Goal: Communication & Community: Answer question/provide support

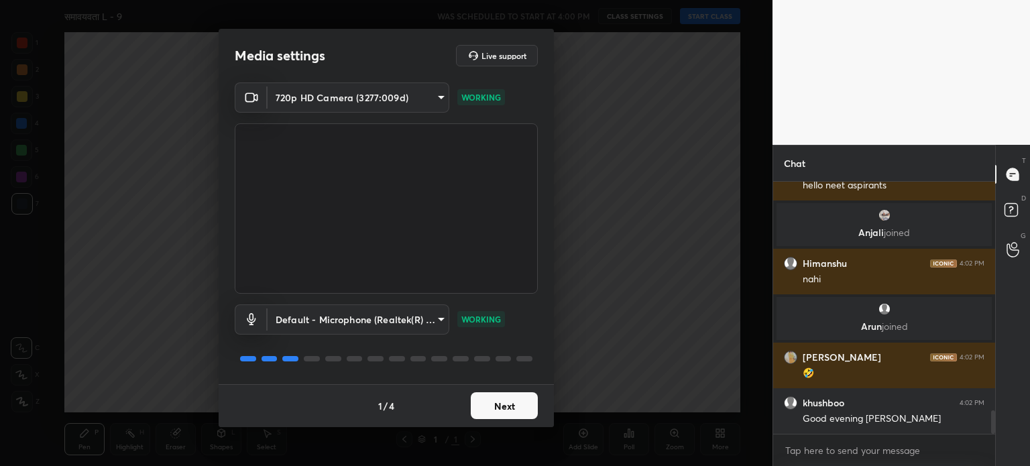
scroll to position [2544, 0]
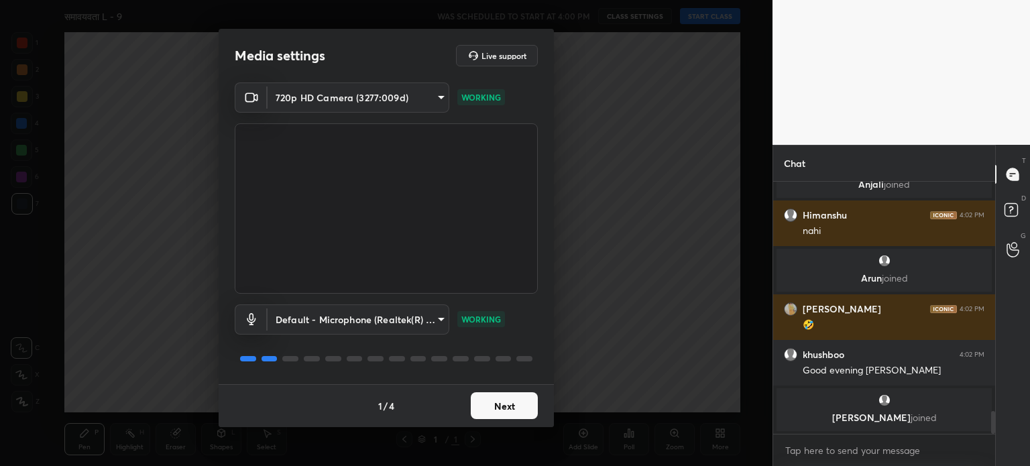
click at [397, 319] on body "1 2 3 4 5 6 7 C X Z C X Z E E Erase all H H समावयवता L - 9 WAS SCHEDULED TO STA…" at bounding box center [515, 233] width 1030 height 466
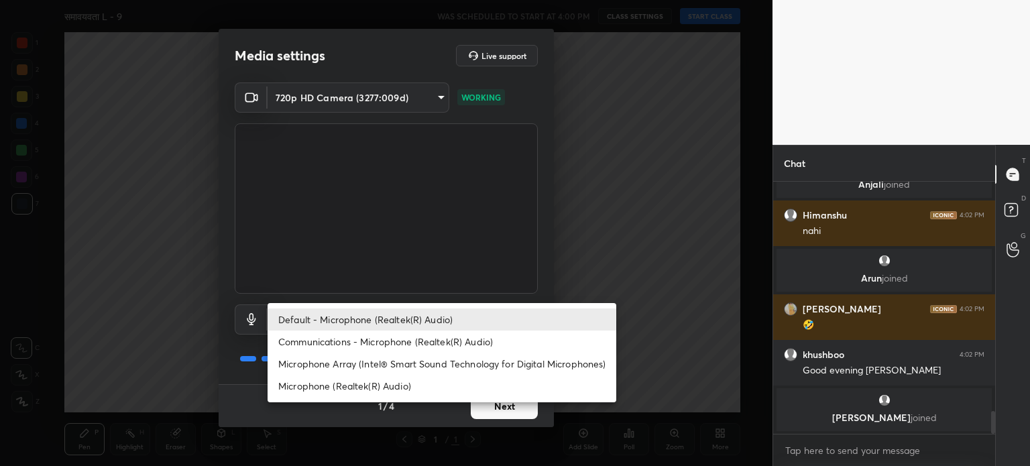
click at [397, 319] on li "Default - Microphone (Realtek(R) Audio)" at bounding box center [442, 320] width 349 height 22
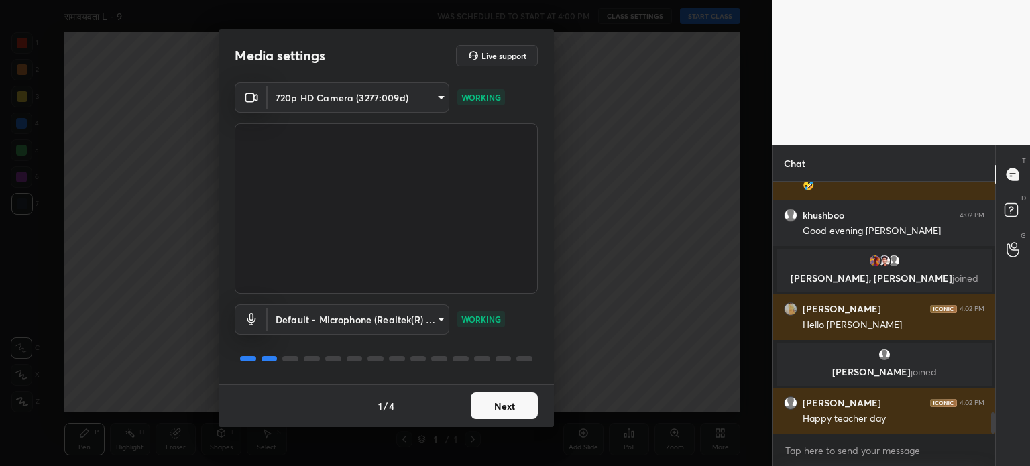
scroll to position [2668, 0]
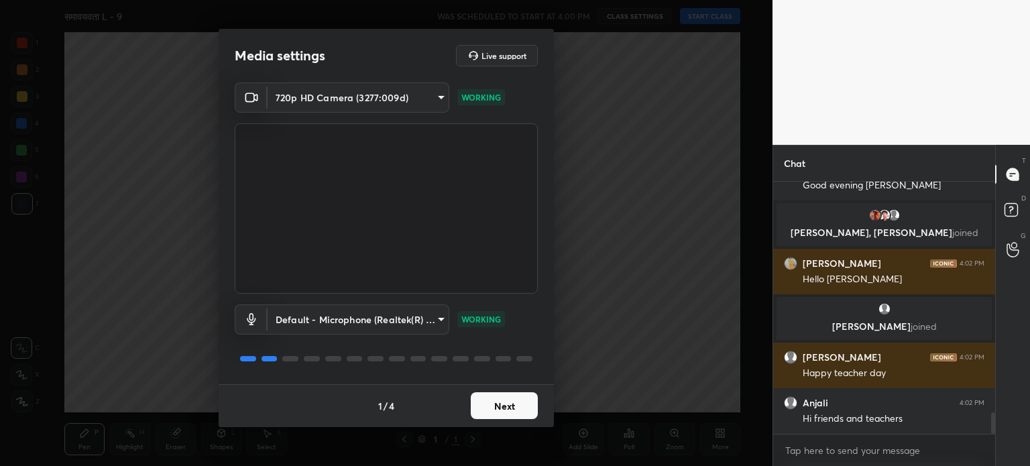
click at [523, 404] on button "Next" at bounding box center [504, 405] width 67 height 27
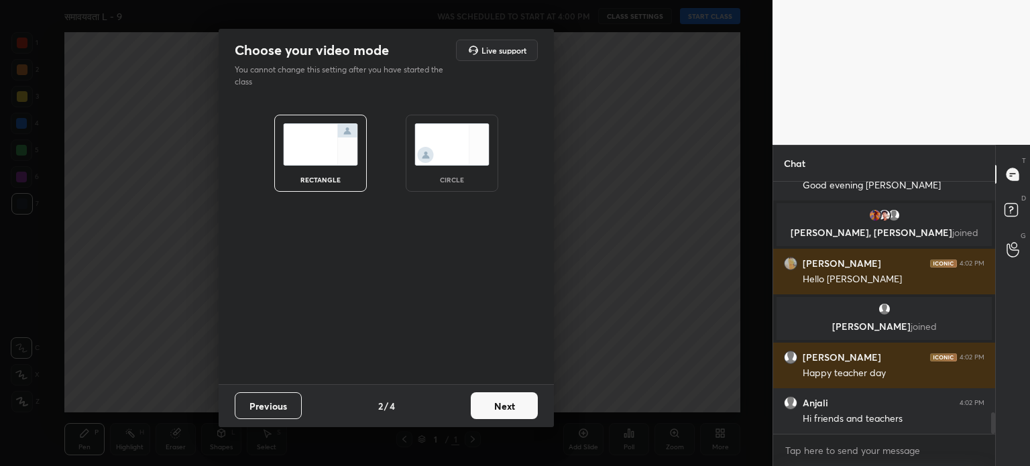
click at [440, 149] on img at bounding box center [452, 144] width 75 height 42
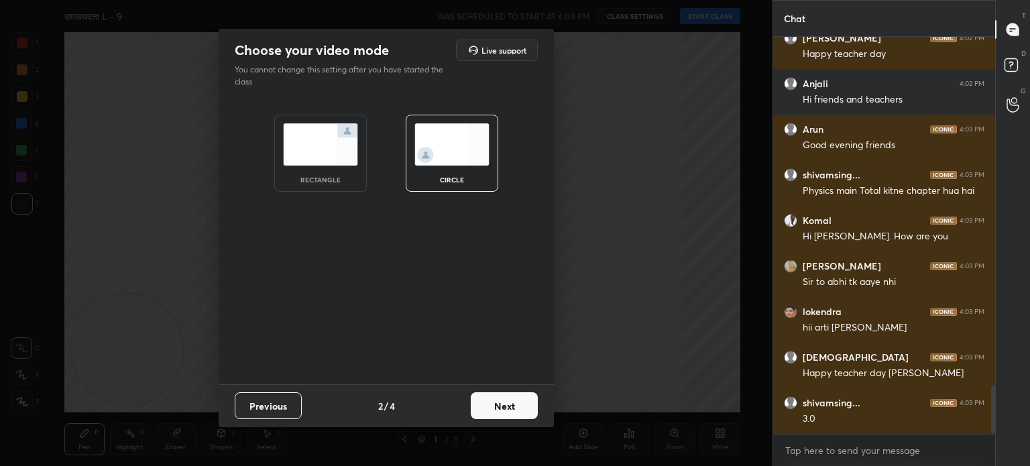
scroll to position [2888, 0]
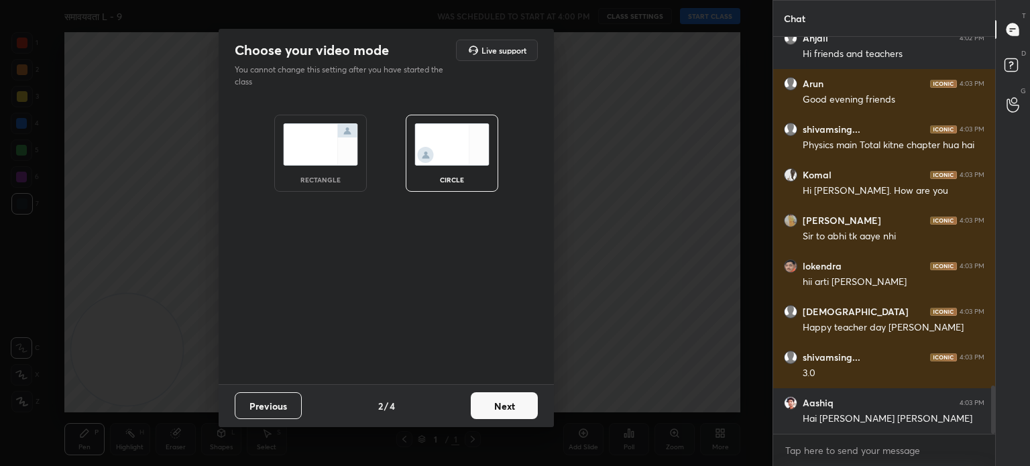
click at [480, 402] on button "Next" at bounding box center [504, 405] width 67 height 27
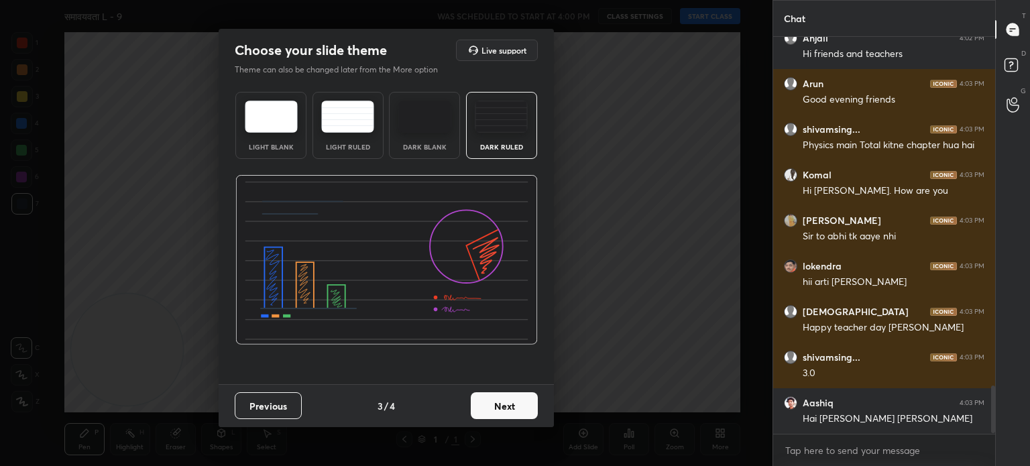
scroll to position [2934, 0]
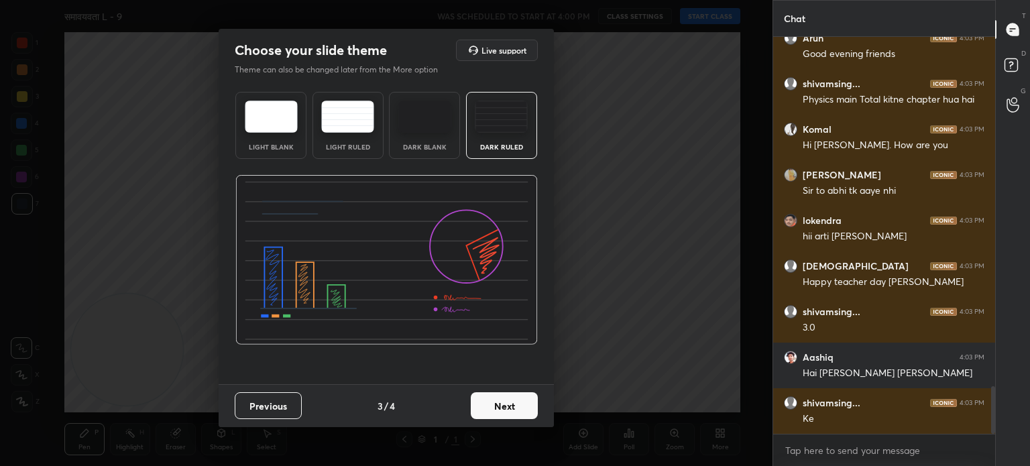
click at [518, 404] on button "Next" at bounding box center [504, 405] width 67 height 27
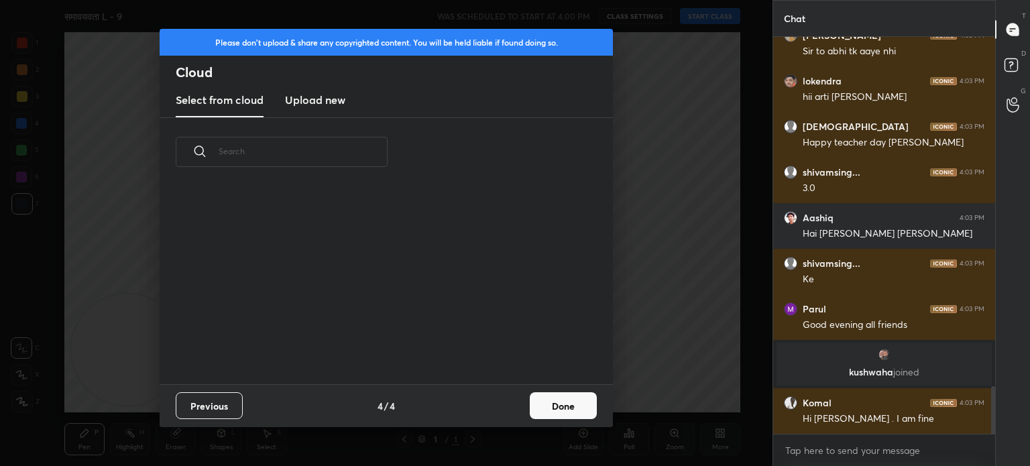
scroll to position [2982, 0]
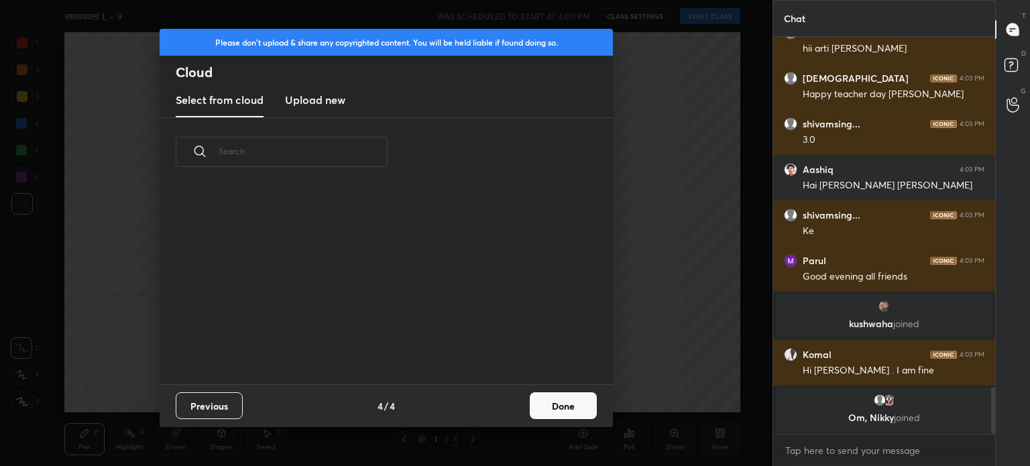
click at [708, 395] on div "Please don't upload & share any copyrighted content. You will be held liable if…" at bounding box center [386, 233] width 773 height 466
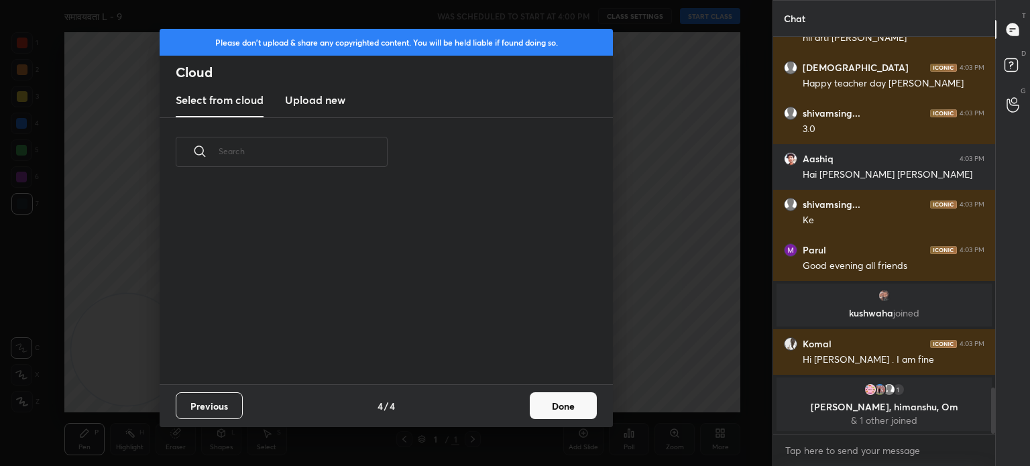
click at [582, 408] on button "Done" at bounding box center [563, 405] width 67 height 27
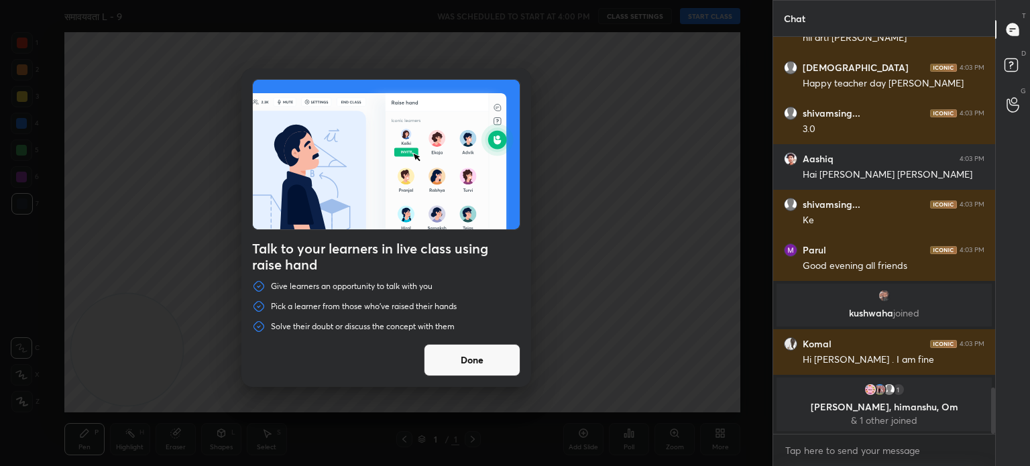
click at [441, 367] on button "Done" at bounding box center [472, 360] width 97 height 32
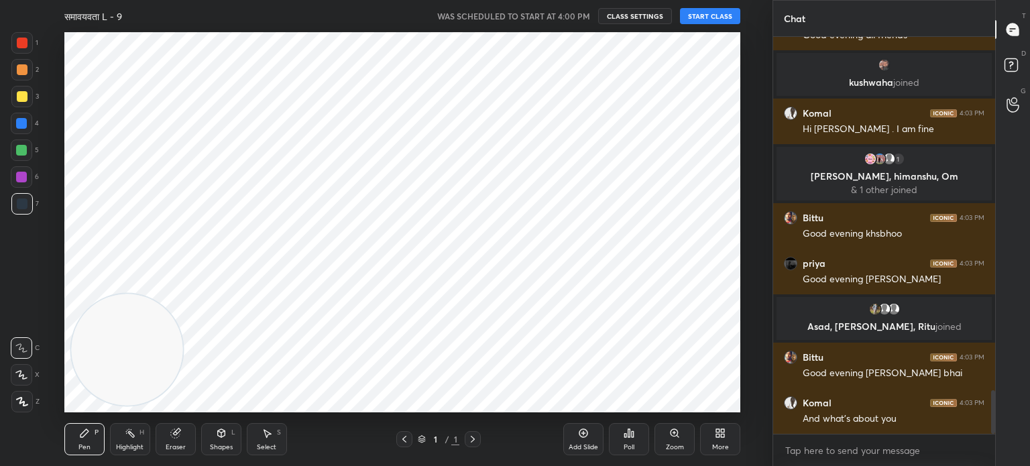
scroll to position [3191, 0]
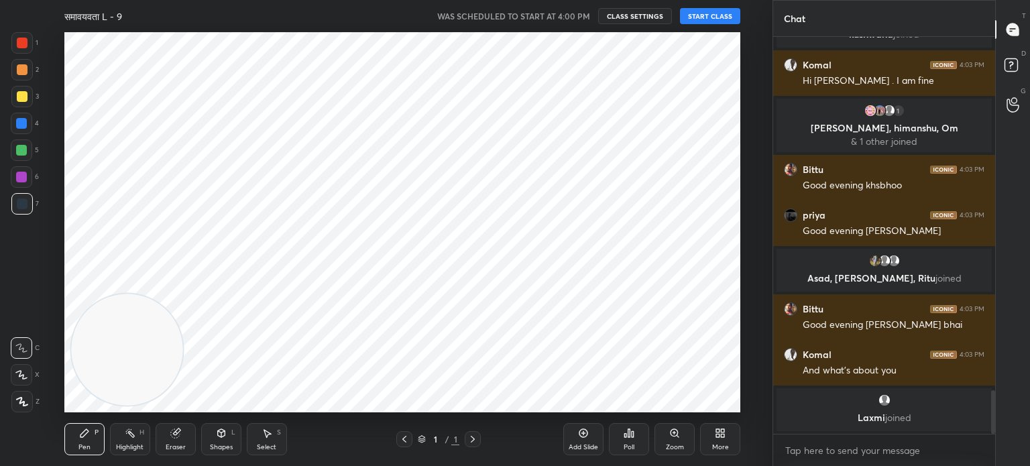
click at [720, 20] on button "START CLASS" at bounding box center [710, 16] width 60 height 16
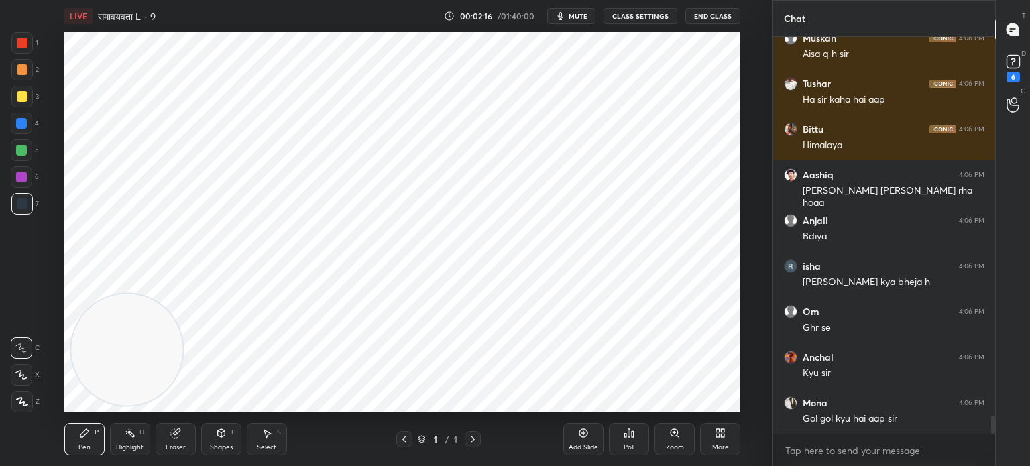
scroll to position [4, 4]
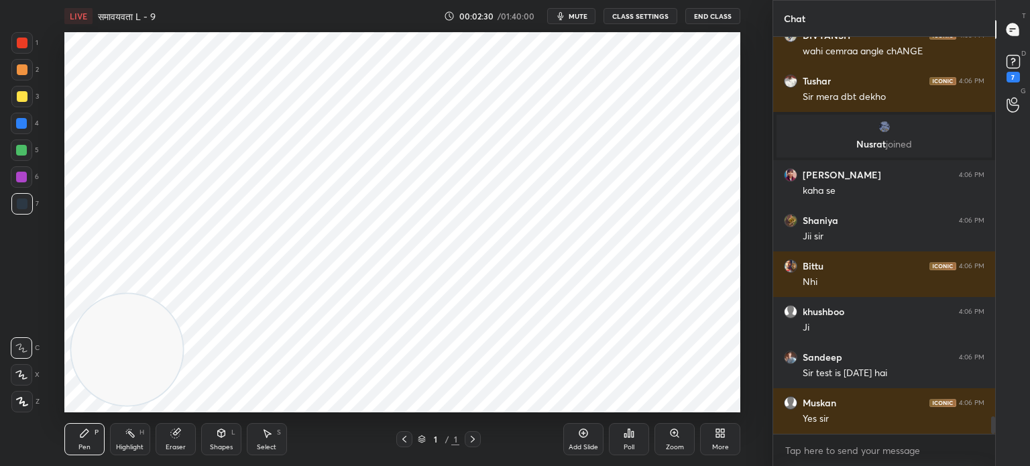
click at [645, 18] on button "CLASS SETTINGS" at bounding box center [641, 16] width 74 height 16
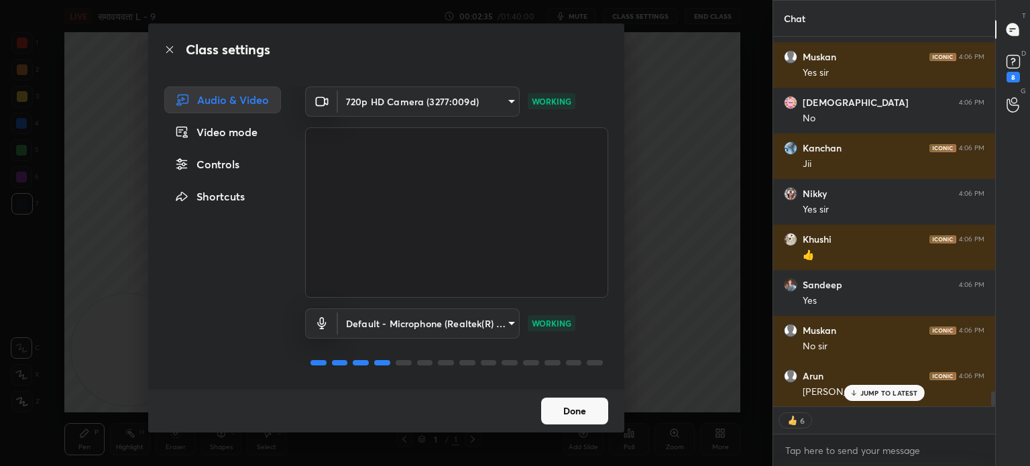
click at [723, 174] on div "Class settings Audio & Video Video mode Controls Shortcuts 720p HD Camera (3277…" at bounding box center [386, 233] width 773 height 466
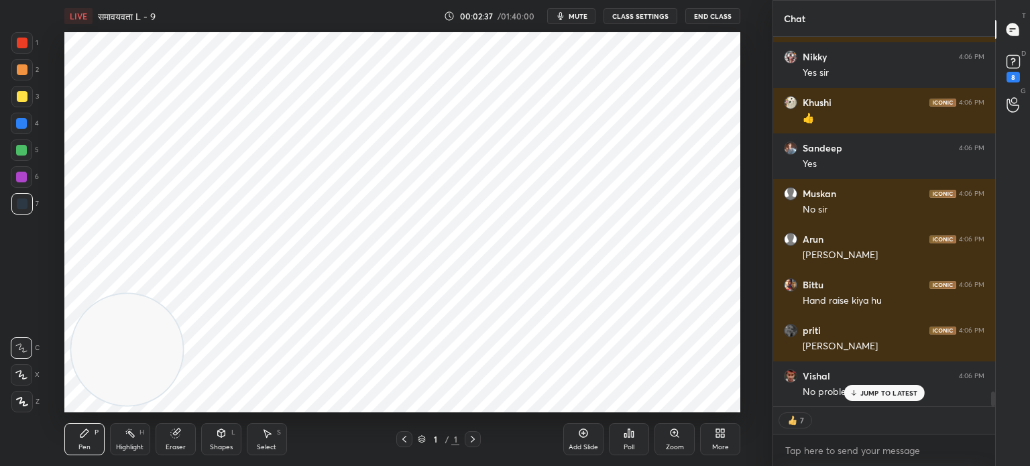
click at [714, 444] on div "More" at bounding box center [720, 447] width 17 height 7
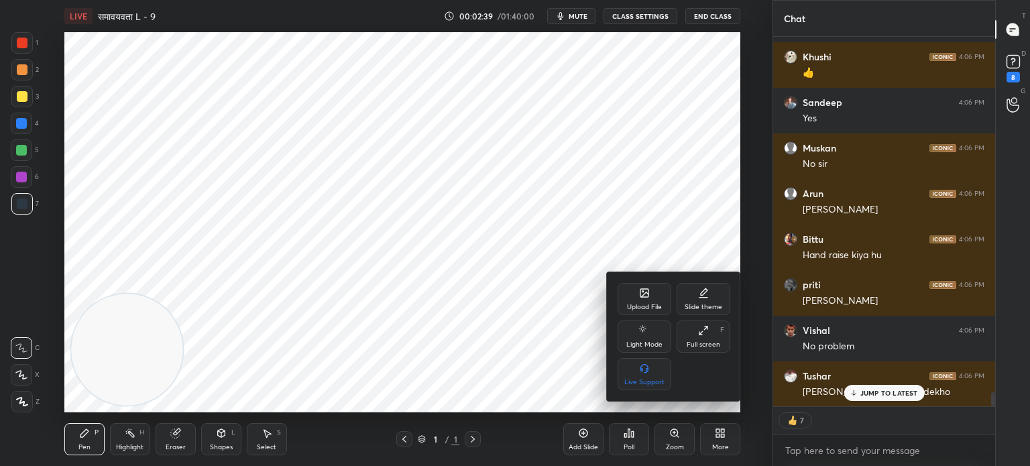
click at [651, 308] on div "Upload File" at bounding box center [644, 307] width 35 height 7
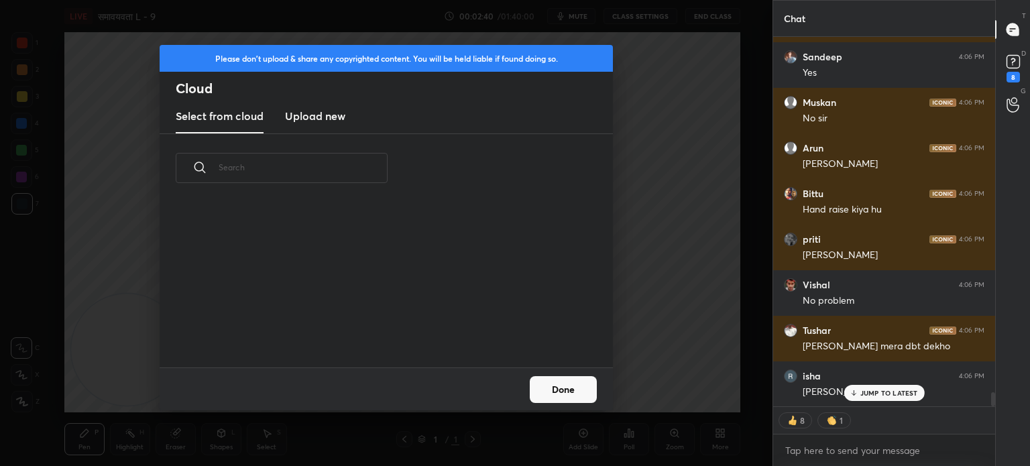
click at [323, 119] on h3 "Upload new" at bounding box center [315, 116] width 60 height 16
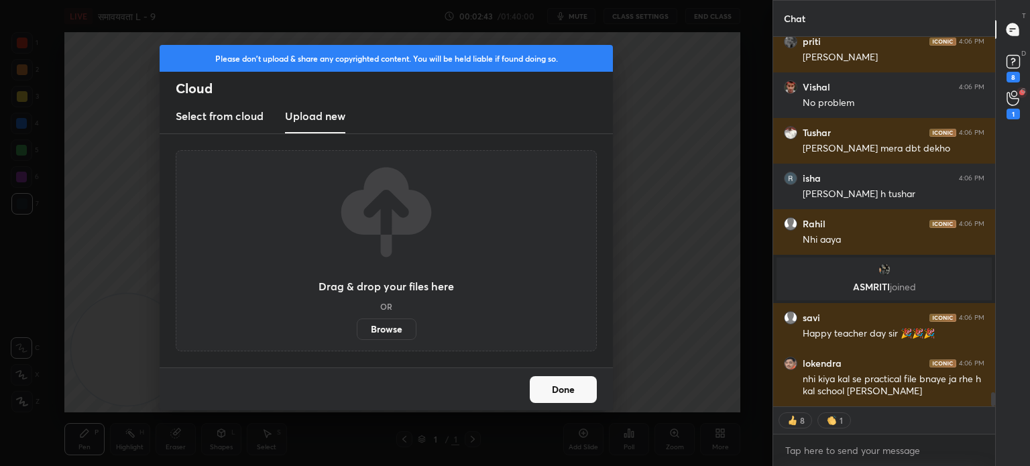
click at [389, 325] on label "Browse" at bounding box center [387, 329] width 60 height 21
click at [357, 325] on input "Browse" at bounding box center [357, 329] width 0 height 21
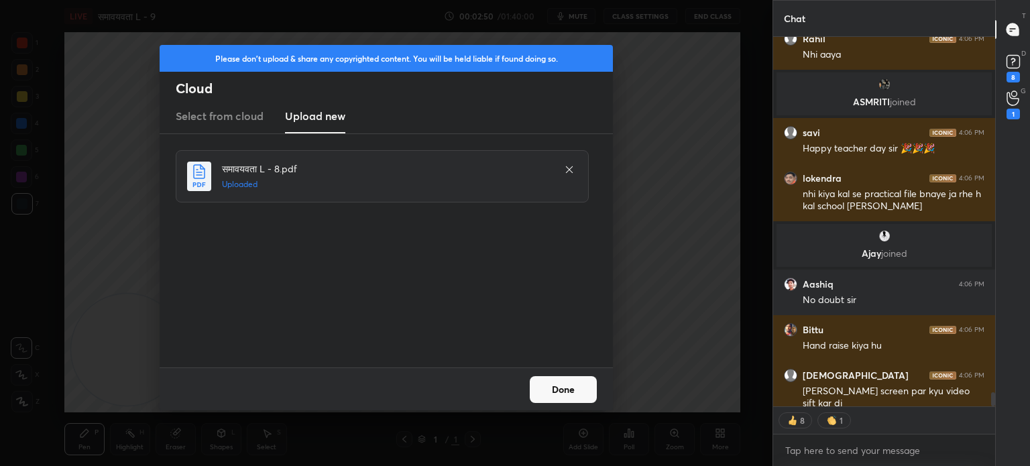
type textarea "x"
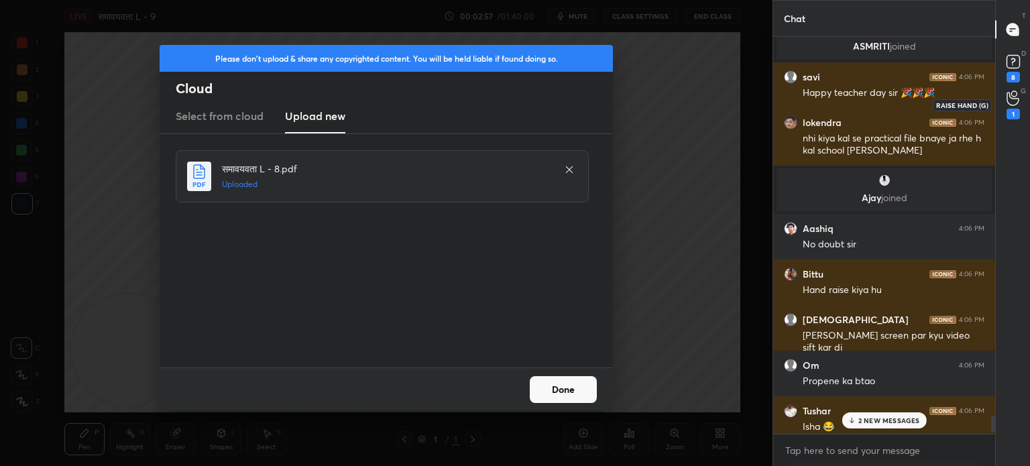
click at [1015, 101] on icon at bounding box center [1013, 98] width 13 height 15
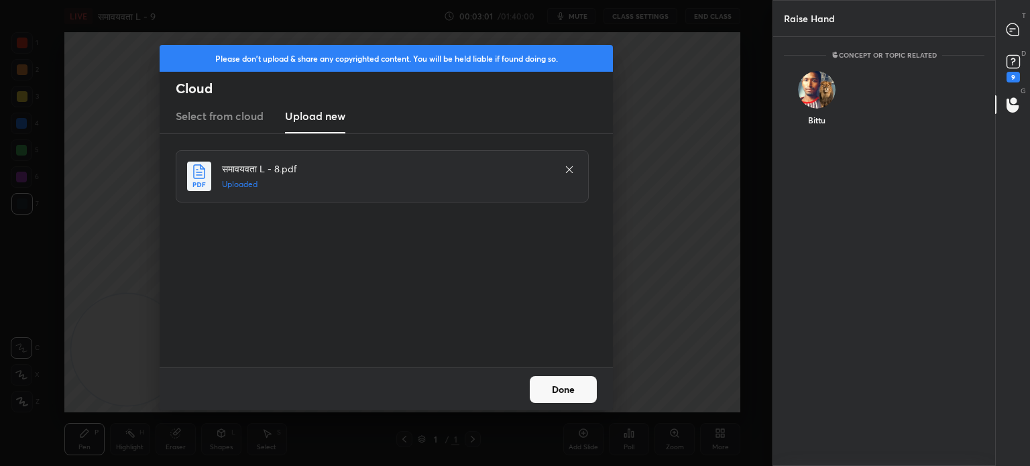
click at [579, 386] on button "Done" at bounding box center [563, 389] width 67 height 27
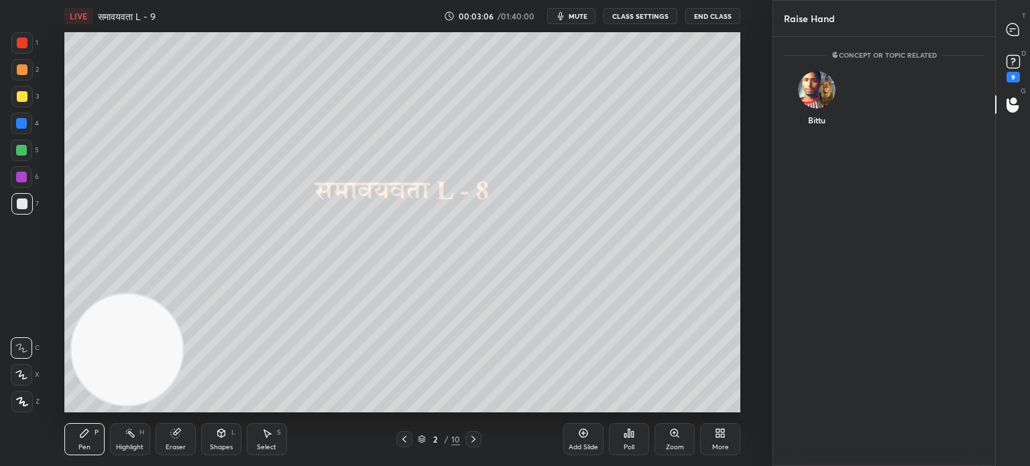
click at [27, 69] on div at bounding box center [21, 69] width 21 height 21
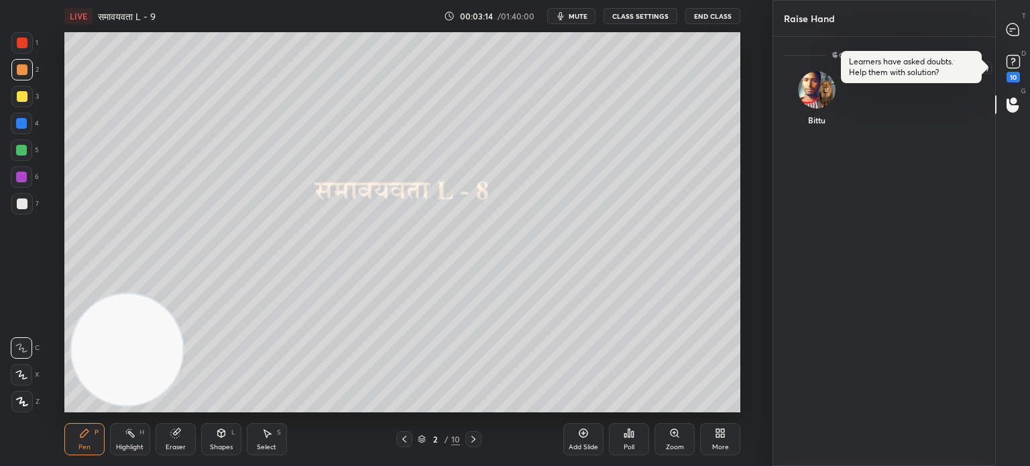
click at [1011, 56] on rect at bounding box center [1013, 62] width 13 height 13
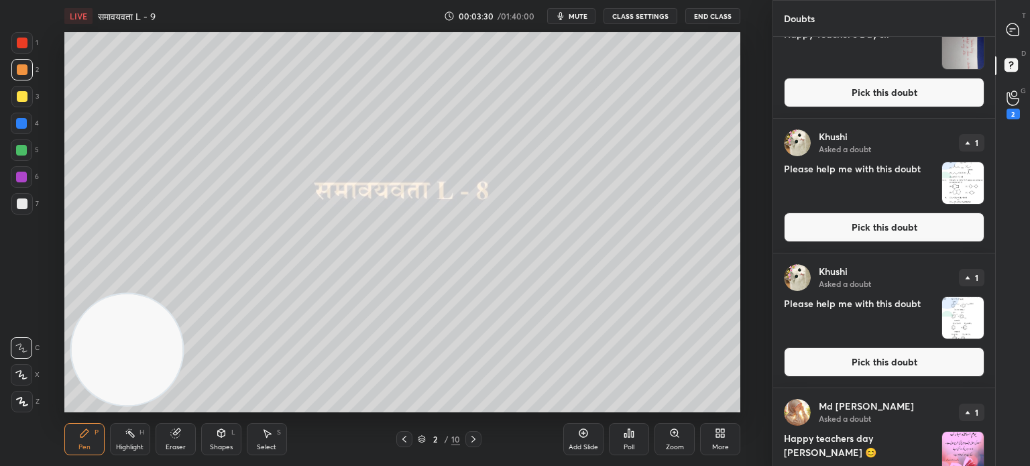
scroll to position [919, 0]
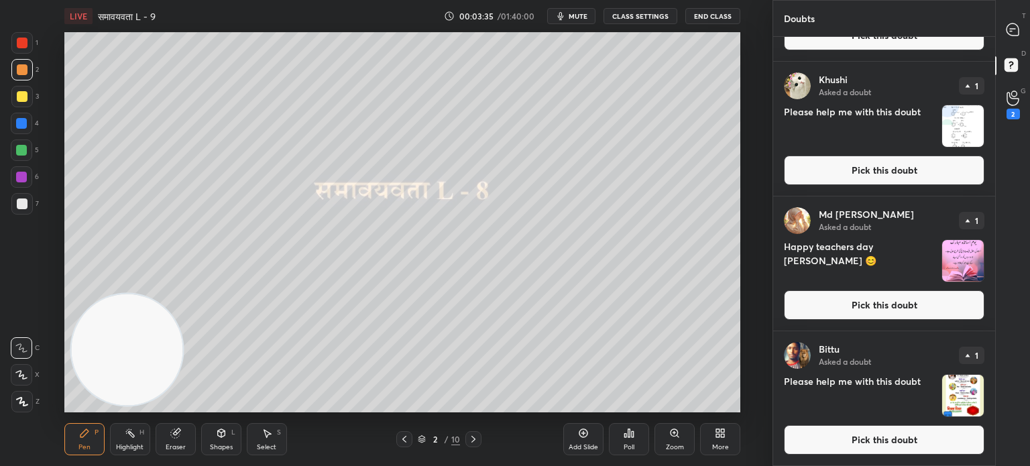
click at [963, 392] on img "grid" at bounding box center [963, 396] width 42 height 42
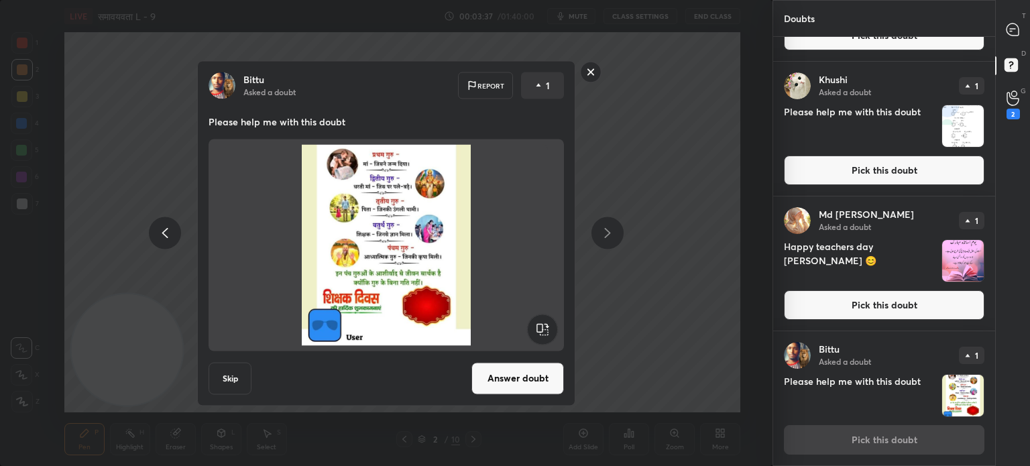
click at [692, 303] on div "[PERSON_NAME] Asked a doubt Report 1 Please help me with this doubt Skip Answer…" at bounding box center [386, 233] width 773 height 466
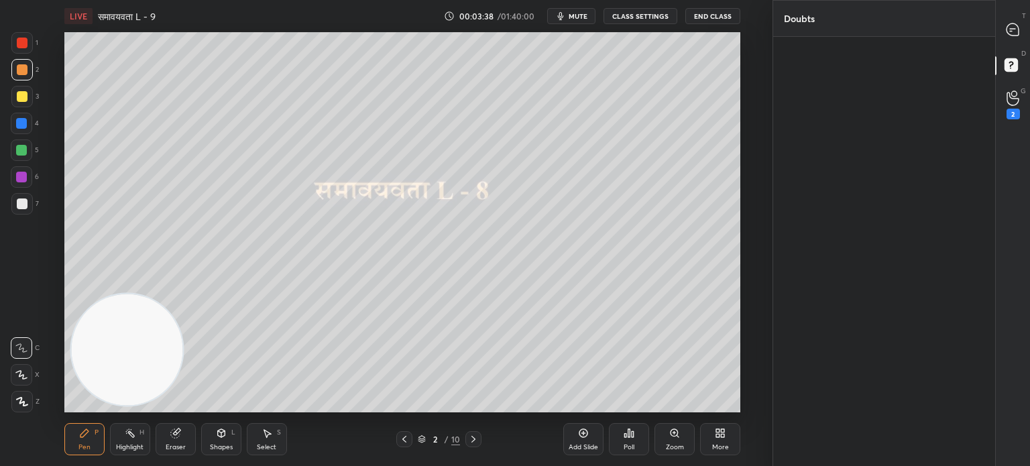
scroll to position [0, 0]
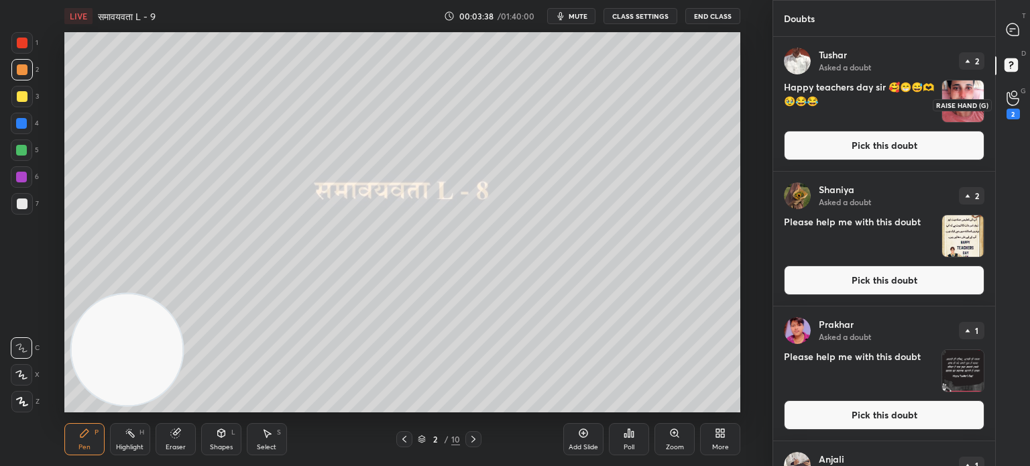
click at [1022, 115] on div "2" at bounding box center [1013, 105] width 27 height 24
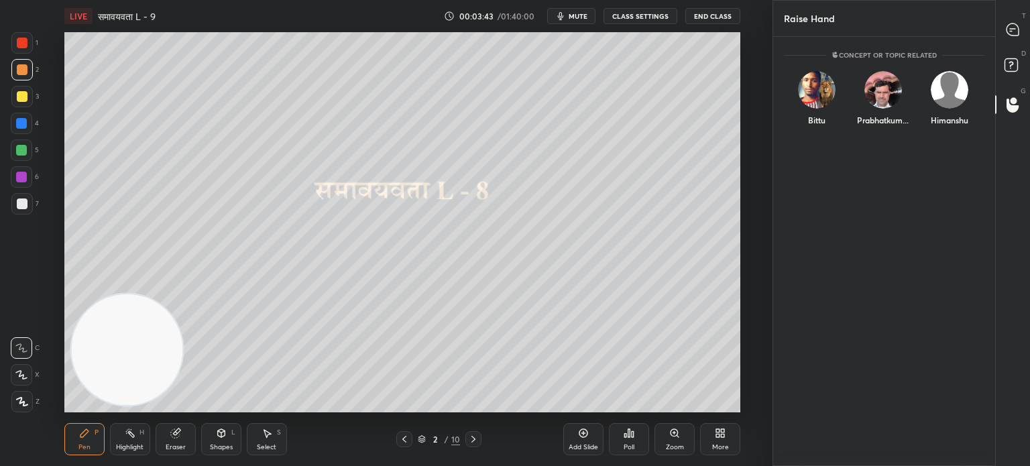
click at [641, 18] on button "CLASS SETTINGS" at bounding box center [641, 16] width 74 height 16
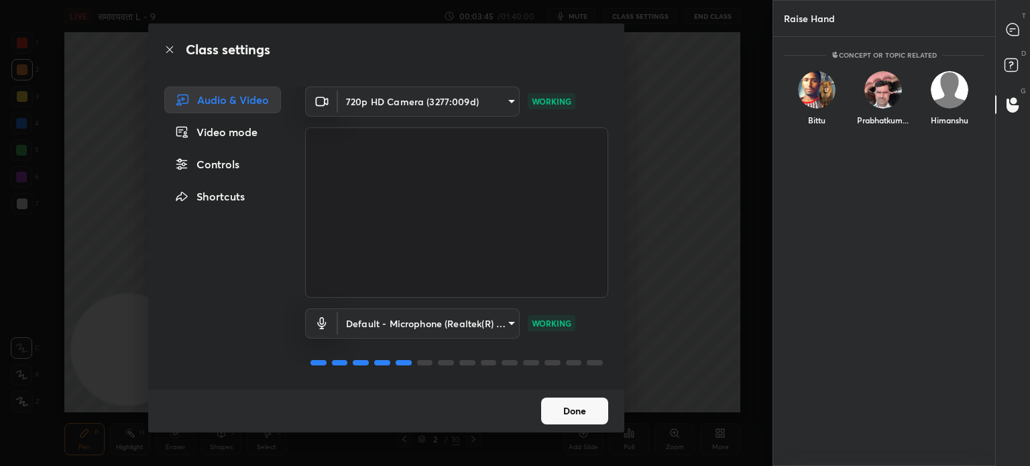
click at [238, 134] on div "Video mode" at bounding box center [222, 132] width 117 height 27
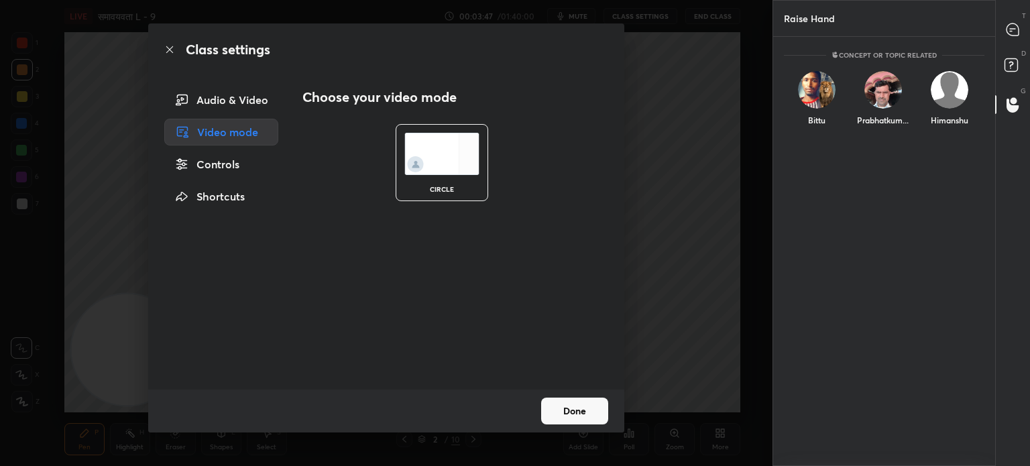
click at [236, 95] on div "Audio & Video" at bounding box center [221, 100] width 114 height 27
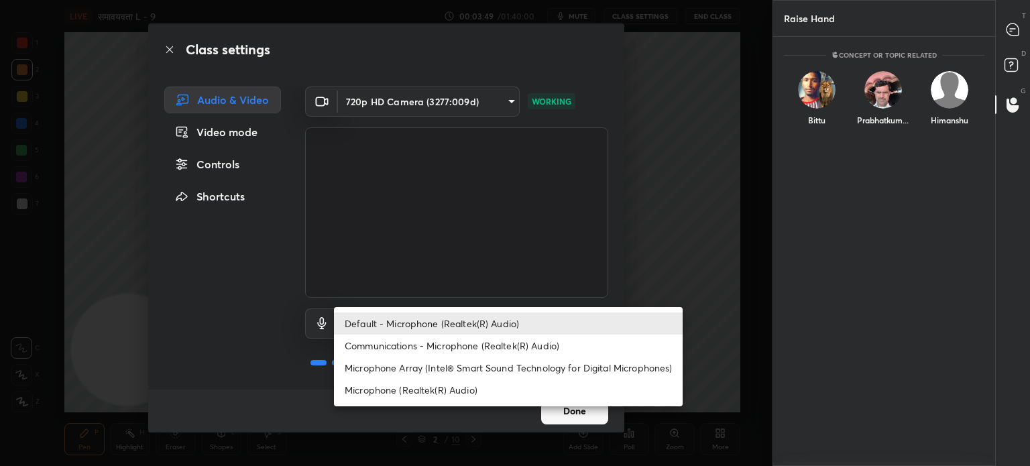
click at [451, 314] on body "1 2 3 4 5 6 7 C X Z C X Z E E Erase all H H LIVE समावयवता L - 9 00:03:49 / 01:4…" at bounding box center [515, 233] width 1030 height 466
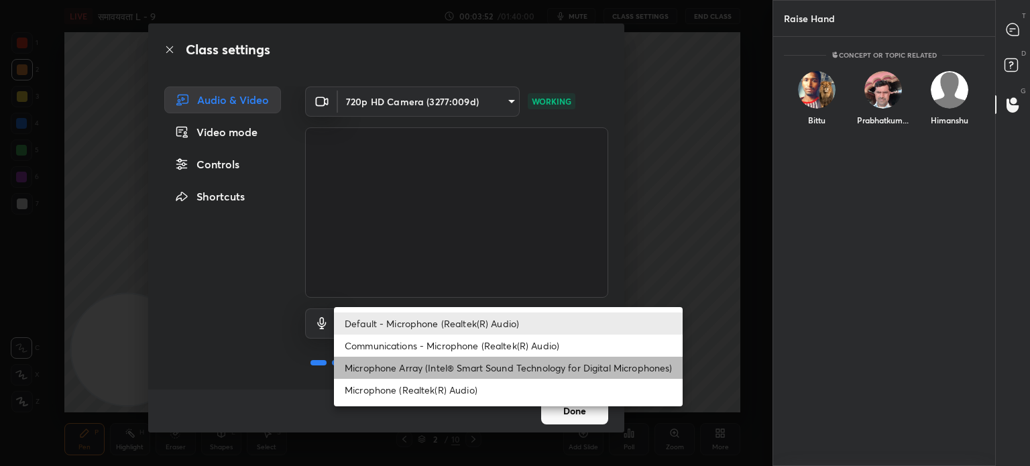
click at [439, 371] on li "Microphone Array (Intel® Smart Sound Technology for Digital Microphones)" at bounding box center [508, 368] width 349 height 22
type input "9be1065cb56a78130b525d35fd8c16077aba24e78d2a1da2fb34d02cc2e983ae"
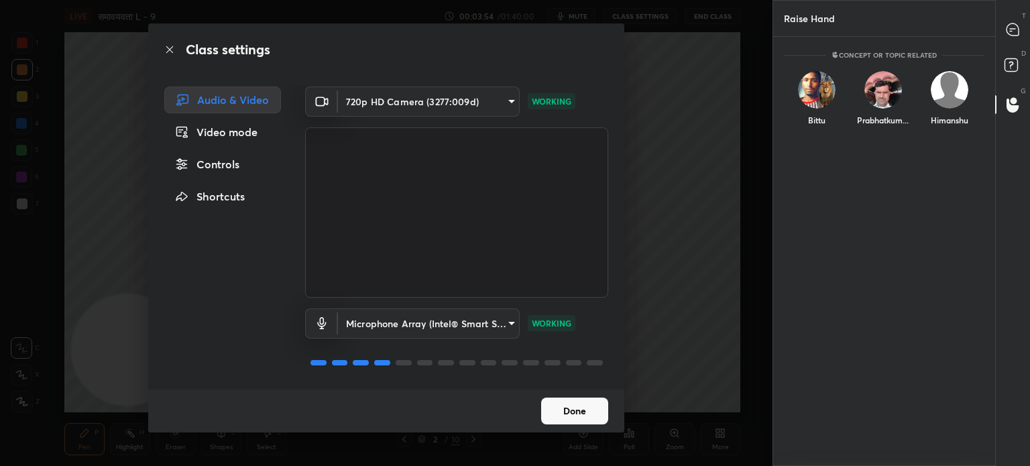
click at [571, 403] on button "Done" at bounding box center [574, 411] width 67 height 27
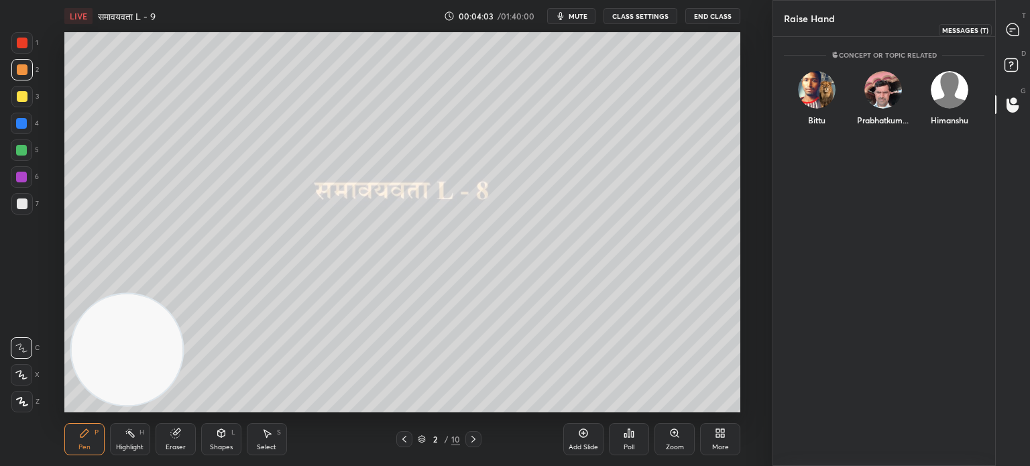
click at [1015, 20] on div at bounding box center [1013, 29] width 27 height 24
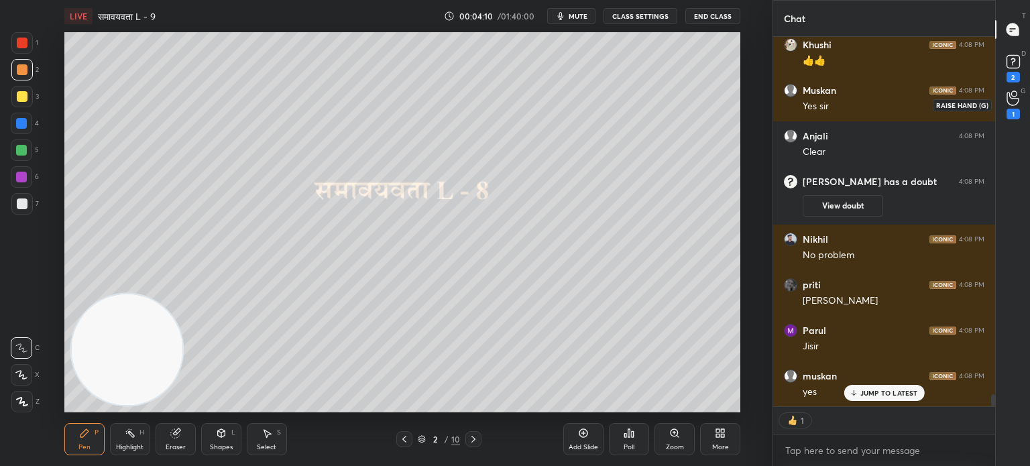
scroll to position [10893, 0]
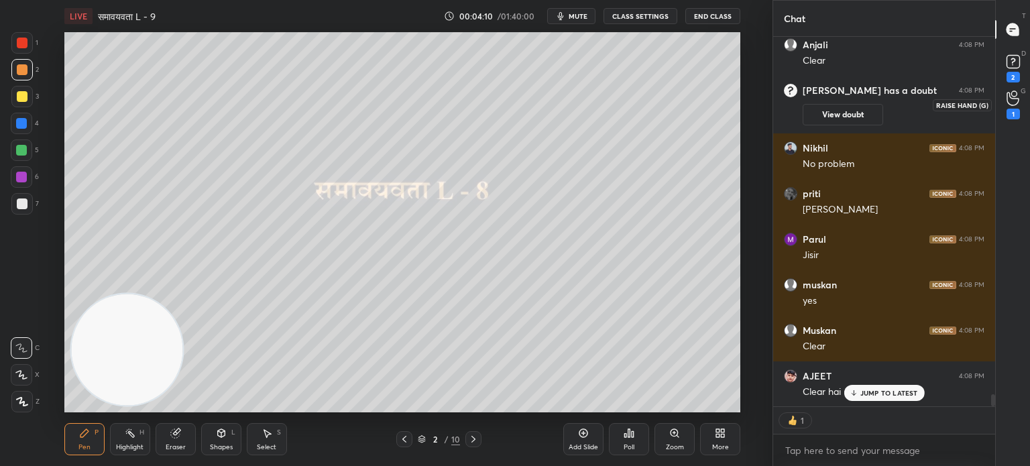
click at [1014, 99] on icon at bounding box center [1013, 98] width 13 height 15
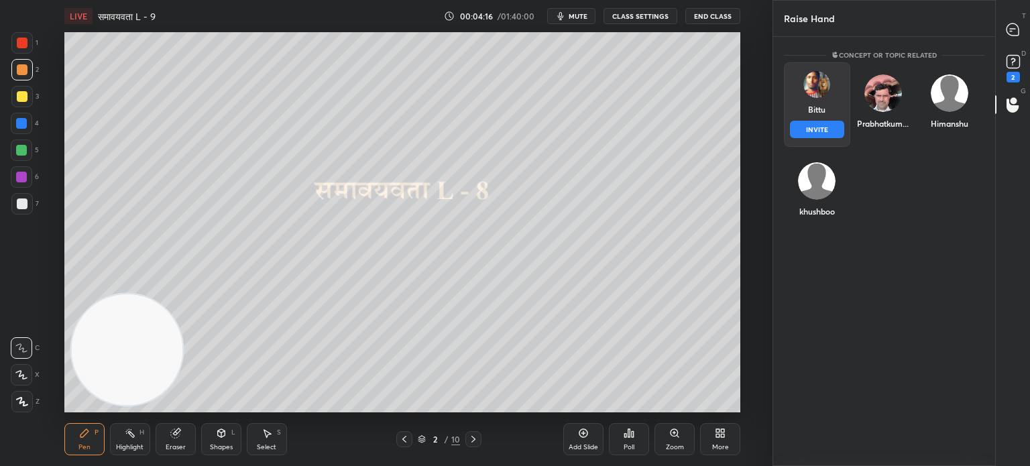
click at [839, 105] on div "[PERSON_NAME] INVITE" at bounding box center [817, 104] width 66 height 85
click at [819, 124] on button "INVITE" at bounding box center [817, 129] width 54 height 17
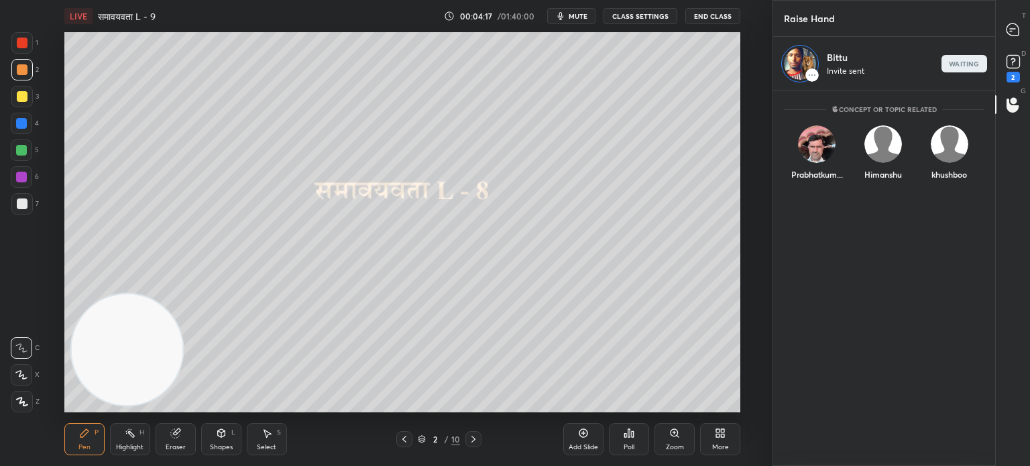
scroll to position [4, 4]
click at [974, 70] on div "end" at bounding box center [965, 63] width 46 height 17
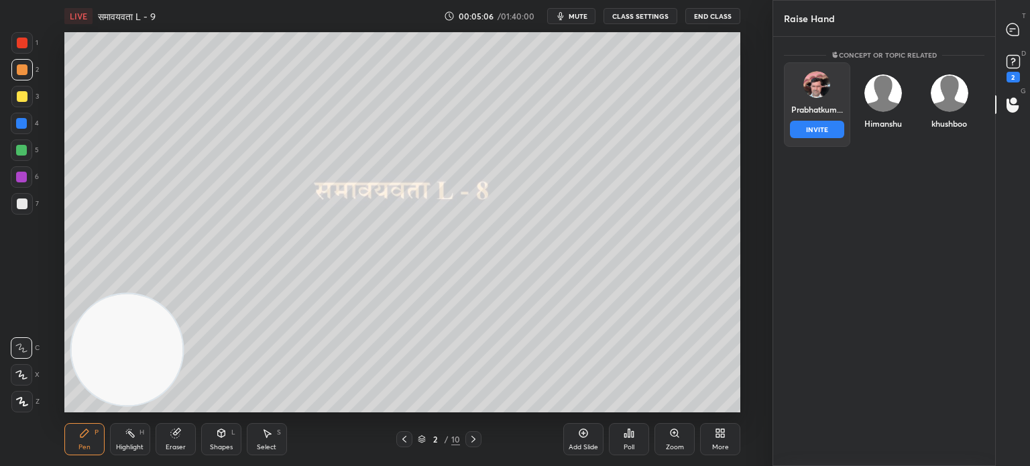
click at [824, 107] on div "Prabhatkum... INVITE" at bounding box center [817, 104] width 66 height 85
click at [824, 138] on div "Prabhatkum... INVITE" at bounding box center [817, 104] width 66 height 85
click at [826, 131] on button "INVITE" at bounding box center [817, 129] width 54 height 17
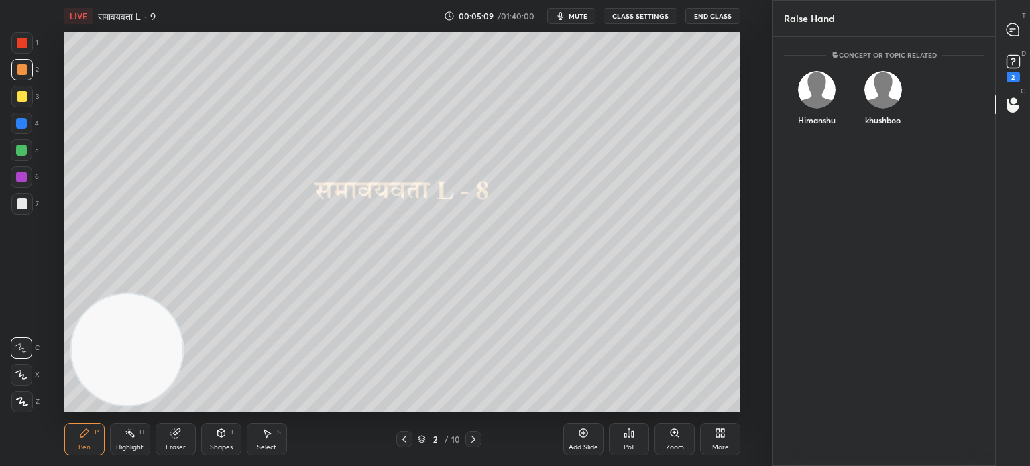
scroll to position [4, 4]
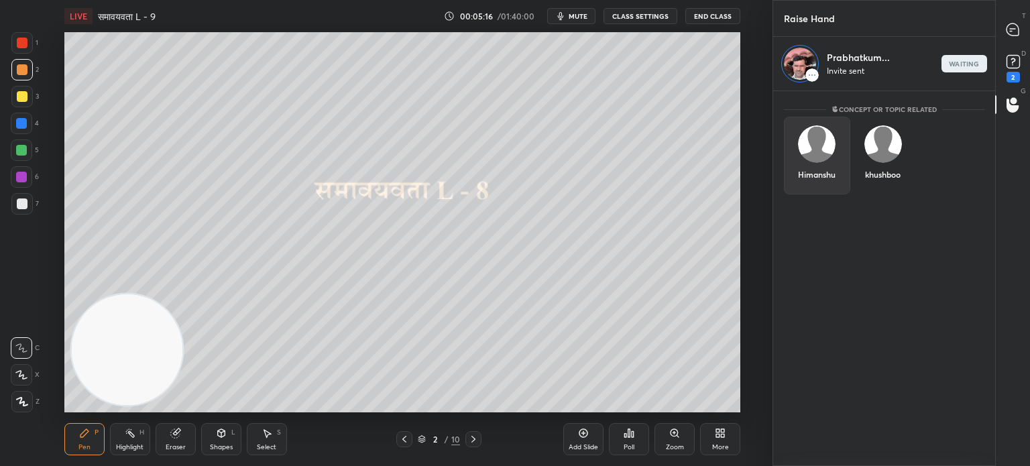
click at [818, 149] on img "grid" at bounding box center [817, 144] width 38 height 38
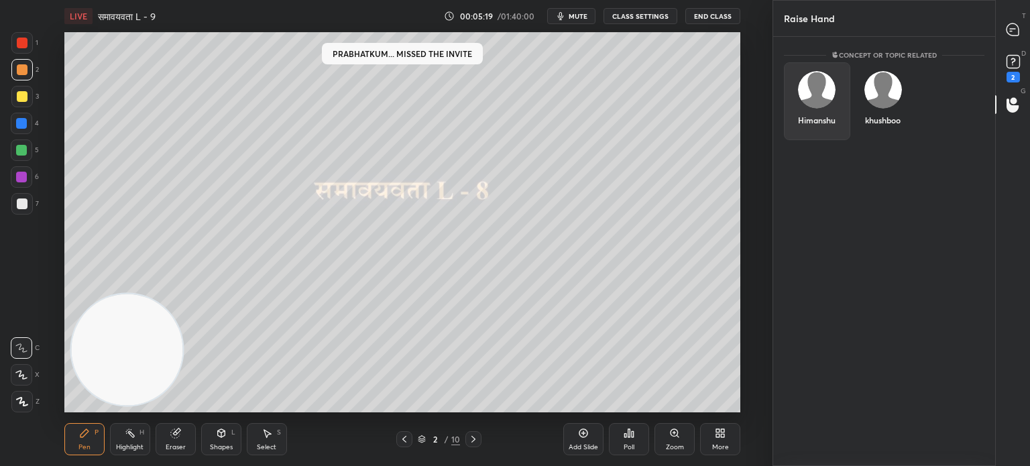
click at [789, 93] on div "Himanshu" at bounding box center [817, 101] width 66 height 78
click at [818, 121] on div "Himanshu" at bounding box center [817, 120] width 38 height 12
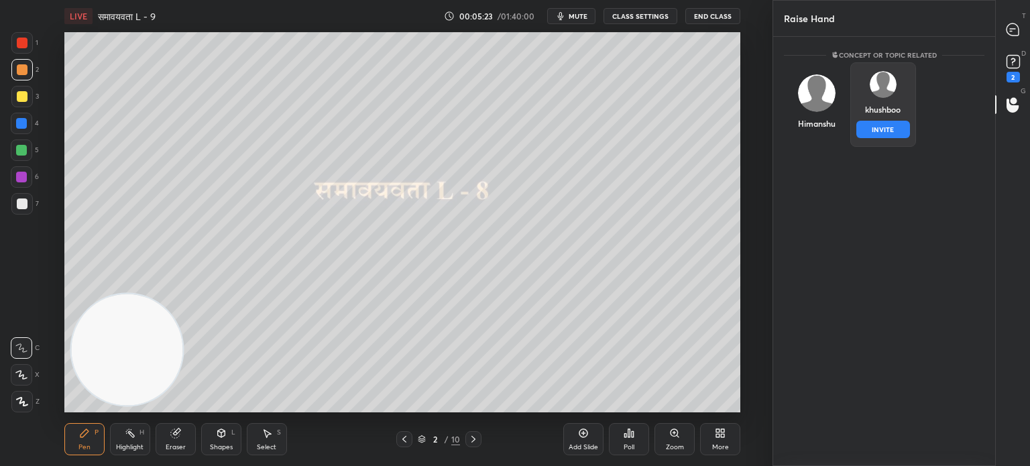
click at [888, 91] on img "grid" at bounding box center [883, 84] width 27 height 27
click at [885, 133] on button "INVITE" at bounding box center [884, 129] width 54 height 17
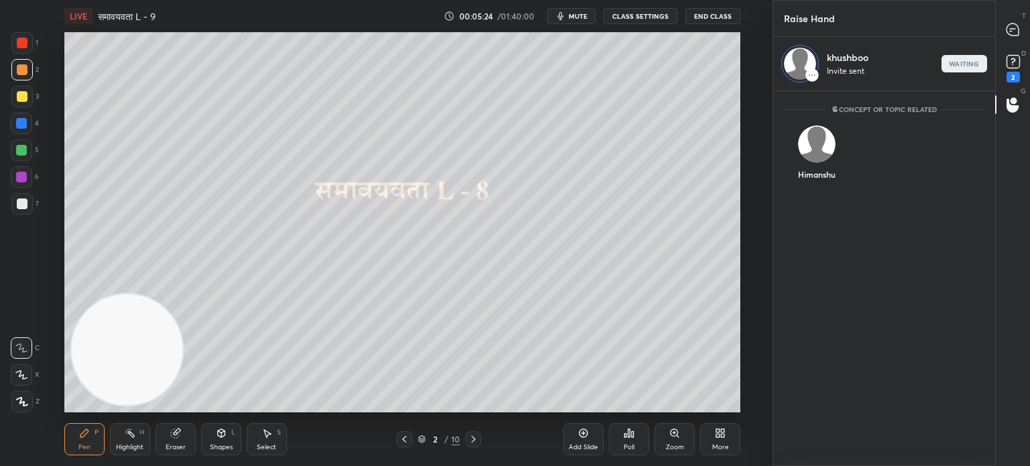
scroll to position [4, 4]
click at [1017, 61] on rect at bounding box center [1013, 62] width 13 height 13
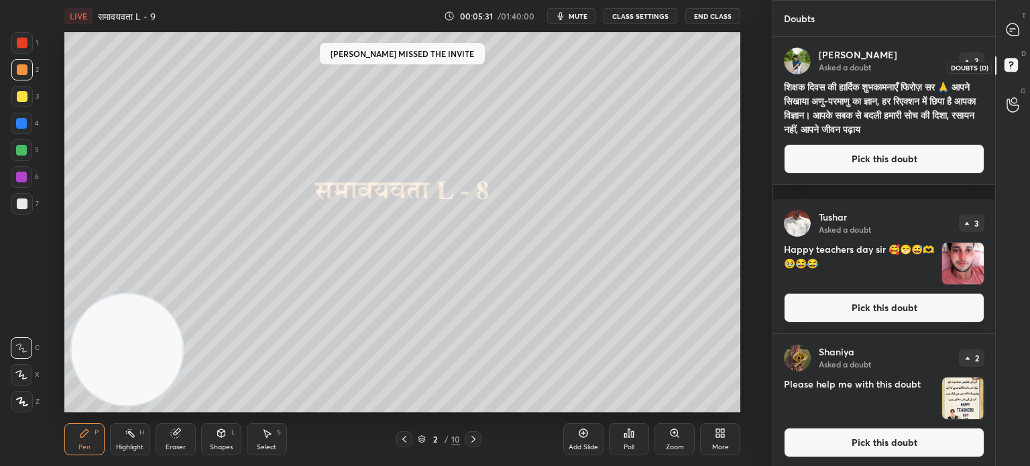
scroll to position [425, 218]
click at [1011, 110] on icon at bounding box center [1013, 104] width 13 height 15
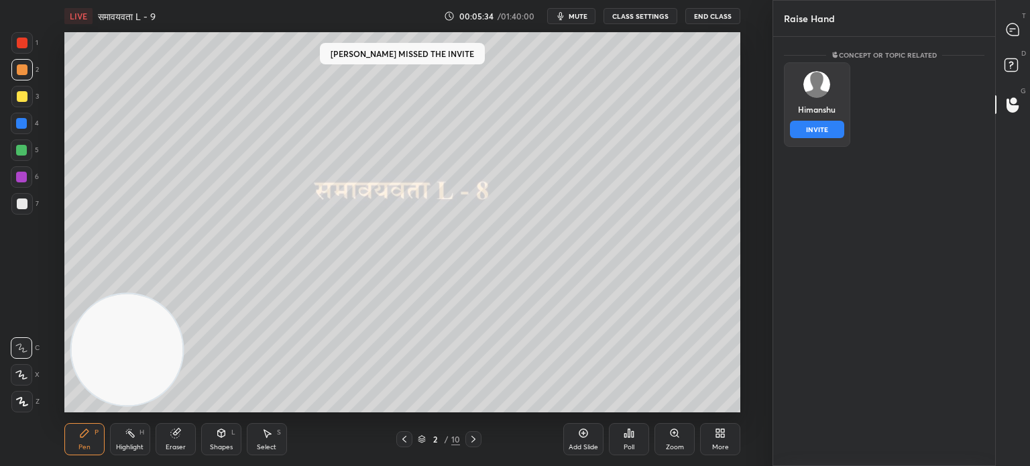
click at [808, 107] on div "[PERSON_NAME] INVITE" at bounding box center [817, 104] width 66 height 85
click at [816, 125] on button "INVITE" at bounding box center [817, 129] width 54 height 17
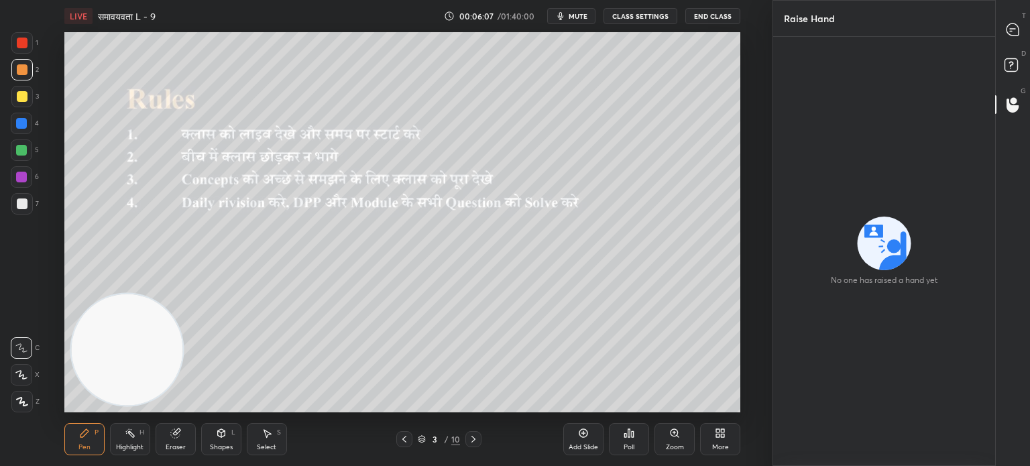
click at [1018, 15] on div "T Messages (T)" at bounding box center [1013, 30] width 34 height 38
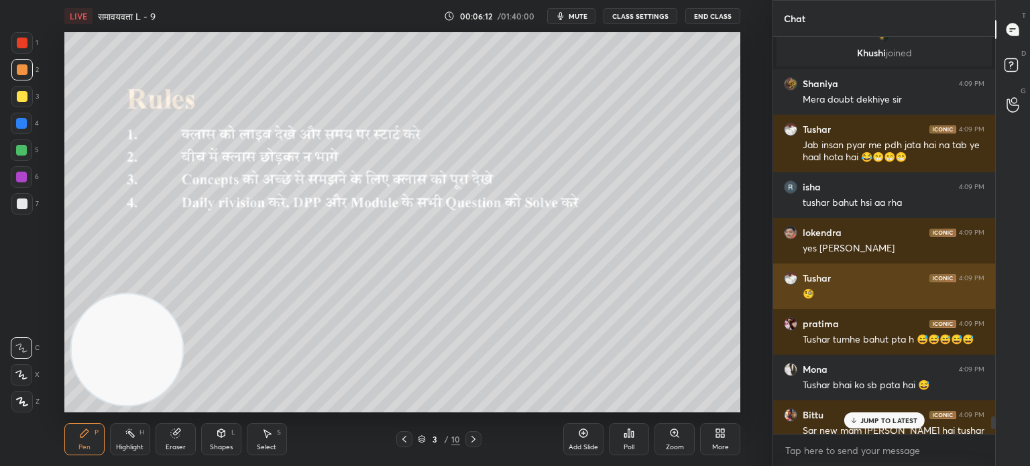
scroll to position [12141, 0]
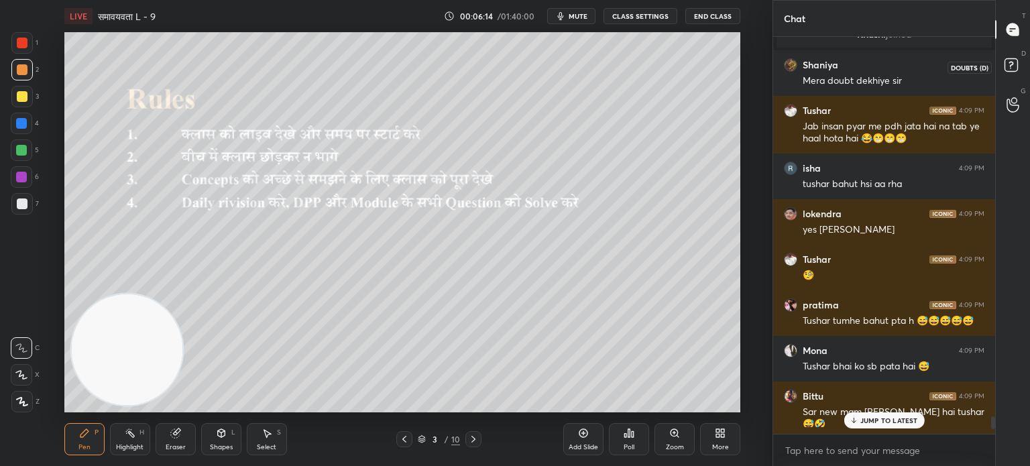
click at [1017, 64] on rect at bounding box center [1011, 65] width 13 height 13
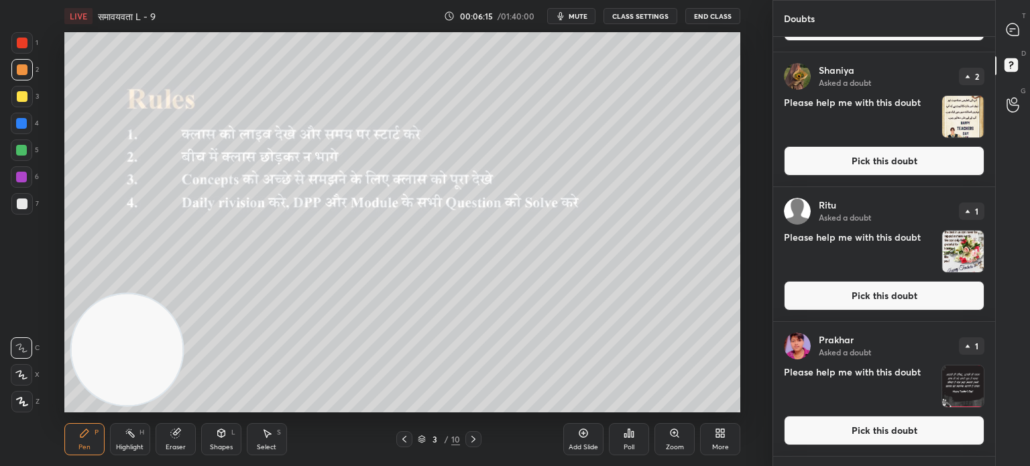
scroll to position [282, 0]
click at [958, 120] on img "grid" at bounding box center [963, 117] width 42 height 42
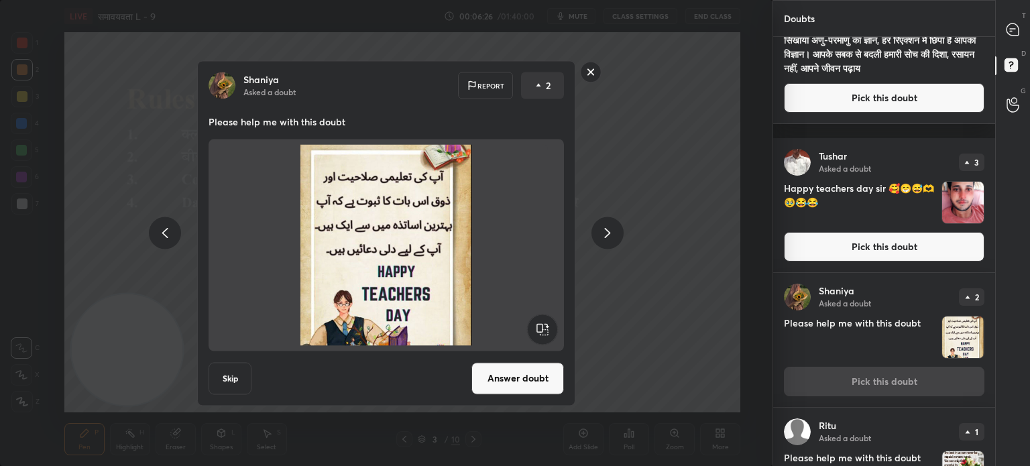
scroll to position [0, 0]
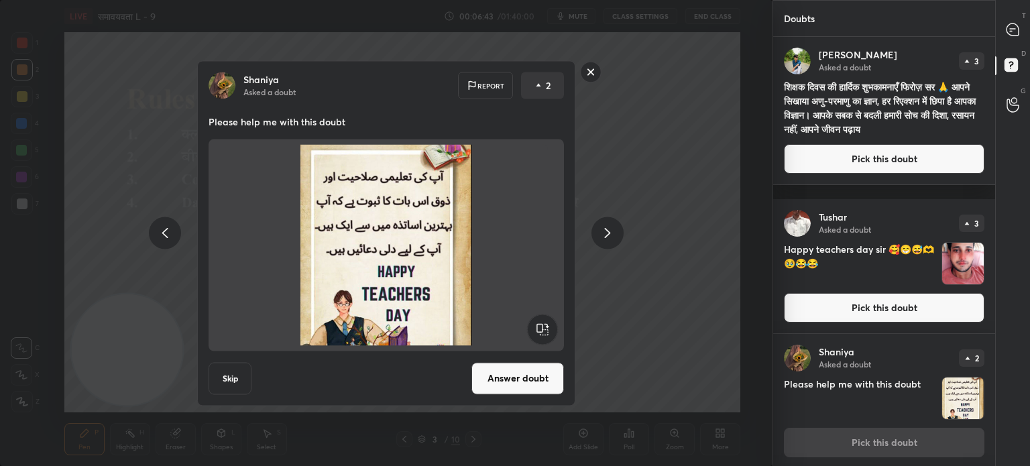
click at [592, 68] on rect at bounding box center [591, 72] width 21 height 21
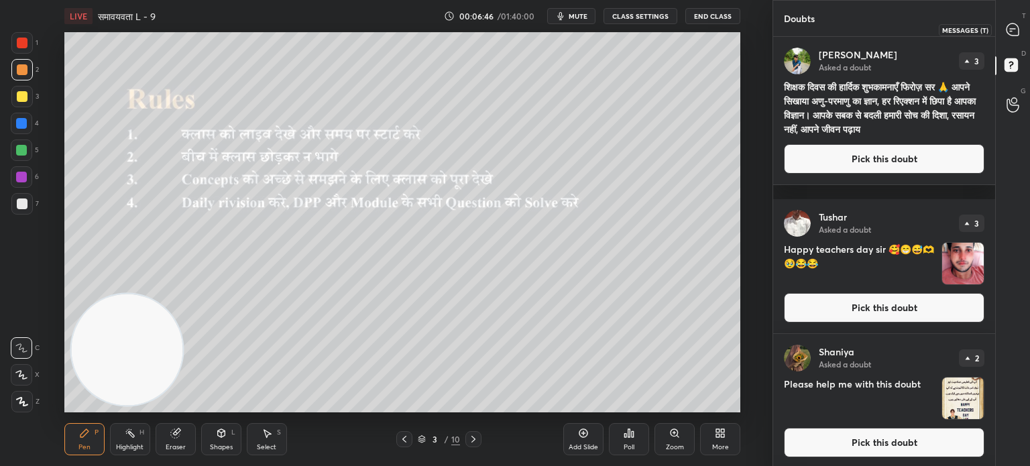
click at [1014, 23] on icon at bounding box center [1013, 29] width 12 height 12
type textarea "x"
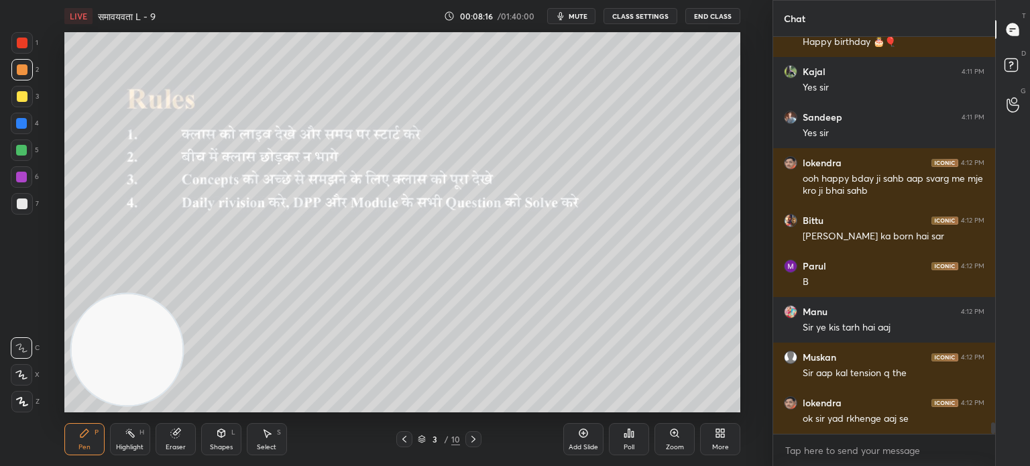
scroll to position [13129, 0]
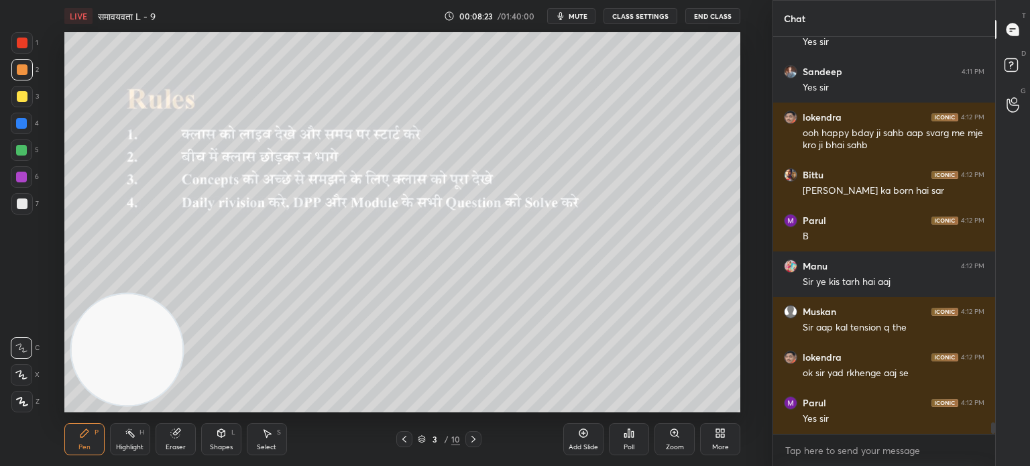
click at [633, 17] on button "CLASS SETTINGS" at bounding box center [641, 16] width 74 height 16
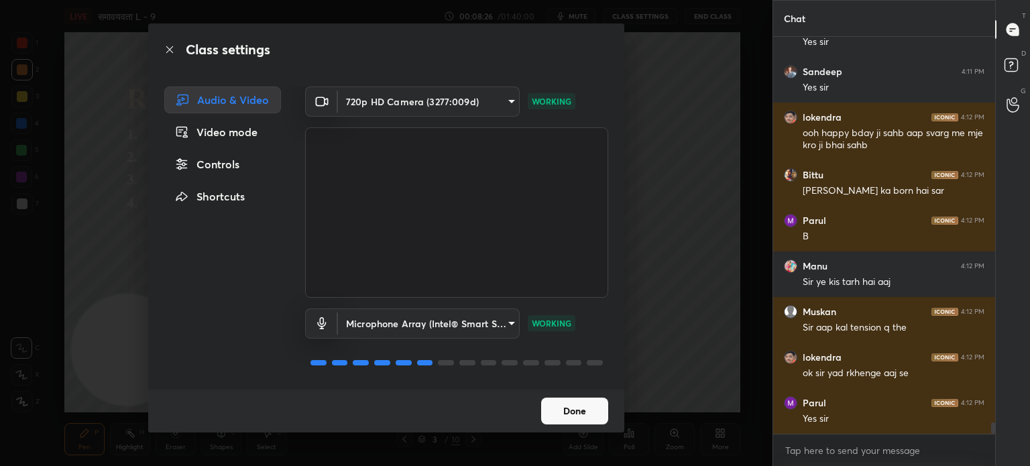
scroll to position [13175, 0]
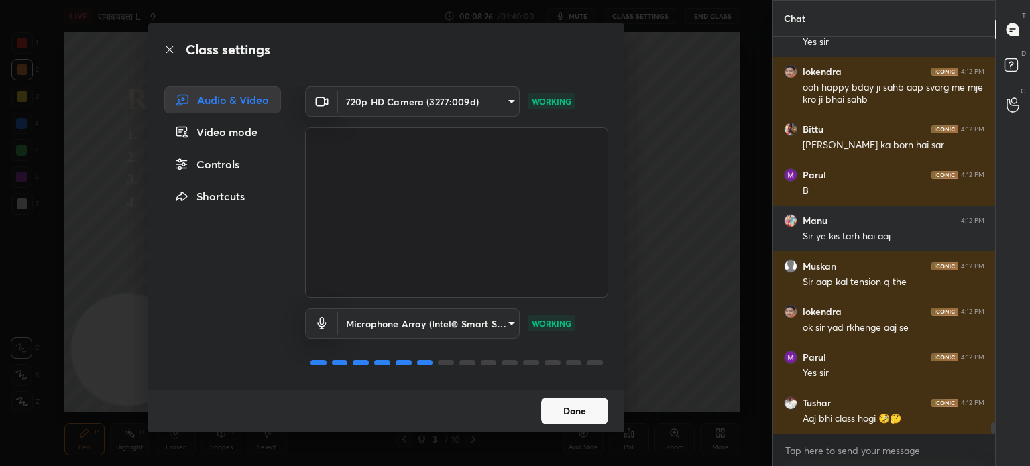
click at [431, 333] on body "1 2 3 4 5 6 7 C X Z C X Z E E Erase all H H LIVE समावयवता L - 9 00:08:26 / 01:4…" at bounding box center [515, 233] width 1030 height 466
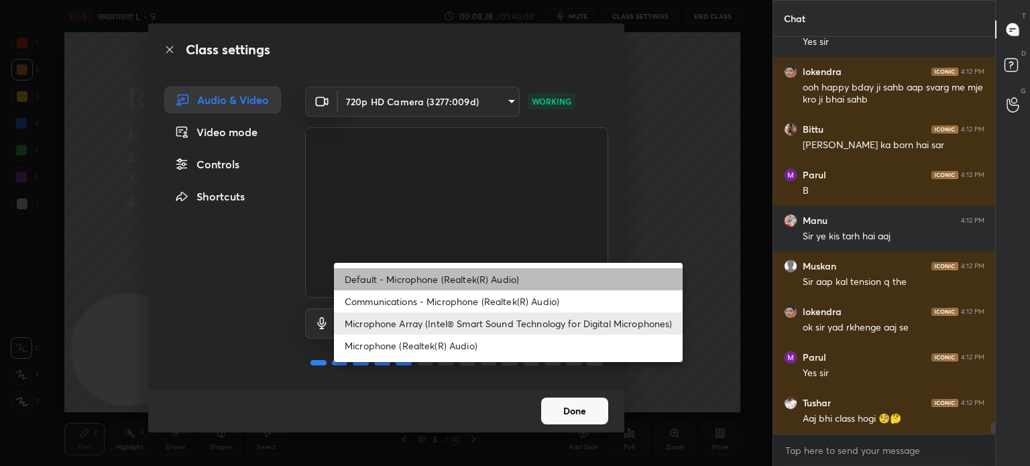
click at [492, 278] on li "Default - Microphone (Realtek(R) Audio)" at bounding box center [508, 279] width 349 height 22
type input "default"
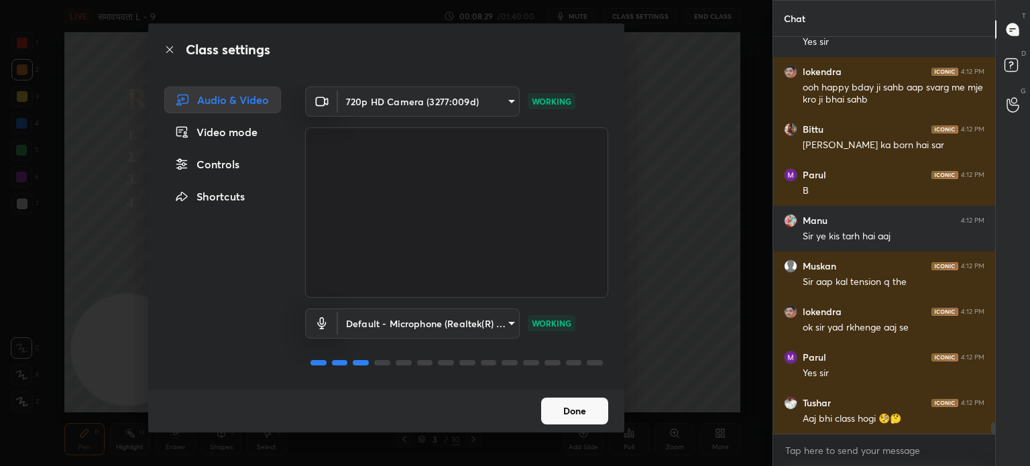
click at [595, 407] on button "Done" at bounding box center [574, 411] width 67 height 27
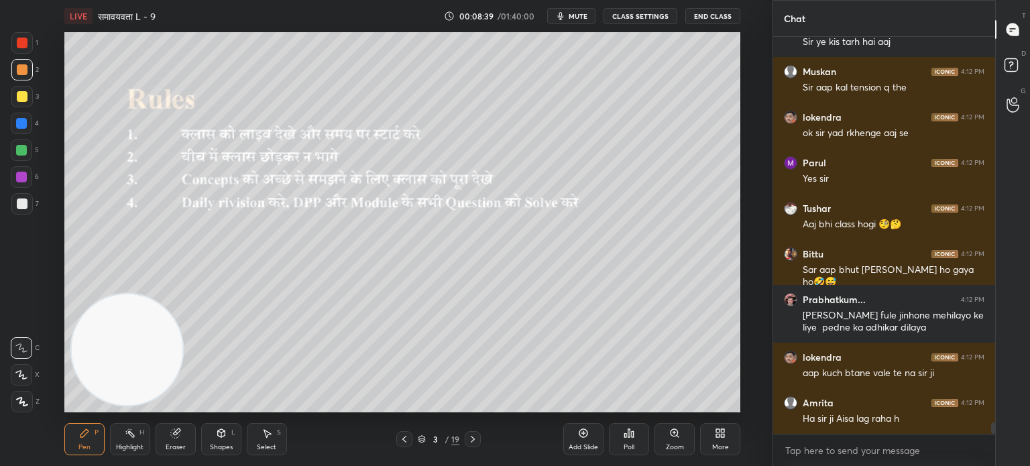
scroll to position [13415, 0]
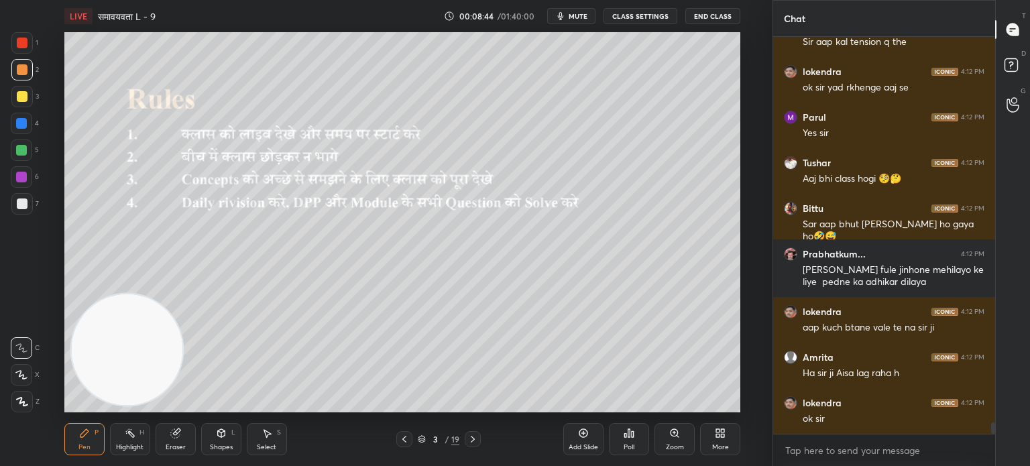
click at [479, 442] on div at bounding box center [473, 439] width 16 height 16
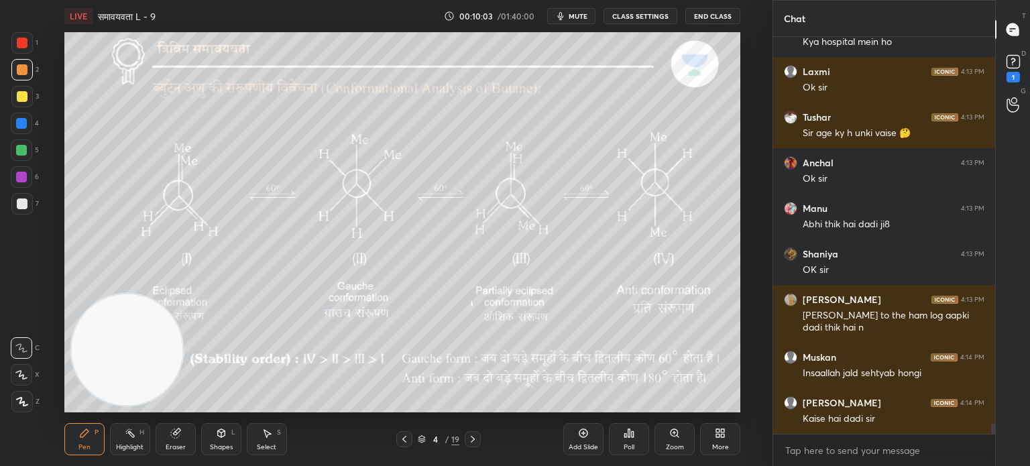
scroll to position [13989, 0]
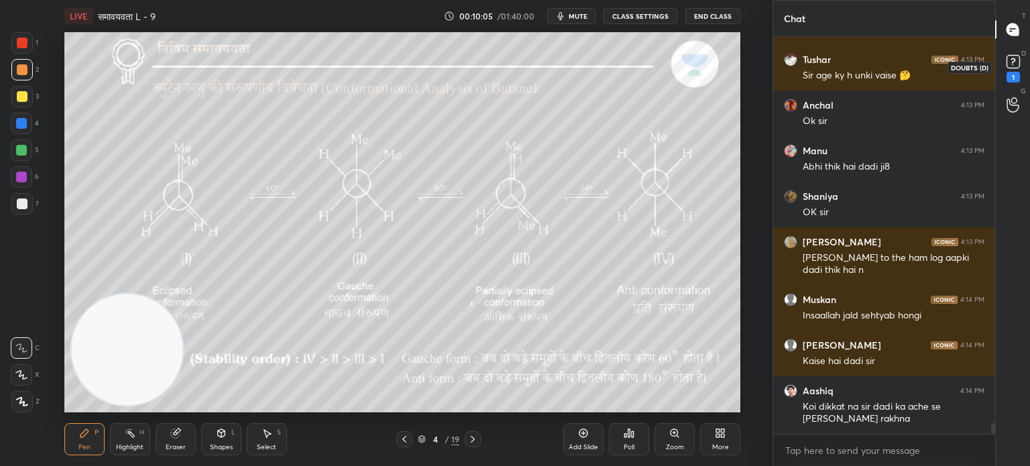
click at [1022, 66] on icon at bounding box center [1013, 62] width 20 height 20
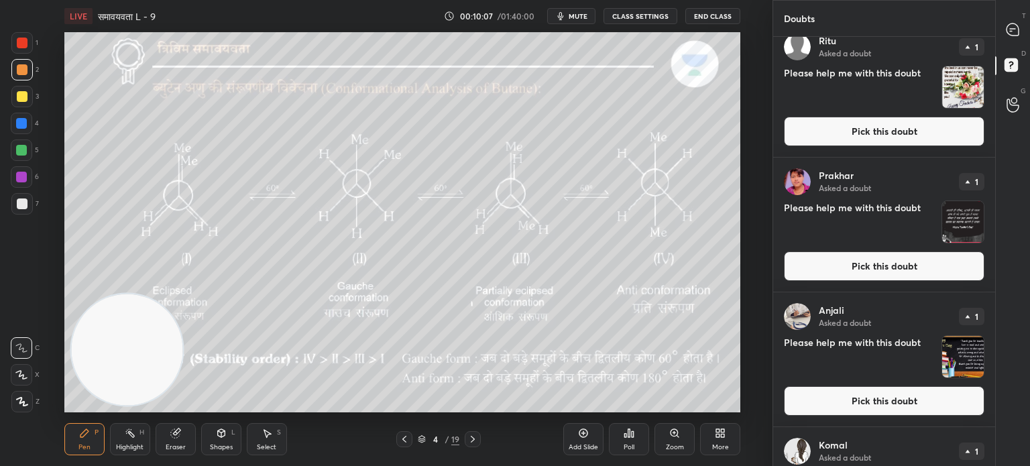
scroll to position [1351, 0]
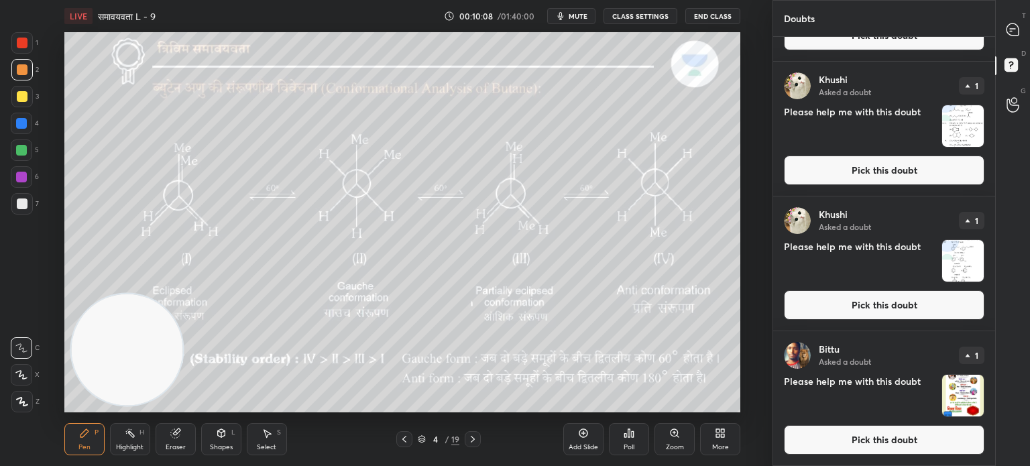
click at [971, 389] on img "grid" at bounding box center [963, 396] width 42 height 42
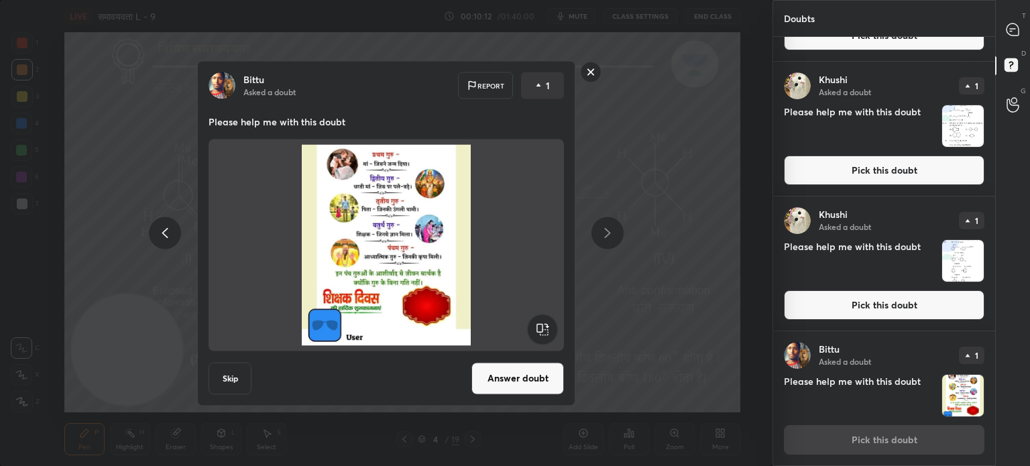
click at [593, 71] on rect at bounding box center [591, 72] width 21 height 21
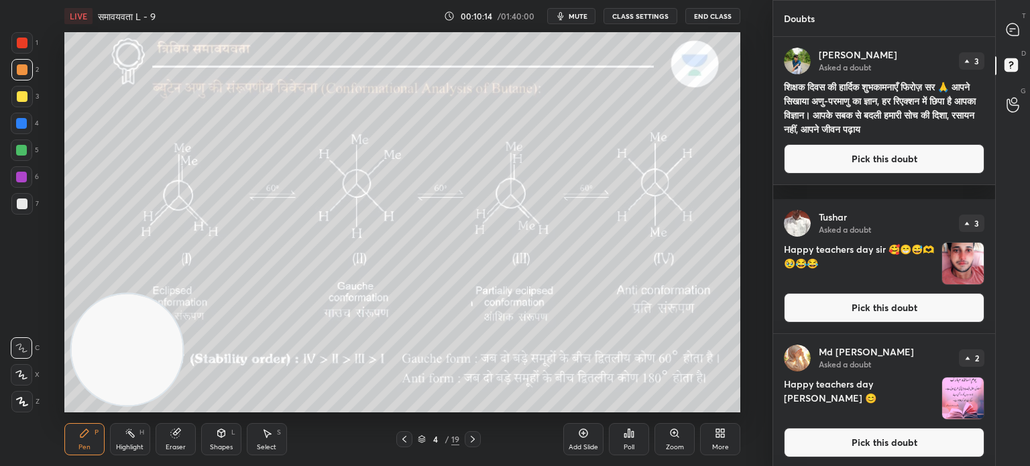
click at [402, 441] on icon at bounding box center [404, 439] width 11 height 11
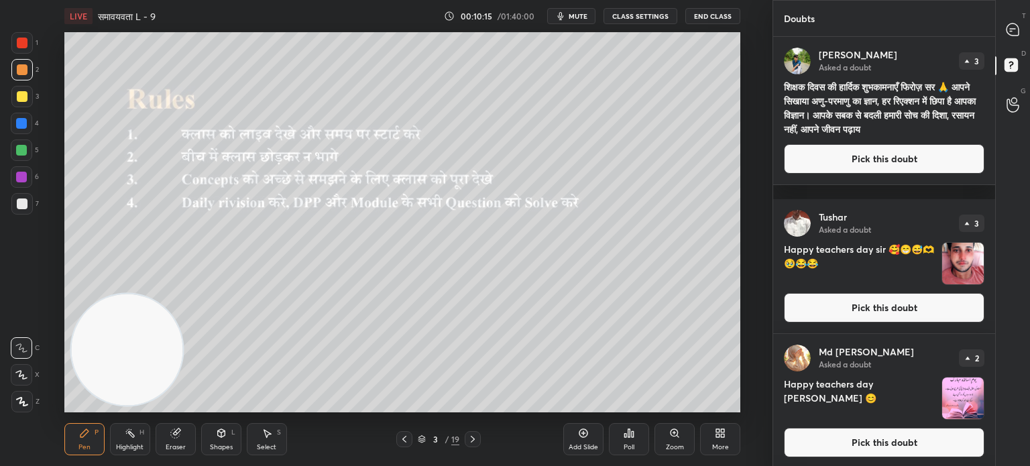
click at [964, 394] on img "grid" at bounding box center [963, 399] width 42 height 42
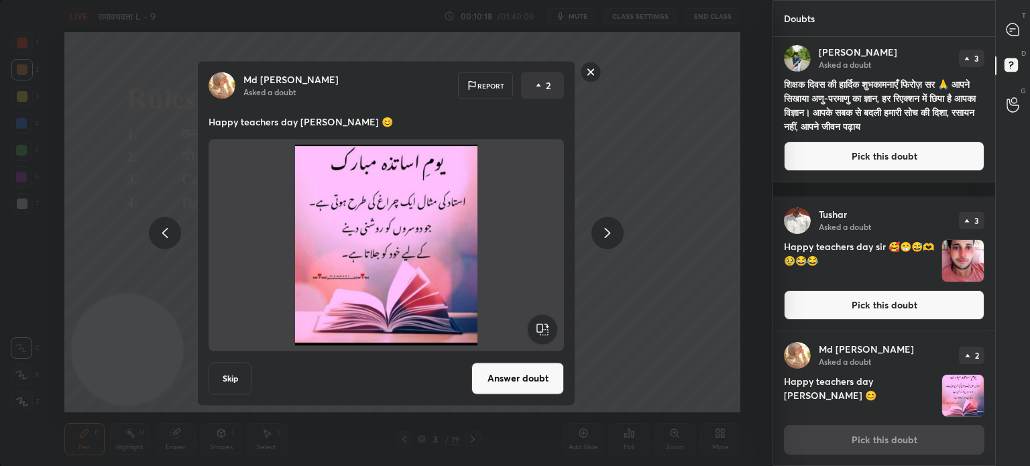
click at [584, 70] on rect at bounding box center [591, 72] width 21 height 21
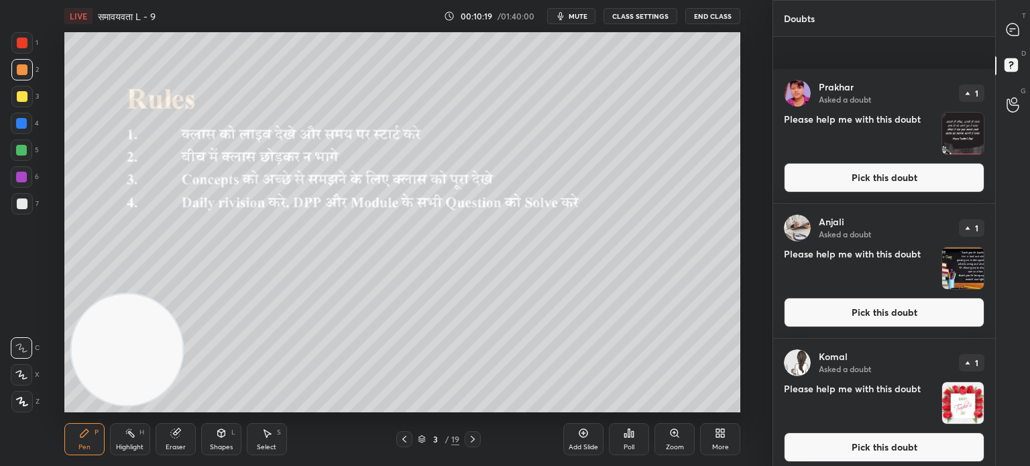
scroll to position [1486, 0]
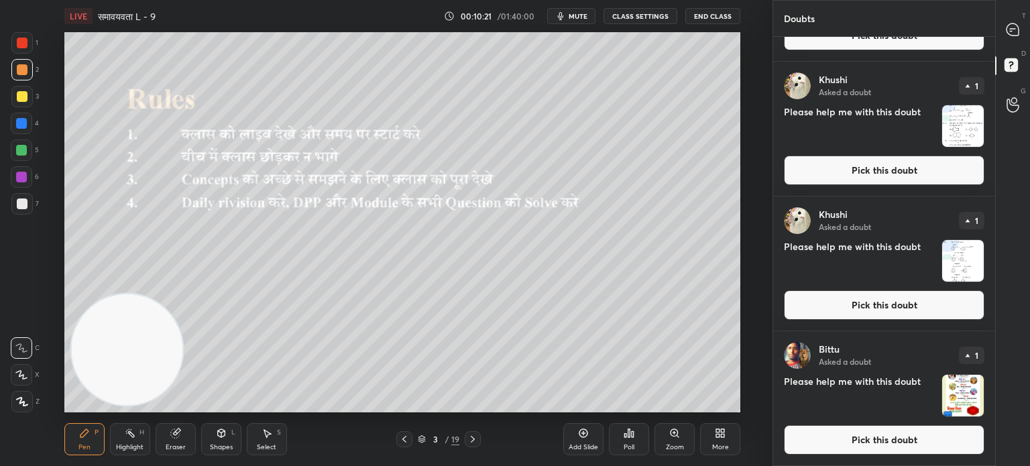
click at [961, 405] on img "grid" at bounding box center [963, 396] width 42 height 42
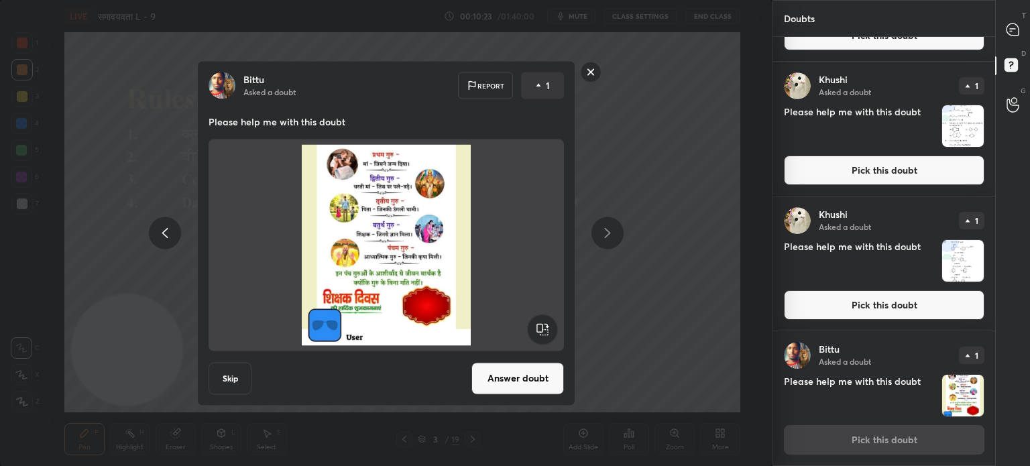
click at [508, 391] on button "Answer doubt" at bounding box center [518, 378] width 93 height 32
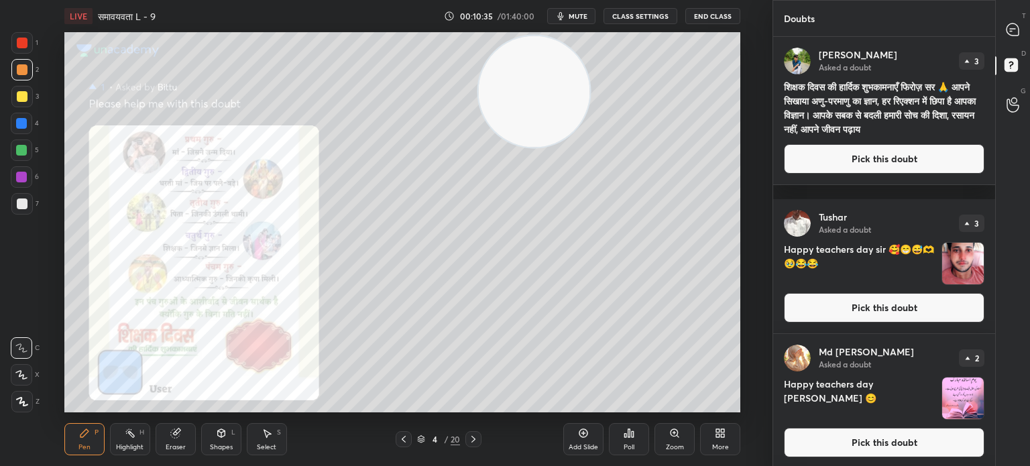
drag, startPoint x: 154, startPoint y: 360, endPoint x: 561, endPoint y: 101, distance: 482.1
click at [561, 101] on video at bounding box center [533, 91] width 111 height 111
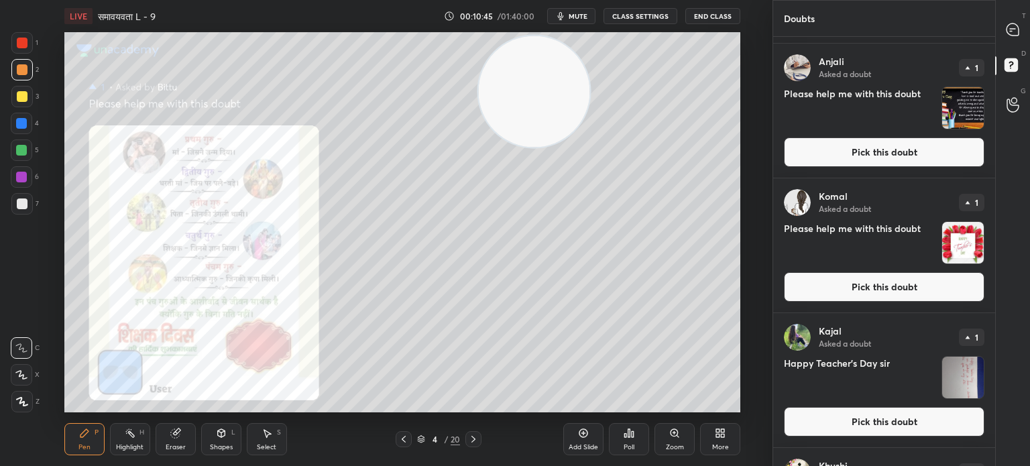
scroll to position [1099, 0]
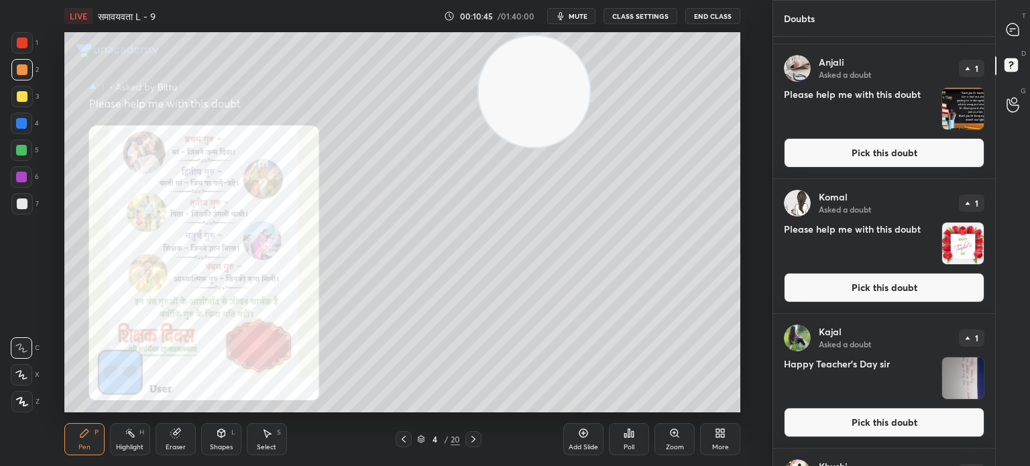
click at [948, 239] on img "grid" at bounding box center [963, 244] width 42 height 42
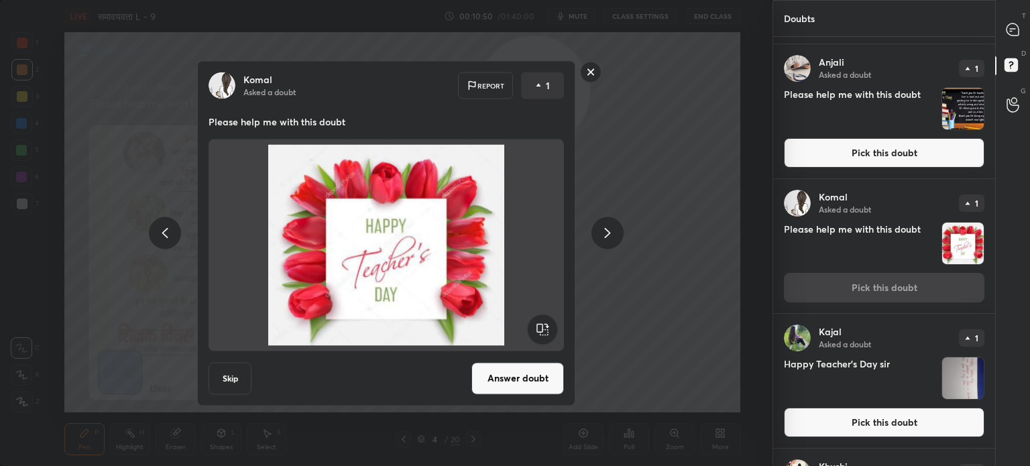
click at [525, 378] on button "Answer doubt" at bounding box center [518, 378] width 93 height 32
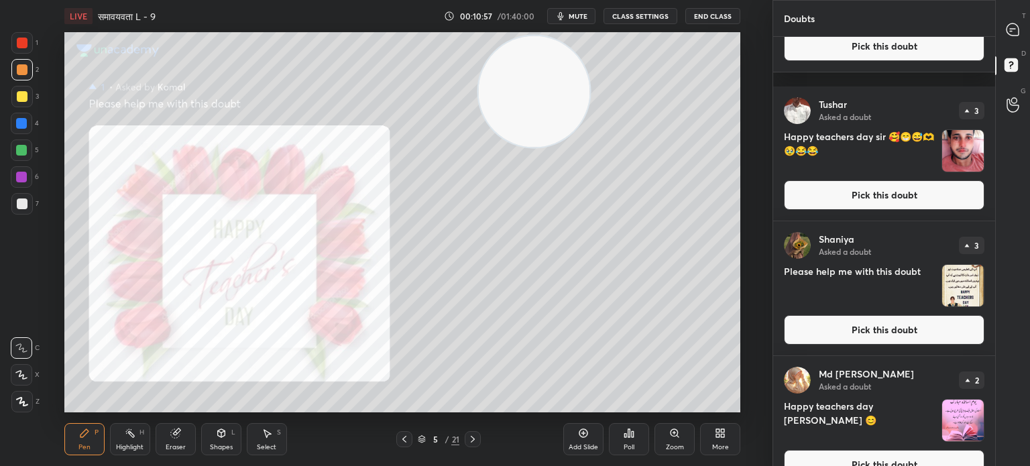
scroll to position [0, 0]
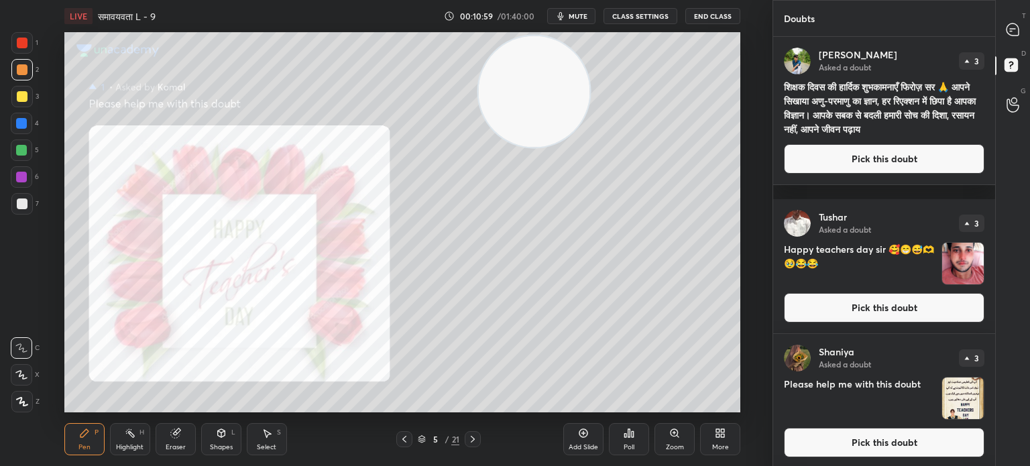
click at [907, 166] on button "Pick this doubt" at bounding box center [884, 159] width 201 height 30
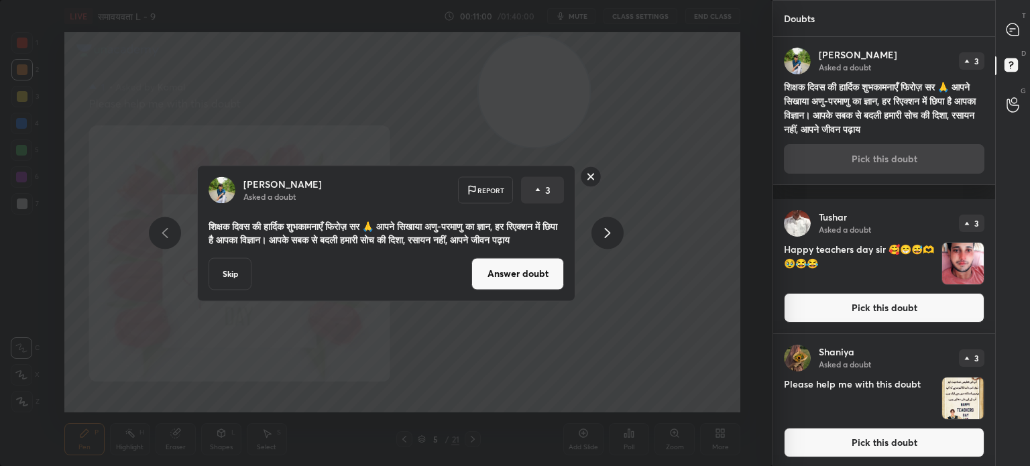
click at [534, 290] on button "Answer doubt" at bounding box center [518, 274] width 93 height 32
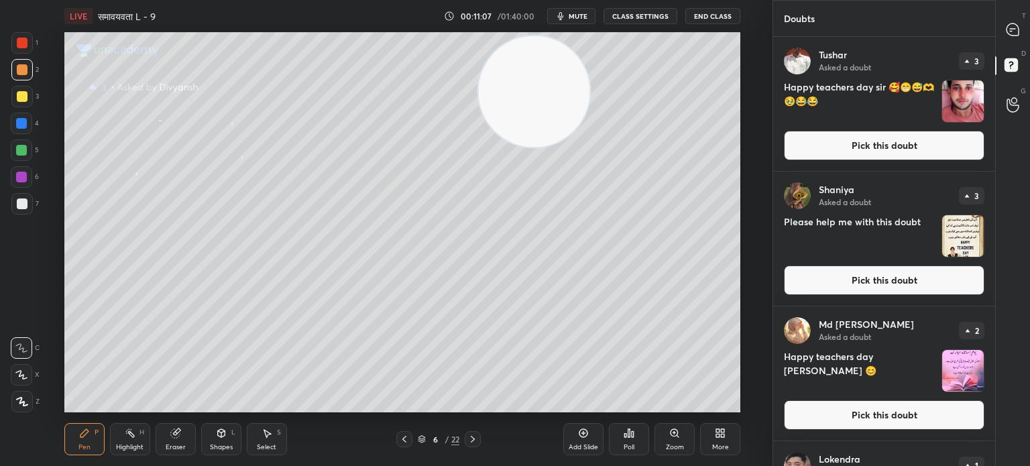
click at [402, 442] on icon at bounding box center [404, 439] width 11 height 11
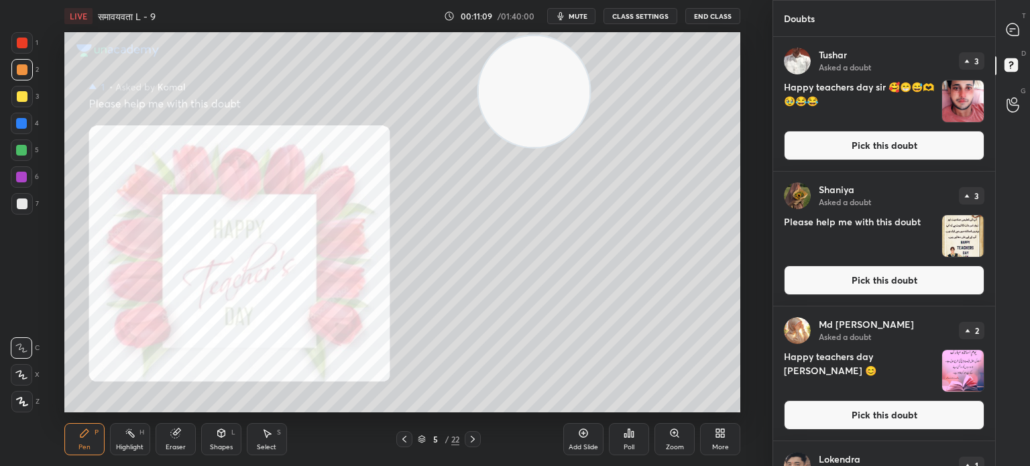
click at [477, 435] on icon at bounding box center [473, 439] width 11 height 11
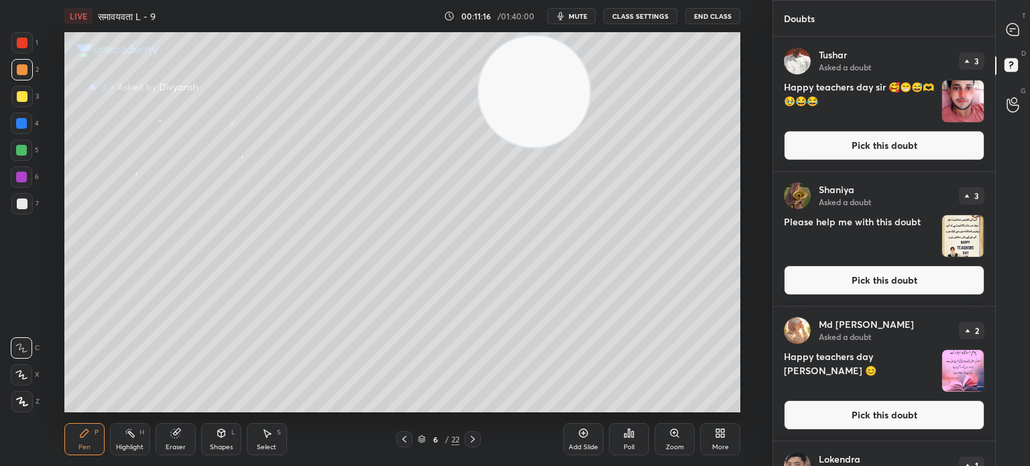
click at [475, 440] on icon at bounding box center [473, 439] width 11 height 11
click at [404, 439] on icon at bounding box center [404, 439] width 11 height 11
click at [1018, 27] on icon at bounding box center [1013, 29] width 12 height 12
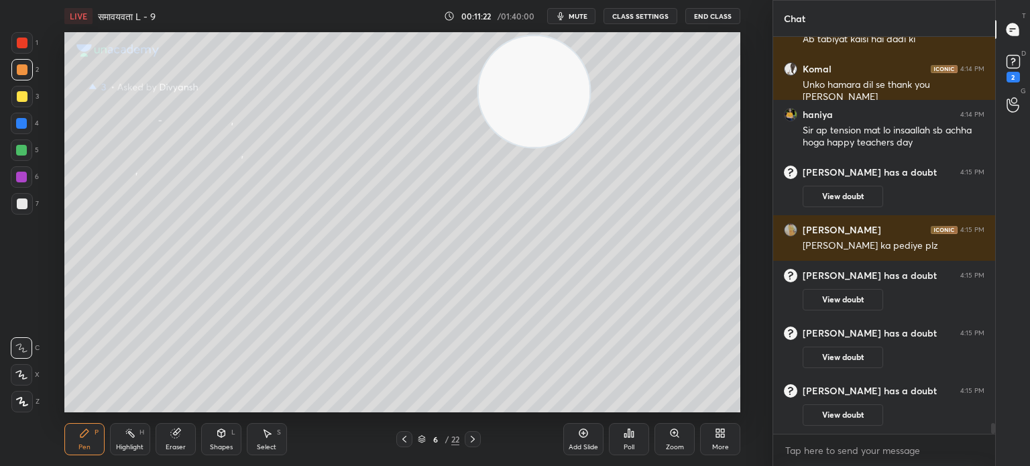
scroll to position [14207, 0]
click at [1014, 62] on rect at bounding box center [1013, 62] width 13 height 13
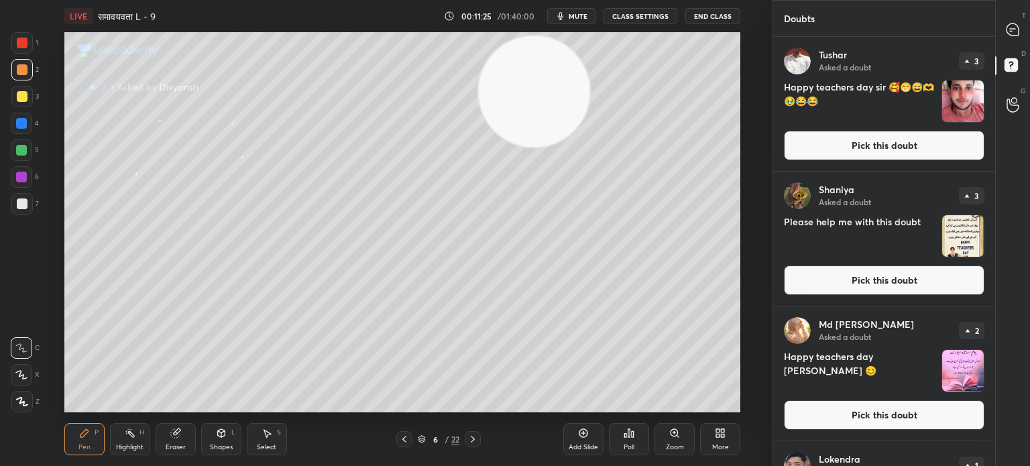
click at [959, 235] on img "grid" at bounding box center [963, 236] width 42 height 42
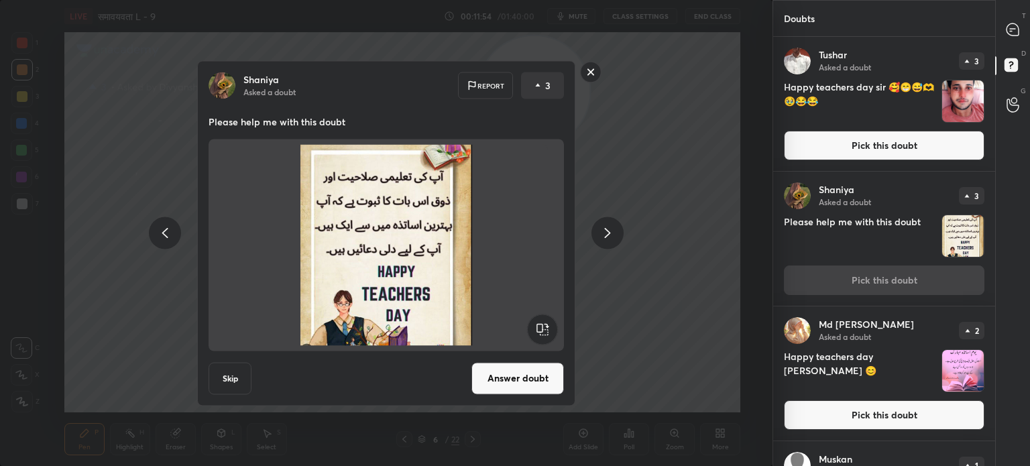
click at [527, 368] on button "Answer doubt" at bounding box center [518, 378] width 93 height 32
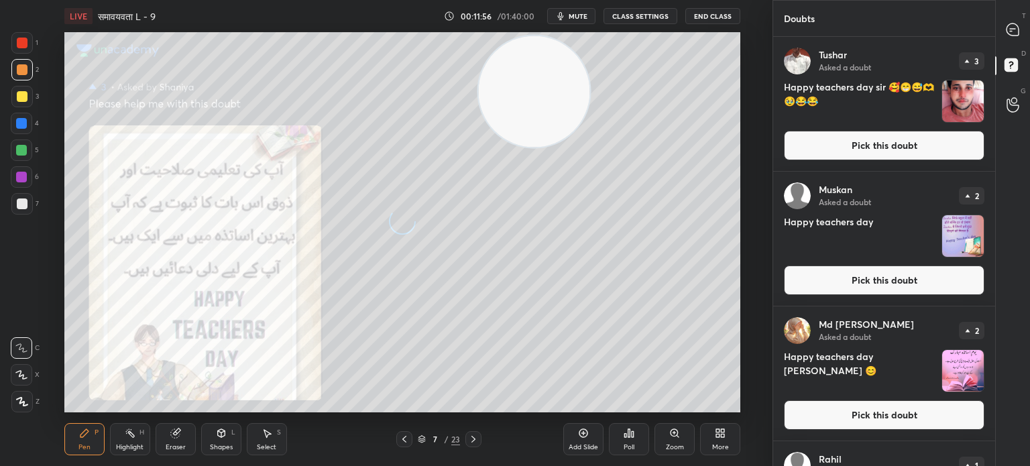
click at [478, 432] on div at bounding box center [474, 439] width 16 height 16
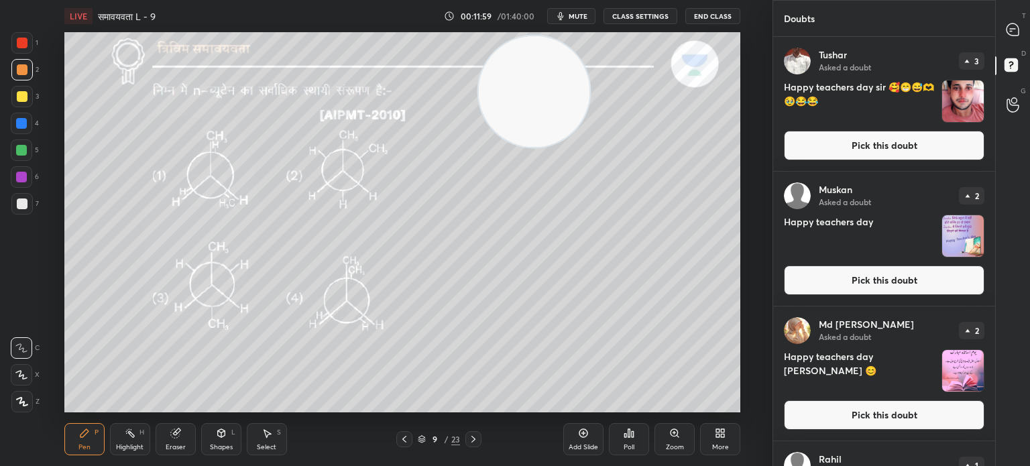
click at [408, 437] on icon at bounding box center [404, 439] width 11 height 11
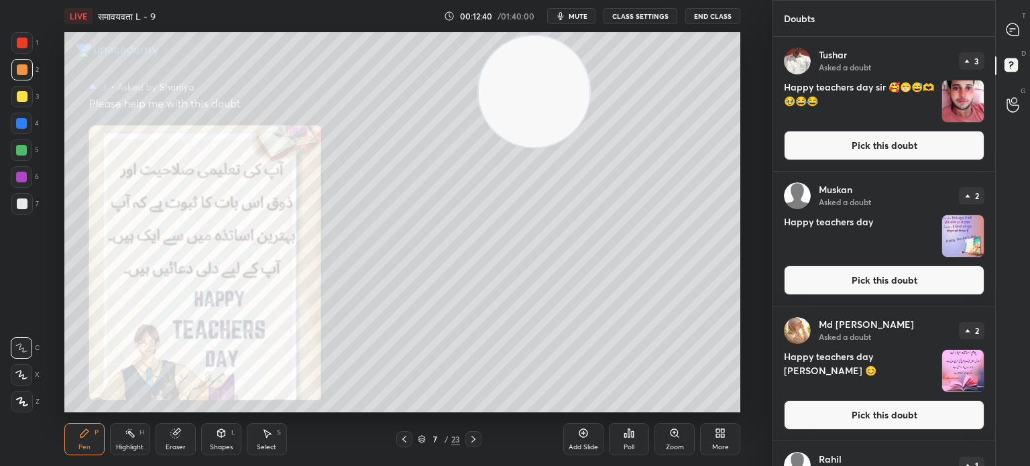
click at [961, 237] on img "grid" at bounding box center [963, 236] width 42 height 42
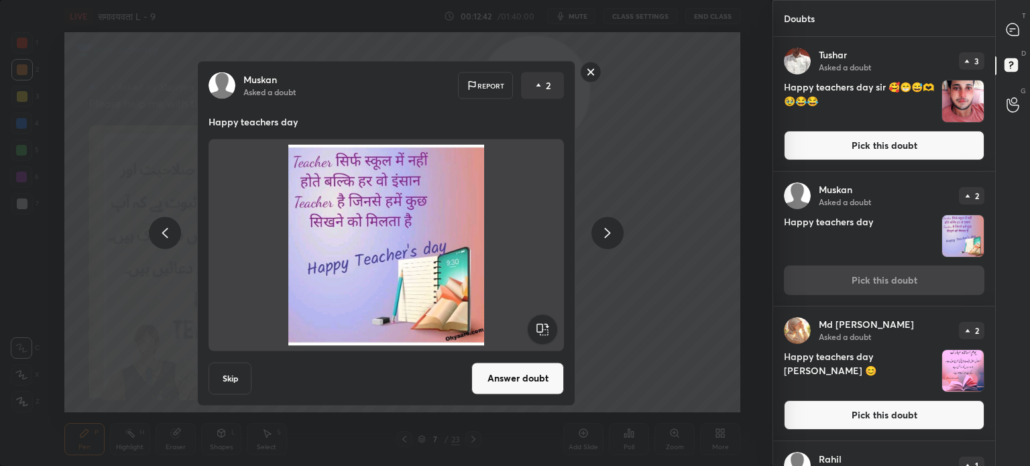
click at [533, 382] on button "Answer doubt" at bounding box center [518, 378] width 93 height 32
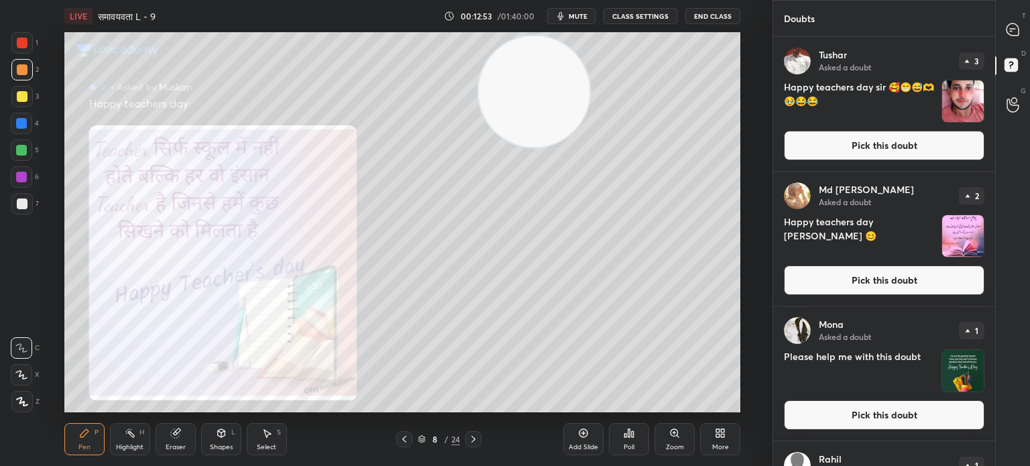
click at [965, 356] on img "grid" at bounding box center [963, 371] width 42 height 42
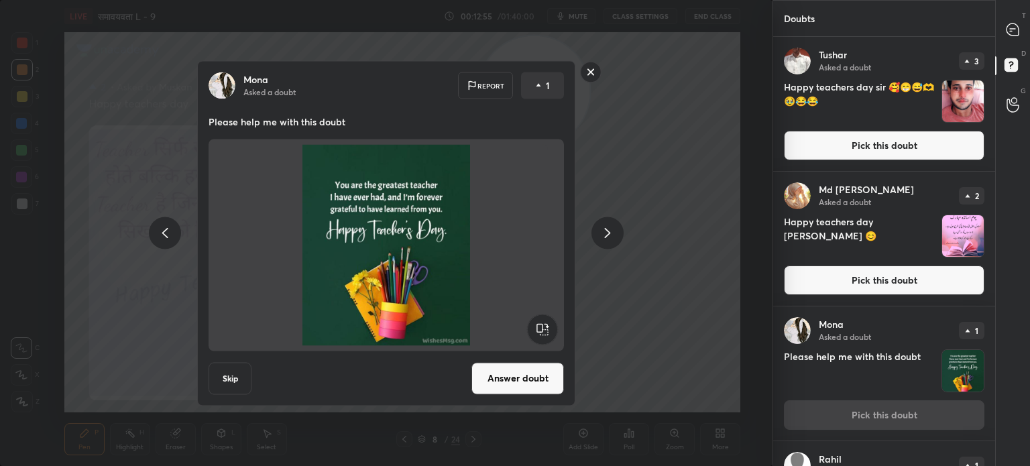
click at [537, 384] on button "Answer doubt" at bounding box center [518, 378] width 93 height 32
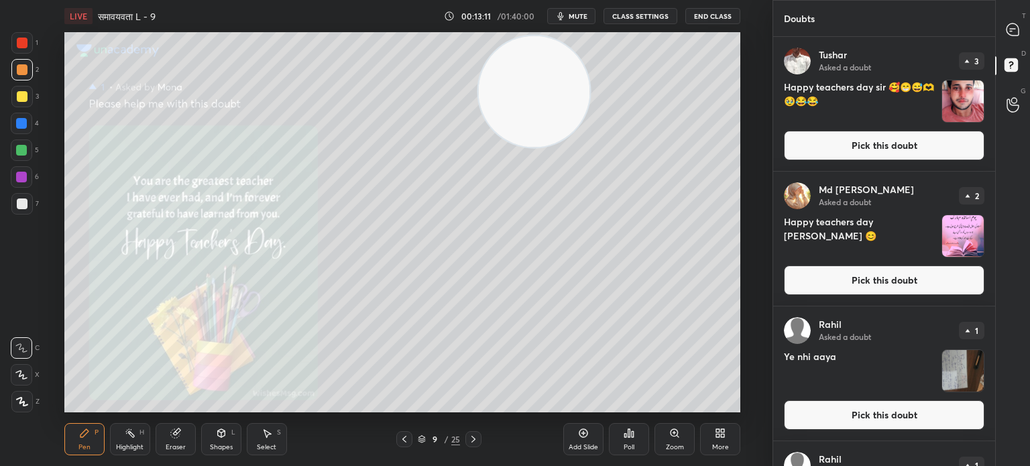
click at [971, 107] on img "grid" at bounding box center [963, 101] width 42 height 42
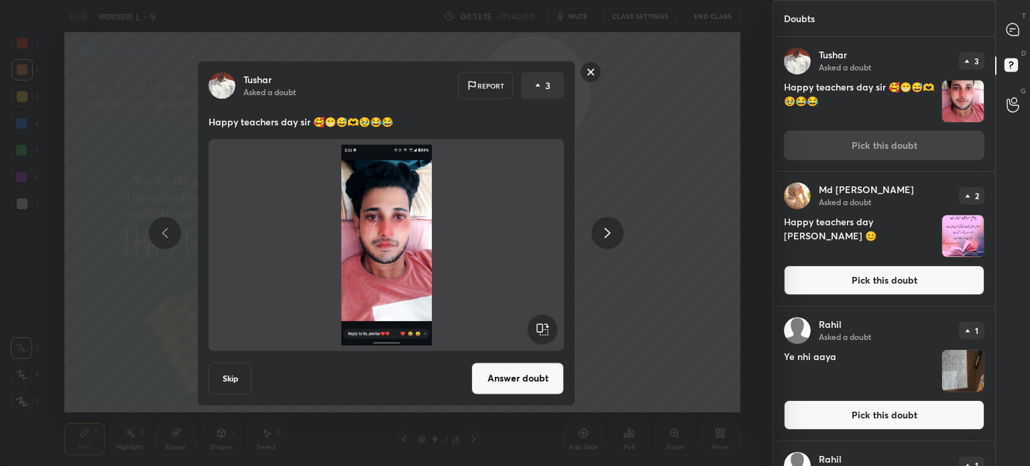
click at [231, 380] on button "Skip" at bounding box center [230, 378] width 43 height 32
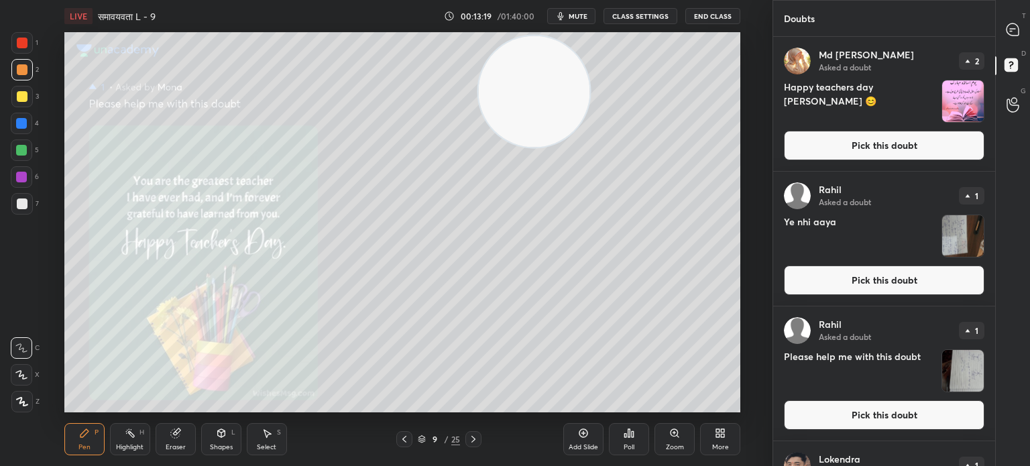
click at [963, 107] on img "grid" at bounding box center [963, 101] width 42 height 42
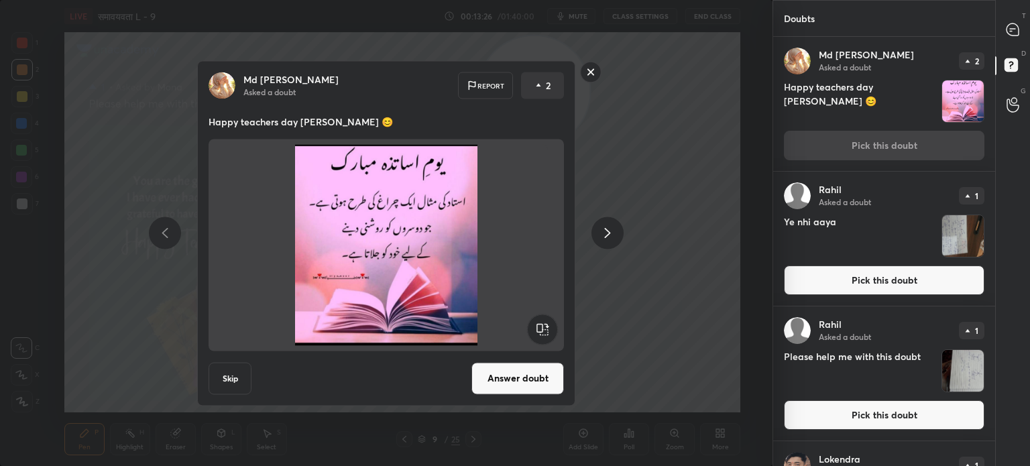
click at [541, 376] on button "Answer doubt" at bounding box center [518, 378] width 93 height 32
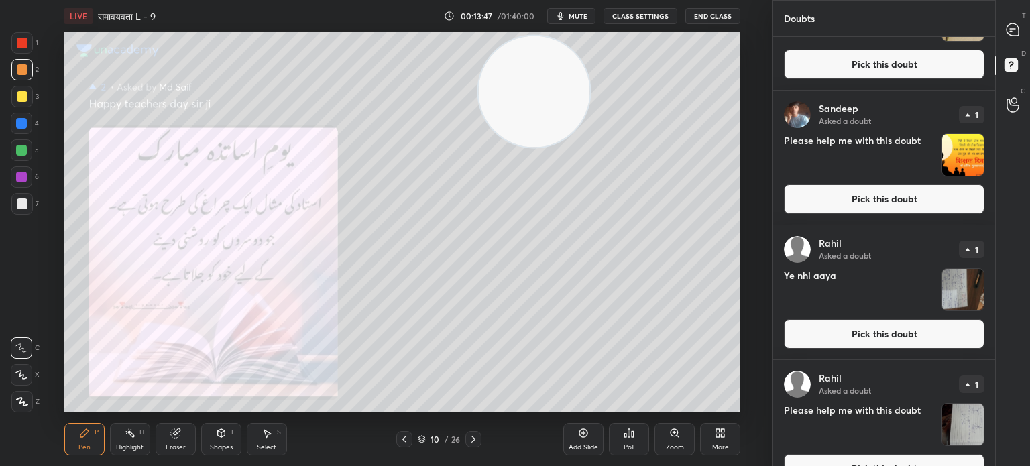
scroll to position [0, 0]
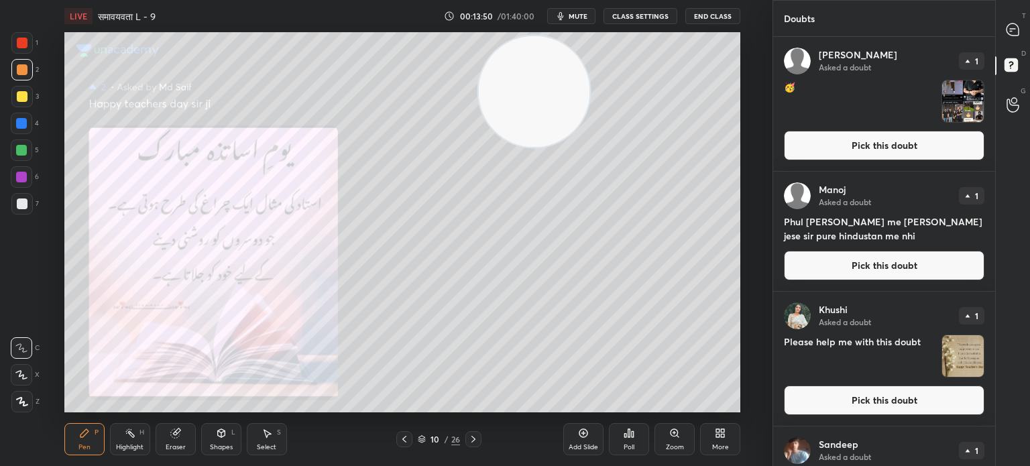
click at [965, 100] on img "grid" at bounding box center [963, 101] width 42 height 42
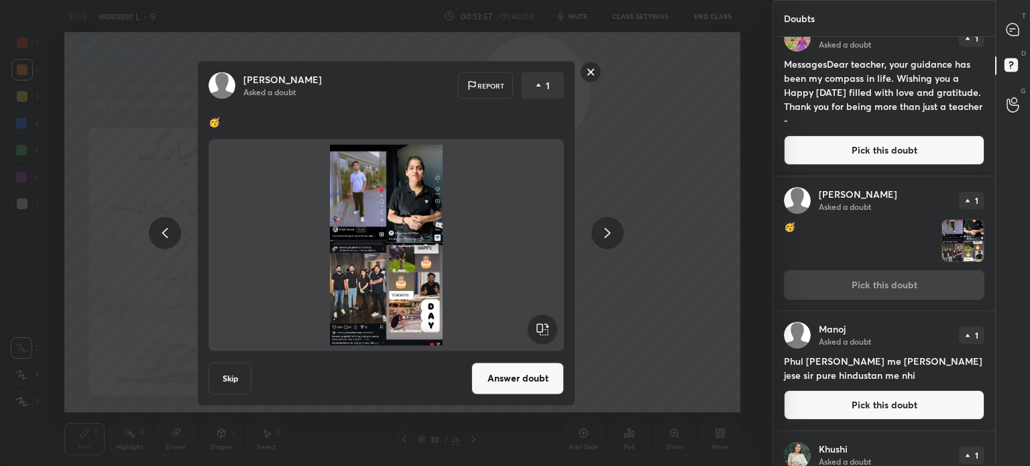
scroll to position [23, 0]
click at [842, 148] on button "Pick this doubt" at bounding box center [884, 150] width 201 height 30
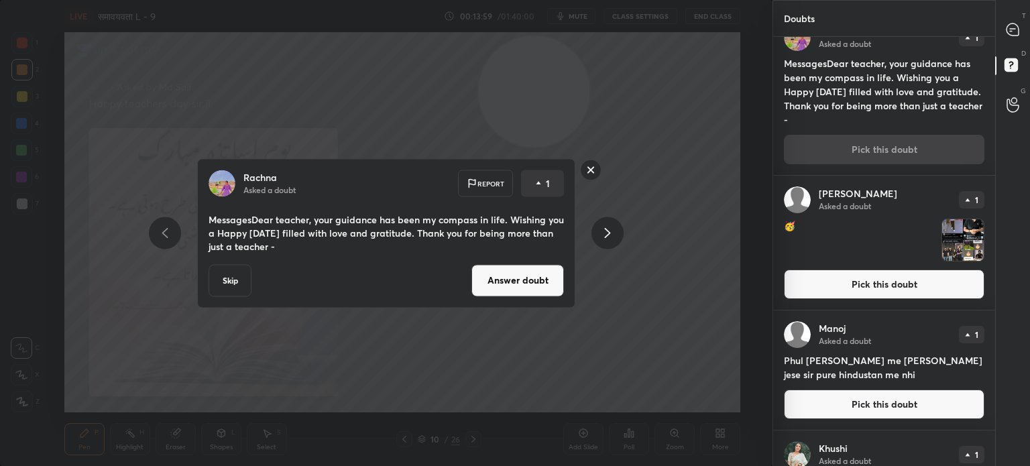
scroll to position [0, 0]
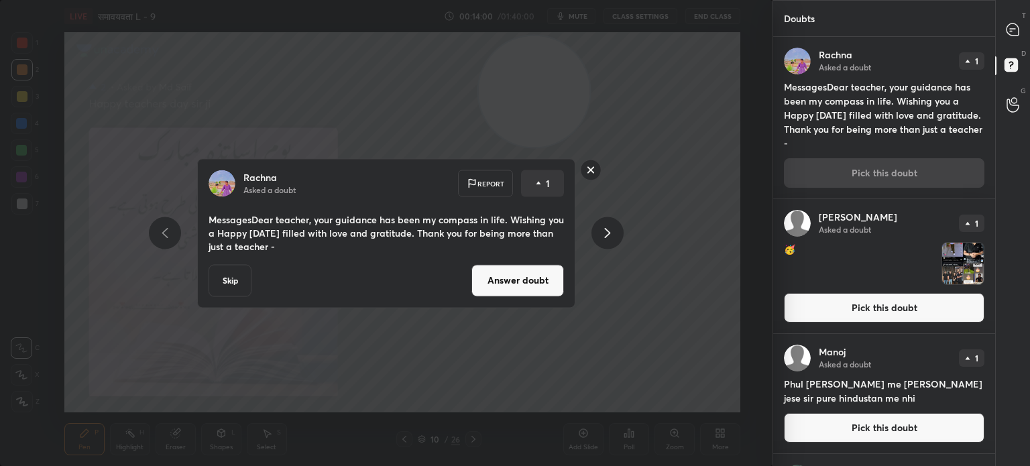
click at [515, 287] on button "Answer doubt" at bounding box center [518, 280] width 93 height 32
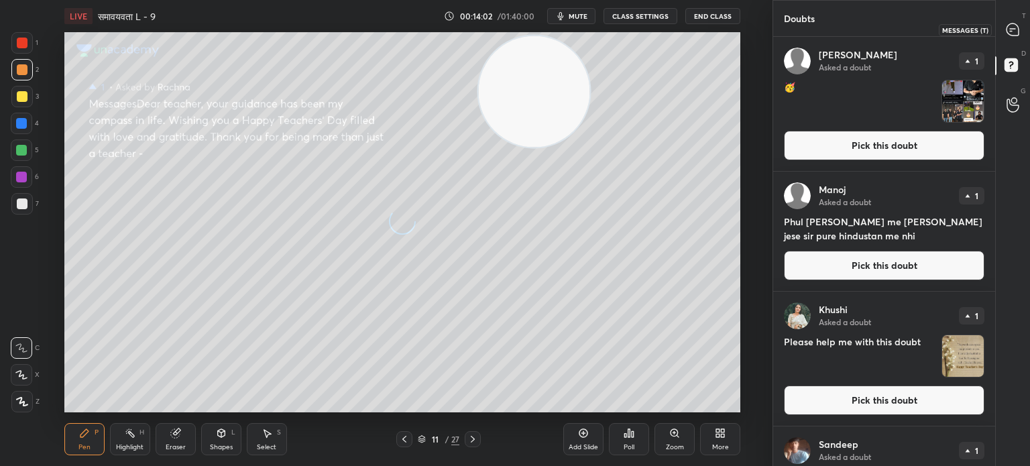
click at [1010, 32] on icon at bounding box center [1013, 29] width 12 height 12
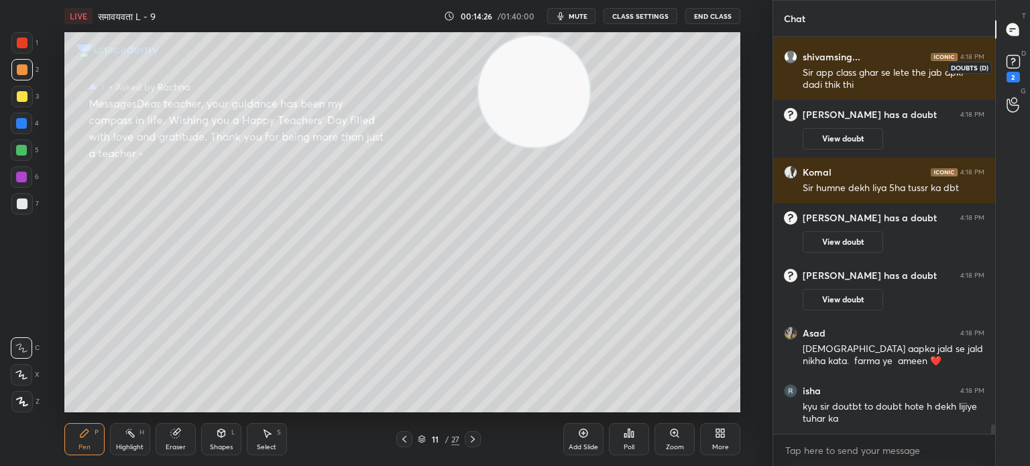
scroll to position [16102, 0]
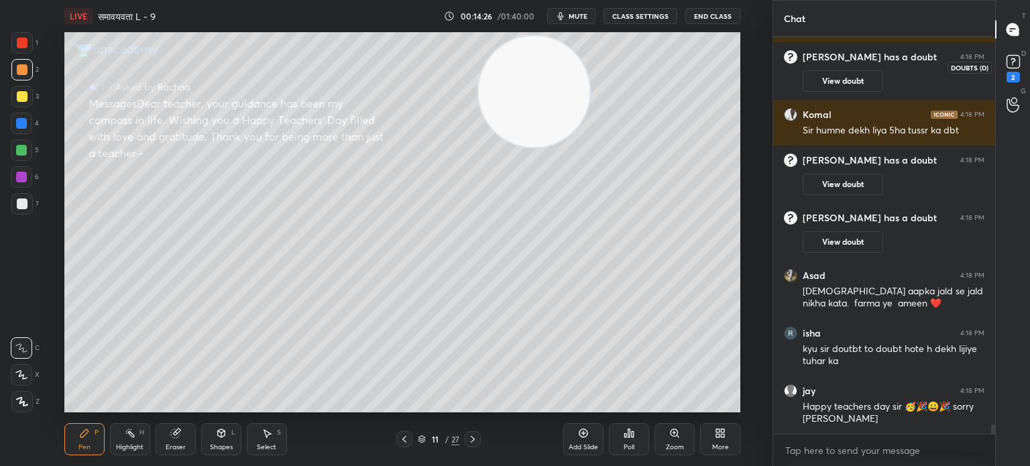
click at [1026, 68] on div "2" at bounding box center [1013, 67] width 27 height 24
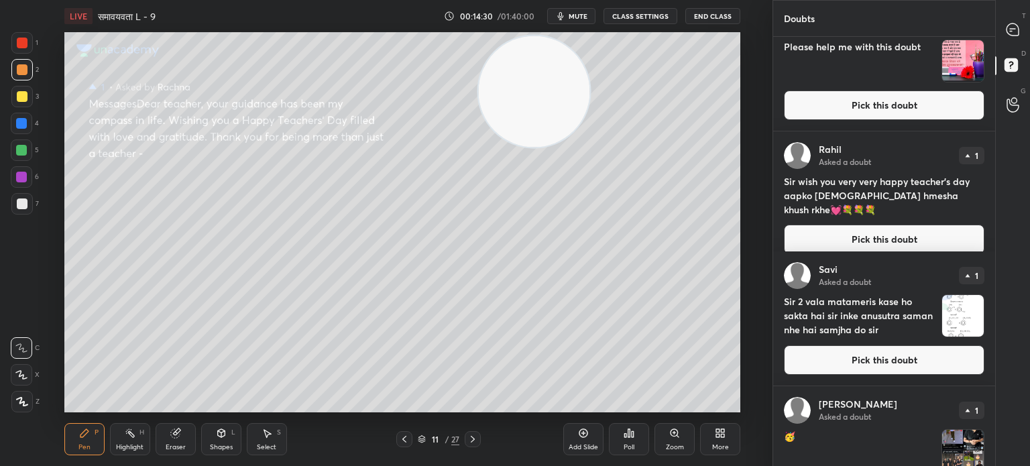
scroll to position [40, 0]
click at [871, 233] on button "Pick this doubt" at bounding box center [884, 240] width 201 height 30
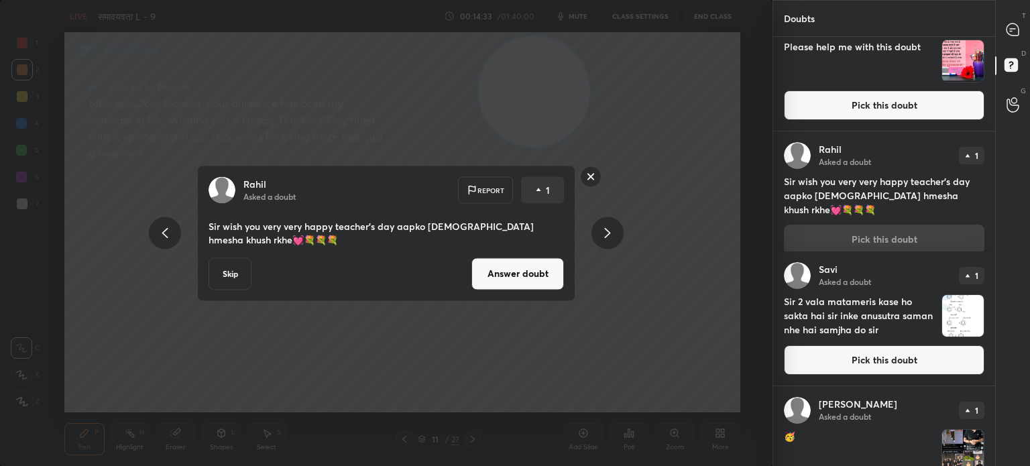
click at [555, 277] on button "Answer doubt" at bounding box center [518, 274] width 93 height 32
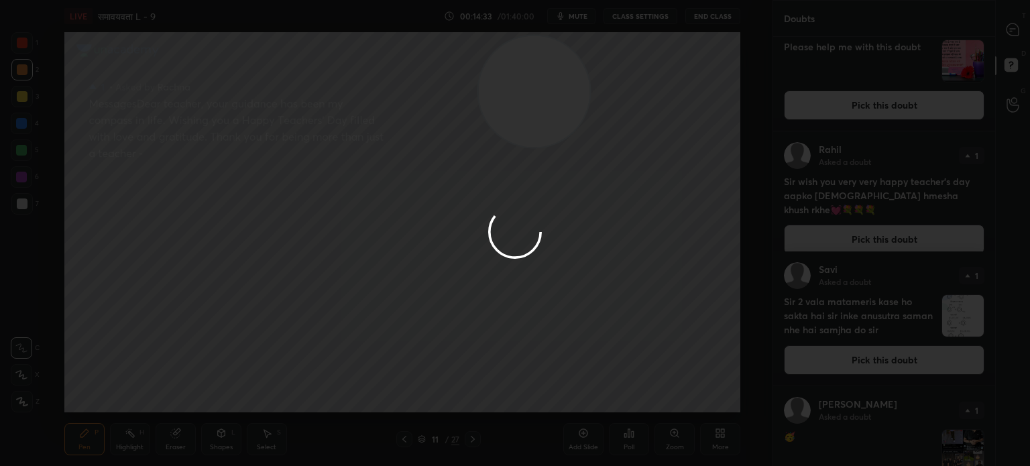
scroll to position [0, 0]
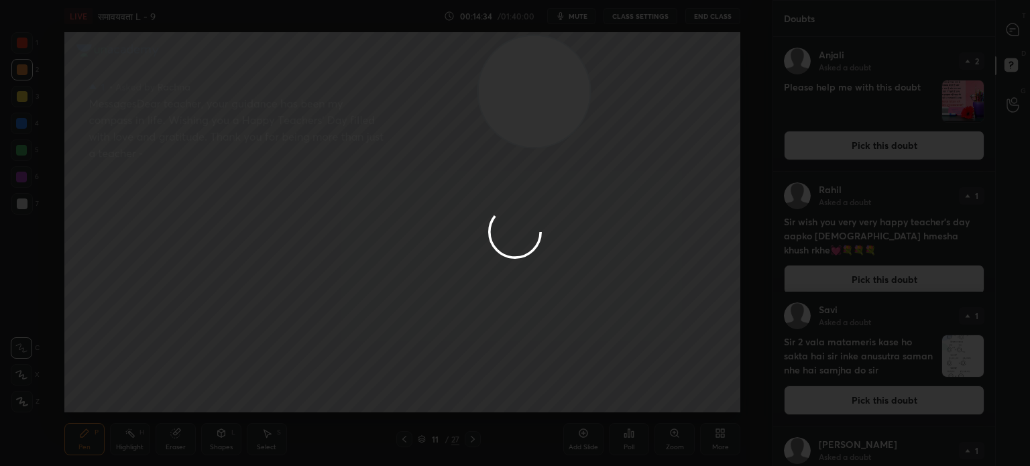
click at [441, 268] on div at bounding box center [515, 233] width 1030 height 466
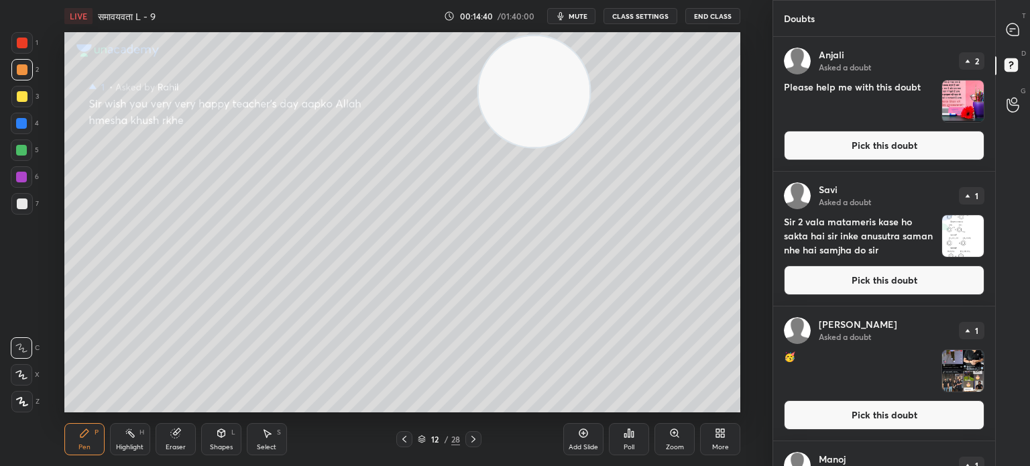
click at [934, 233] on div "Sir 2 vala matameris kase ho sakta hai sir inke anusutra saman nhe hai samjha d…" at bounding box center [884, 236] width 201 height 43
click at [961, 370] on img "grid" at bounding box center [963, 371] width 42 height 42
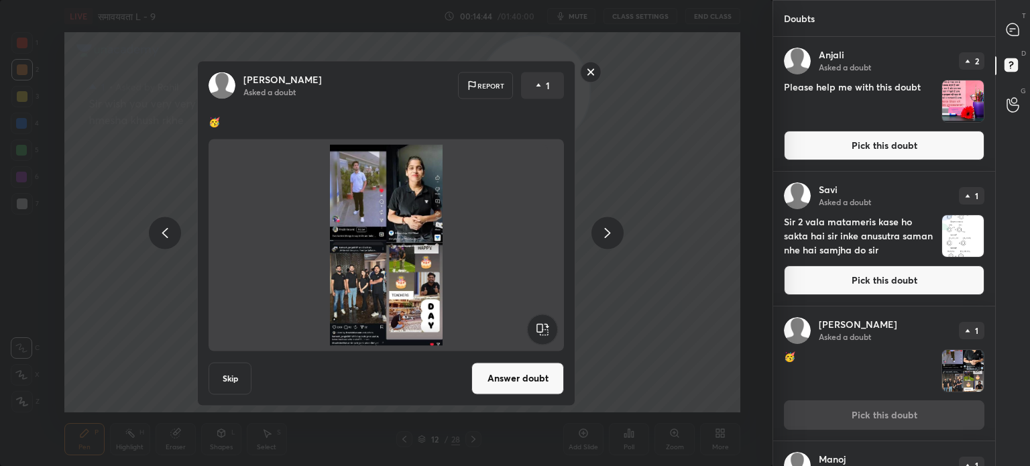
click at [530, 378] on button "Answer doubt" at bounding box center [518, 378] width 93 height 32
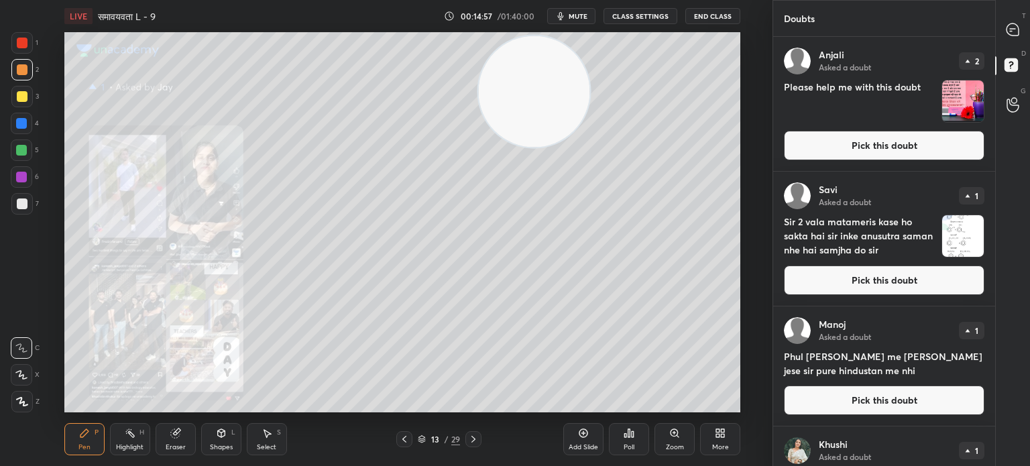
scroll to position [83, 0]
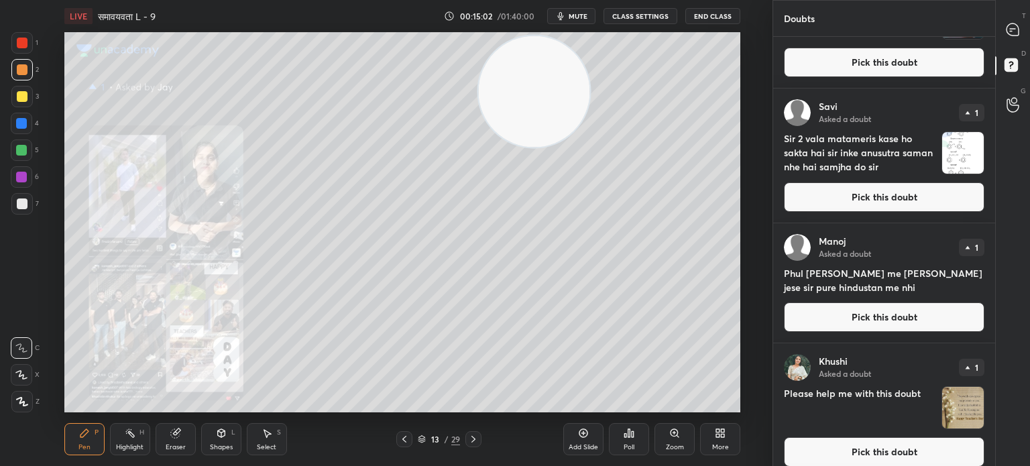
click at [851, 315] on button "Pick this doubt" at bounding box center [884, 318] width 201 height 30
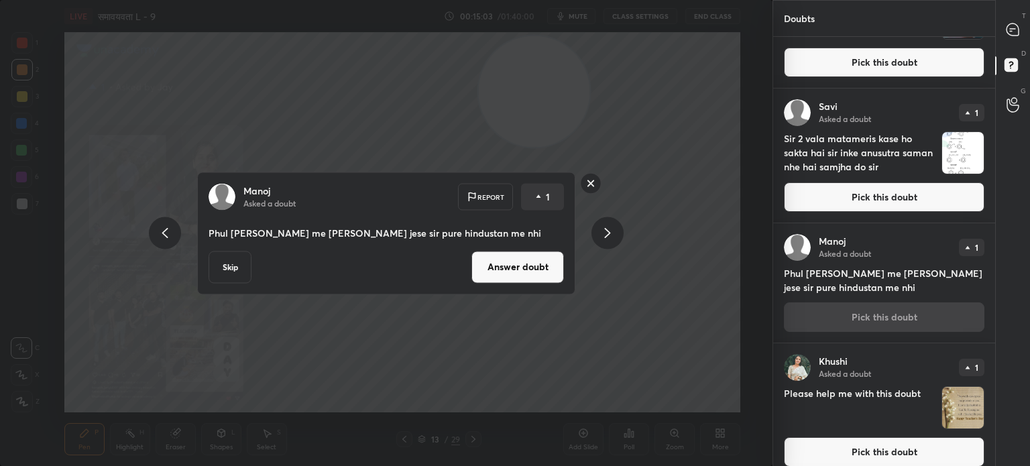
click at [510, 274] on button "Answer doubt" at bounding box center [518, 267] width 93 height 32
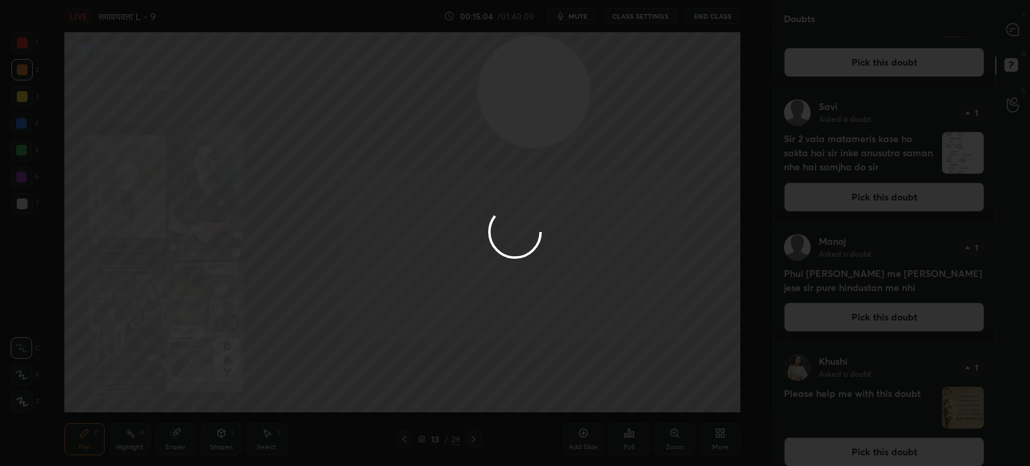
scroll to position [0, 0]
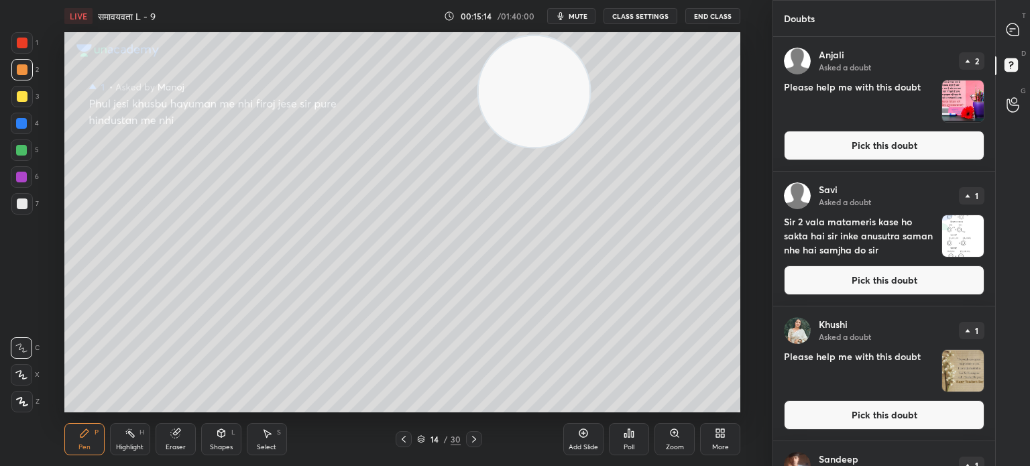
click at [967, 109] on img "grid" at bounding box center [963, 101] width 42 height 42
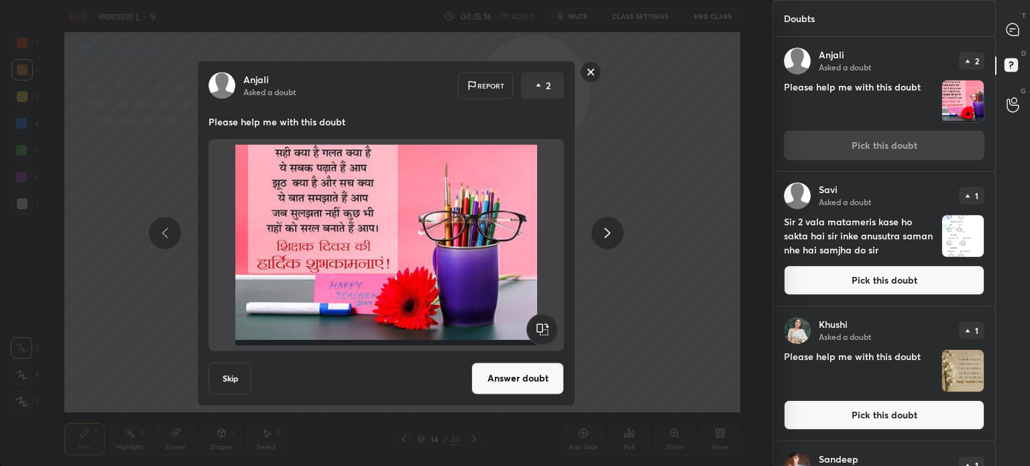
click at [535, 384] on button "Answer doubt" at bounding box center [518, 378] width 93 height 32
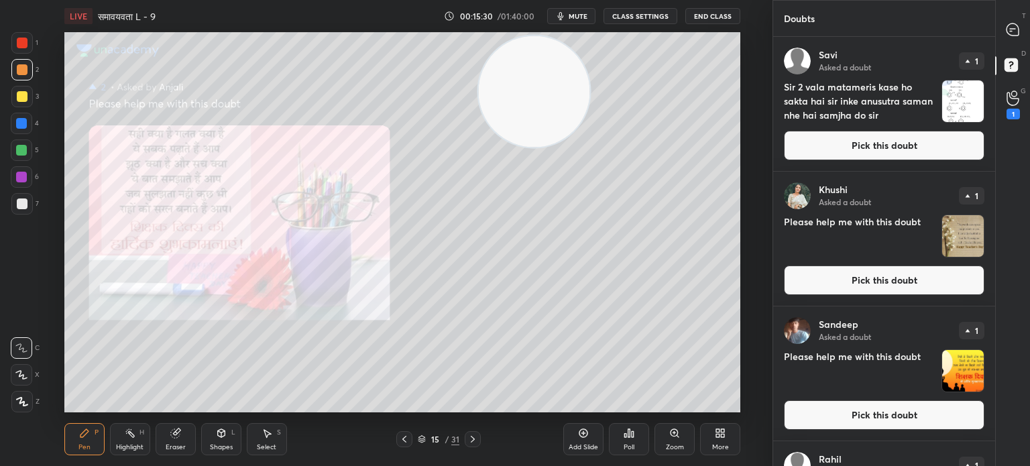
click at [961, 237] on img "grid" at bounding box center [963, 236] width 42 height 42
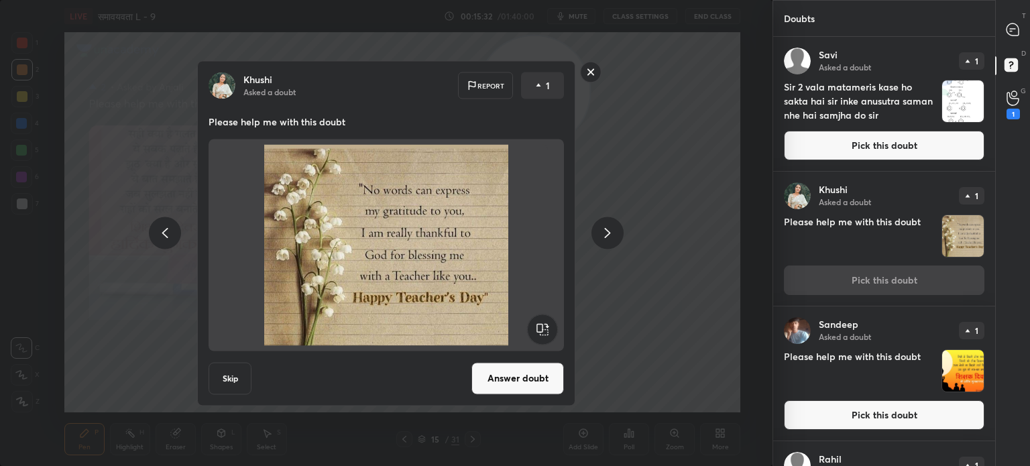
click at [496, 384] on button "Answer doubt" at bounding box center [518, 378] width 93 height 32
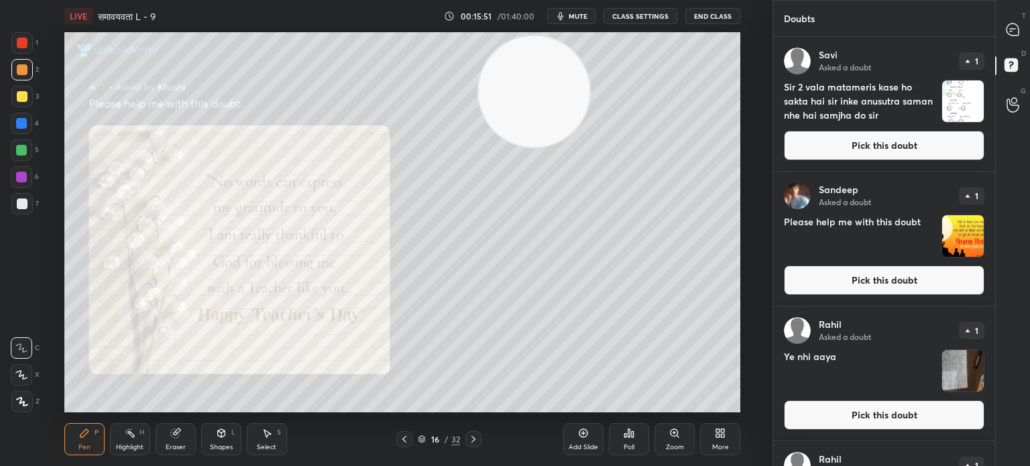
click at [944, 243] on img "grid" at bounding box center [963, 236] width 42 height 42
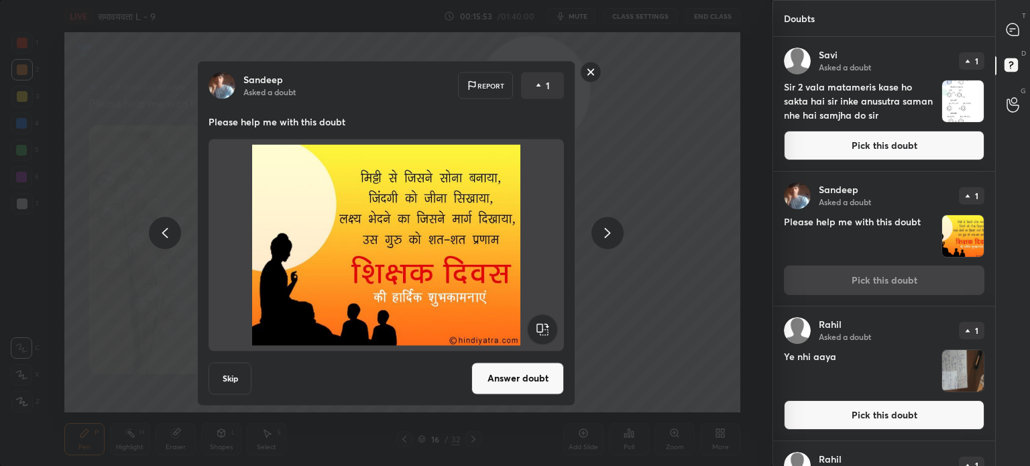
click at [512, 383] on button "Answer doubt" at bounding box center [518, 378] width 93 height 32
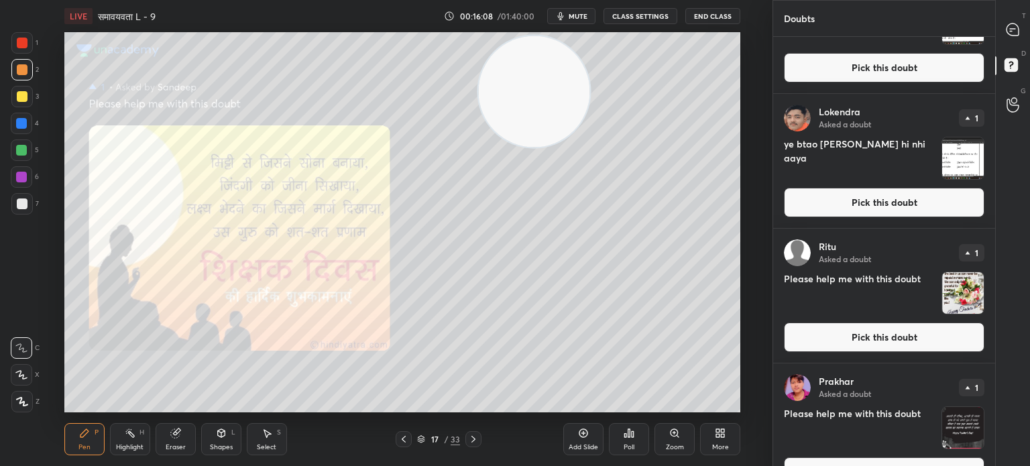
scroll to position [1183, 0]
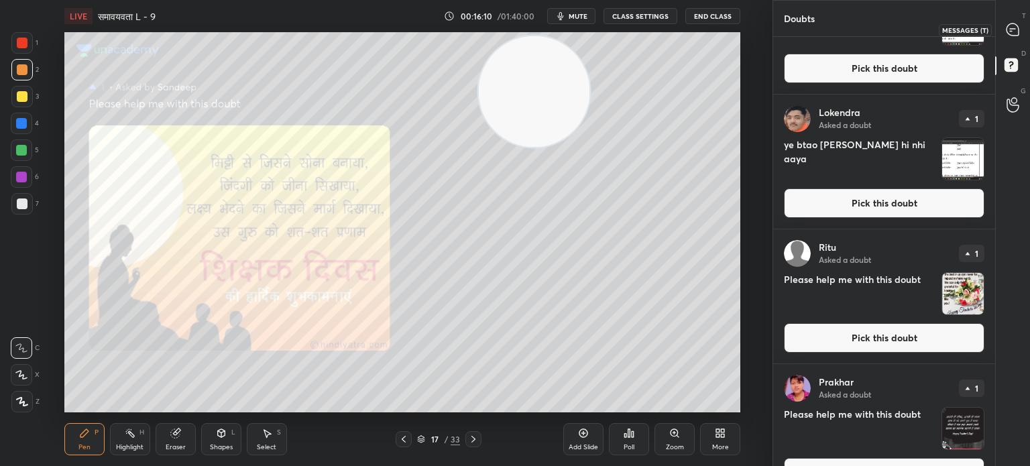
click at [1011, 31] on icon at bounding box center [1011, 31] width 2 height 0
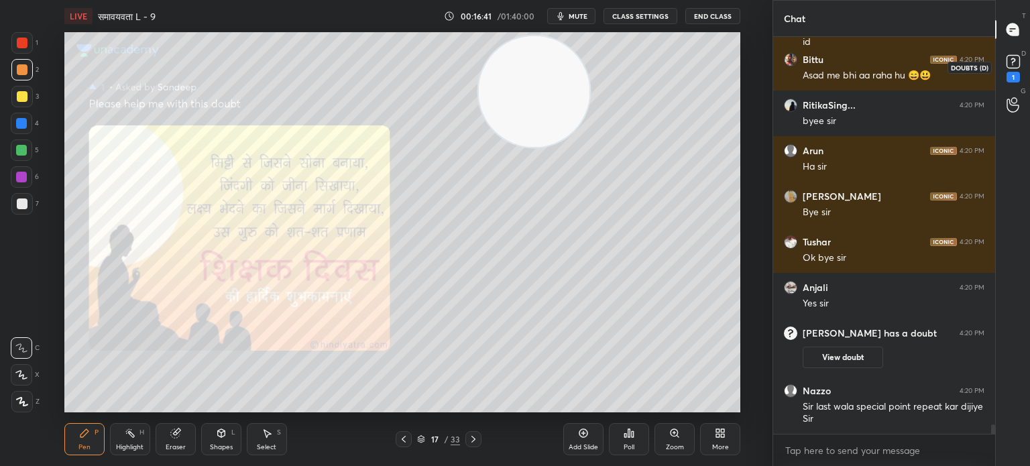
scroll to position [16879, 0]
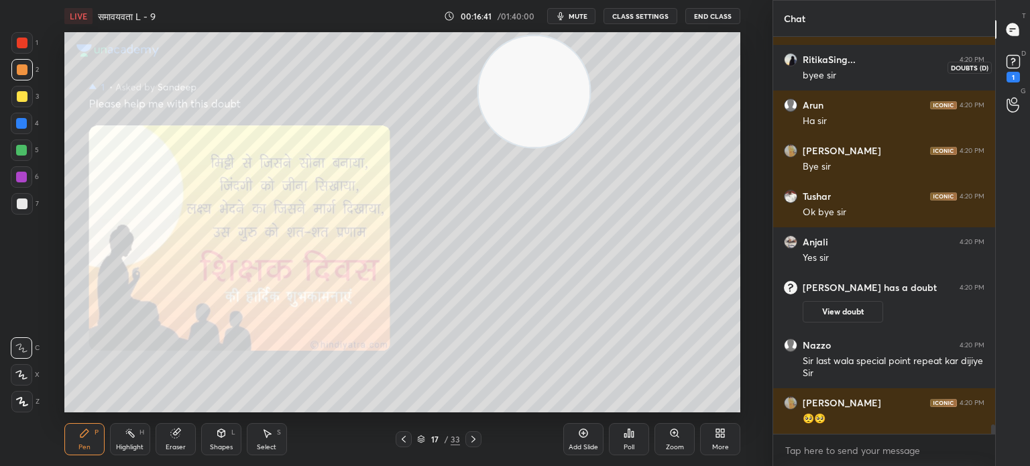
click at [1011, 62] on rect at bounding box center [1013, 62] width 13 height 13
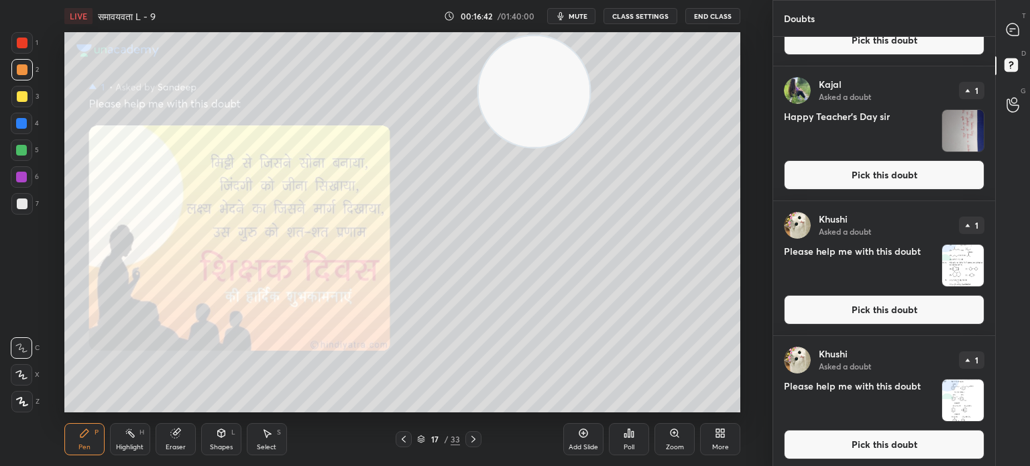
scroll to position [1918, 0]
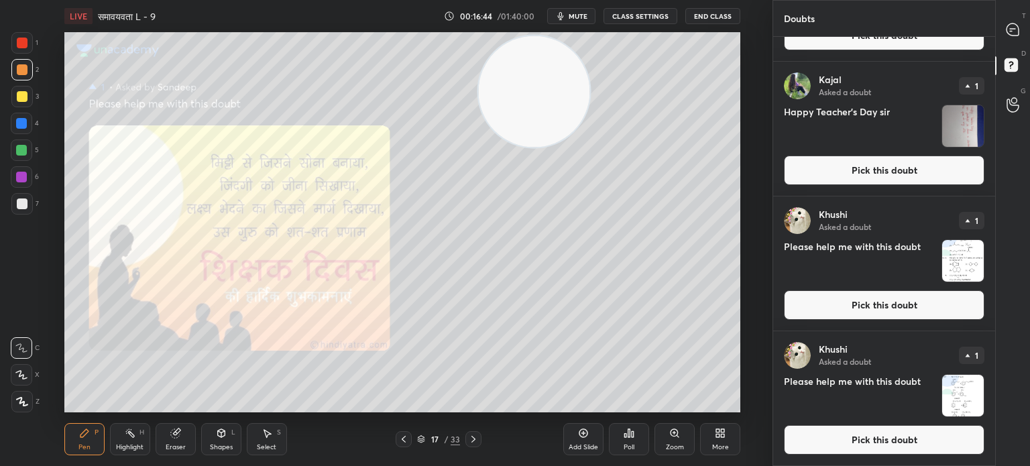
click at [958, 401] on img "grid" at bounding box center [963, 396] width 42 height 42
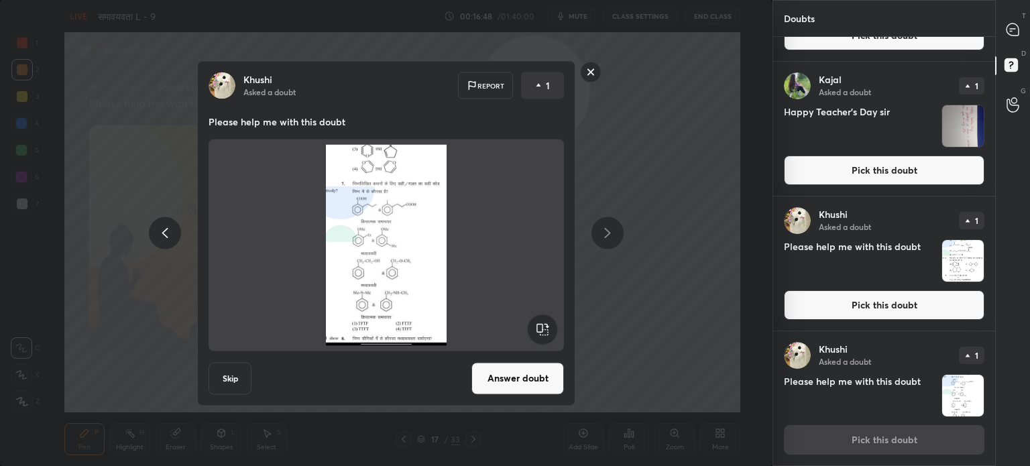
click at [538, 384] on button "Answer doubt" at bounding box center [518, 378] width 93 height 32
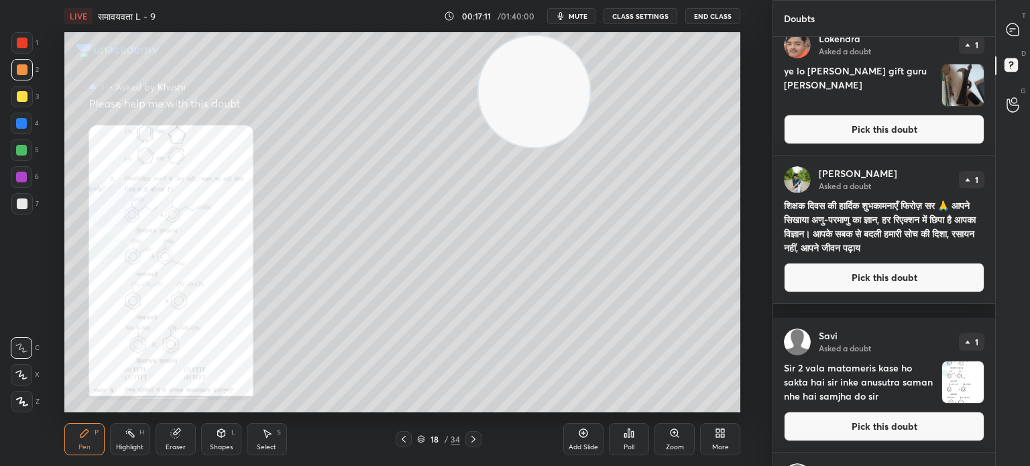
scroll to position [0, 0]
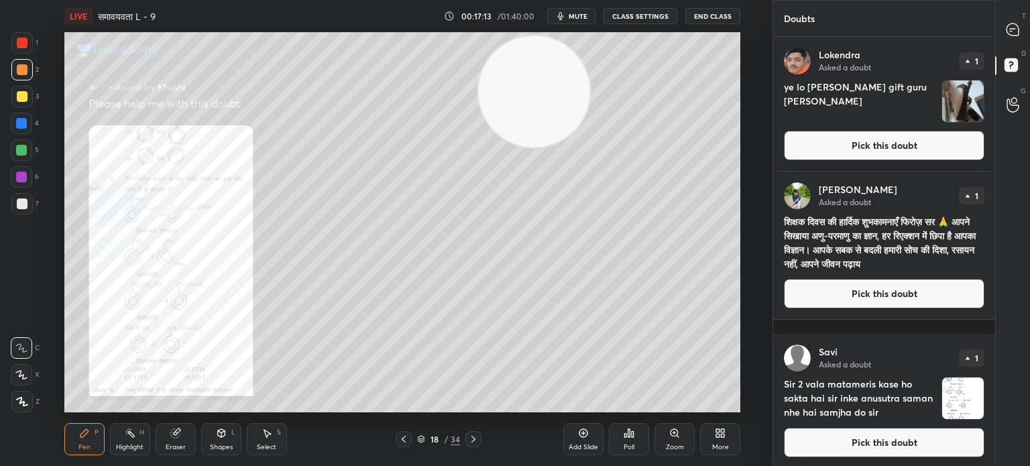
click at [963, 104] on img "grid" at bounding box center [963, 101] width 42 height 42
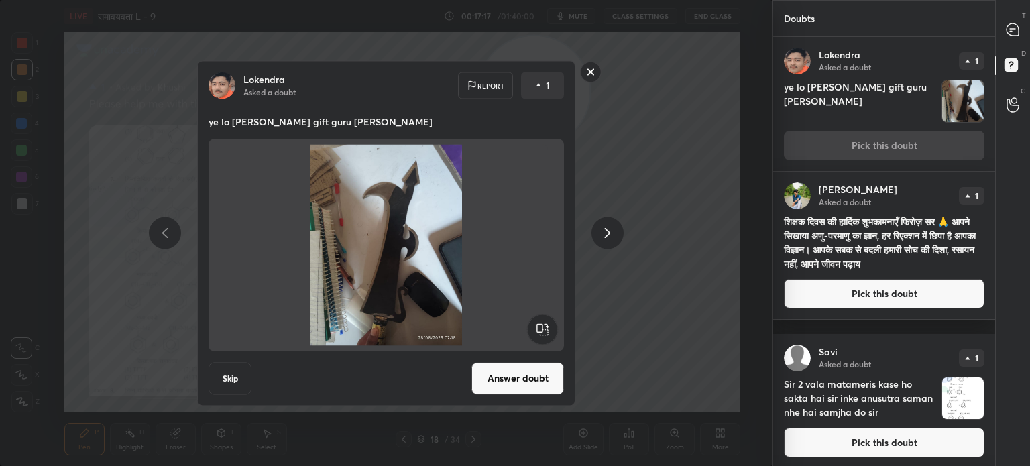
click at [512, 387] on button "Answer doubt" at bounding box center [518, 378] width 93 height 32
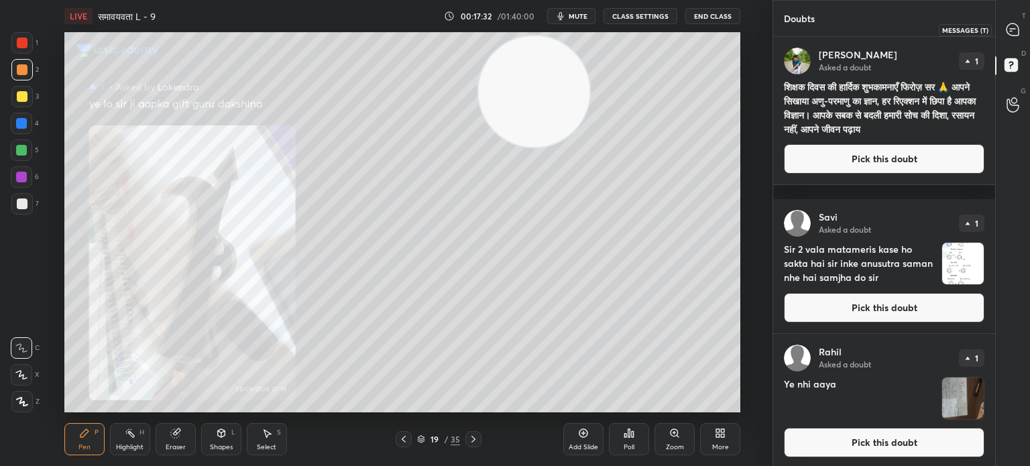
click at [1018, 32] on icon at bounding box center [1013, 29] width 12 height 12
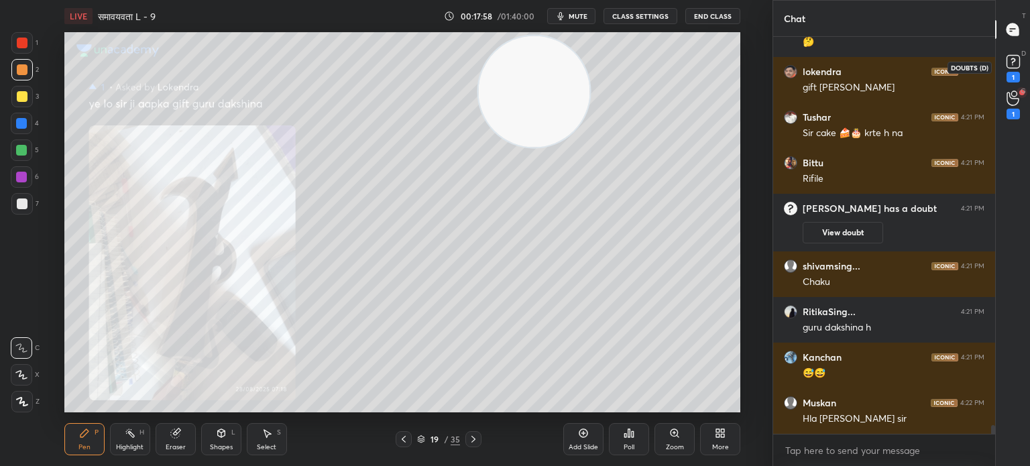
scroll to position [17802, 0]
click at [1019, 103] on icon at bounding box center [1013, 98] width 13 height 15
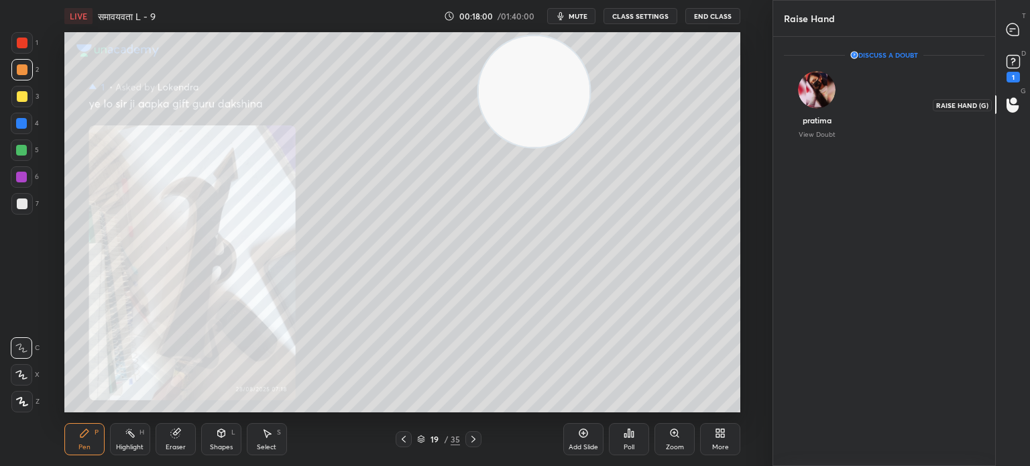
scroll to position [3, 4]
click at [1009, 66] on rect at bounding box center [1013, 62] width 13 height 13
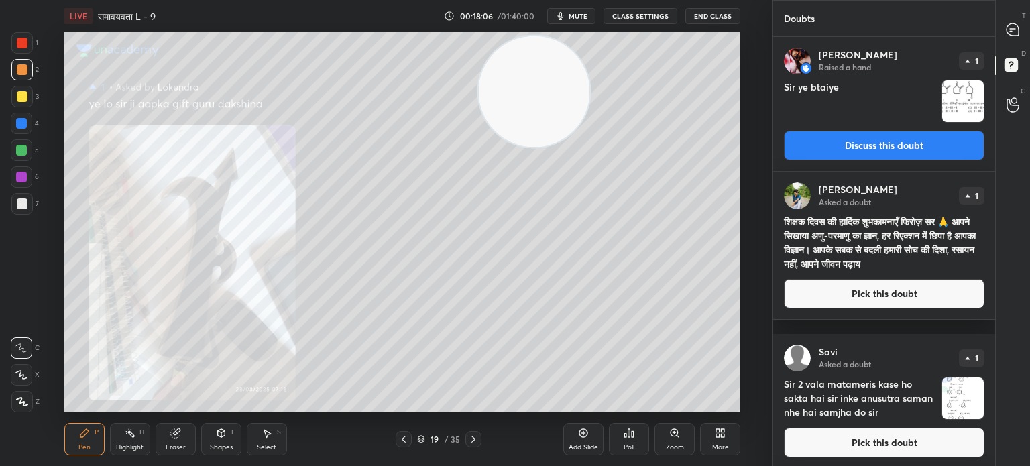
click at [961, 114] on img "grid" at bounding box center [963, 101] width 42 height 42
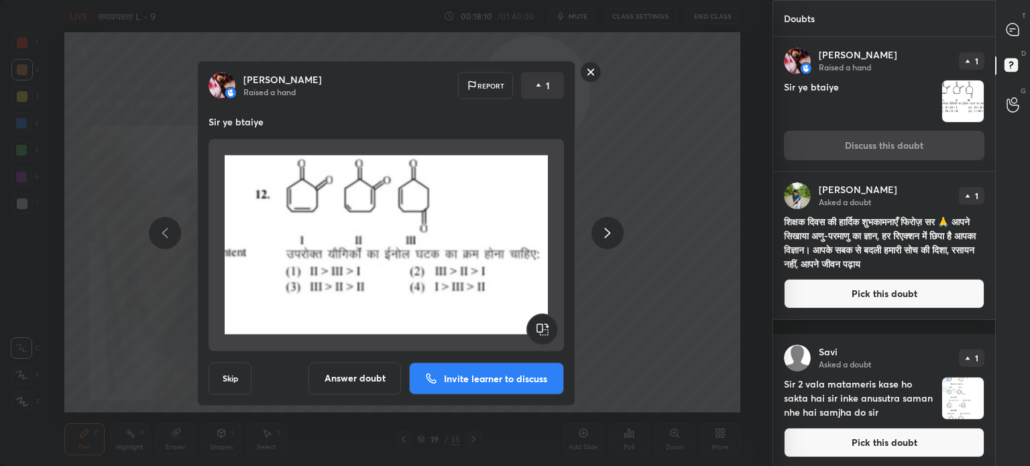
click at [687, 279] on div "[PERSON_NAME] Raised a hand Report 1 Sir ye btaiye Skip Answer doubt Invite lea…" at bounding box center [386, 233] width 773 height 466
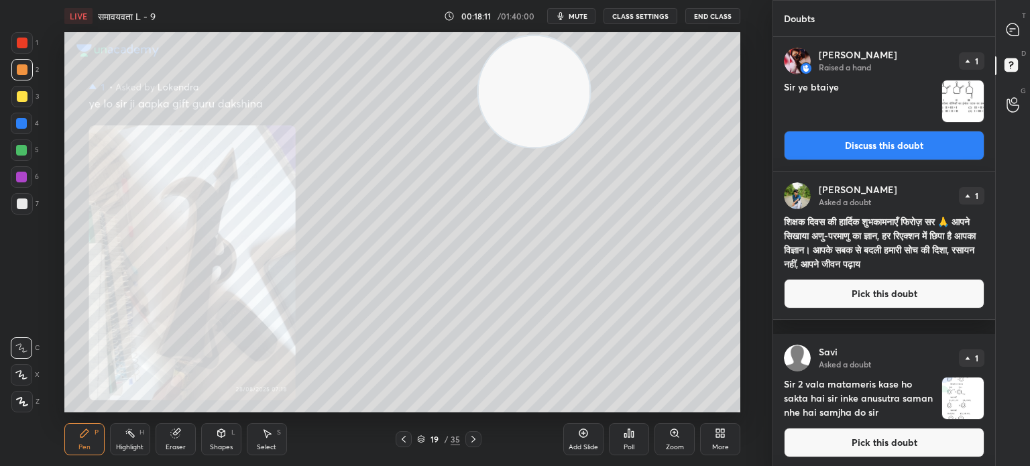
click at [946, 107] on img "grid" at bounding box center [963, 101] width 42 height 42
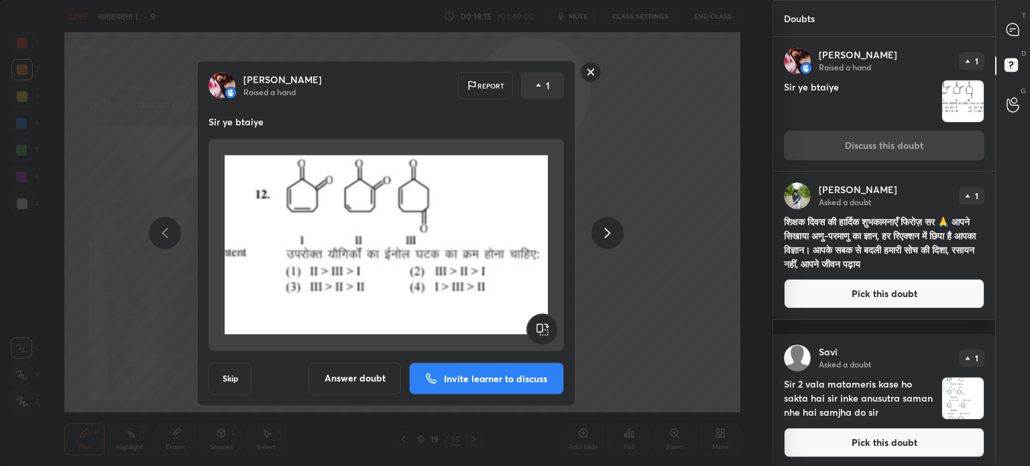
click at [590, 74] on rect at bounding box center [591, 72] width 21 height 21
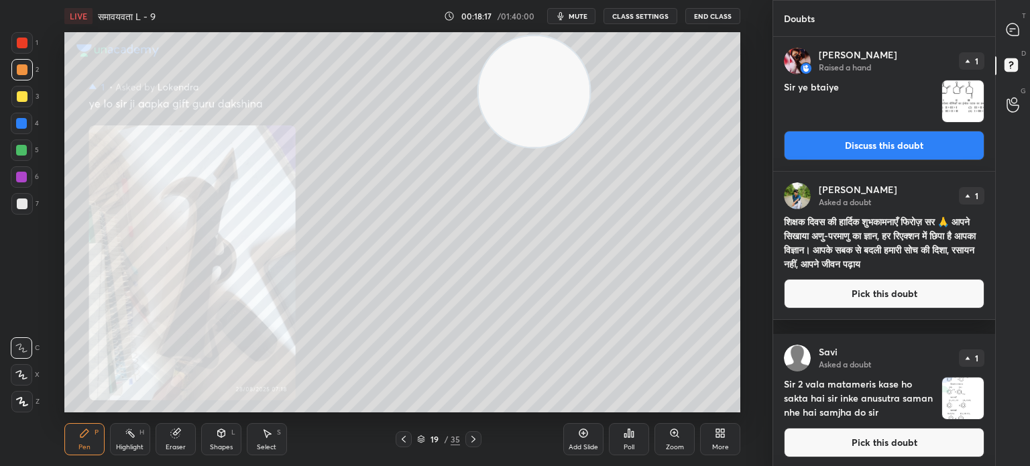
click at [902, 250] on h4 "शिक्षक दिवस की हार्दिक शुभकामनाएँ फिरोज़ सर 🙏 आपने सिखाया अणु-परमाणु का ज्ञान, …" at bounding box center [884, 243] width 201 height 56
click at [858, 309] on button "Pick this doubt" at bounding box center [884, 294] width 201 height 30
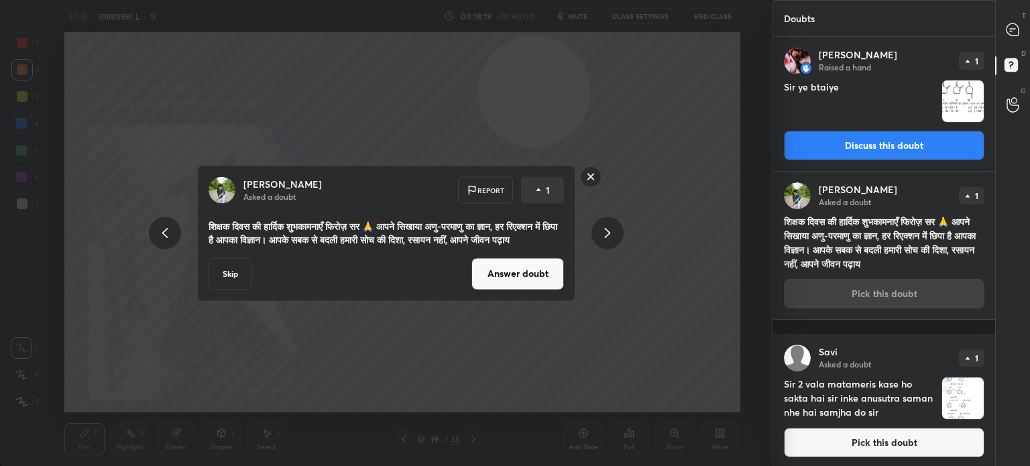
click at [520, 278] on button "Answer doubt" at bounding box center [518, 274] width 93 height 32
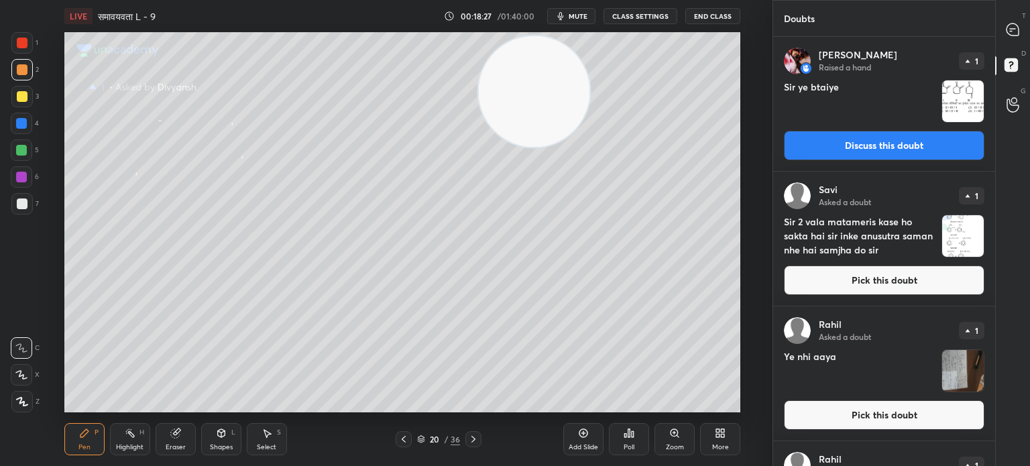
click at [952, 380] on img "grid" at bounding box center [963, 371] width 42 height 42
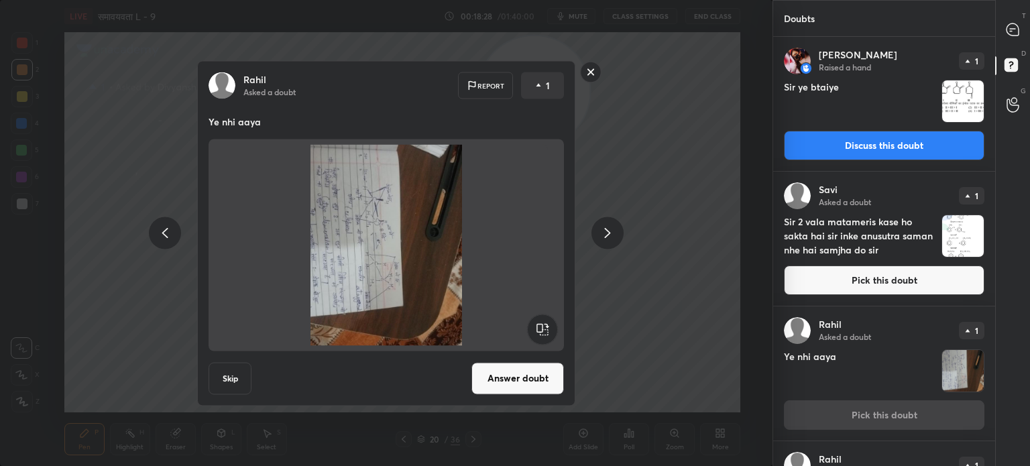
drag, startPoint x: 705, startPoint y: 286, endPoint x: 842, endPoint y: 339, distance: 147.4
click at [842, 339] on body "1 2 3 4 5 6 7 C X Z C X Z E E Erase all H H LIVE समावयवता L - 9 00:18:28 / 01:4…" at bounding box center [515, 233] width 1030 height 466
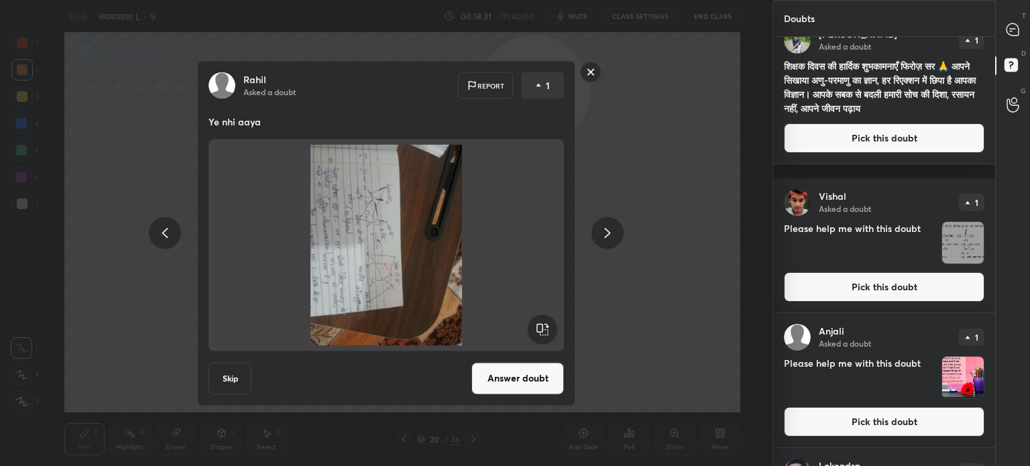
scroll to position [696, 0]
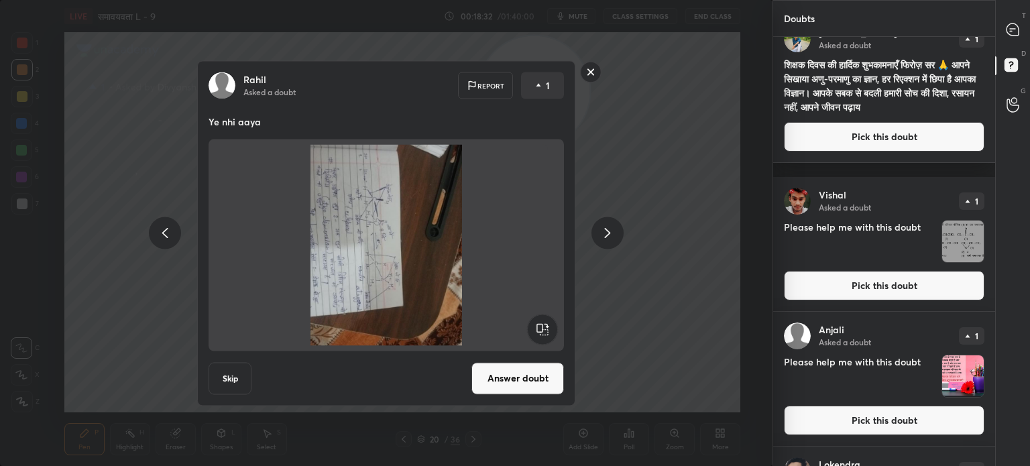
click at [851, 152] on button "Pick this doubt" at bounding box center [884, 137] width 201 height 30
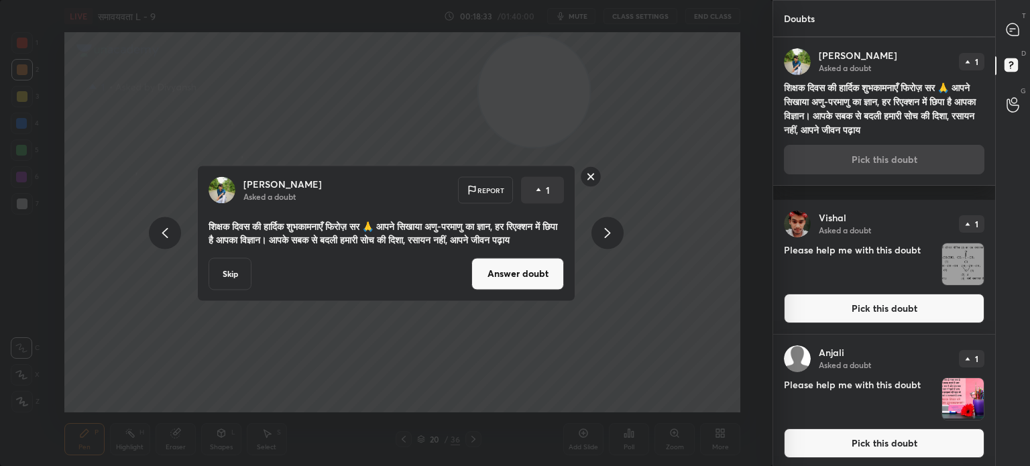
click at [513, 287] on button "Answer doubt" at bounding box center [518, 274] width 93 height 32
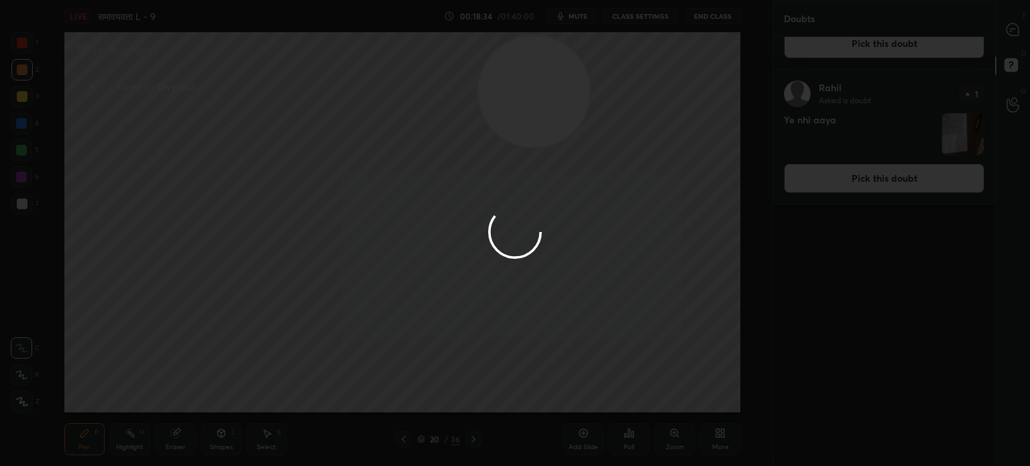
scroll to position [0, 0]
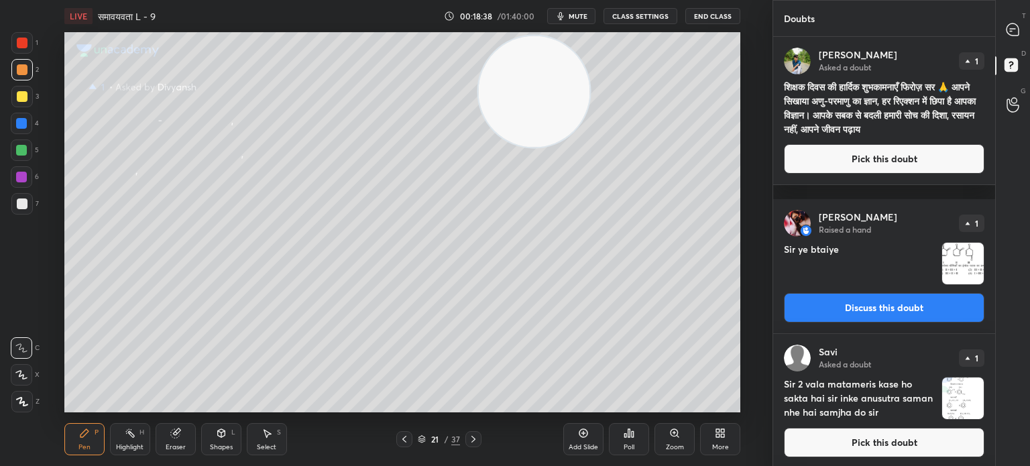
click at [875, 174] on button "Pick this doubt" at bounding box center [884, 159] width 201 height 30
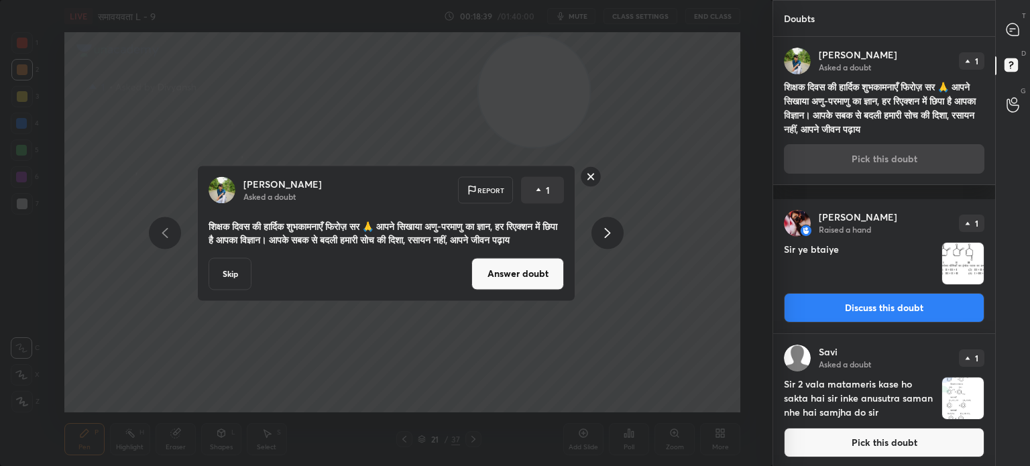
click at [498, 272] on button "Answer doubt" at bounding box center [518, 274] width 93 height 32
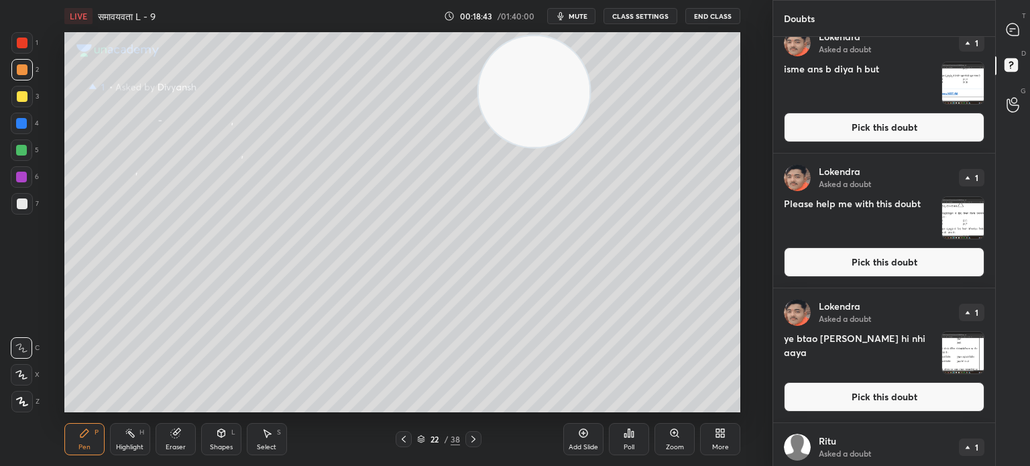
scroll to position [1593, 0]
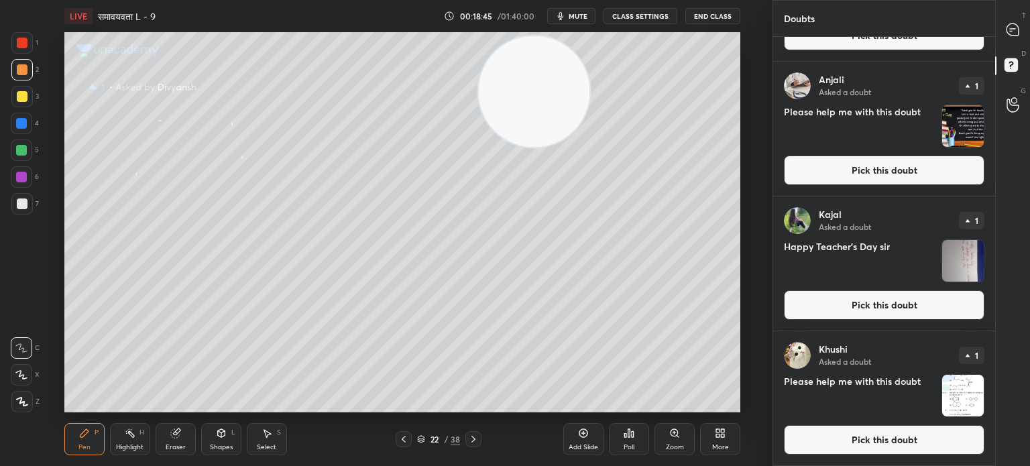
click at [946, 386] on img "grid" at bounding box center [963, 396] width 42 height 42
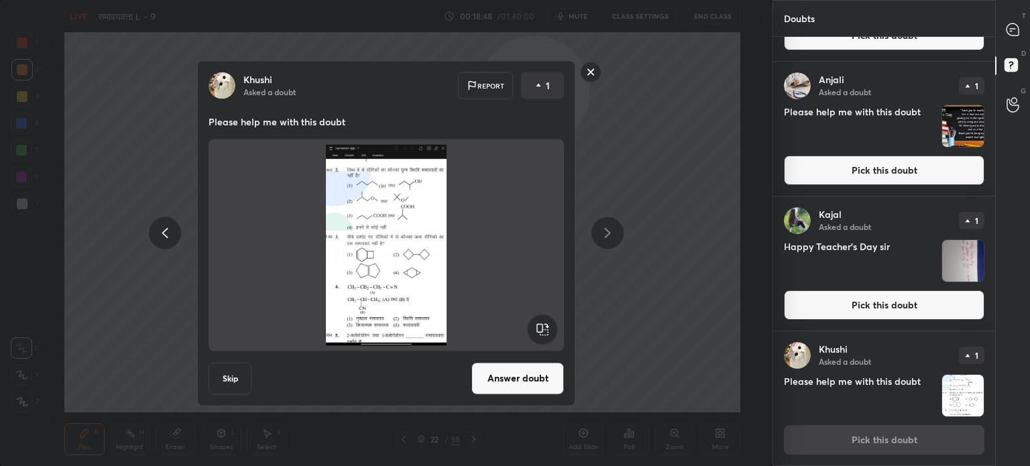
click at [518, 384] on button "Answer doubt" at bounding box center [518, 378] width 93 height 32
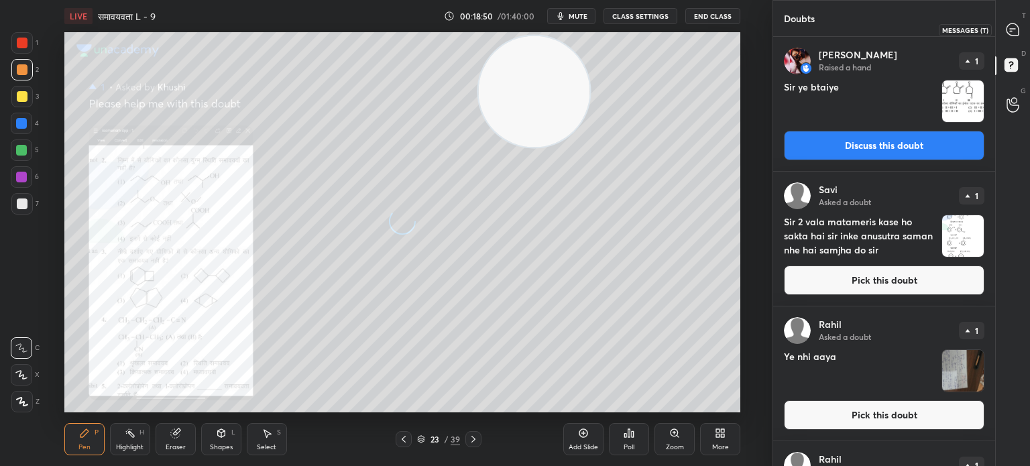
click at [1007, 25] on icon at bounding box center [1013, 30] width 14 height 14
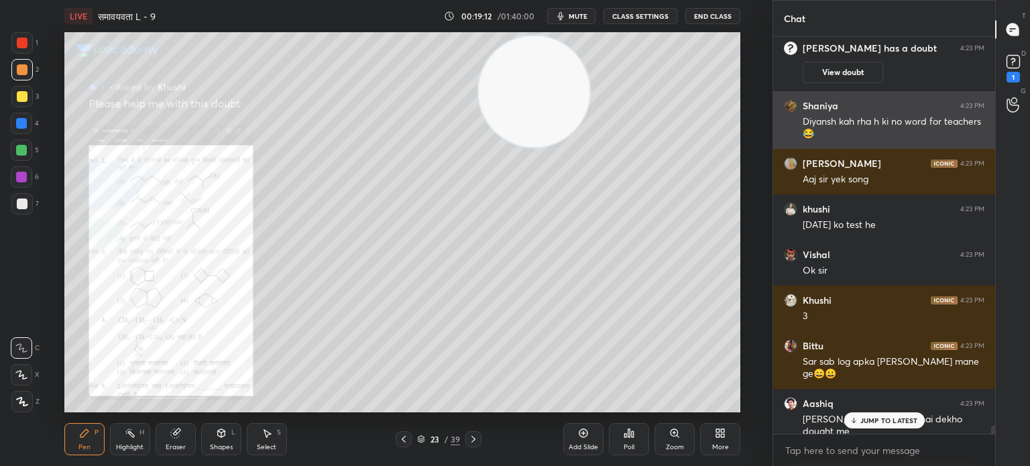
scroll to position [18741, 0]
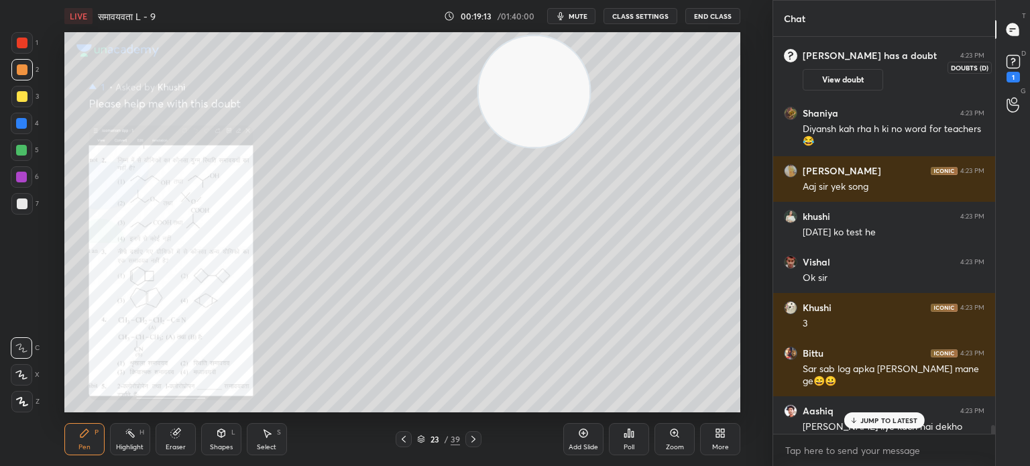
click at [1011, 63] on rect at bounding box center [1013, 62] width 13 height 13
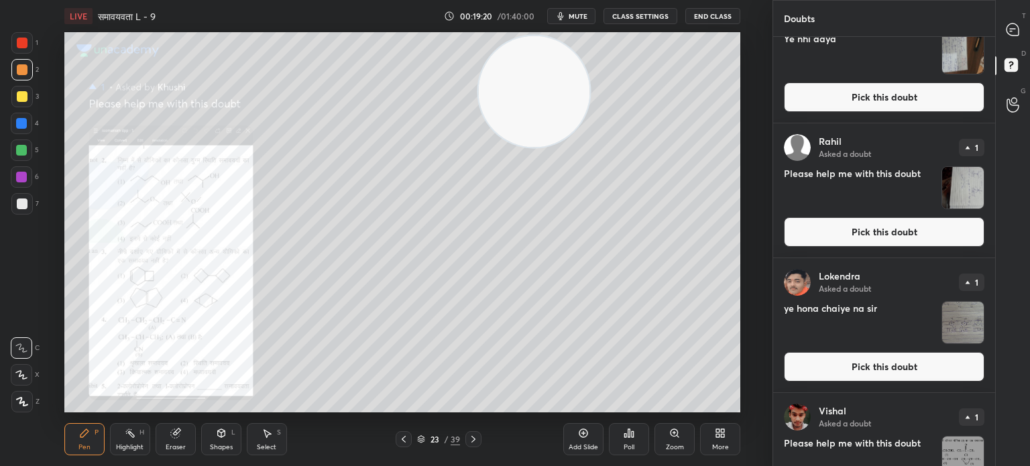
scroll to position [431, 0]
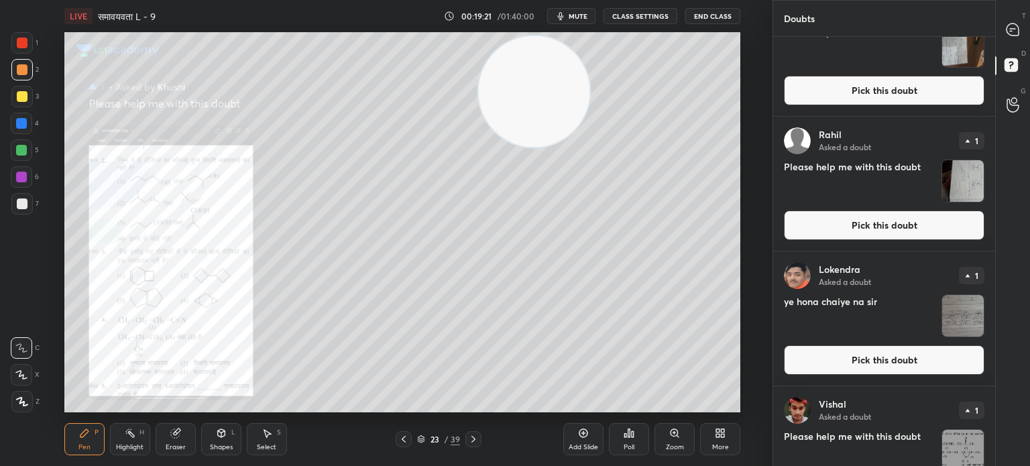
click at [958, 313] on img "grid" at bounding box center [963, 316] width 42 height 42
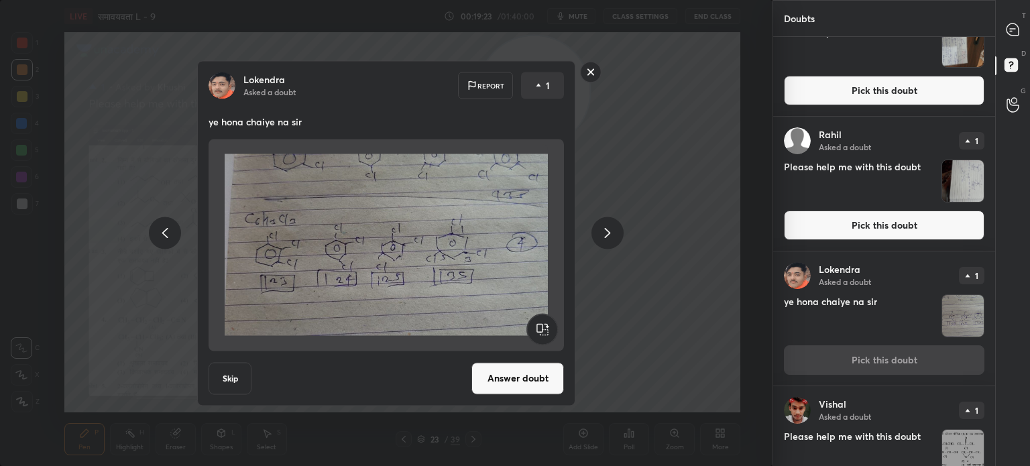
click at [687, 311] on div "[PERSON_NAME] Asked a doubt Report 1 ye hona chaiye na sir Skip Answer doubt" at bounding box center [386, 233] width 773 height 466
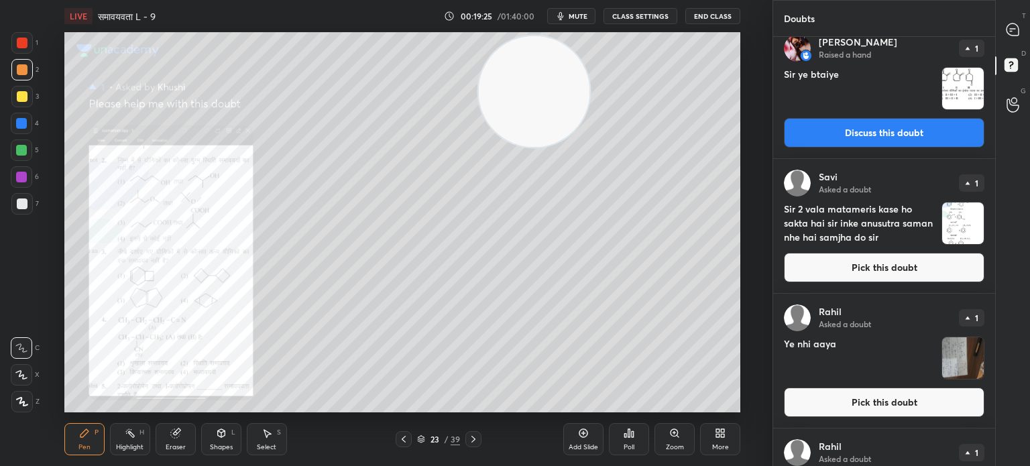
scroll to position [118, 0]
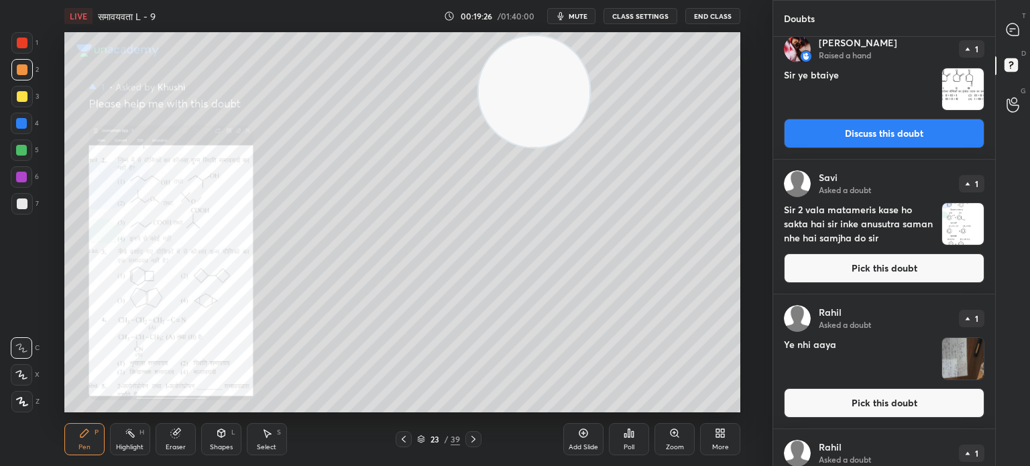
click at [954, 236] on img "grid" at bounding box center [963, 224] width 42 height 42
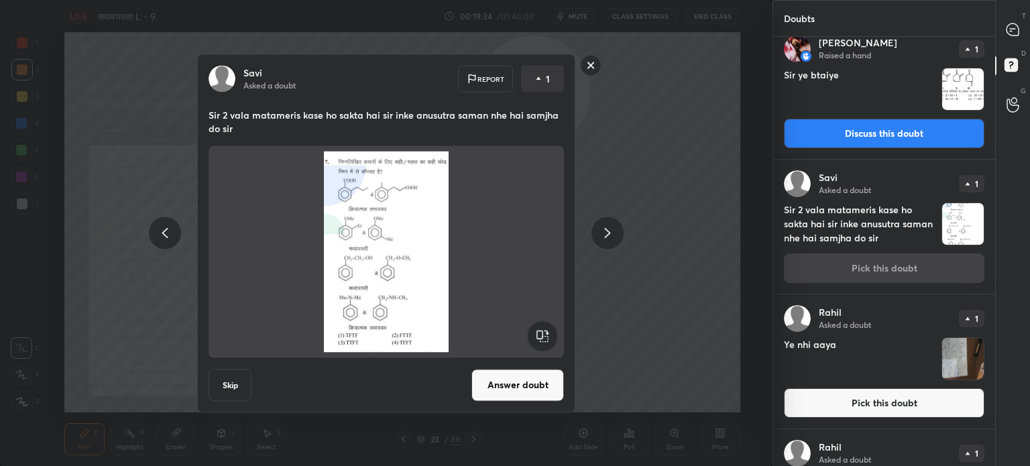
click at [643, 307] on div "[PERSON_NAME] Asked a doubt Report 1 Sir 2 vala matameris kase ho sakta hai sir…" at bounding box center [386, 233] width 773 height 466
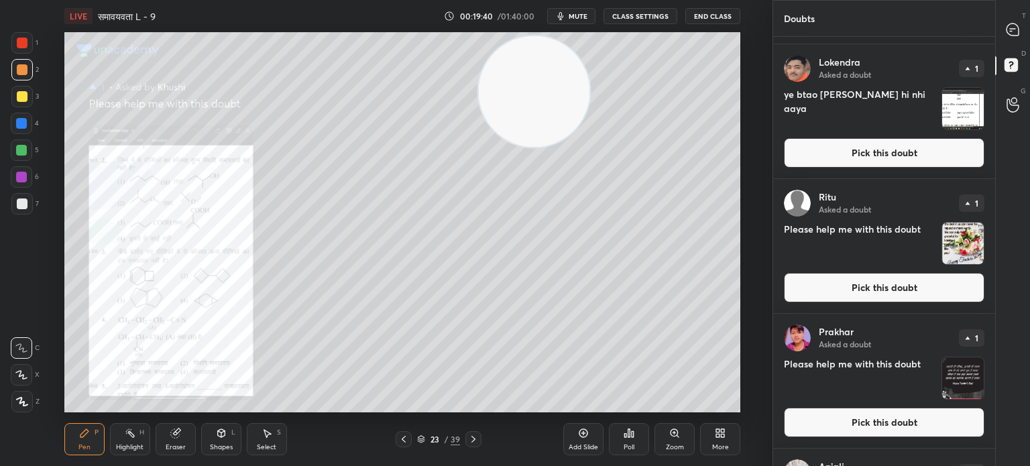
scroll to position [1564, 0]
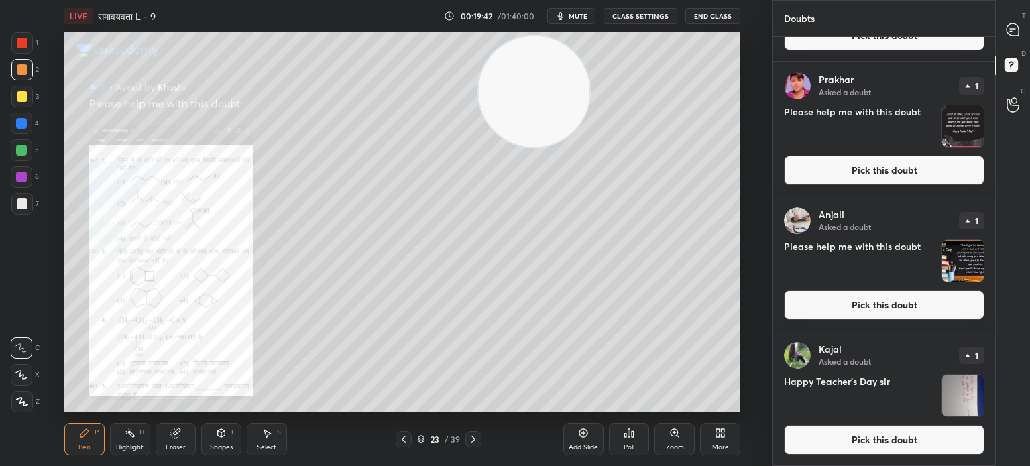
click at [961, 384] on img "grid" at bounding box center [963, 396] width 42 height 42
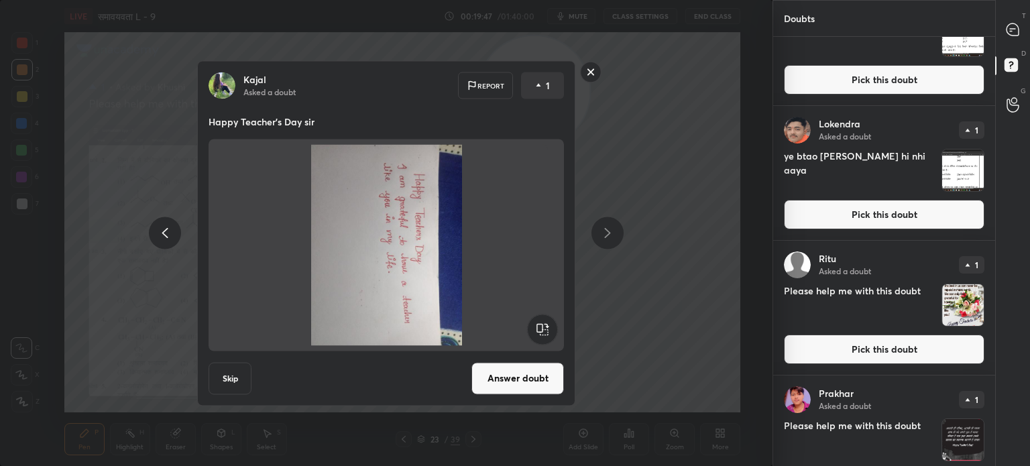
scroll to position [1236, 0]
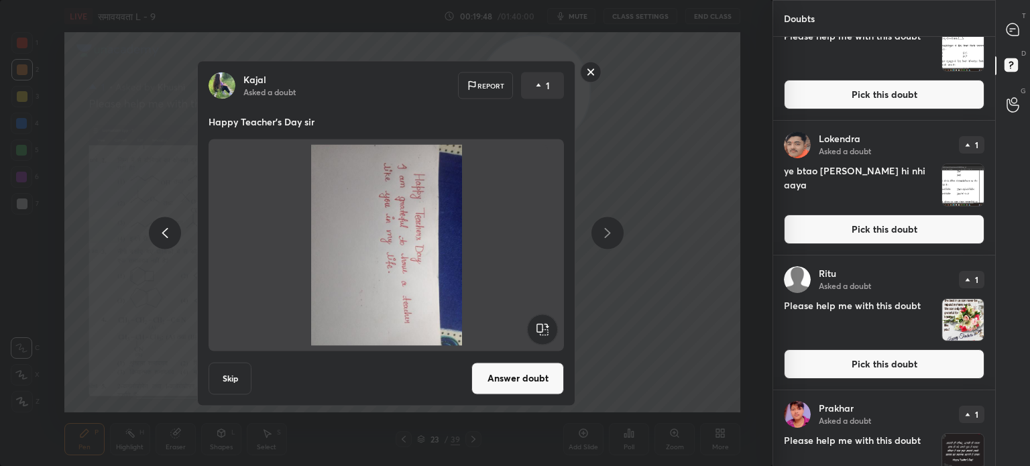
click at [955, 189] on img "grid" at bounding box center [963, 185] width 42 height 42
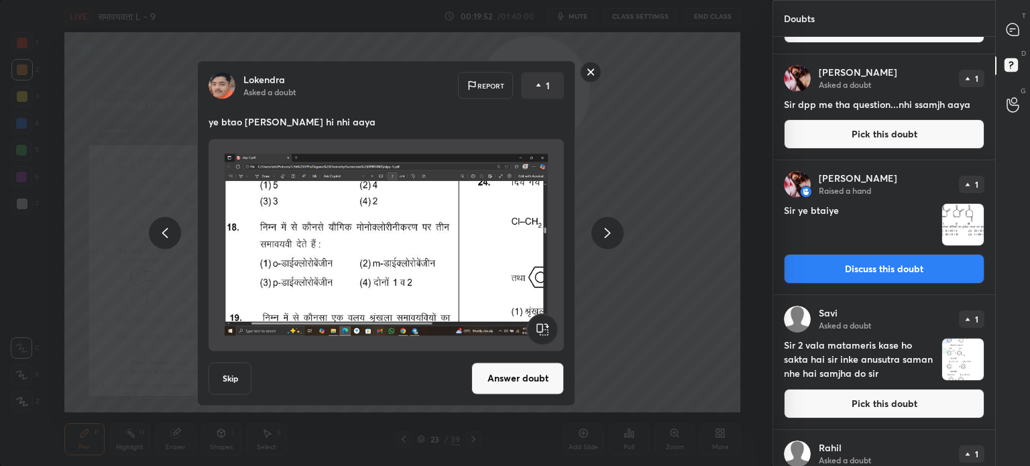
scroll to position [0, 0]
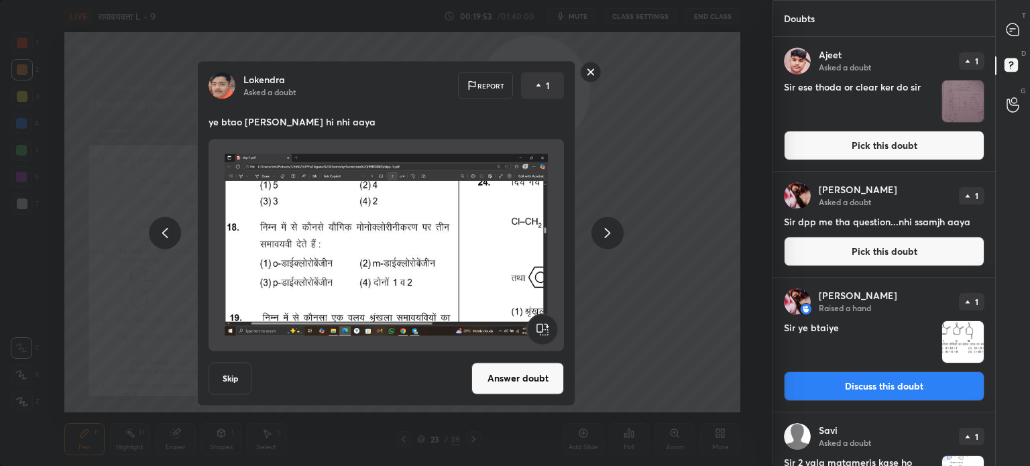
click at [671, 190] on div "[PERSON_NAME] Asked a doubt Report 1 ye btao [PERSON_NAME] hi nhi aaya Skip Ans…" at bounding box center [386, 233] width 773 height 466
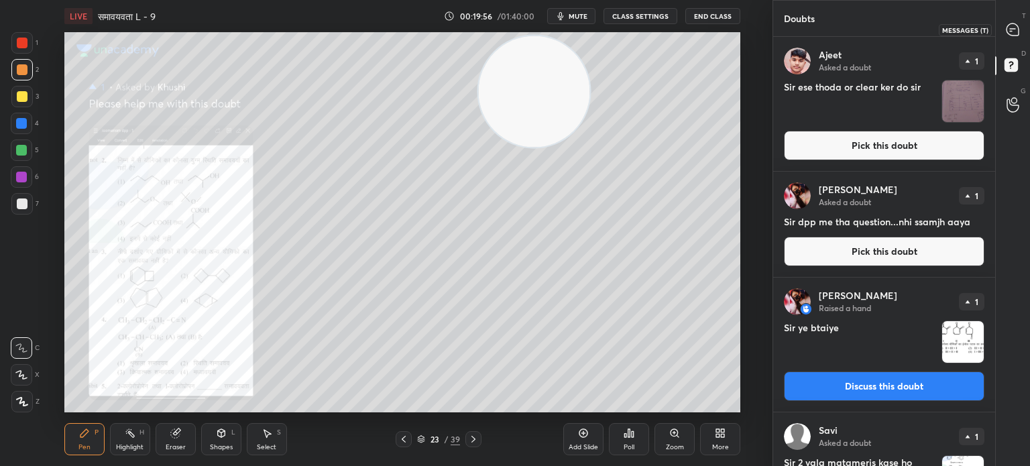
click at [1003, 28] on div at bounding box center [1013, 29] width 27 height 24
type textarea "x"
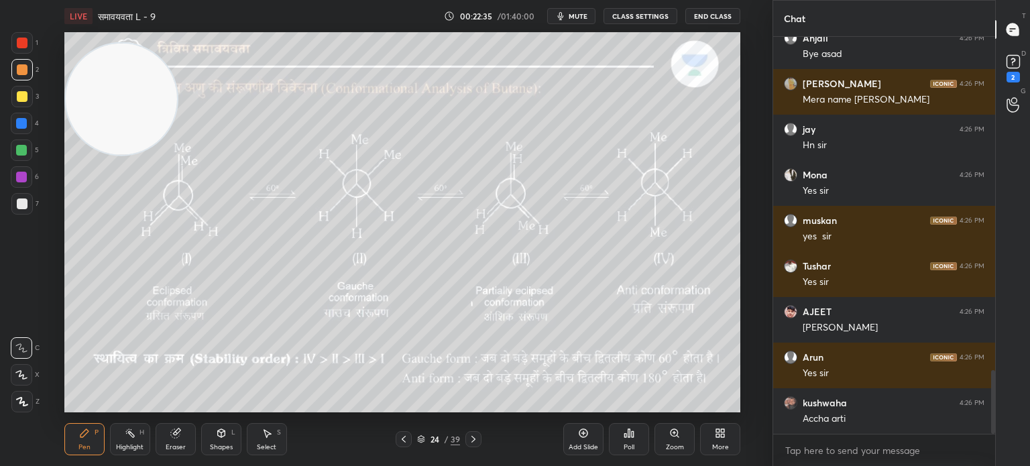
scroll to position [2113, 0]
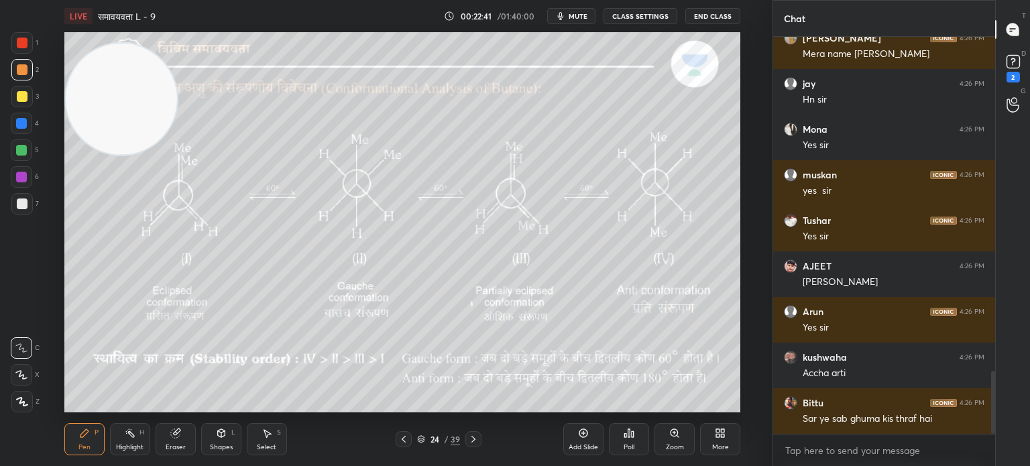
click at [262, 436] on icon at bounding box center [267, 433] width 11 height 11
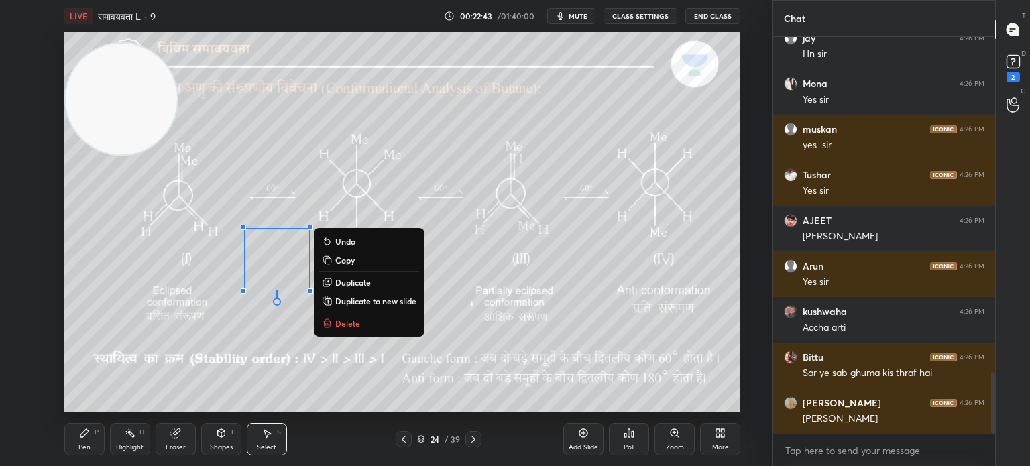
click at [339, 325] on p "Delete" at bounding box center [347, 323] width 25 height 11
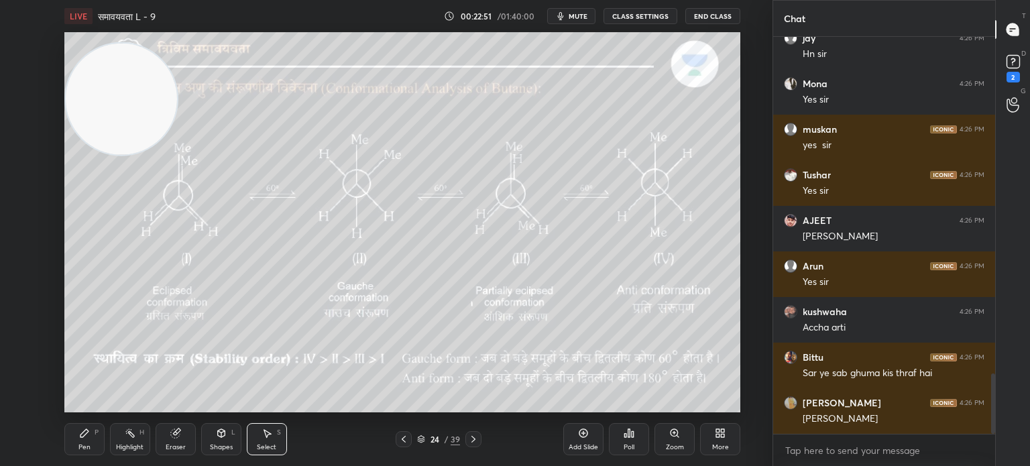
scroll to position [2204, 0]
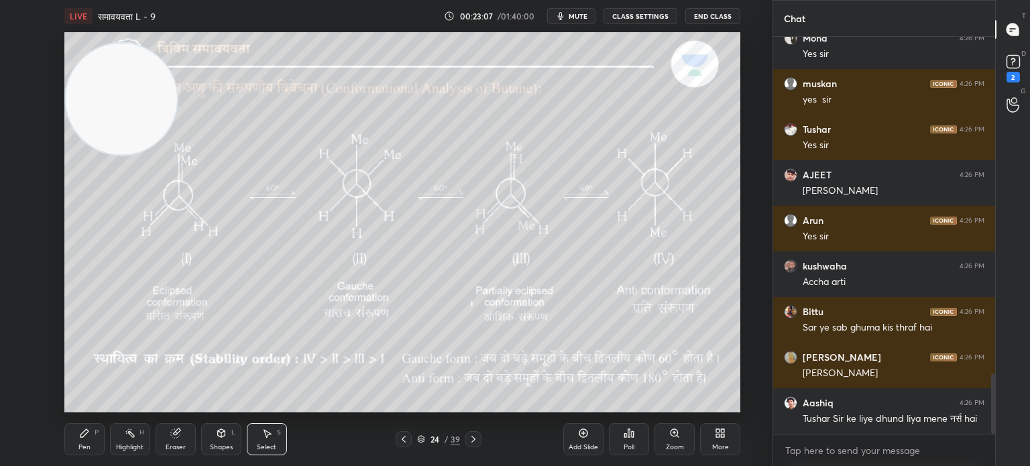
click at [93, 432] on div "Pen P" at bounding box center [84, 439] width 40 height 32
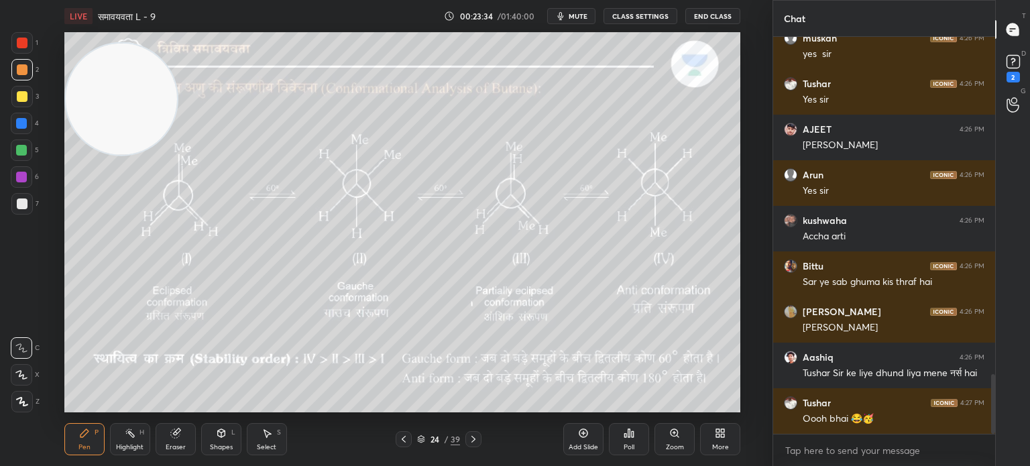
click at [474, 441] on icon at bounding box center [473, 439] width 11 height 11
click at [473, 442] on icon at bounding box center [473, 439] width 11 height 11
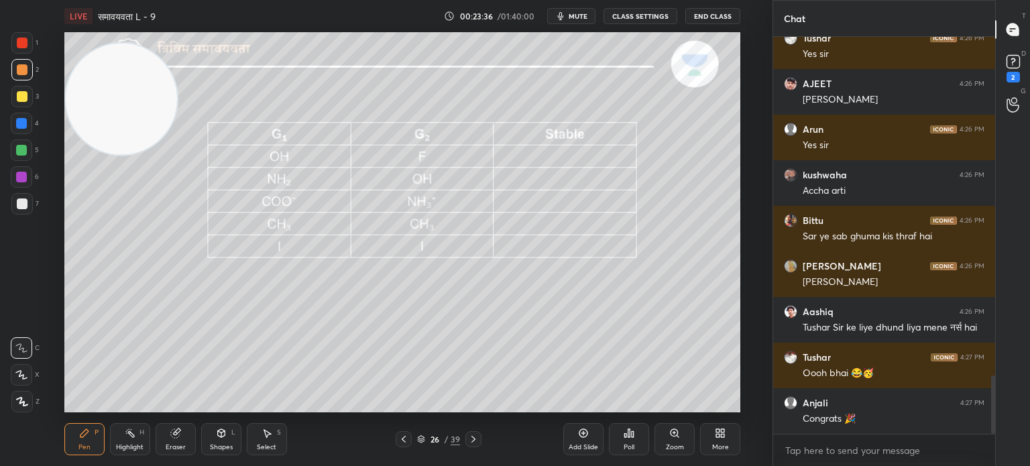
click at [404, 442] on icon at bounding box center [403, 439] width 11 height 11
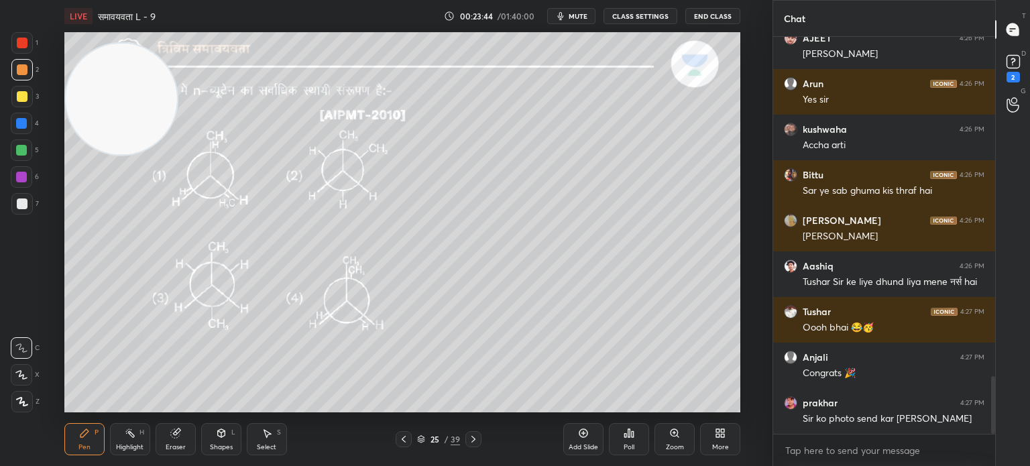
click at [396, 436] on div at bounding box center [404, 439] width 16 height 16
click at [472, 437] on icon at bounding box center [474, 439] width 4 height 7
click at [405, 437] on icon at bounding box center [404, 439] width 4 height 7
click at [473, 439] on icon at bounding box center [473, 439] width 11 height 11
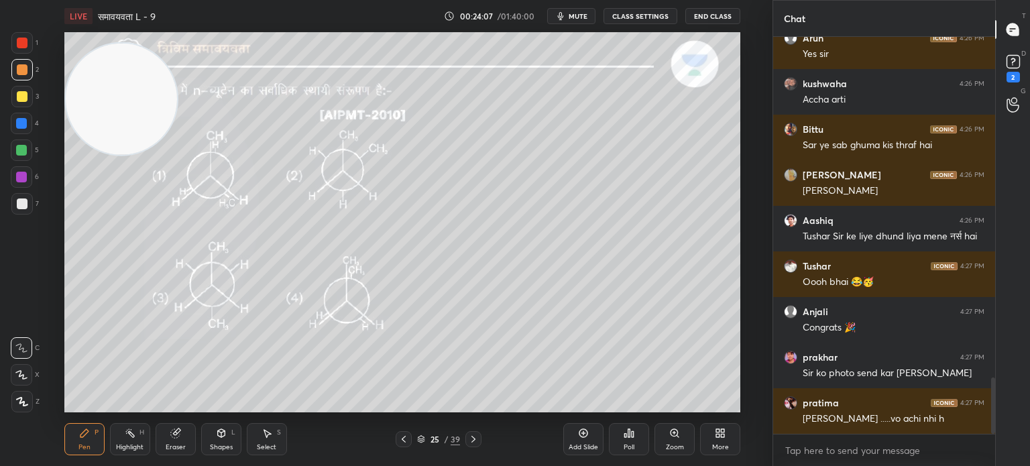
click at [473, 443] on icon at bounding box center [473, 439] width 11 height 11
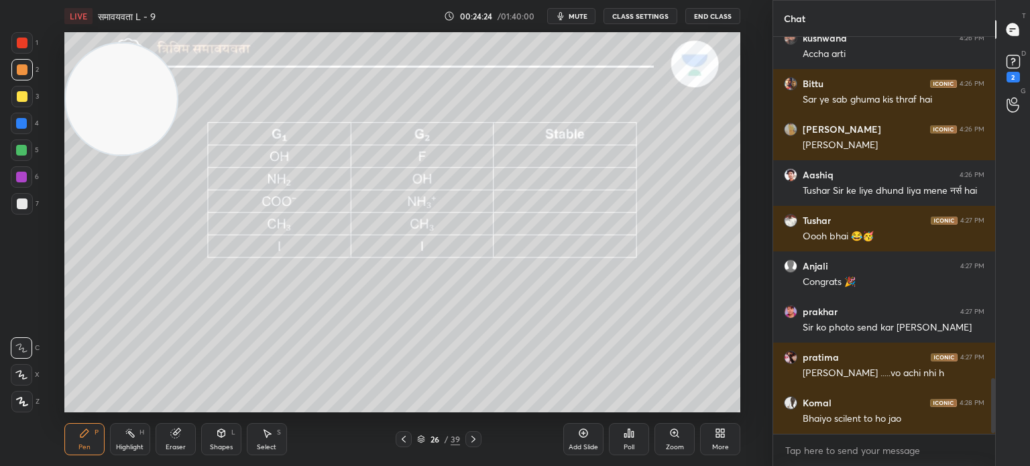
scroll to position [2478, 0]
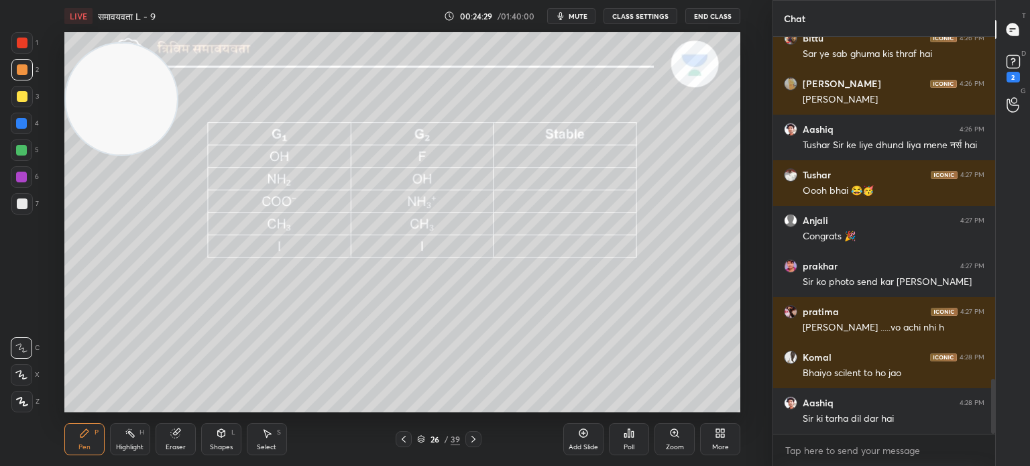
click at [20, 204] on div at bounding box center [22, 204] width 11 height 11
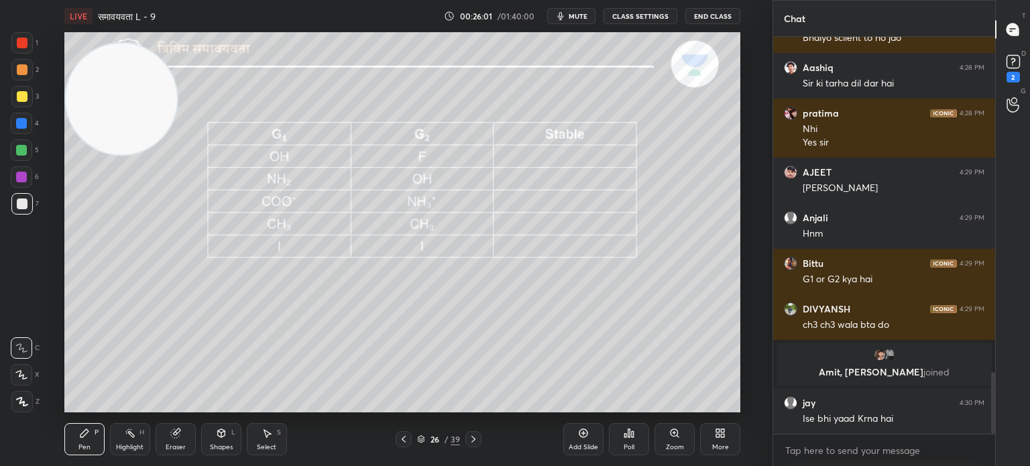
scroll to position [2165, 0]
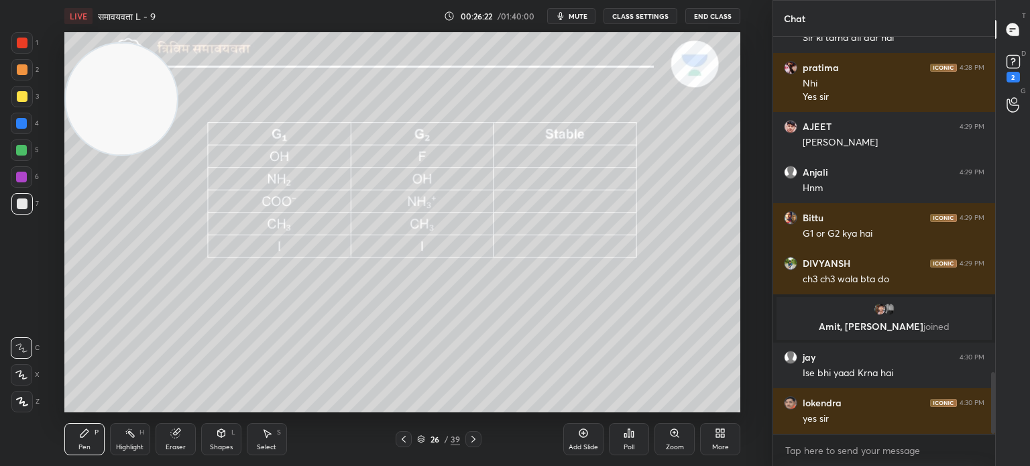
click at [416, 439] on div "26 / 39" at bounding box center [439, 439] width 86 height 16
click at [408, 439] on icon at bounding box center [403, 439] width 11 height 11
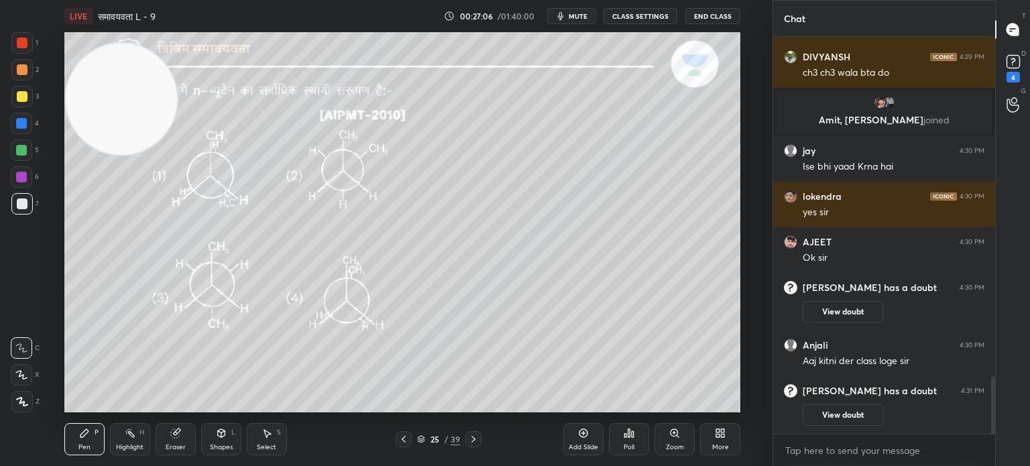
scroll to position [2345, 0]
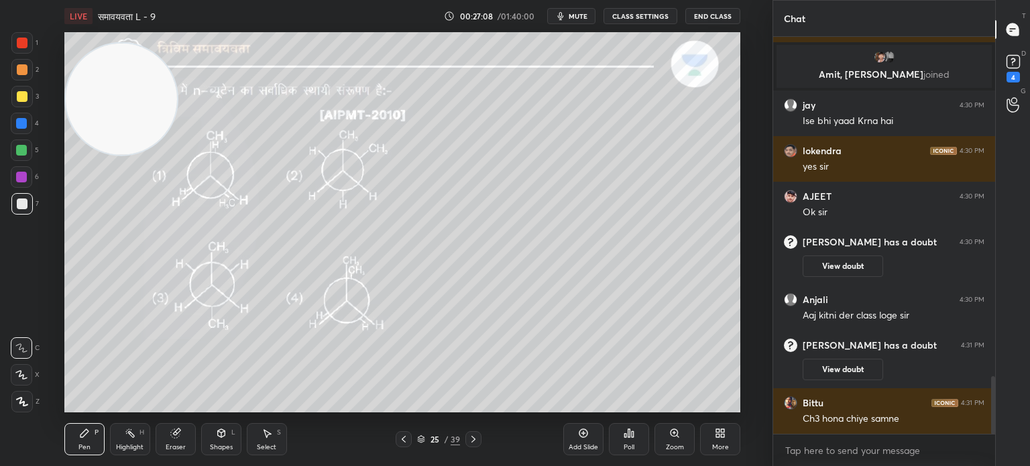
click at [470, 440] on icon at bounding box center [473, 439] width 11 height 11
click at [478, 444] on icon at bounding box center [473, 439] width 11 height 11
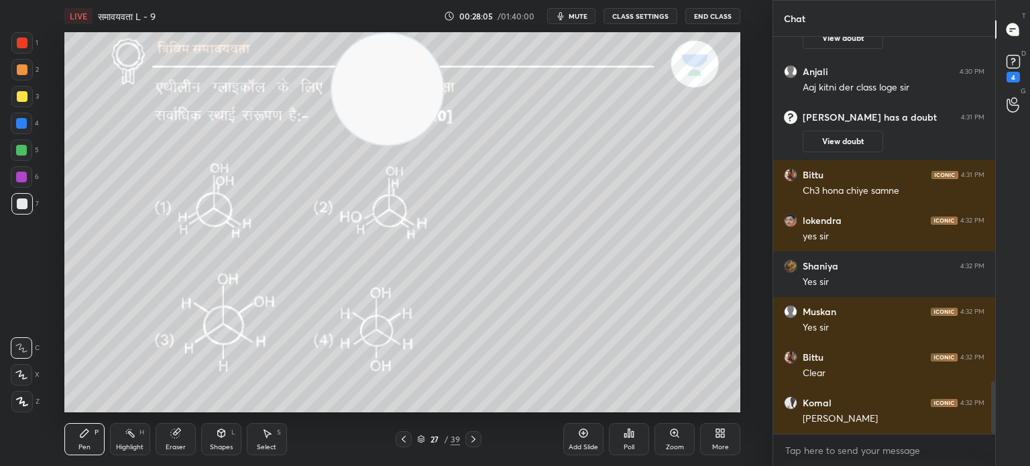
scroll to position [2619, 0]
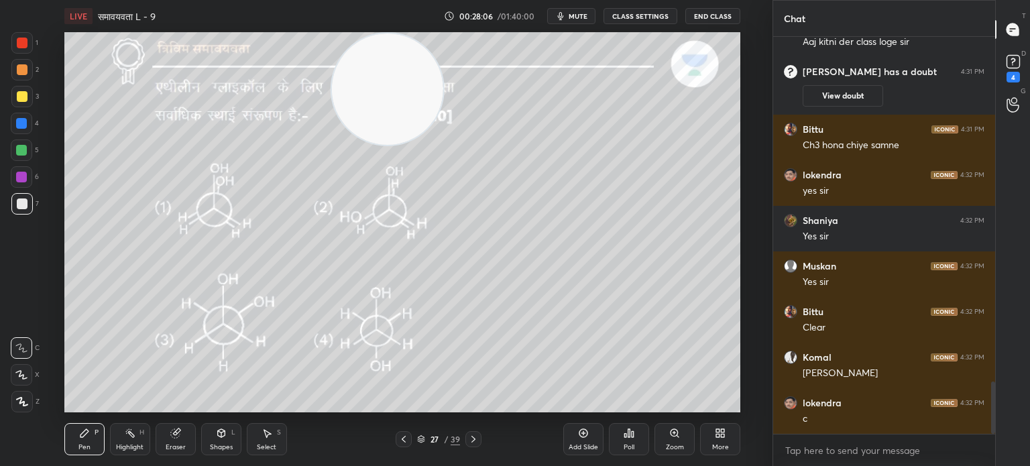
click at [626, 437] on icon at bounding box center [626, 435] width 2 height 3
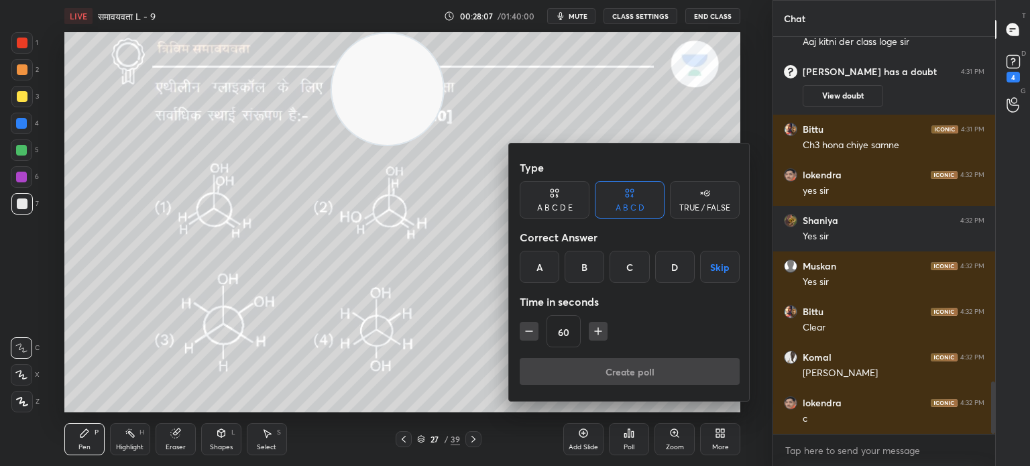
click at [625, 268] on div "C" at bounding box center [630, 267] width 40 height 32
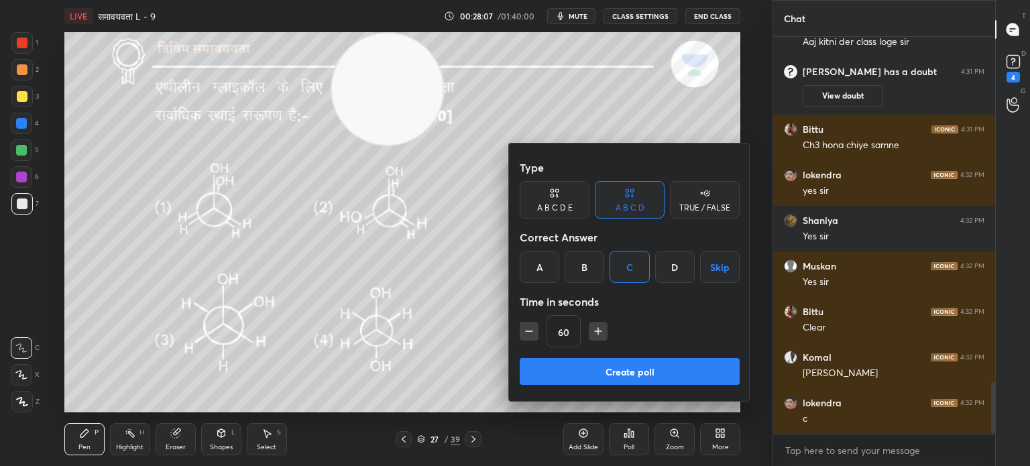
scroll to position [2664, 0]
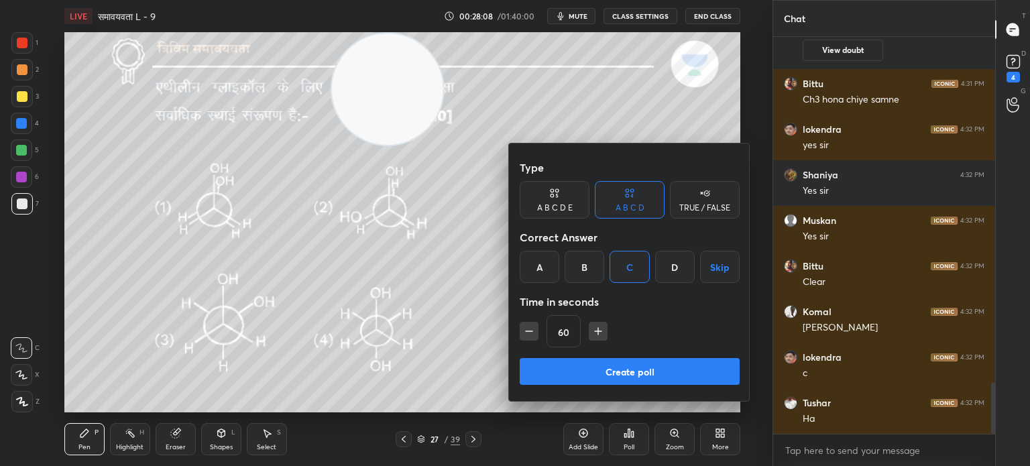
click at [521, 331] on button "button" at bounding box center [529, 331] width 19 height 19
type input "45"
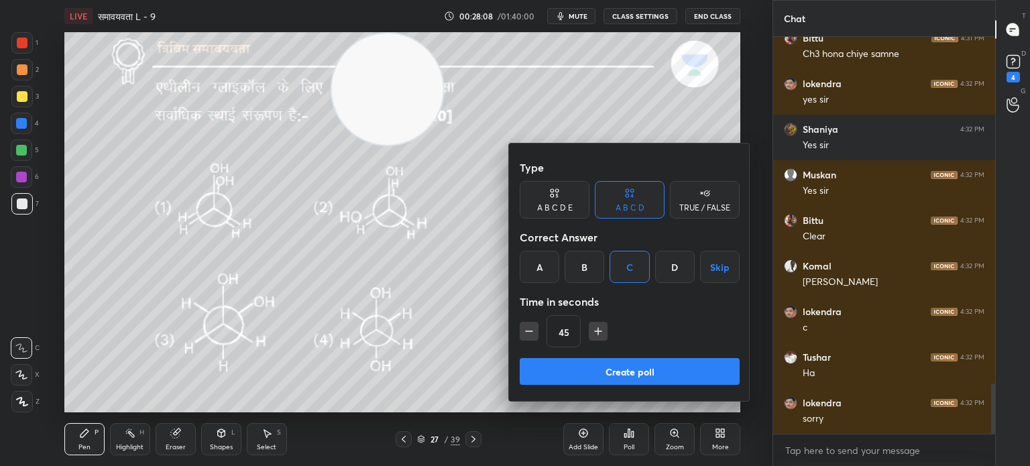
scroll to position [2755, 0]
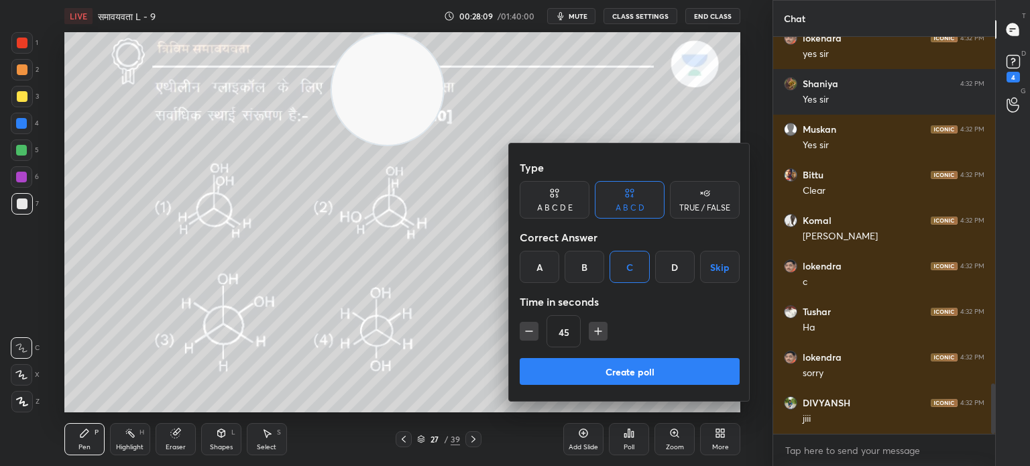
click at [573, 373] on button "Create poll" at bounding box center [630, 371] width 220 height 27
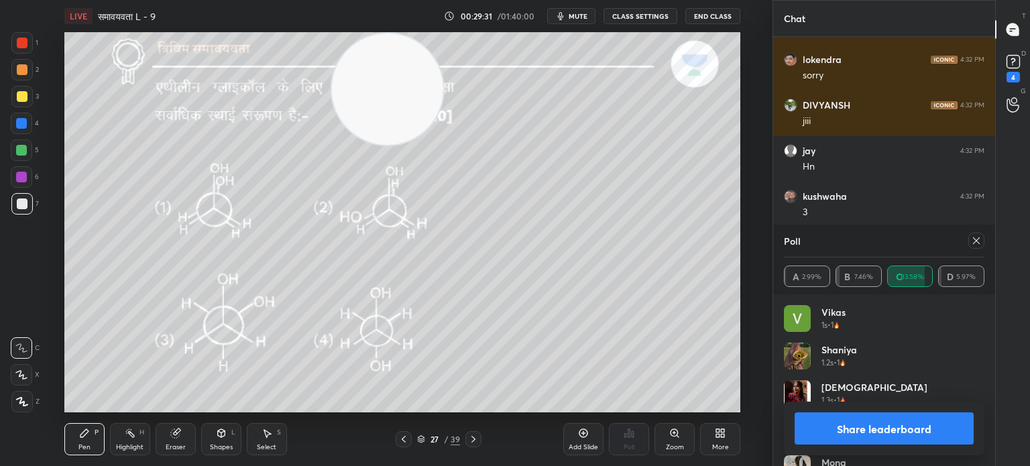
scroll to position [3126, 0]
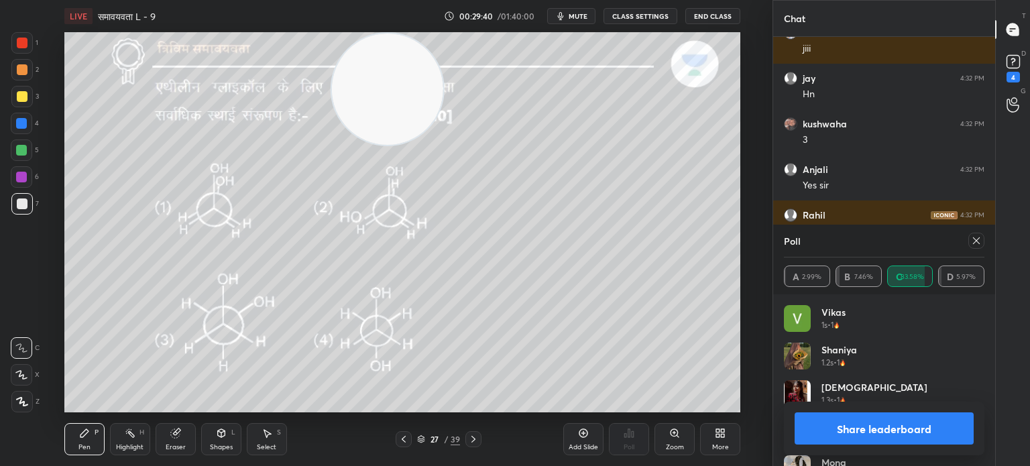
click at [476, 441] on icon at bounding box center [473, 439] width 11 height 11
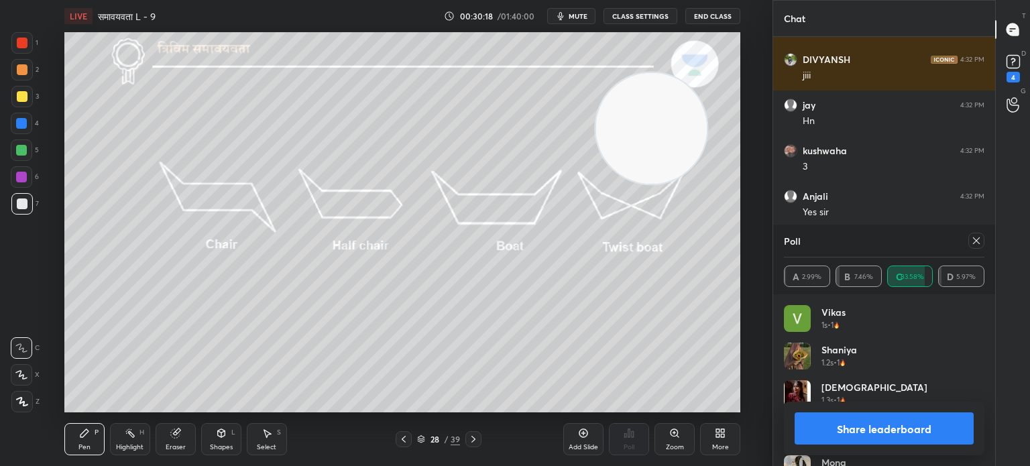
scroll to position [3144, 0]
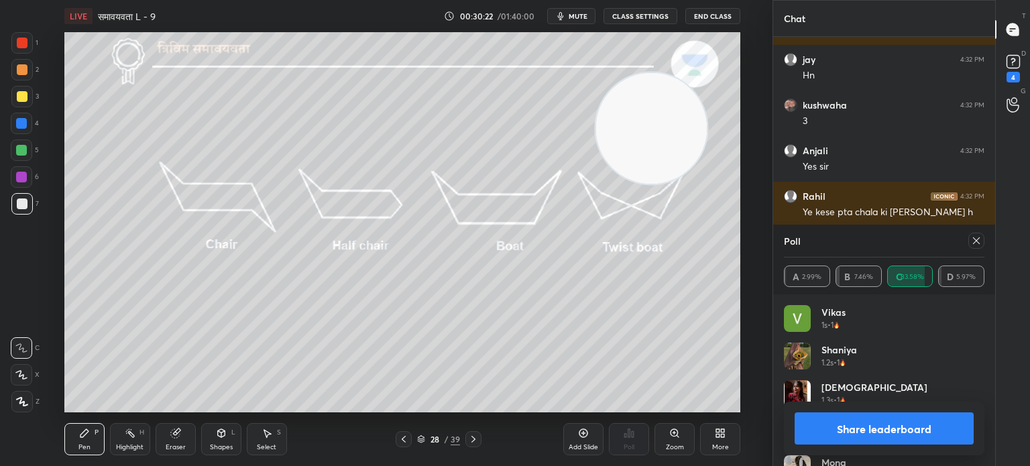
click at [979, 245] on icon at bounding box center [976, 240] width 11 height 11
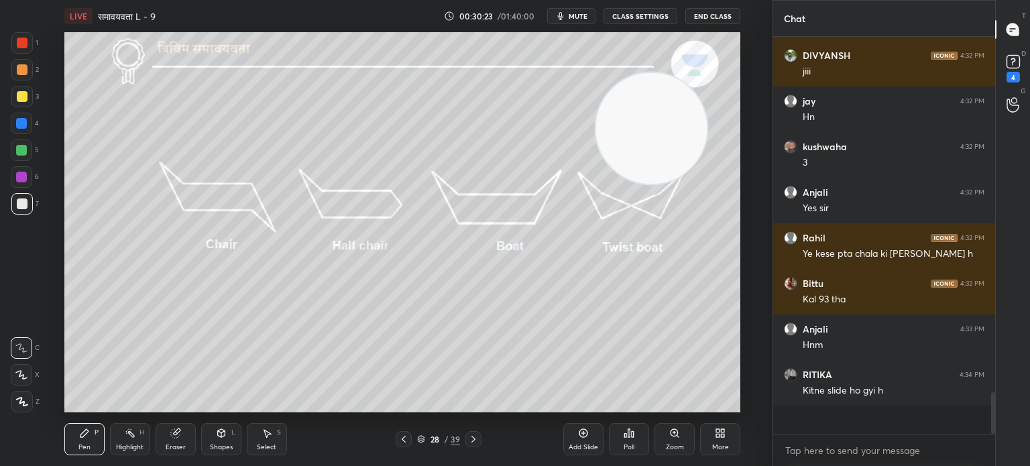
scroll to position [3085, 0]
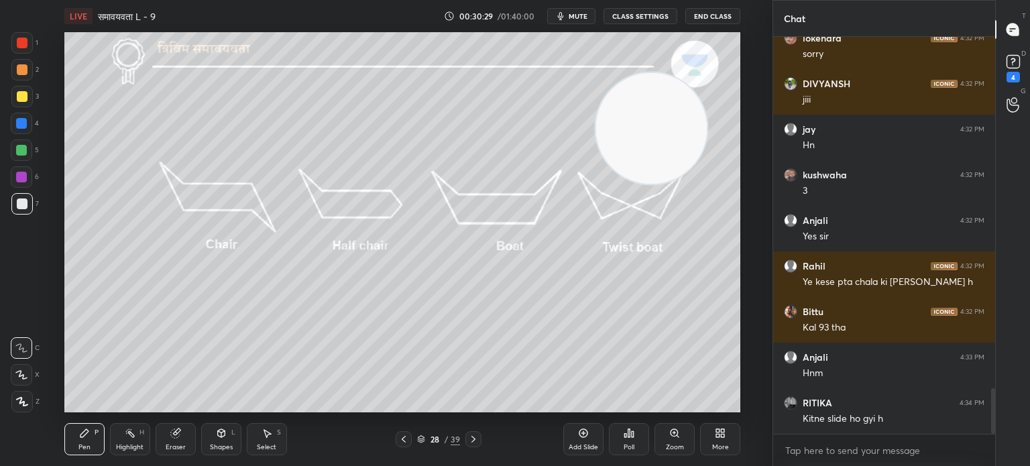
click at [412, 442] on div "28 / 39" at bounding box center [439, 439] width 86 height 16
click at [410, 443] on div at bounding box center [404, 439] width 16 height 16
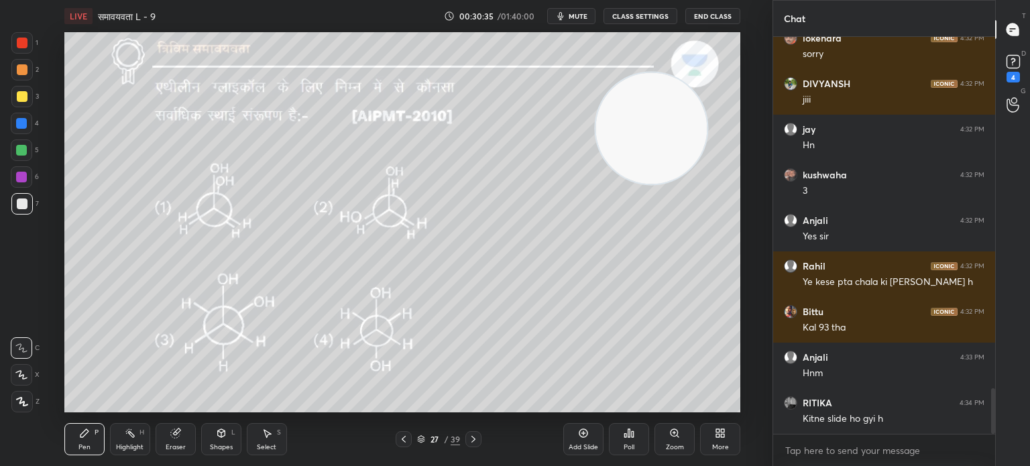
click at [19, 149] on div at bounding box center [21, 150] width 11 height 11
click at [137, 439] on div "Highlight H" at bounding box center [130, 439] width 40 height 32
click at [172, 438] on icon at bounding box center [175, 433] width 11 height 11
click at [134, 435] on icon at bounding box center [130, 433] width 11 height 11
click at [24, 396] on icon at bounding box center [21, 401] width 11 height 11
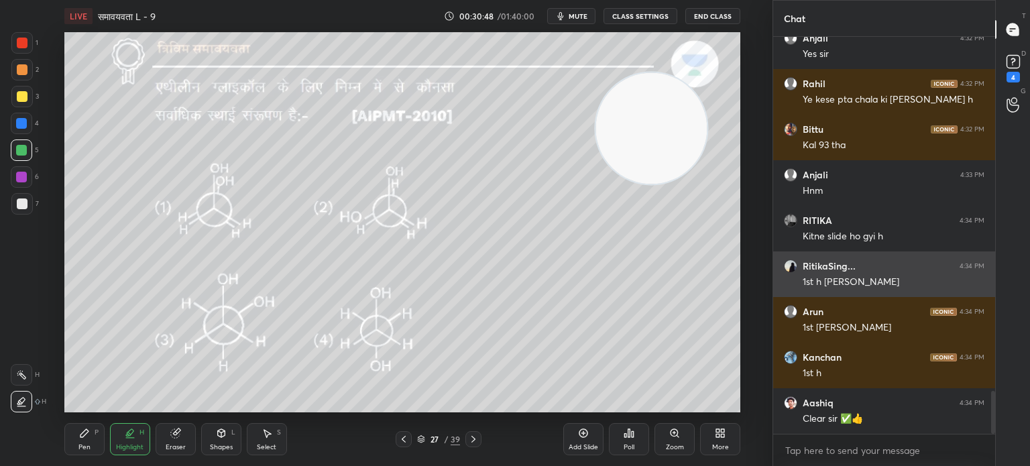
scroll to position [3303, 0]
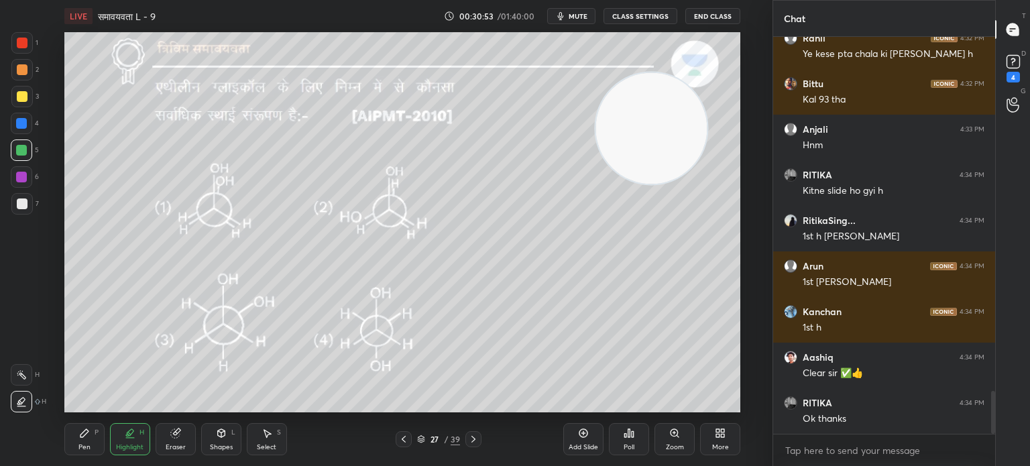
click at [475, 445] on icon at bounding box center [473, 439] width 11 height 11
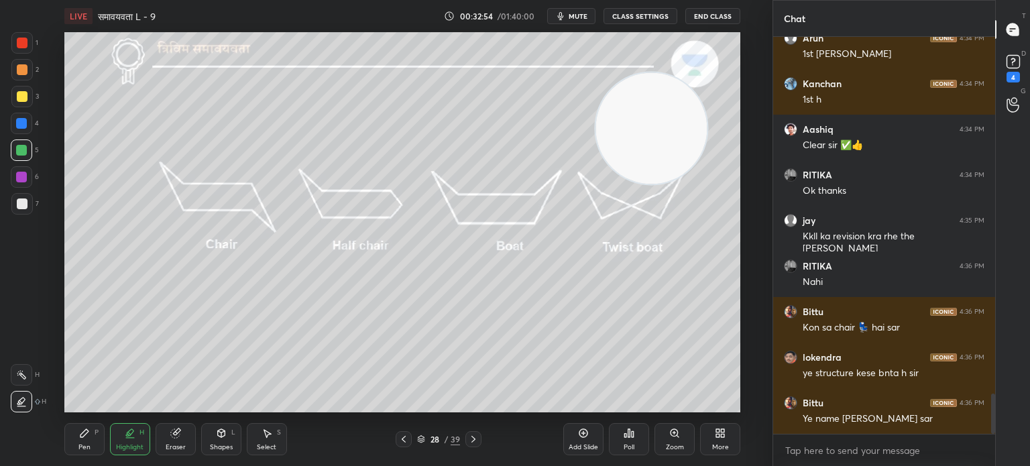
scroll to position [3576, 0]
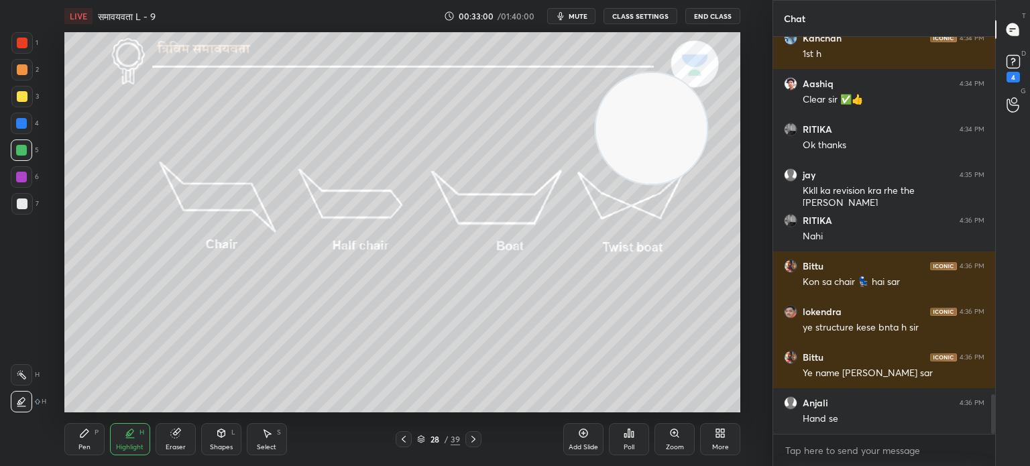
click at [80, 448] on div "Pen" at bounding box center [84, 447] width 12 height 7
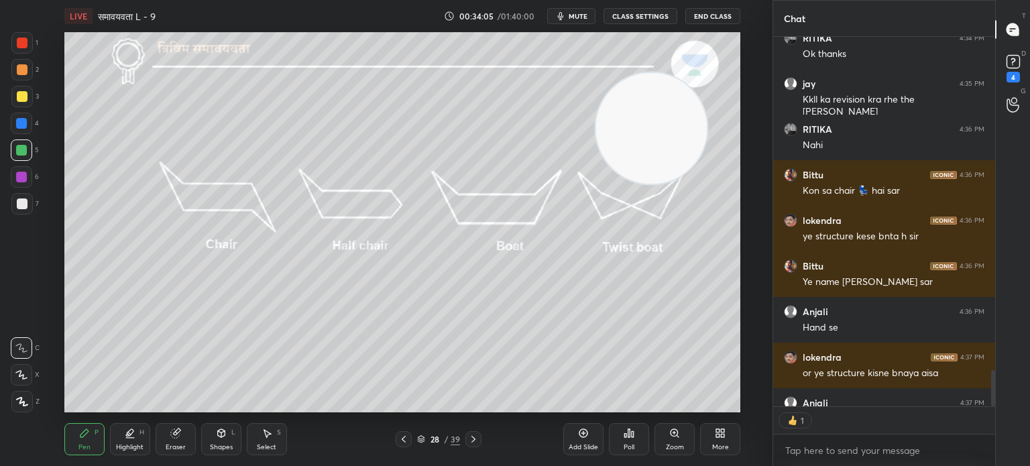
scroll to position [366, 218]
click at [264, 447] on div "Select" at bounding box center [266, 447] width 19 height 7
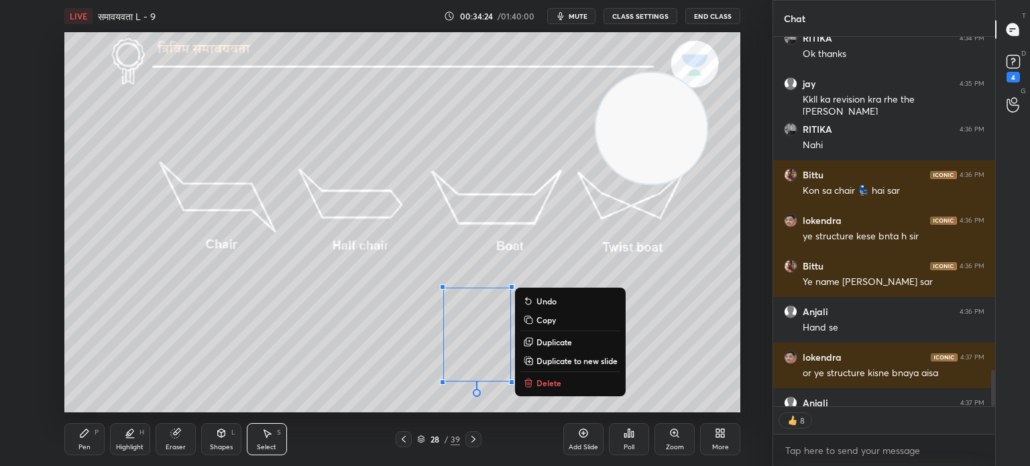
click at [549, 384] on p "Delete" at bounding box center [549, 383] width 25 height 11
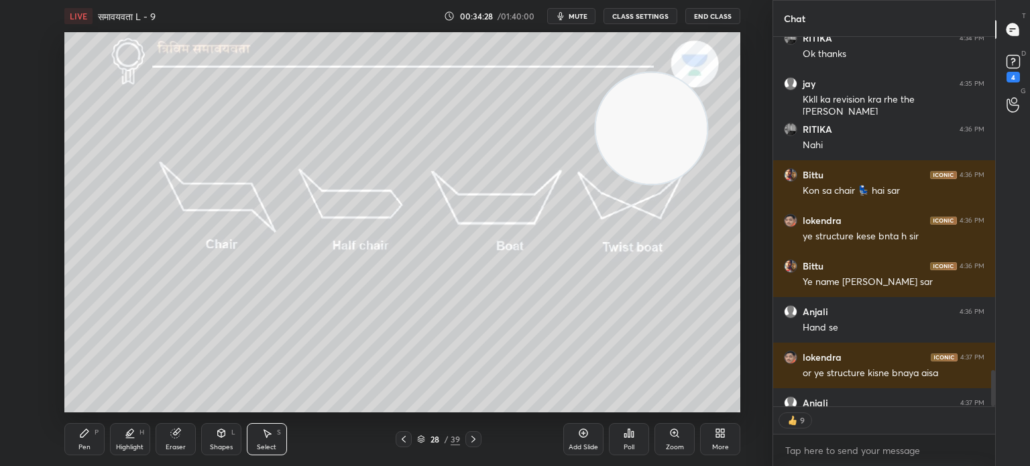
scroll to position [3740, 0]
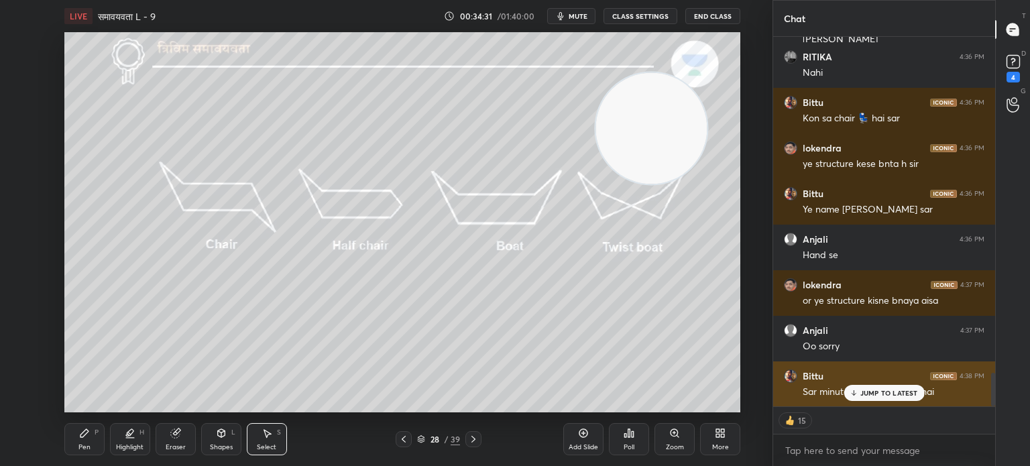
click at [869, 394] on p "JUMP TO LATEST" at bounding box center [890, 393] width 58 height 8
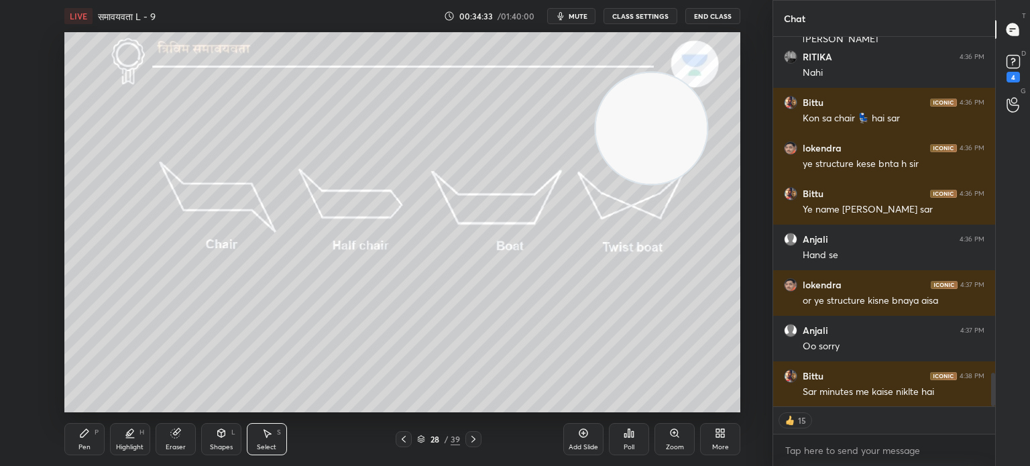
click at [87, 437] on icon at bounding box center [84, 433] width 11 height 11
type textarea "x"
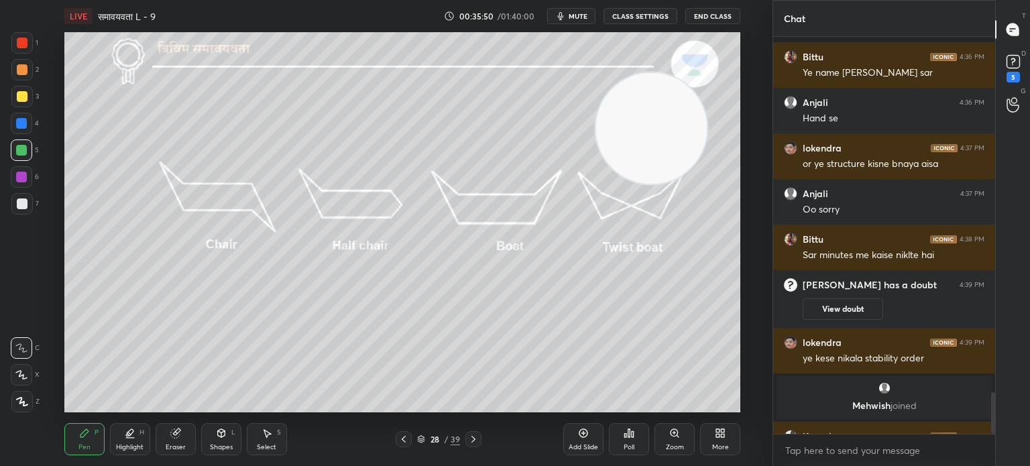
scroll to position [3484, 0]
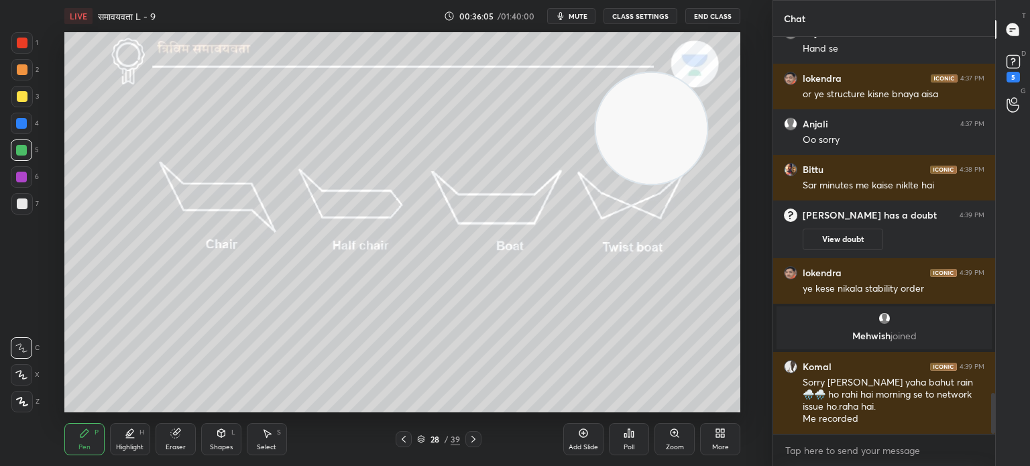
click at [274, 436] on div "Select S" at bounding box center [267, 439] width 40 height 32
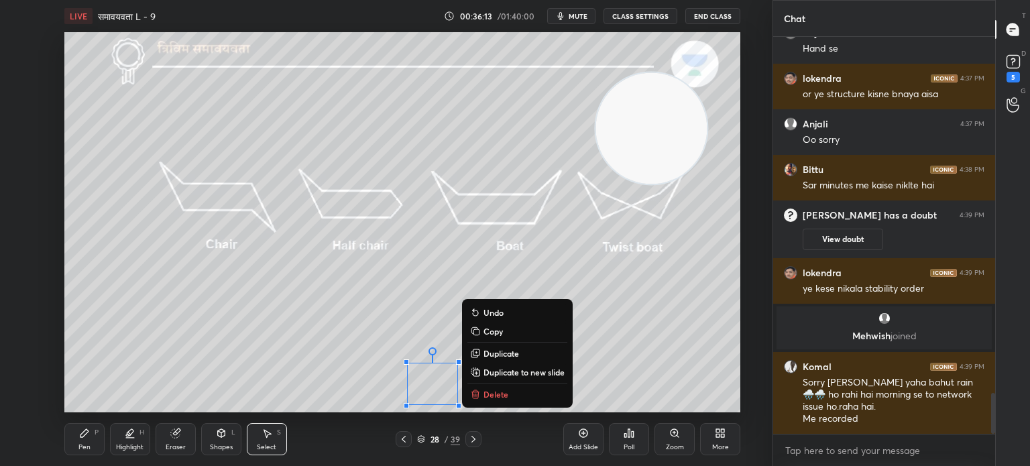
click at [504, 394] on p "Delete" at bounding box center [496, 394] width 25 height 11
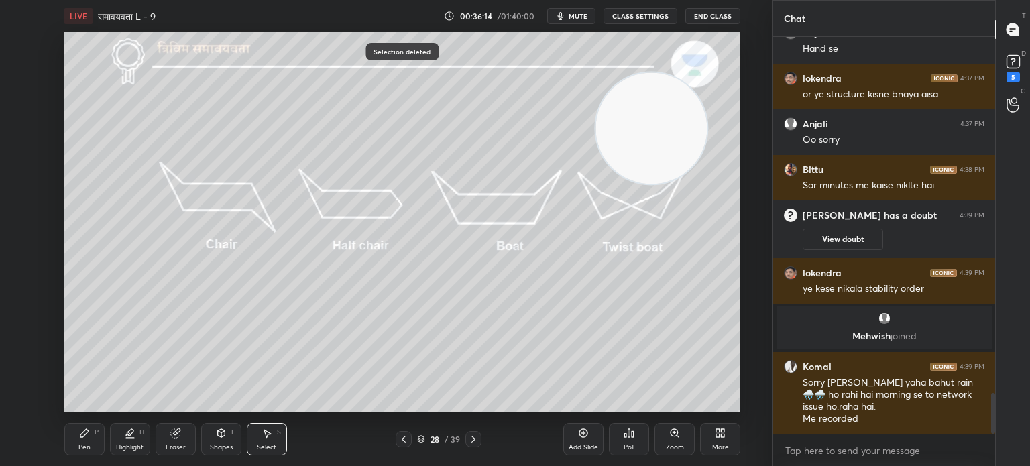
click at [89, 436] on icon at bounding box center [84, 433] width 11 height 11
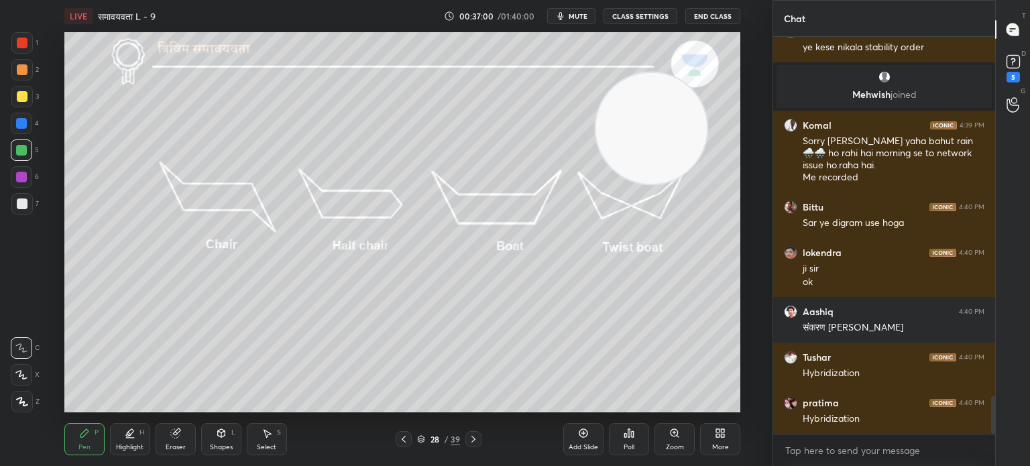
scroll to position [3771, 0]
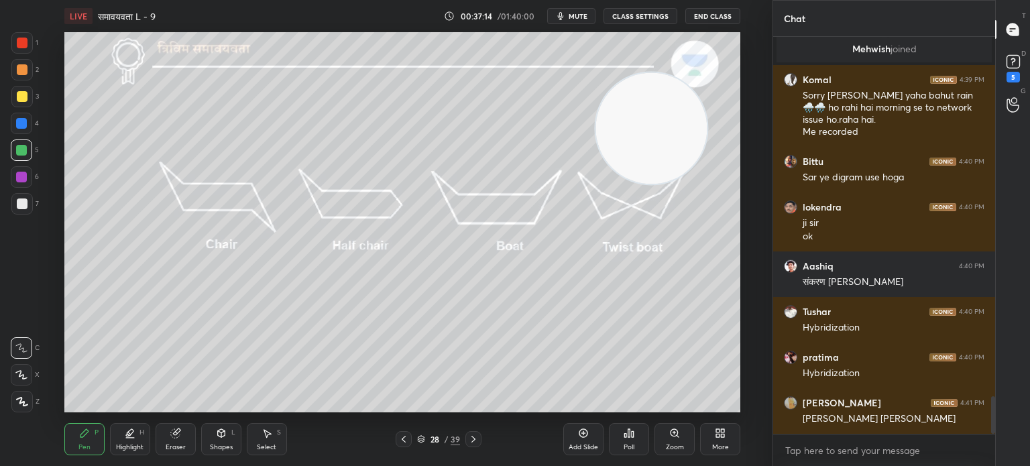
click at [271, 441] on div "Select S" at bounding box center [267, 439] width 40 height 32
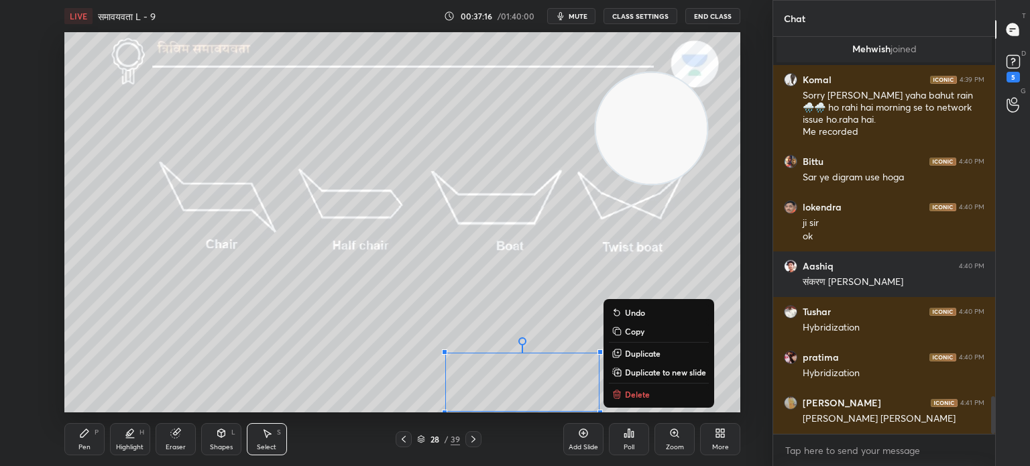
click at [639, 396] on p "Delete" at bounding box center [637, 394] width 25 height 11
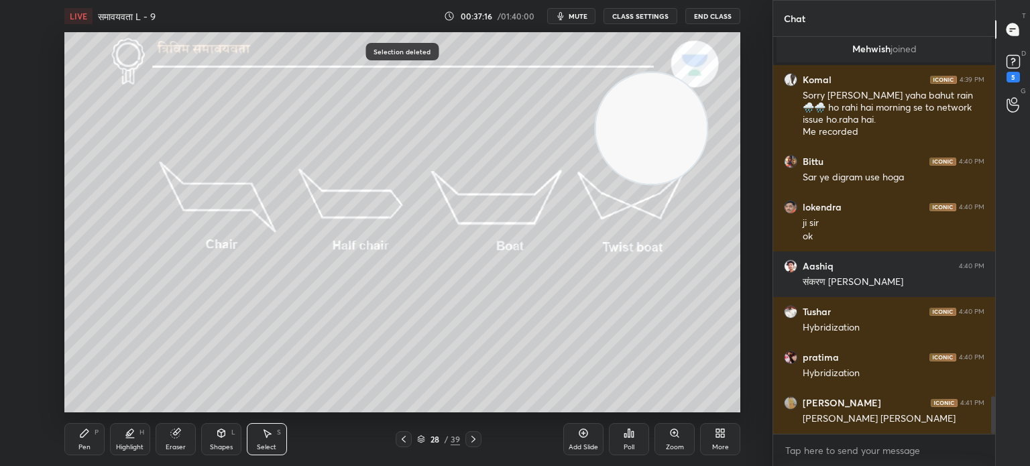
click at [588, 444] on div "Add Slide" at bounding box center [584, 447] width 30 height 7
click at [80, 428] on icon at bounding box center [84, 433] width 11 height 11
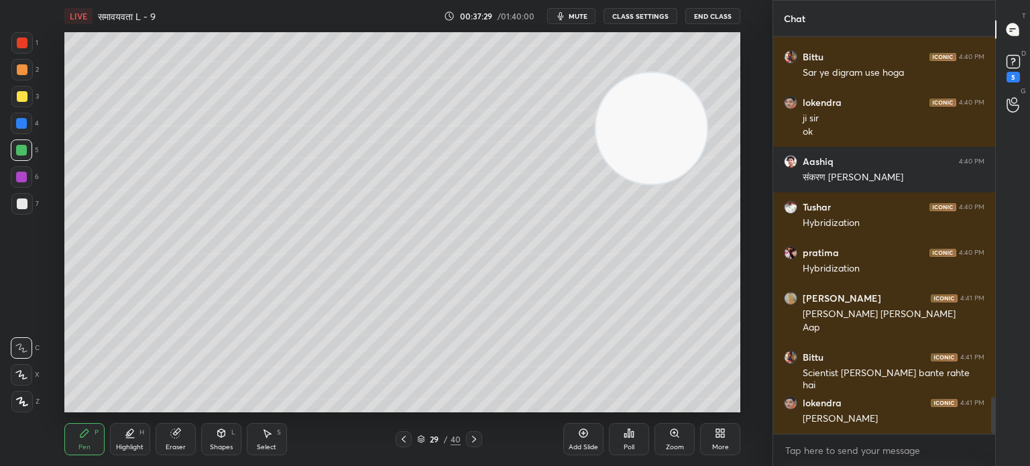
scroll to position [3889, 0]
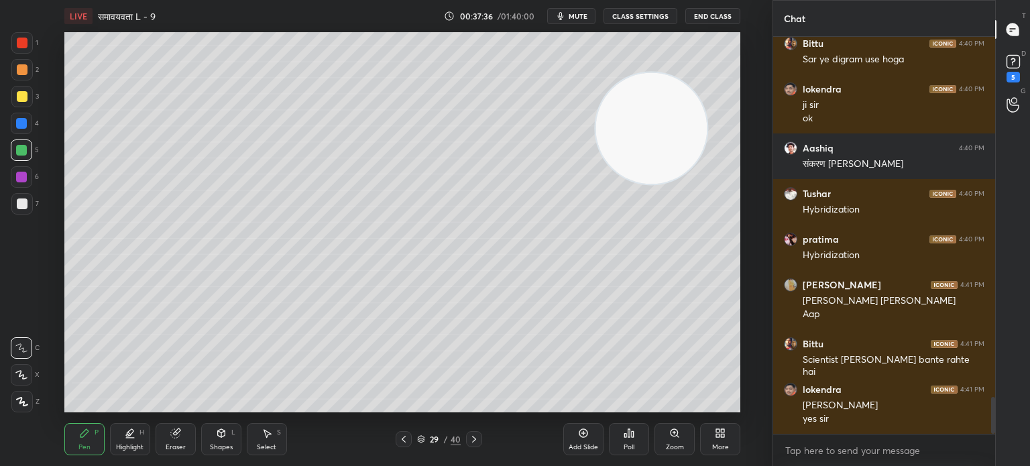
click at [215, 441] on div "Shapes L" at bounding box center [221, 439] width 40 height 32
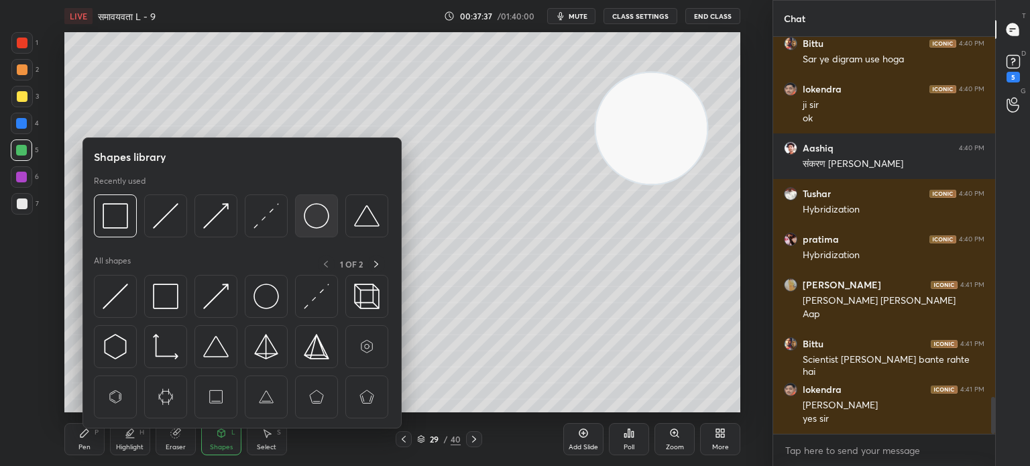
click at [325, 222] on img at bounding box center [316, 215] width 25 height 25
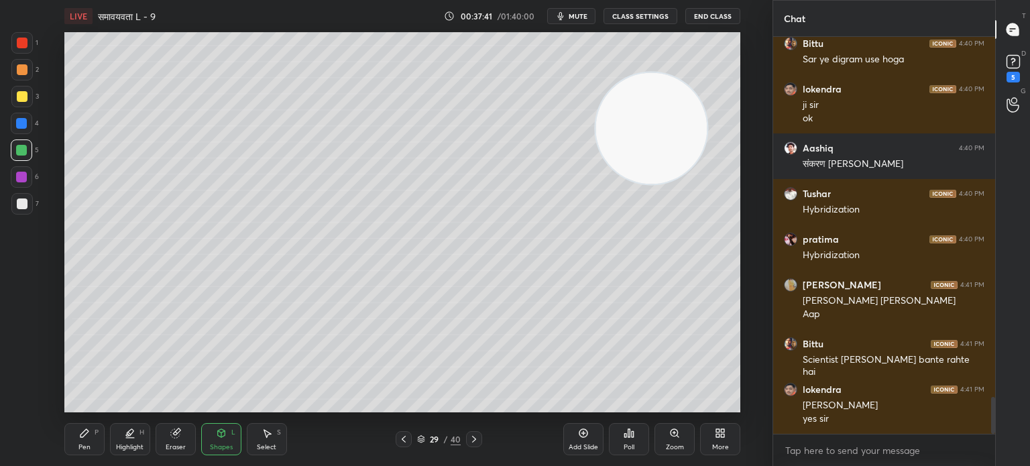
click at [92, 445] on div "Pen P" at bounding box center [84, 439] width 40 height 32
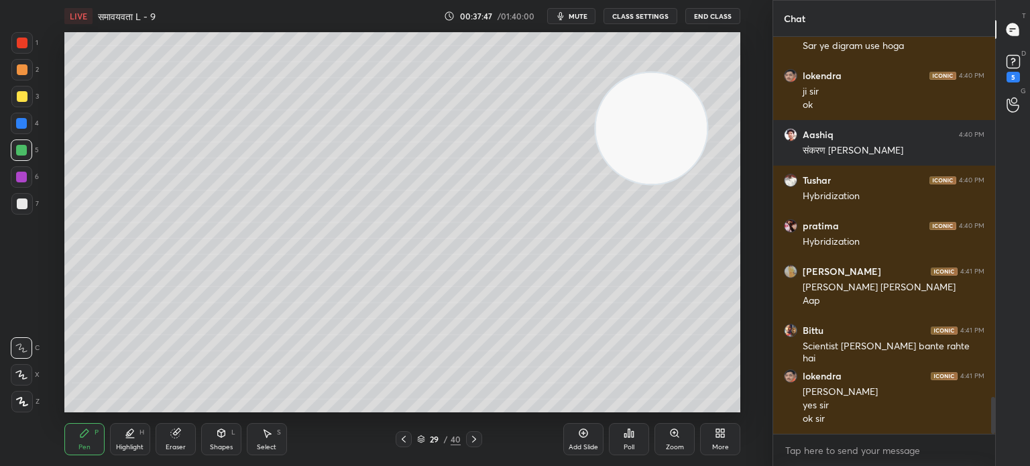
click at [220, 440] on div "Shapes L" at bounding box center [221, 439] width 40 height 32
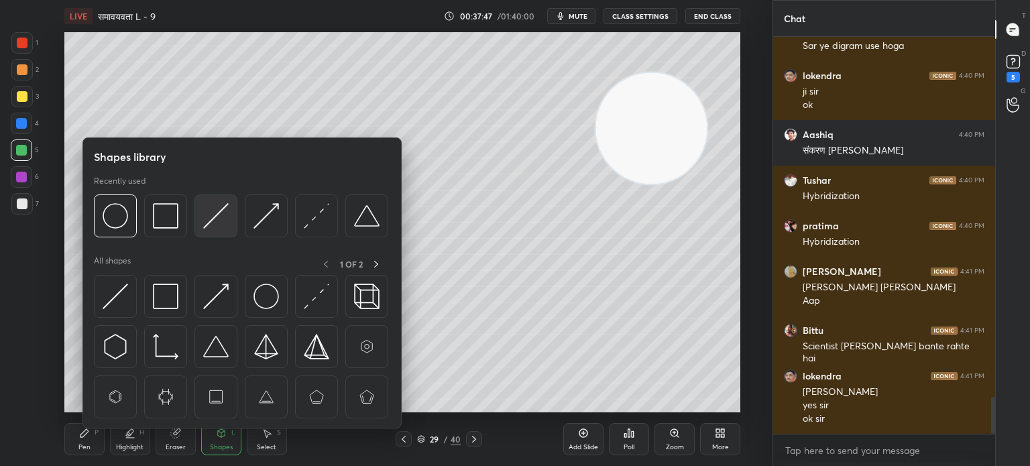
click at [209, 227] on img at bounding box center [215, 215] width 25 height 25
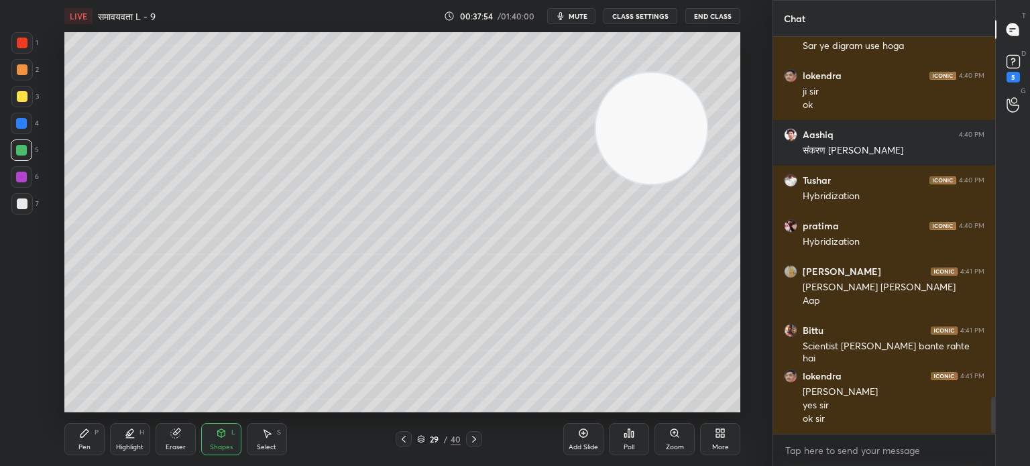
scroll to position [3948, 0]
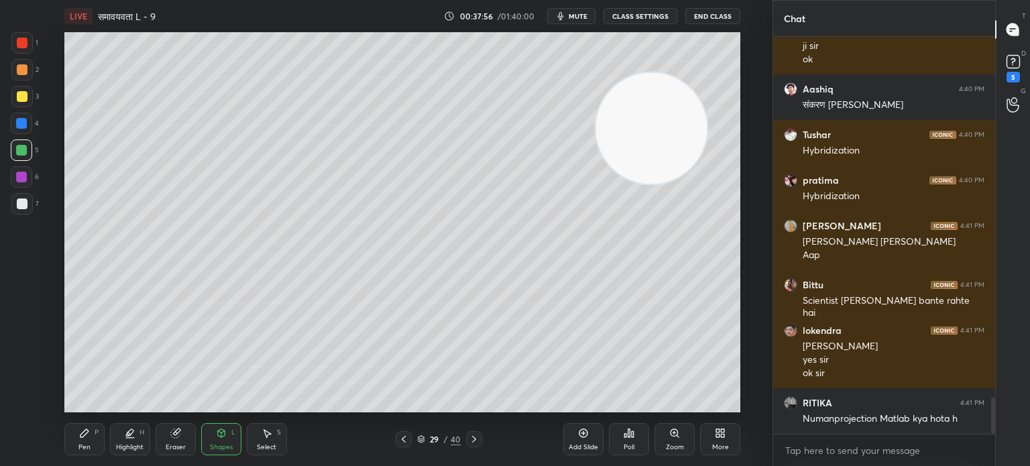
click at [24, 93] on div at bounding box center [22, 96] width 11 height 11
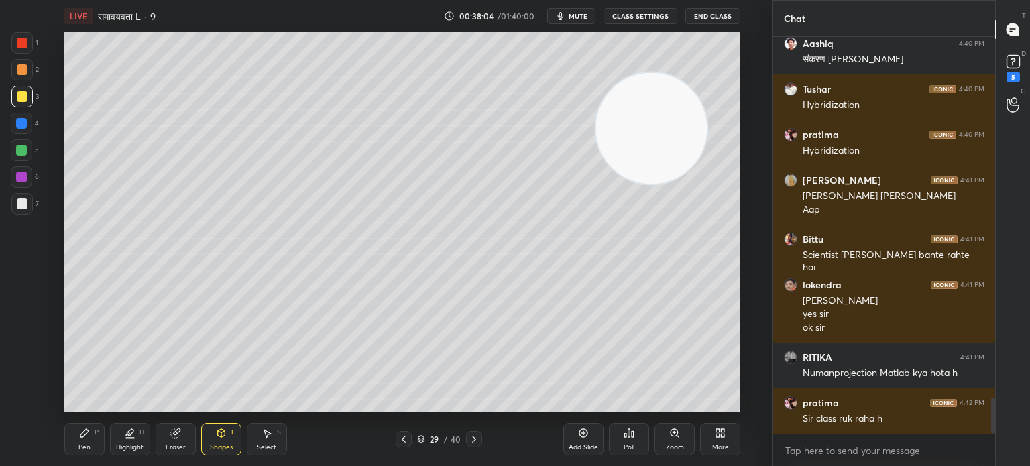
scroll to position [4039, 0]
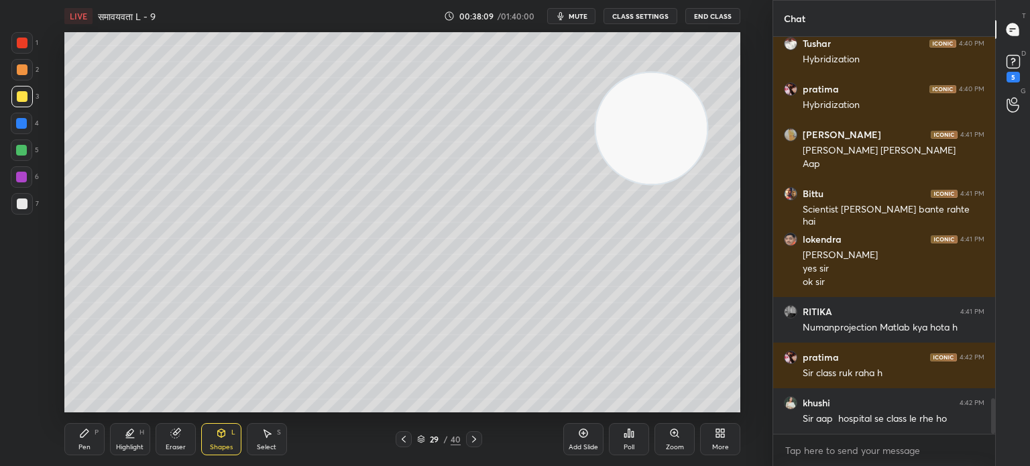
click at [85, 437] on icon at bounding box center [84, 433] width 11 height 11
click at [24, 208] on div at bounding box center [22, 204] width 11 height 11
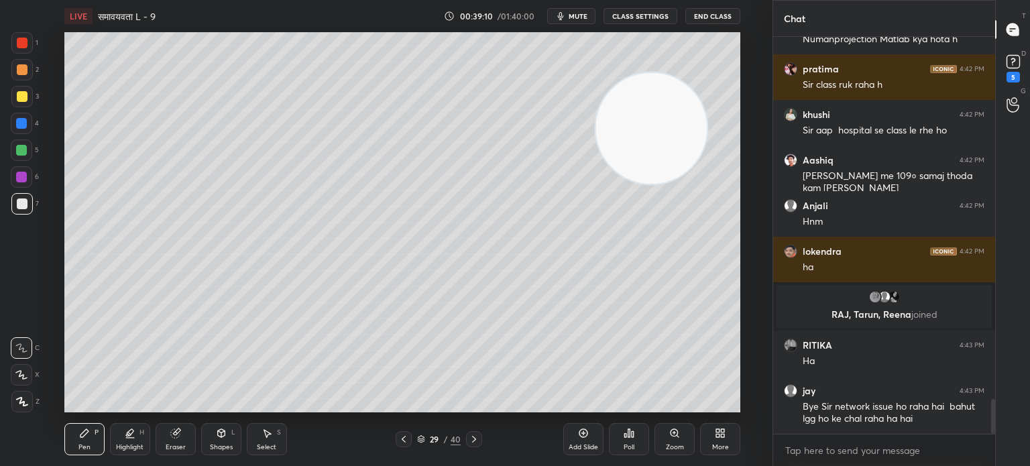
scroll to position [4204, 0]
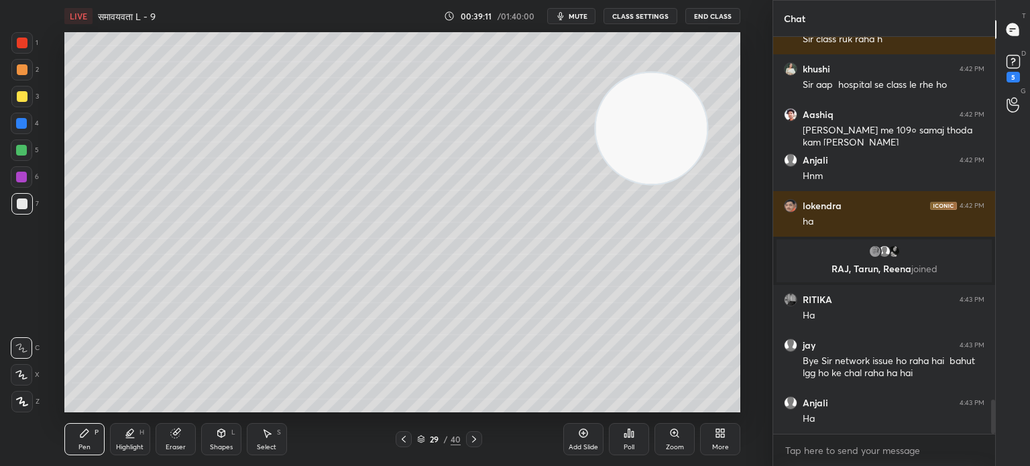
click at [402, 442] on icon at bounding box center [403, 439] width 11 height 11
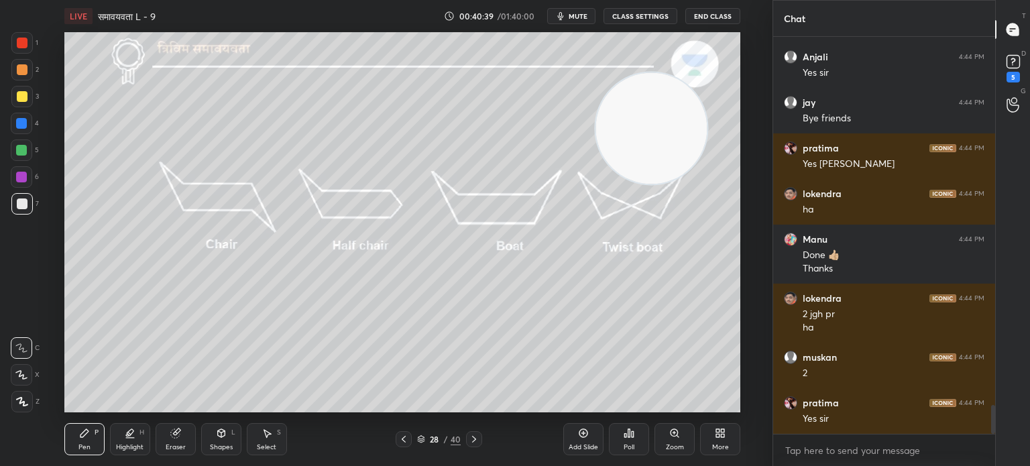
scroll to position [5021, 0]
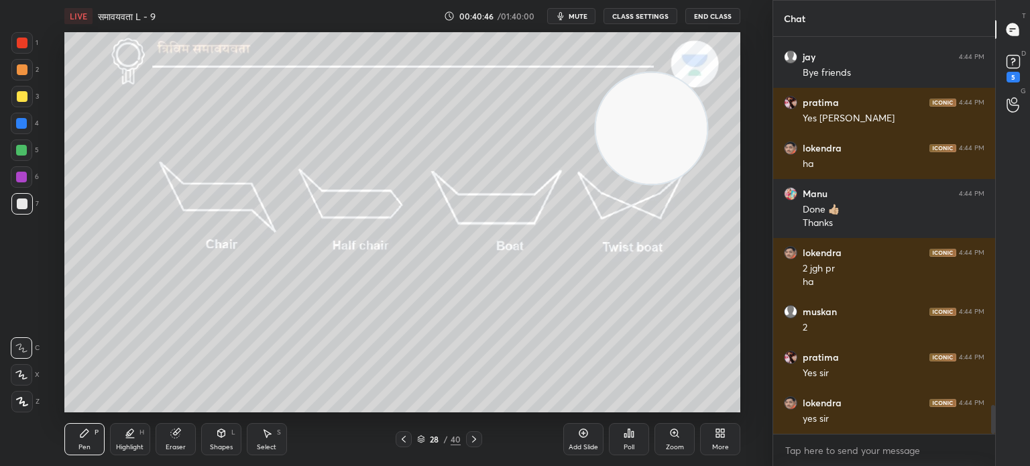
click at [272, 439] on div "Select S" at bounding box center [267, 439] width 40 height 32
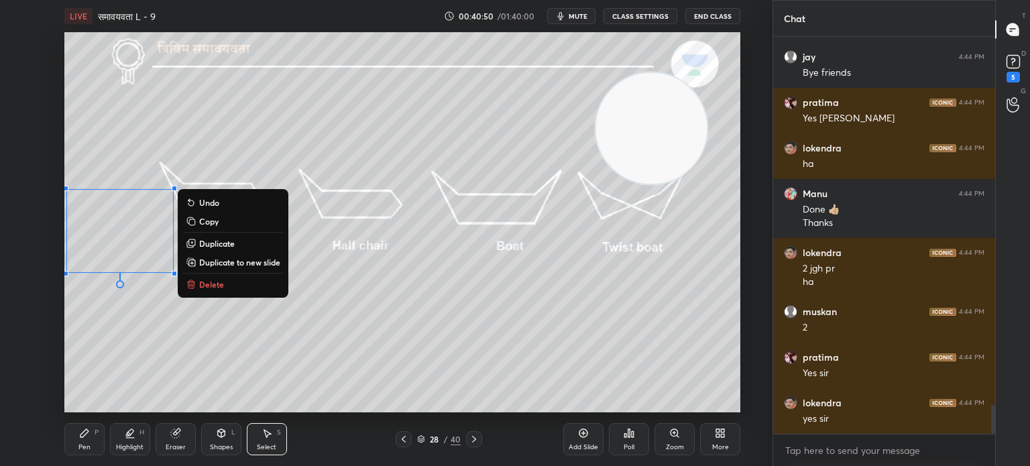
click at [219, 284] on p "Delete" at bounding box center [211, 284] width 25 height 11
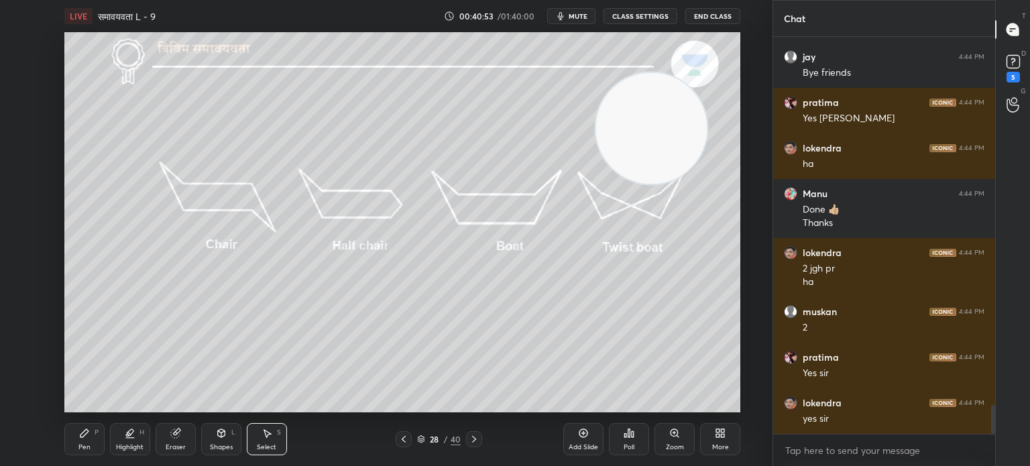
click at [90, 445] on div "Pen" at bounding box center [84, 447] width 12 height 7
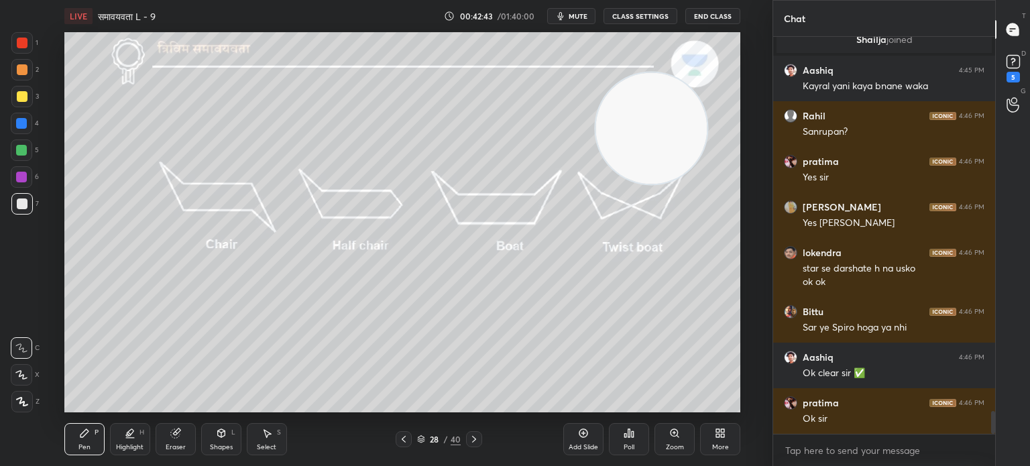
scroll to position [6588, 0]
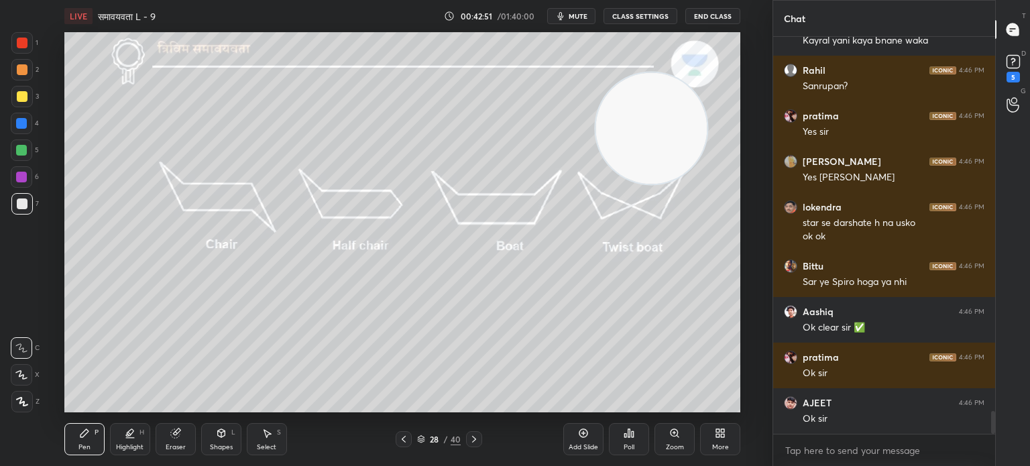
click at [19, 152] on div at bounding box center [21, 150] width 11 height 11
click at [171, 439] on icon at bounding box center [175, 433] width 11 height 11
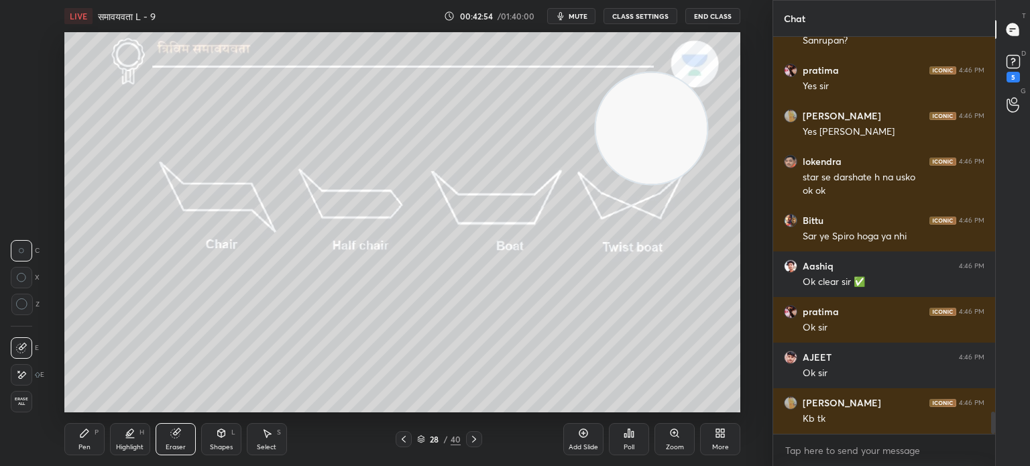
scroll to position [6679, 0]
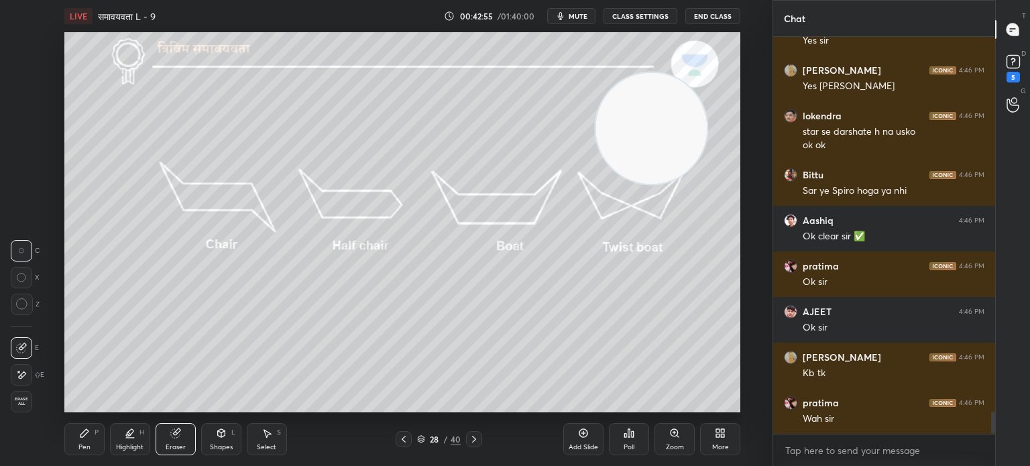
click at [130, 439] on div "Highlight H" at bounding box center [130, 439] width 40 height 32
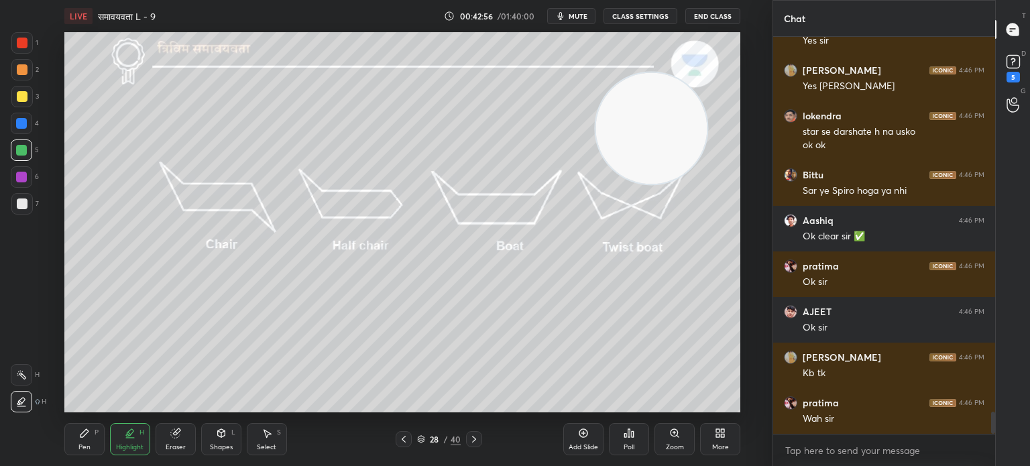
click at [25, 395] on div at bounding box center [21, 401] width 21 height 21
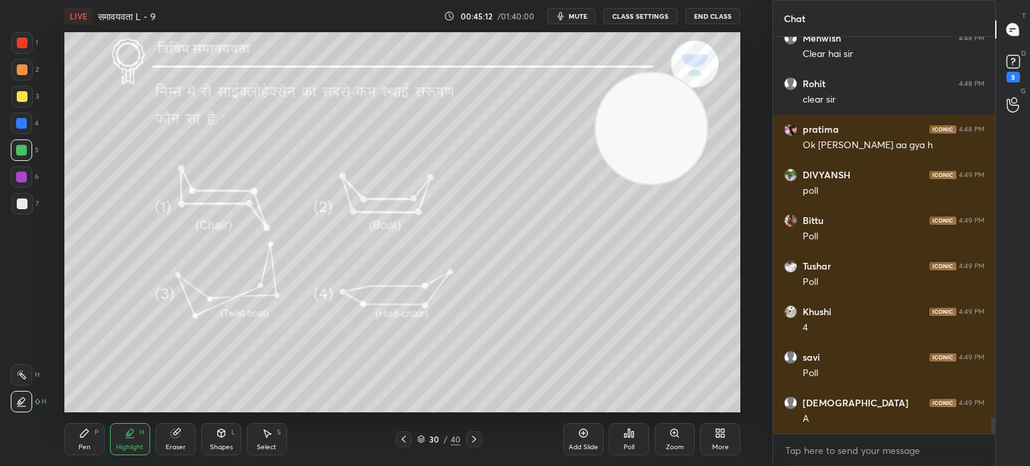
scroll to position [8841, 0]
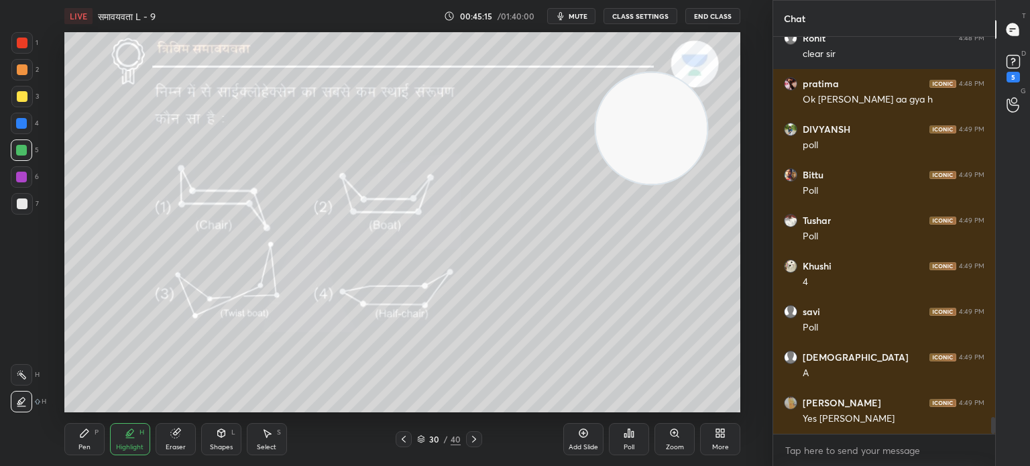
click at [406, 435] on icon at bounding box center [403, 439] width 11 height 11
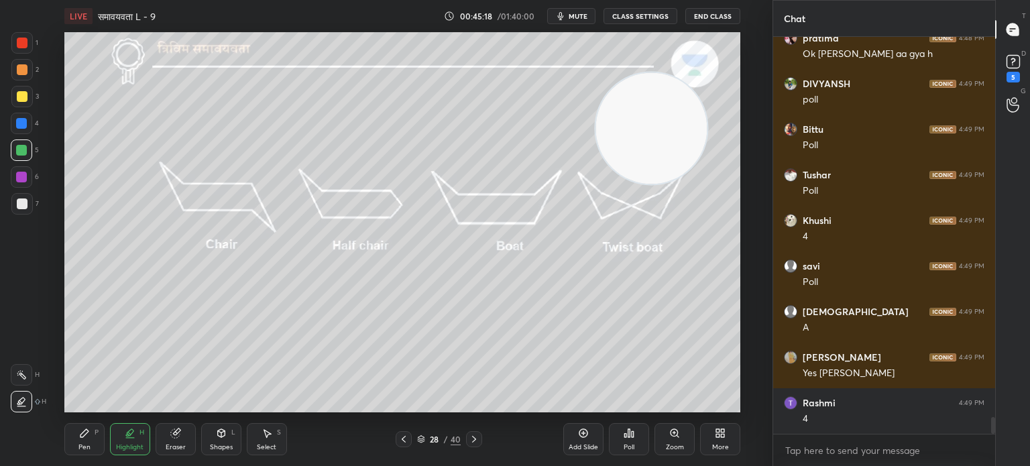
click at [469, 439] on icon at bounding box center [474, 439] width 11 height 11
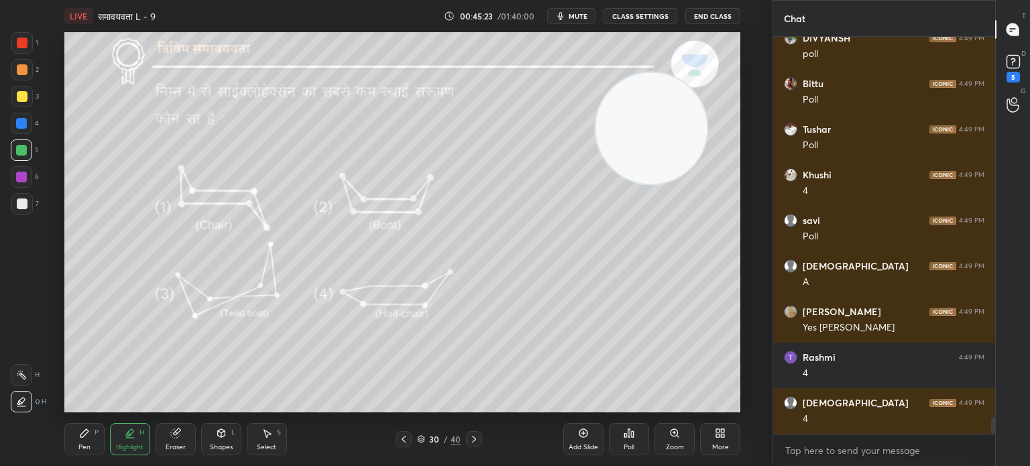
click at [622, 448] on div "Poll" at bounding box center [629, 439] width 40 height 32
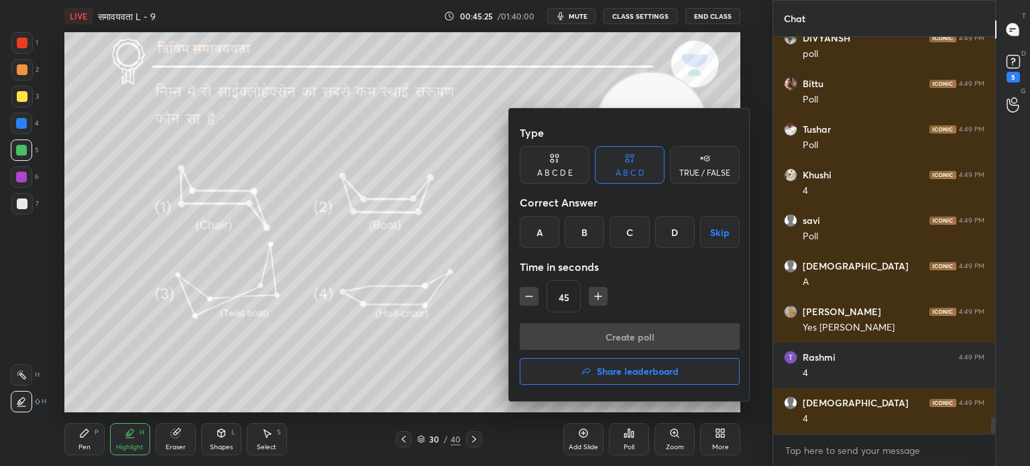
click at [602, 294] on icon "button" at bounding box center [598, 296] width 13 height 13
type input "60"
click at [676, 219] on div "D" at bounding box center [675, 232] width 40 height 32
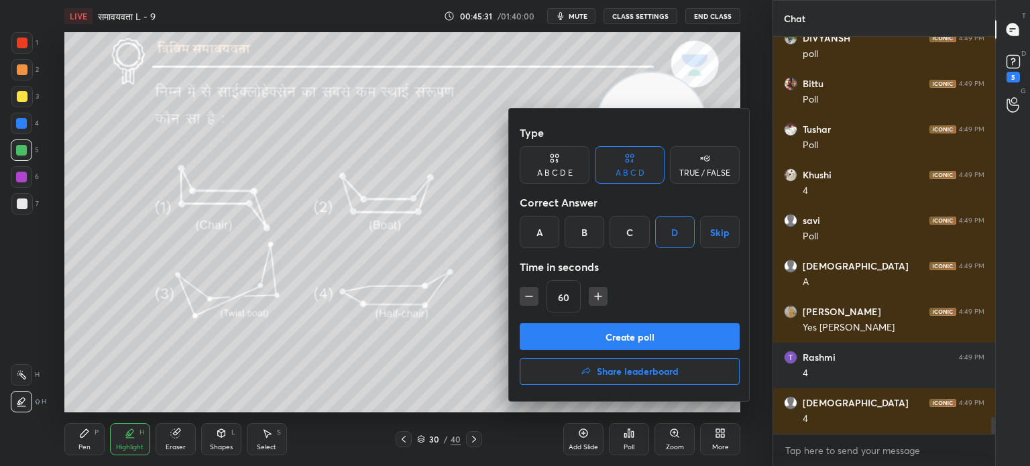
click at [621, 333] on button "Create poll" at bounding box center [630, 336] width 220 height 27
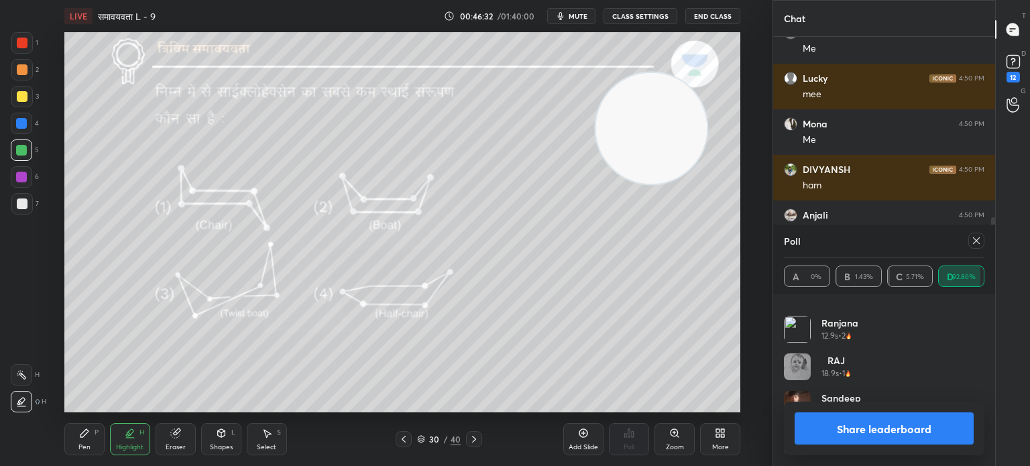
scroll to position [453, 0]
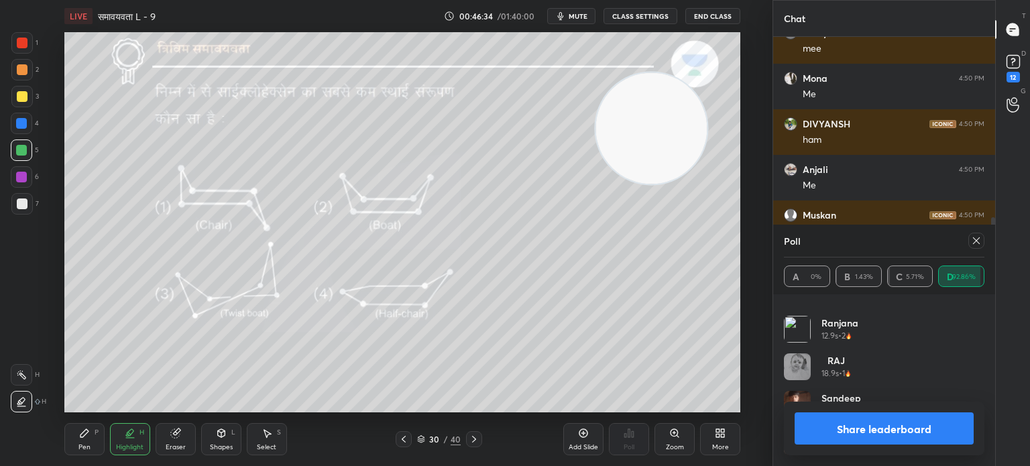
click at [976, 241] on icon at bounding box center [976, 240] width 7 height 7
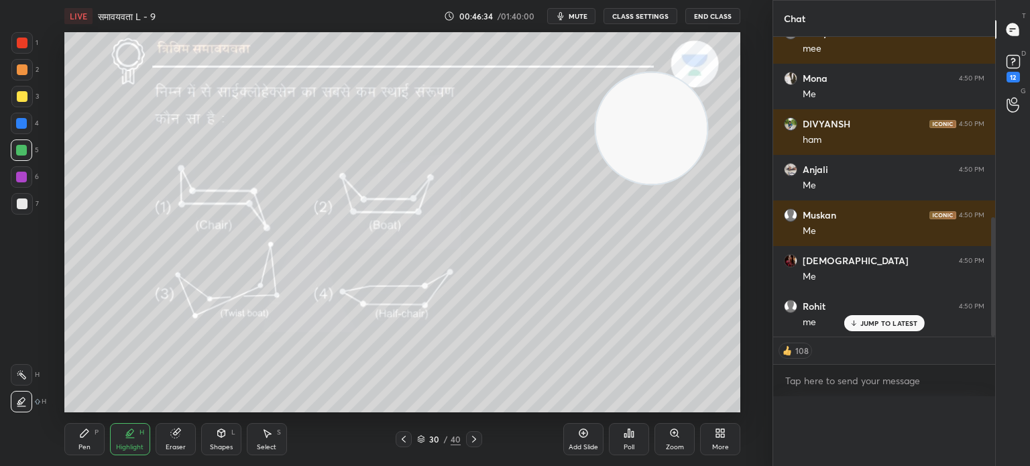
scroll to position [499, 0]
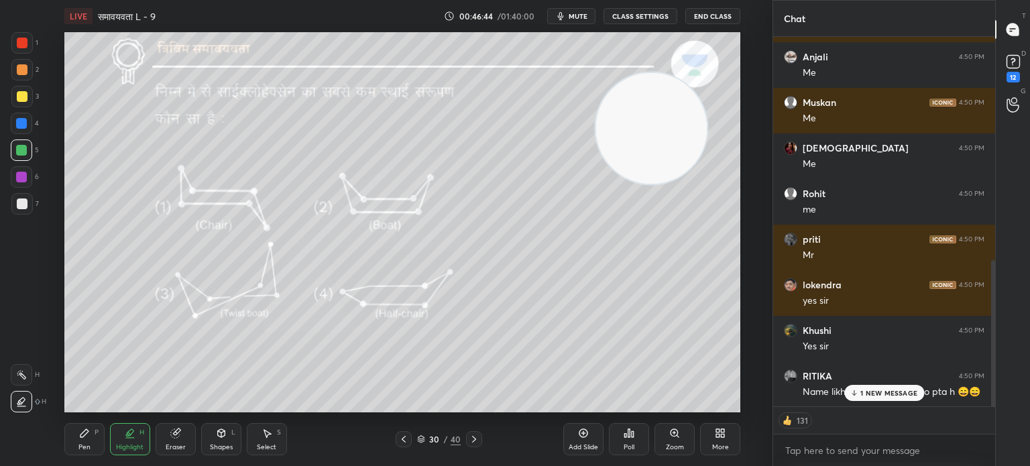
click at [891, 398] on div "1 NEW MESSAGE" at bounding box center [884, 393] width 80 height 16
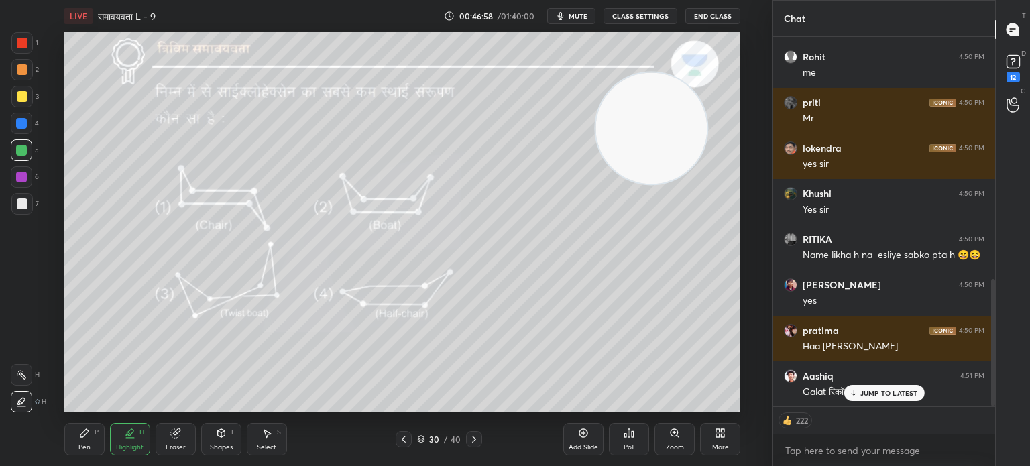
click at [883, 390] on p "JUMP TO LATEST" at bounding box center [890, 393] width 58 height 8
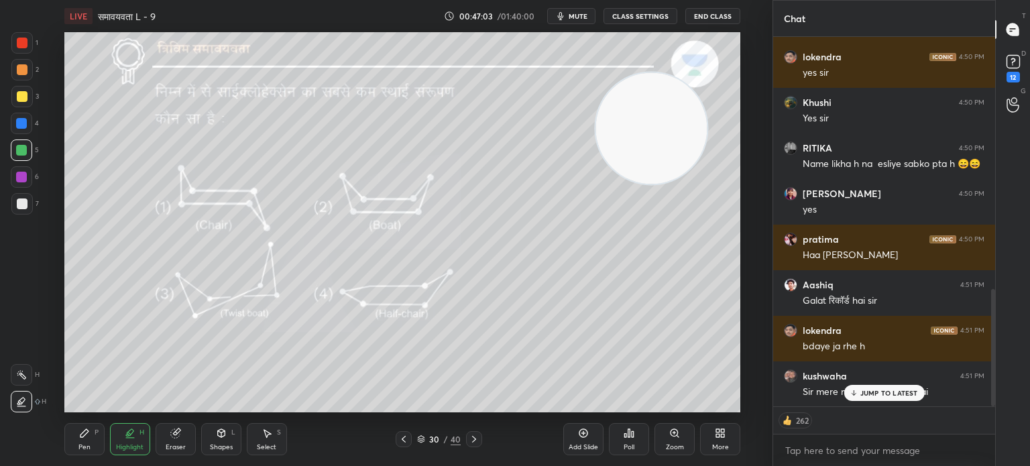
click at [892, 388] on div "JUMP TO LATEST" at bounding box center [884, 393] width 80 height 16
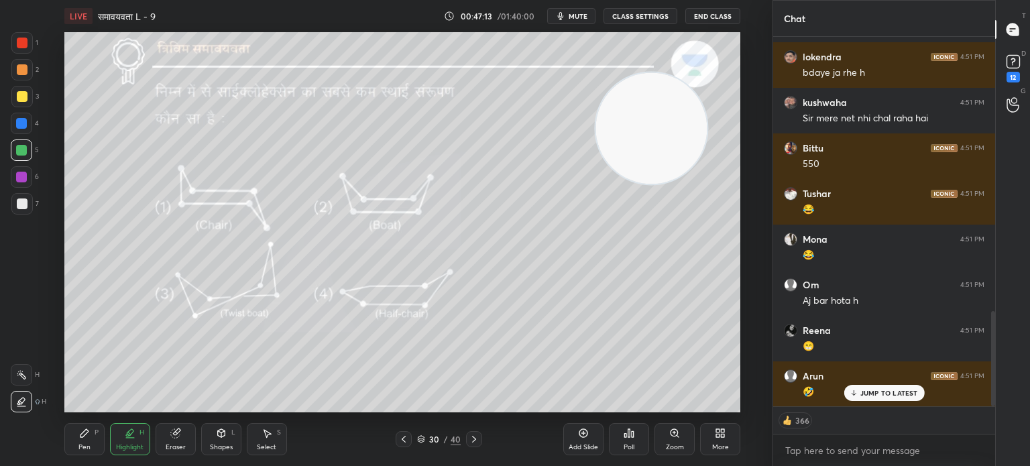
click at [893, 396] on p "JUMP TO LATEST" at bounding box center [890, 393] width 58 height 8
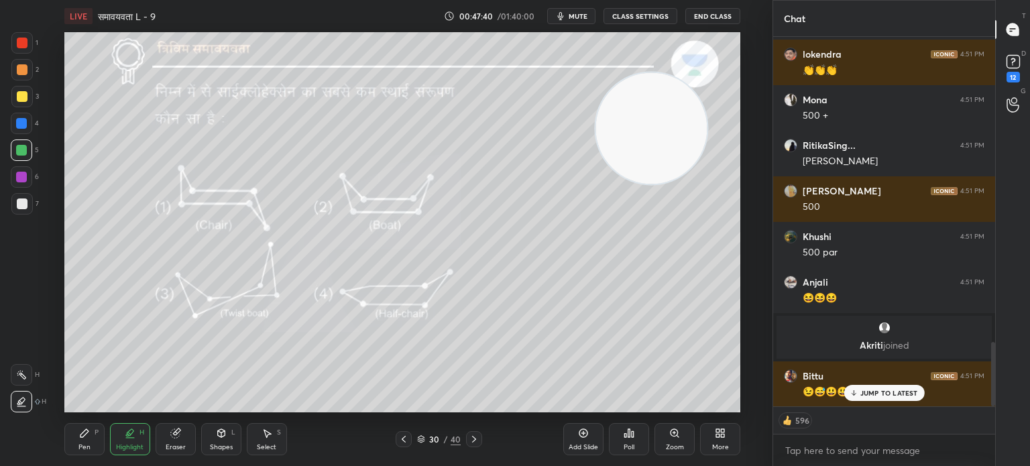
scroll to position [1800, 0]
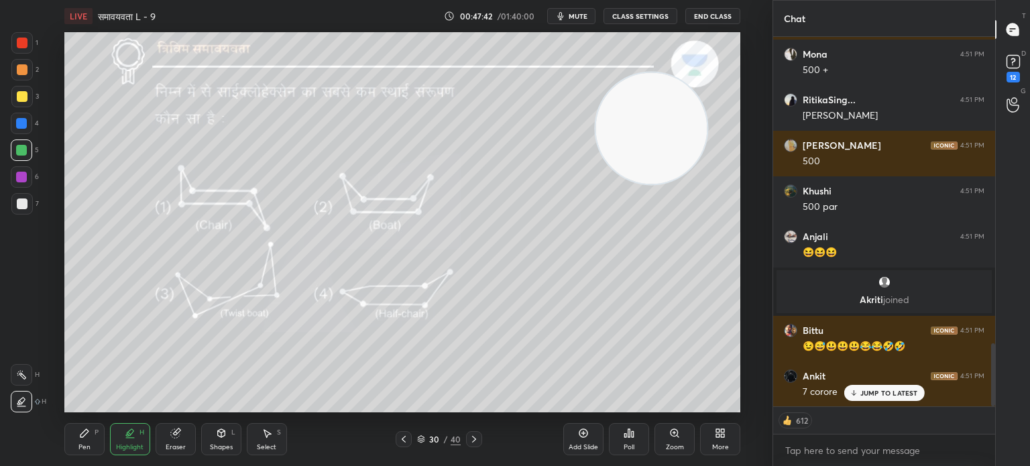
click at [29, 208] on div at bounding box center [21, 203] width 21 height 21
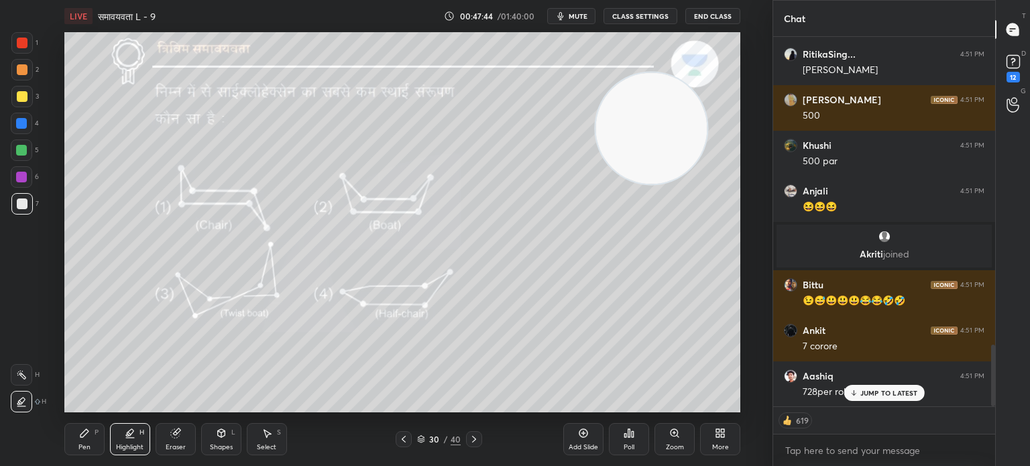
click at [83, 438] on icon at bounding box center [84, 433] width 11 height 11
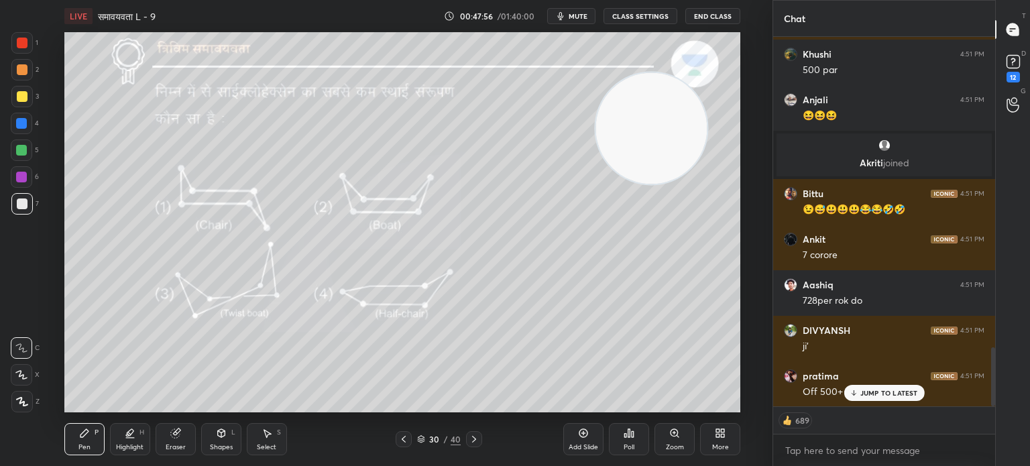
scroll to position [1983, 0]
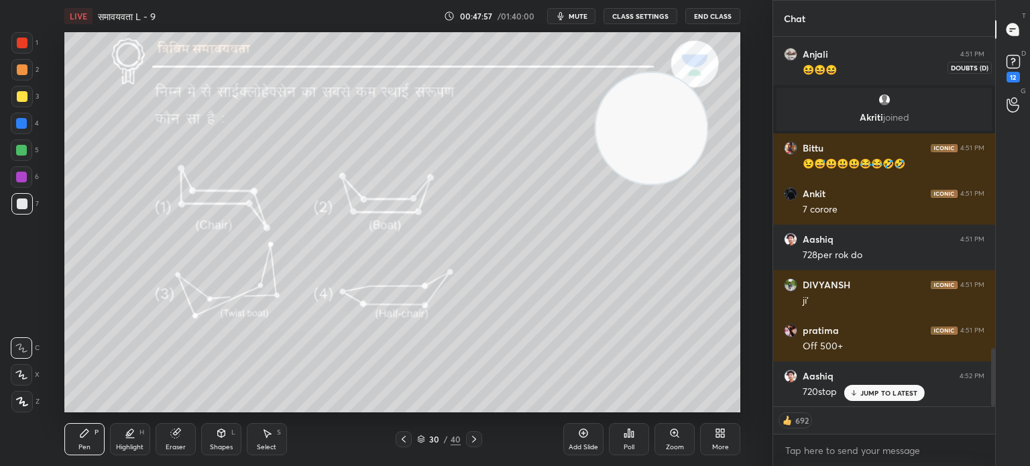
click at [1016, 68] on rect at bounding box center [1013, 62] width 13 height 13
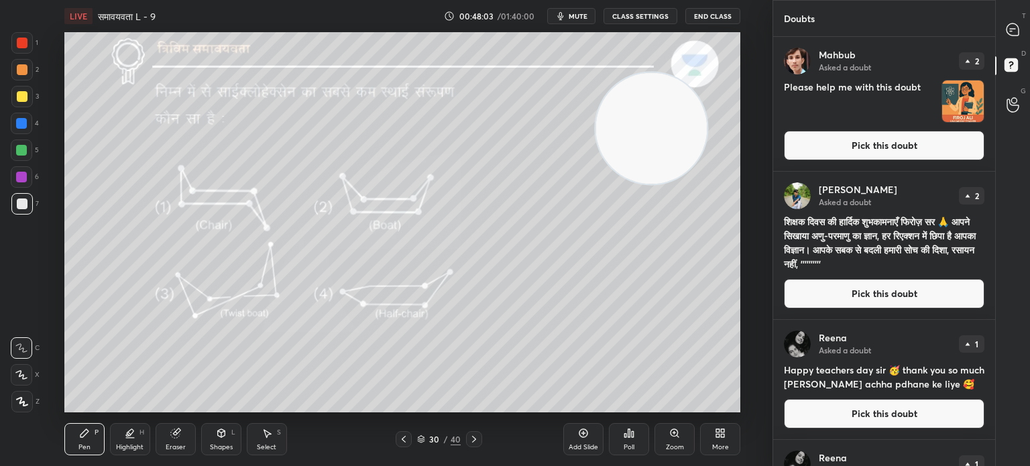
click at [473, 440] on icon at bounding box center [474, 439] width 11 height 11
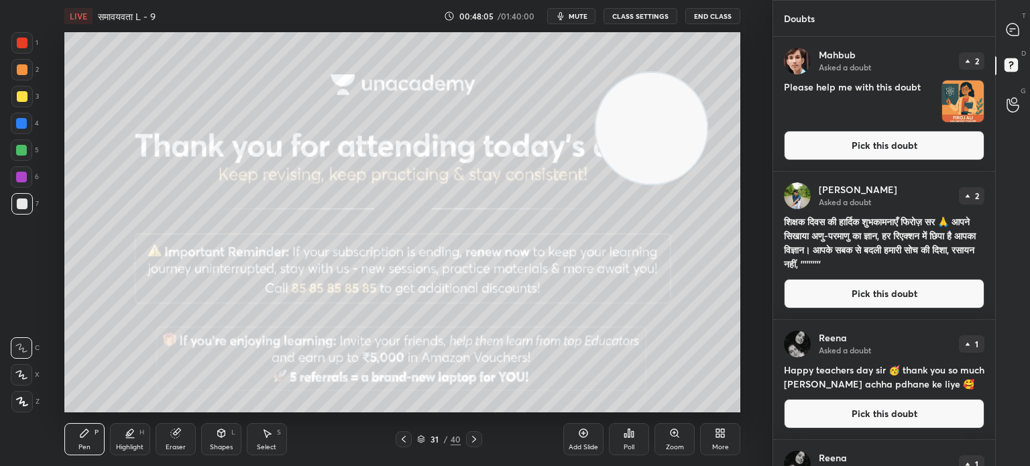
click at [400, 443] on icon at bounding box center [403, 439] width 11 height 11
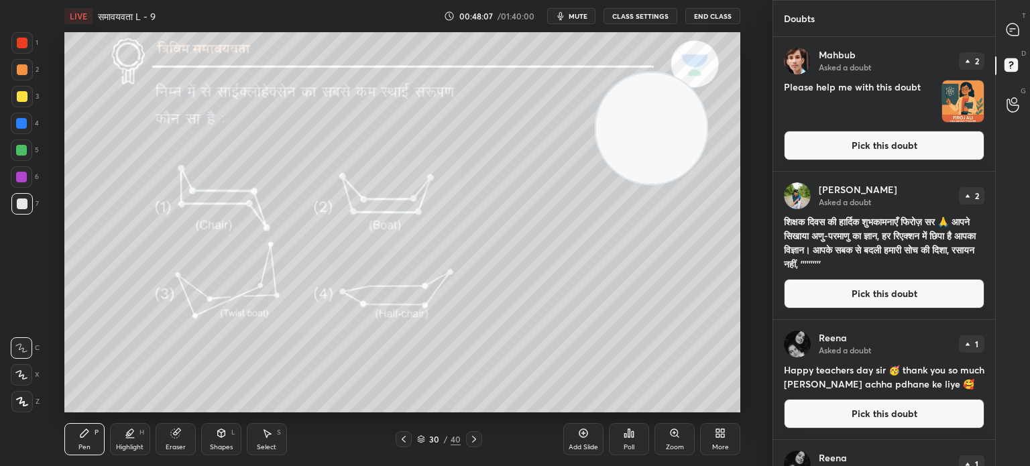
click at [174, 441] on div "Eraser" at bounding box center [176, 439] width 40 height 32
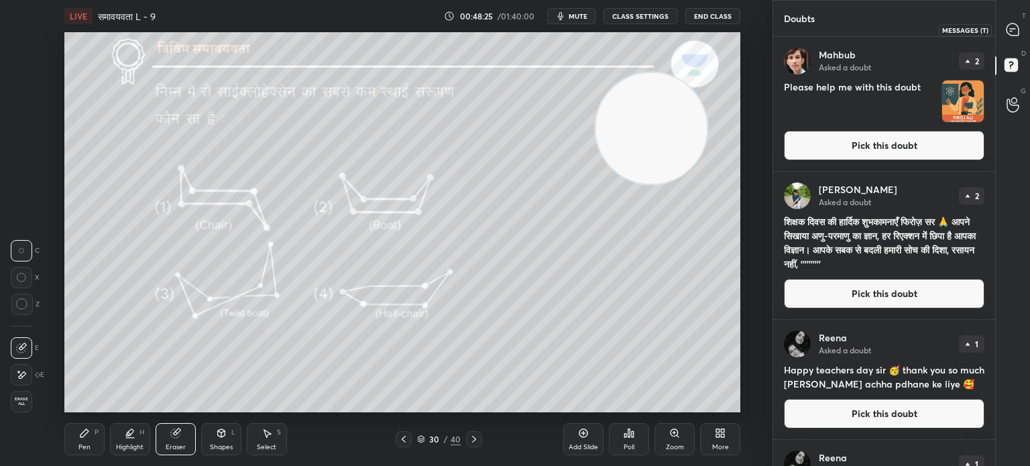
click at [1011, 23] on icon at bounding box center [1013, 30] width 14 height 14
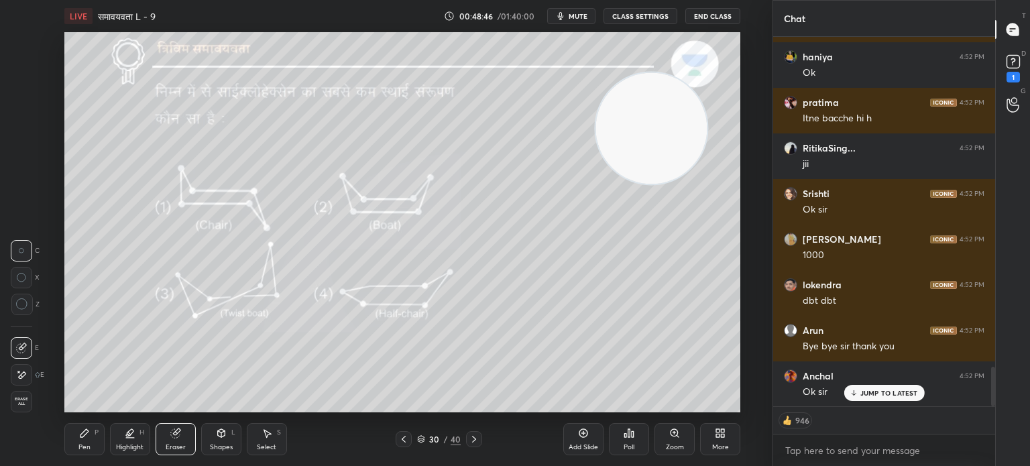
scroll to position [3123, 0]
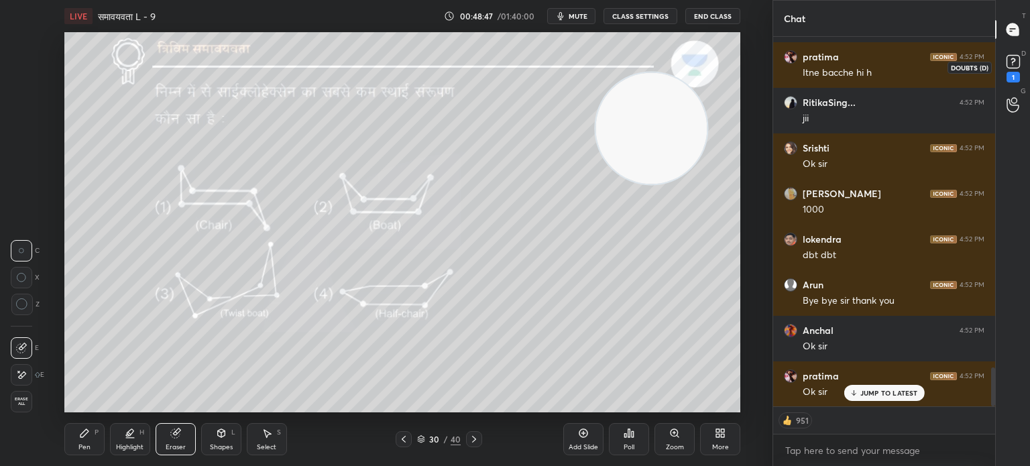
click at [1011, 70] on icon at bounding box center [1013, 62] width 20 height 20
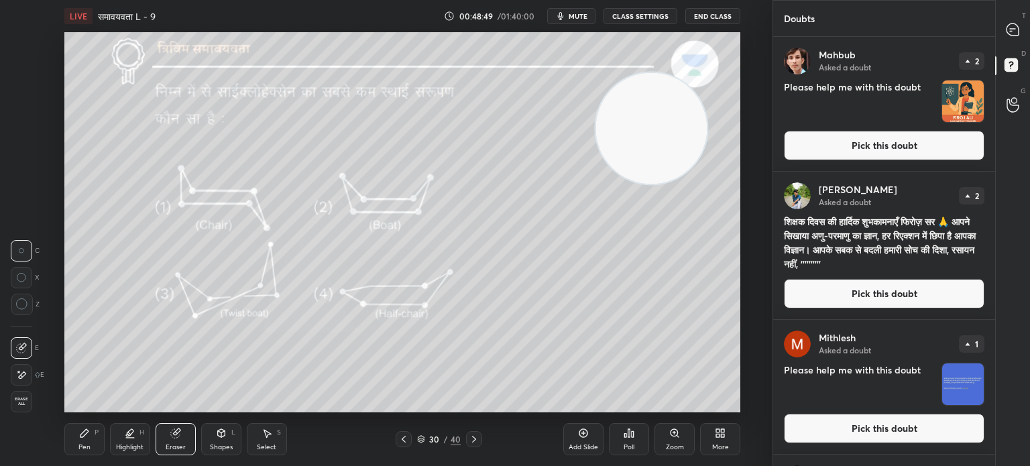
click at [950, 110] on img "grid" at bounding box center [963, 101] width 42 height 42
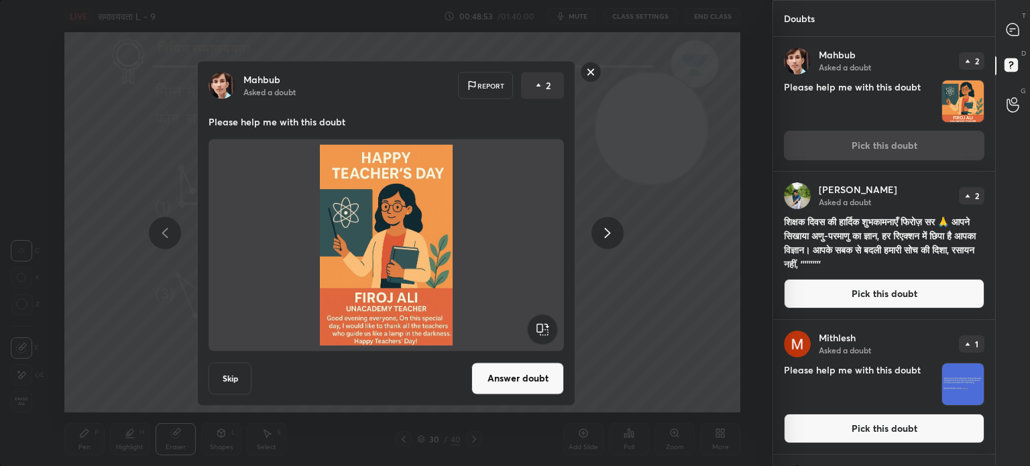
click at [510, 370] on button "Answer doubt" at bounding box center [518, 378] width 93 height 32
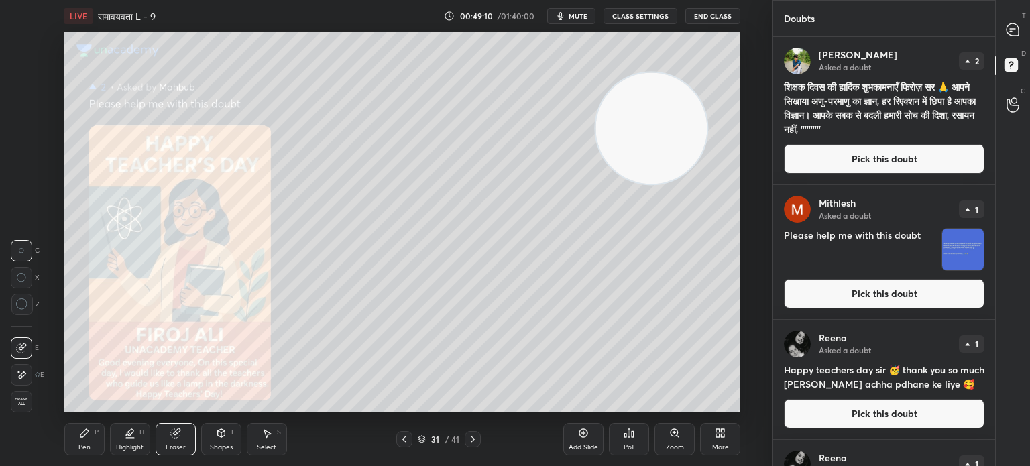
click at [87, 437] on icon at bounding box center [84, 433] width 11 height 11
click at [221, 448] on div "Shapes" at bounding box center [221, 447] width 23 height 7
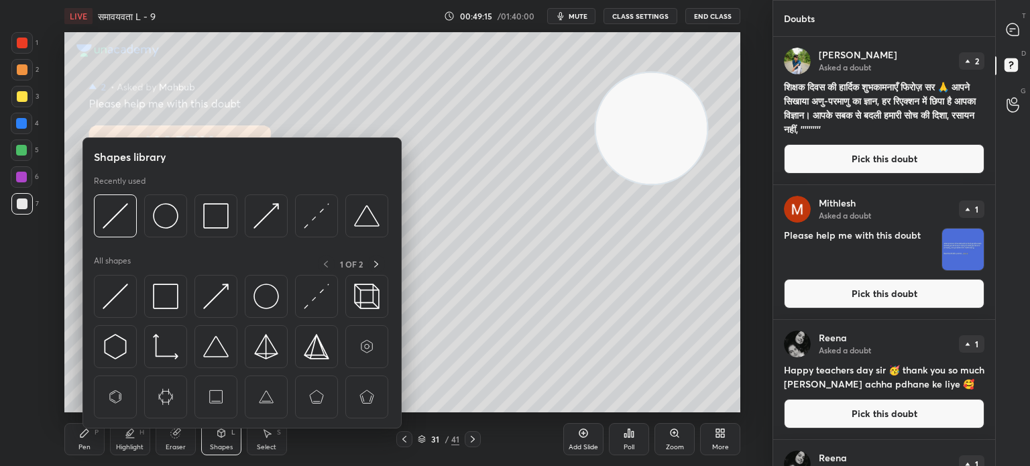
click at [97, 438] on div "Pen P" at bounding box center [84, 439] width 40 height 32
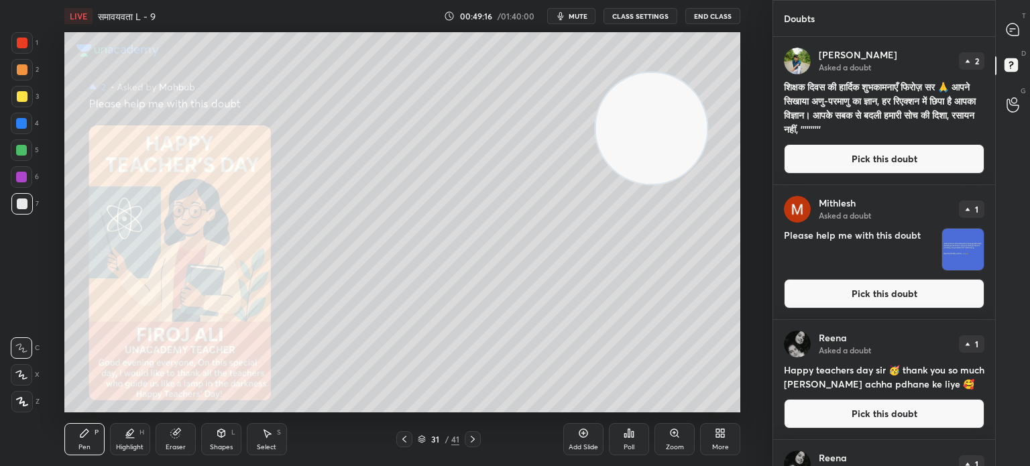
click at [223, 451] on div "Shapes" at bounding box center [221, 447] width 23 height 7
click at [80, 446] on div "Pen" at bounding box center [84, 447] width 12 height 7
click at [16, 150] on div at bounding box center [21, 150] width 11 height 11
click at [954, 252] on img "grid" at bounding box center [963, 250] width 42 height 42
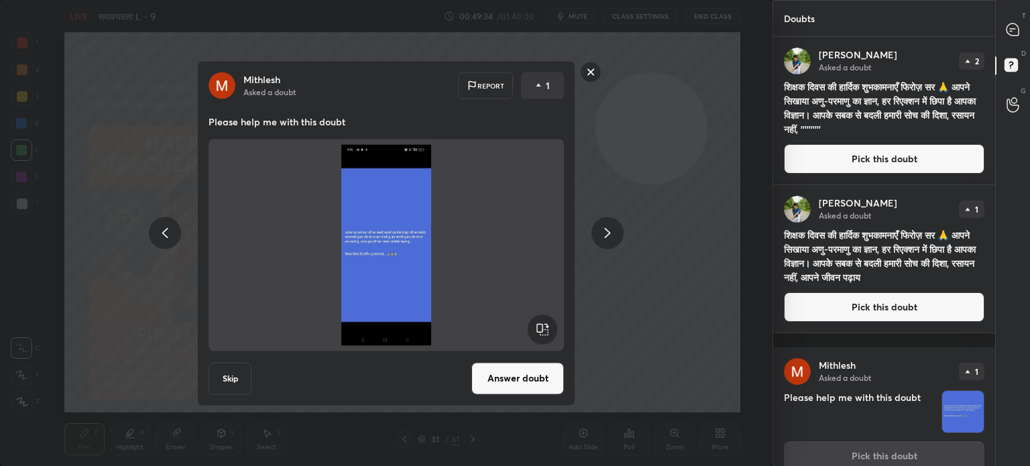
click at [512, 382] on button "Answer doubt" at bounding box center [518, 378] width 93 height 32
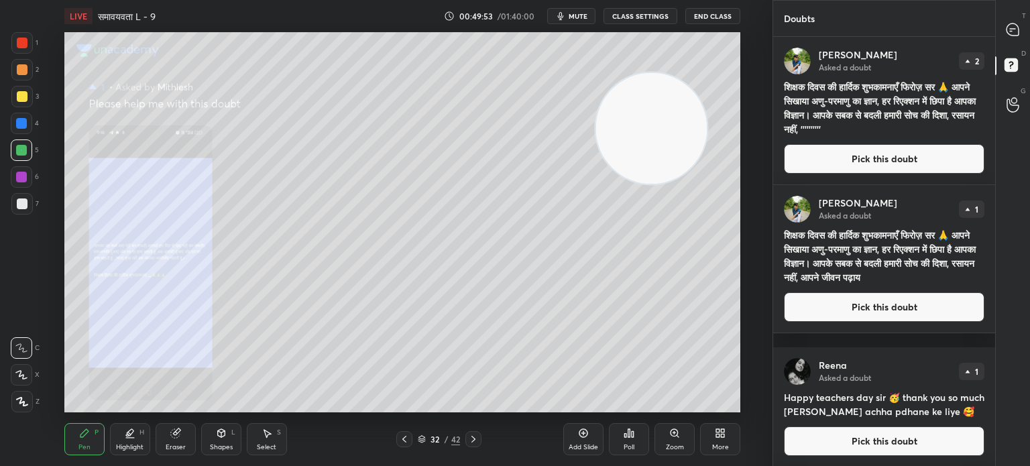
click at [863, 166] on button "Pick this doubt" at bounding box center [884, 159] width 201 height 30
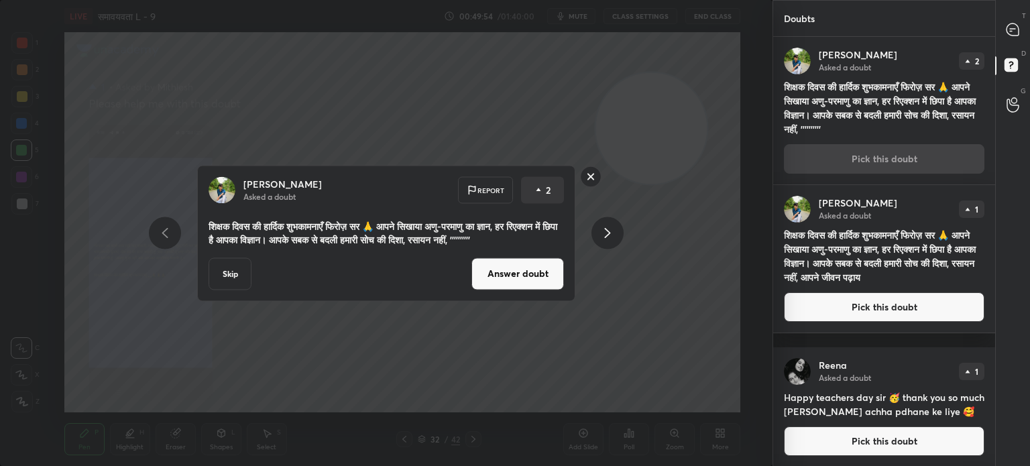
click at [233, 280] on button "Skip" at bounding box center [230, 274] width 43 height 32
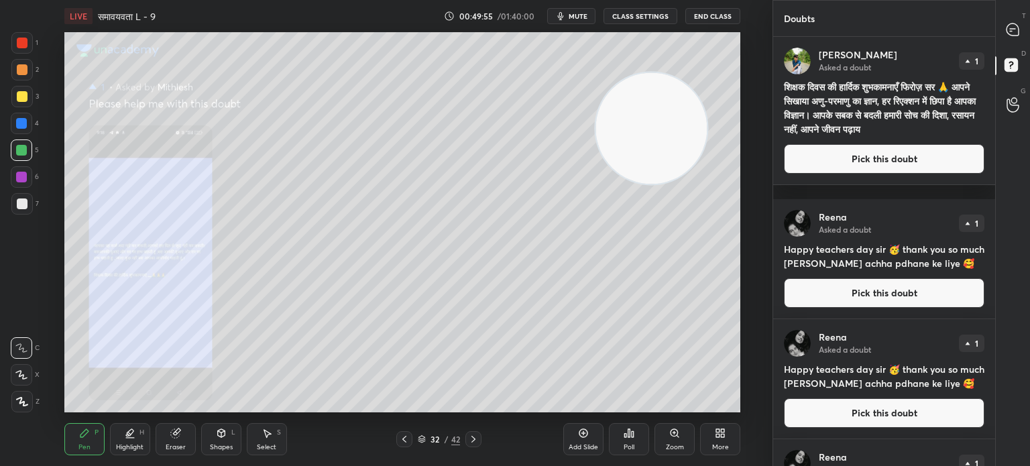
click at [859, 174] on button "Pick this doubt" at bounding box center [884, 159] width 201 height 30
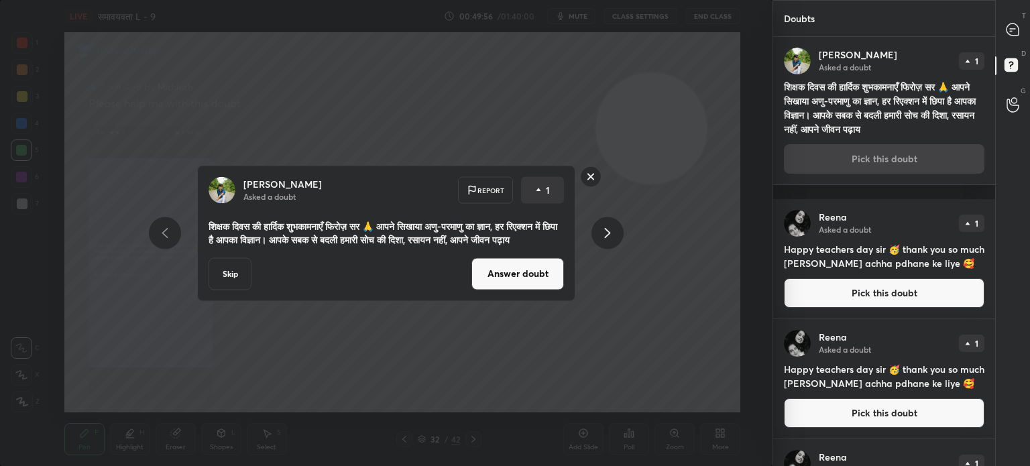
click at [238, 284] on button "Skip" at bounding box center [230, 274] width 43 height 32
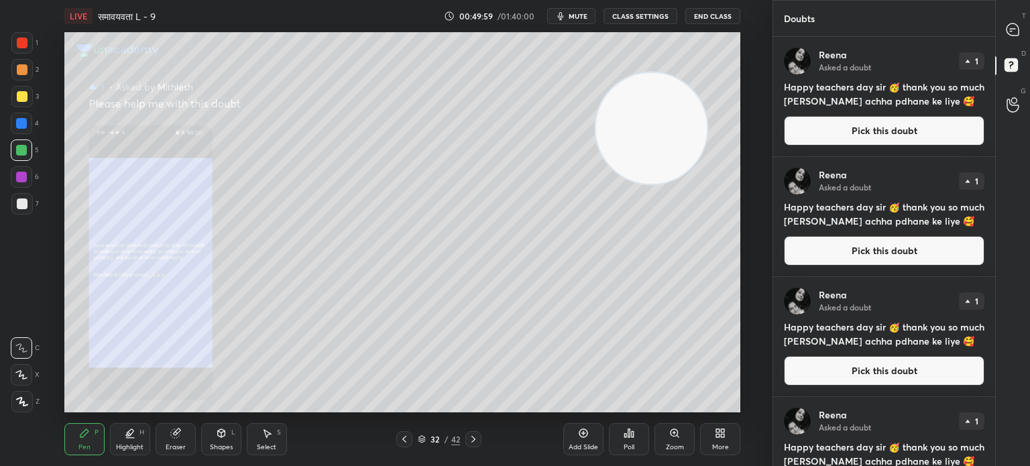
click at [821, 142] on button "Pick this doubt" at bounding box center [884, 131] width 201 height 30
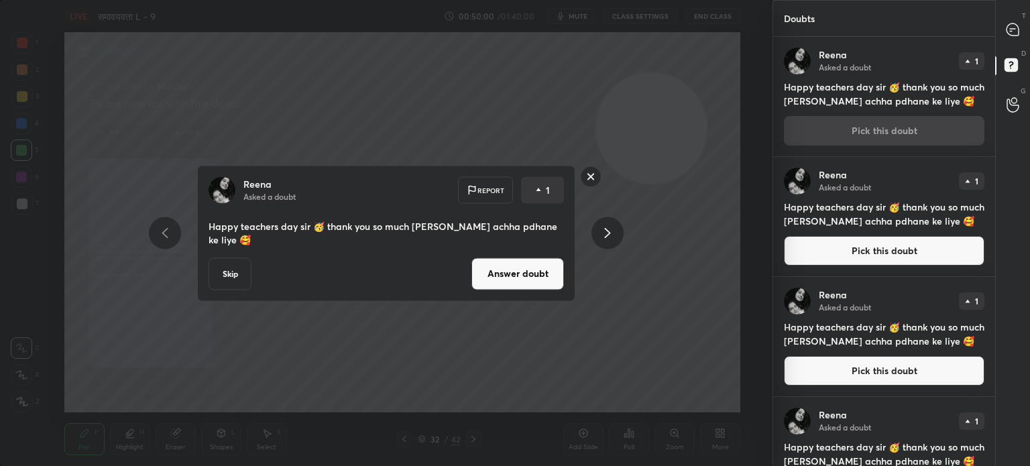
click at [226, 274] on button "Skip" at bounding box center [230, 274] width 43 height 32
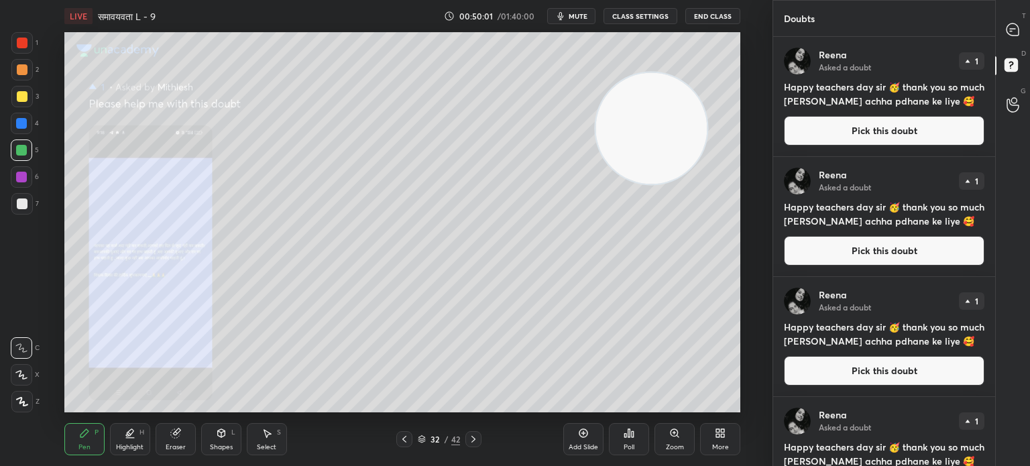
click at [842, 129] on button "Pick this doubt" at bounding box center [884, 131] width 201 height 30
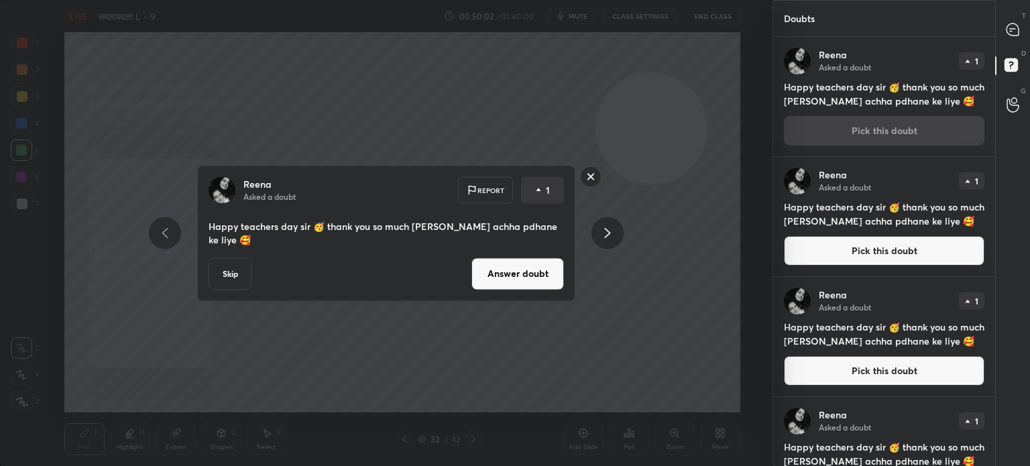
click at [237, 269] on button "Skip" at bounding box center [230, 274] width 43 height 32
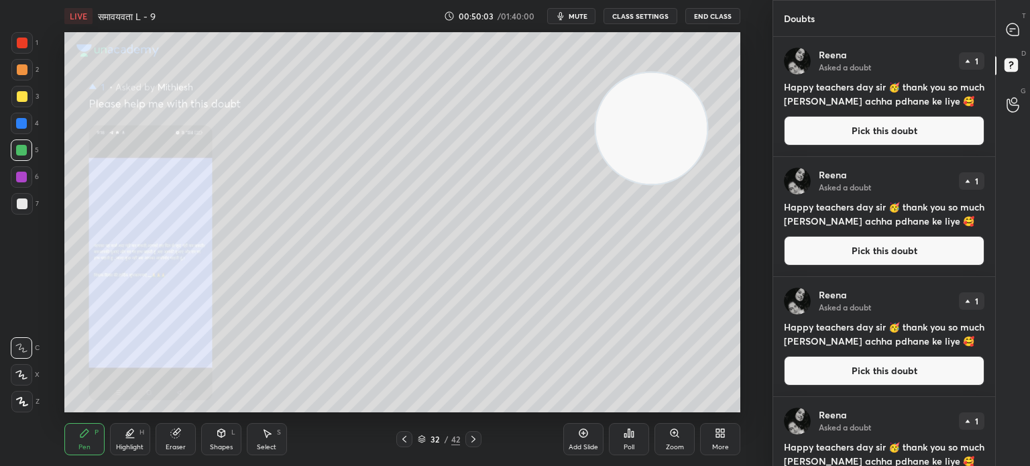
click at [837, 130] on button "Pick this doubt" at bounding box center [884, 131] width 201 height 30
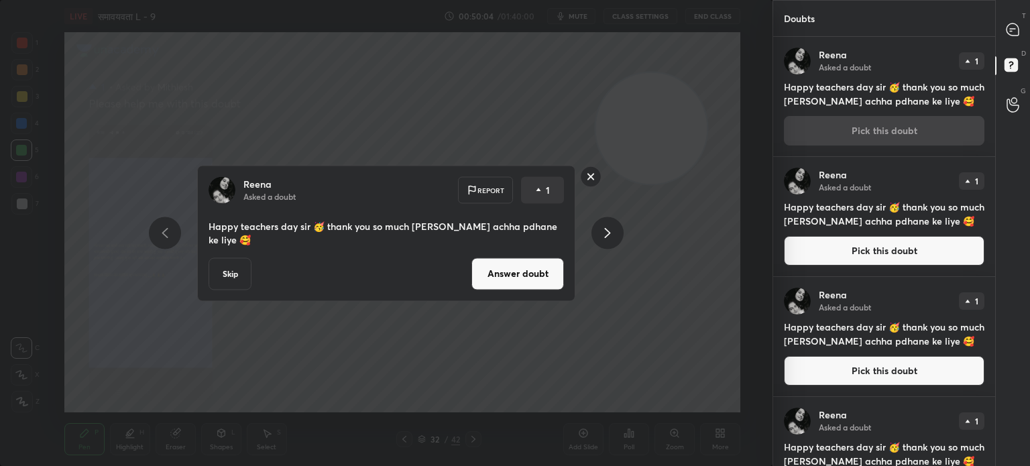
click at [228, 268] on button "Skip" at bounding box center [230, 274] width 43 height 32
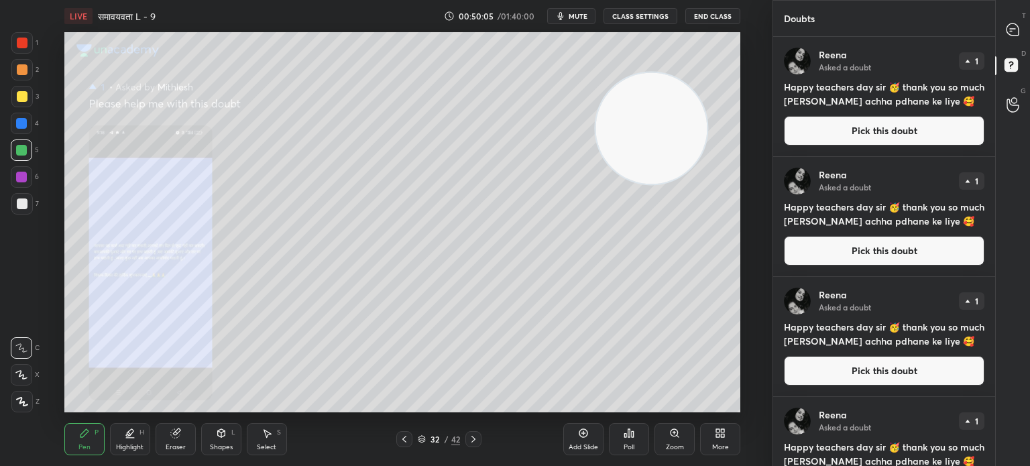
click at [849, 135] on button "Pick this doubt" at bounding box center [884, 131] width 201 height 30
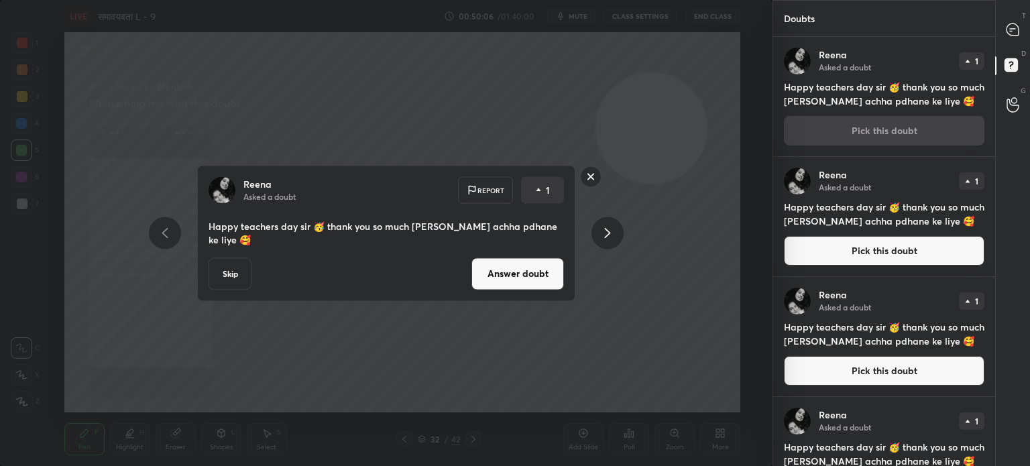
click at [229, 278] on button "Skip" at bounding box center [230, 274] width 43 height 32
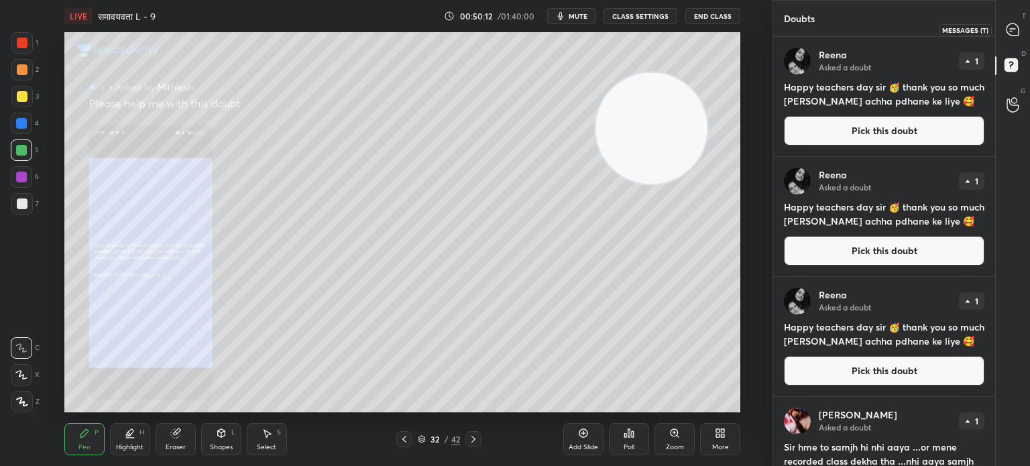
click at [1007, 28] on icon at bounding box center [1013, 29] width 12 height 12
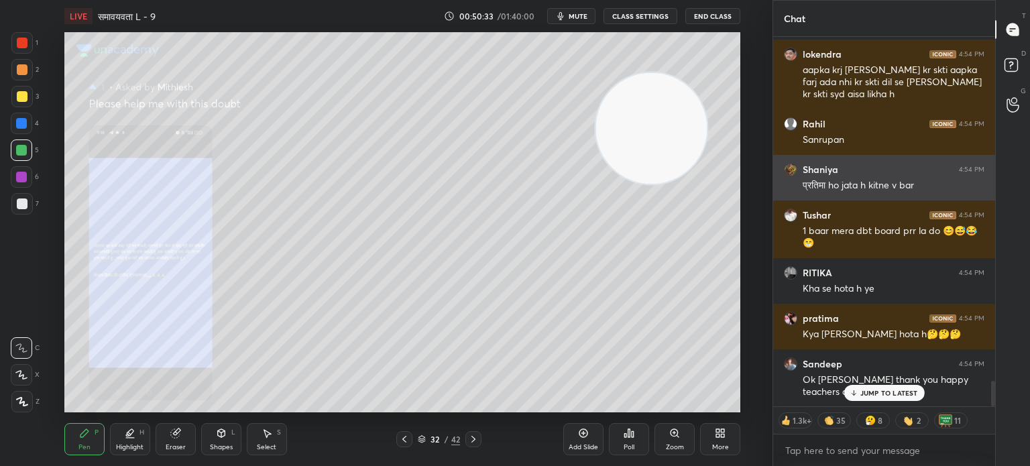
scroll to position [5076, 0]
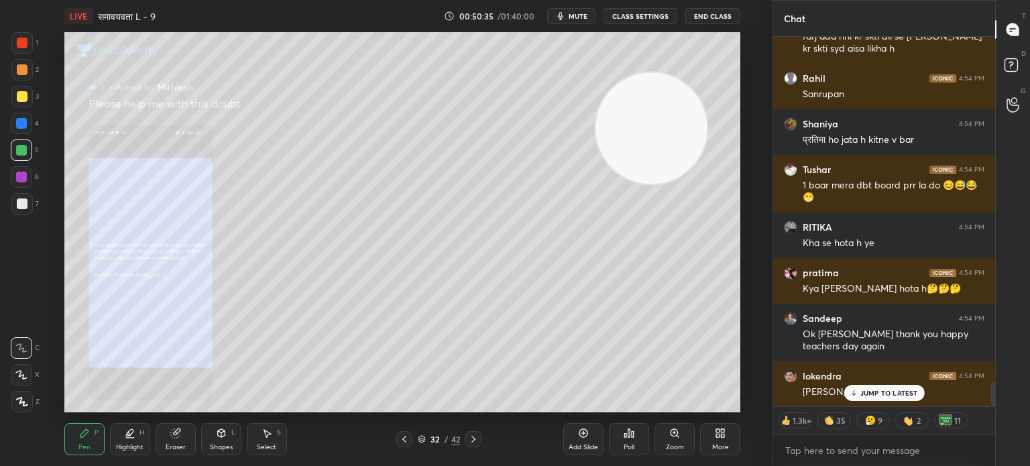
click at [877, 391] on p "JUMP TO LATEST" at bounding box center [890, 393] width 58 height 8
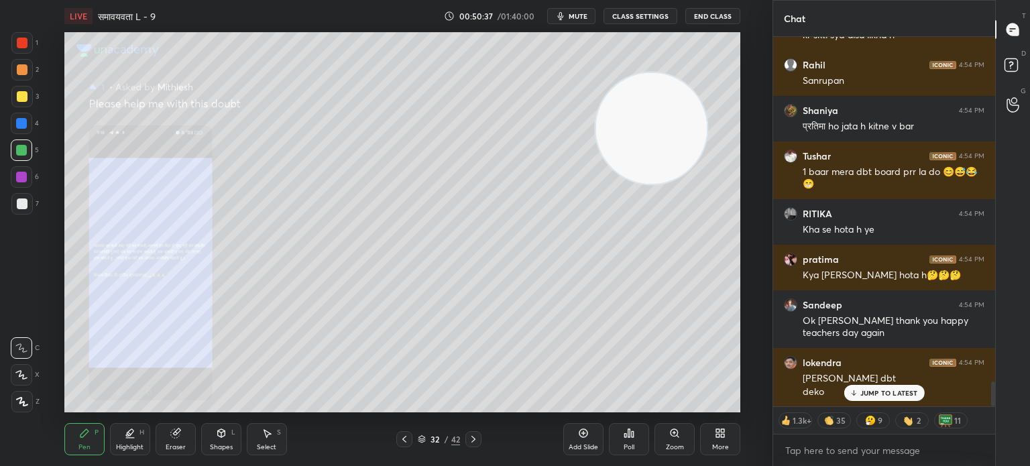
scroll to position [5135, 0]
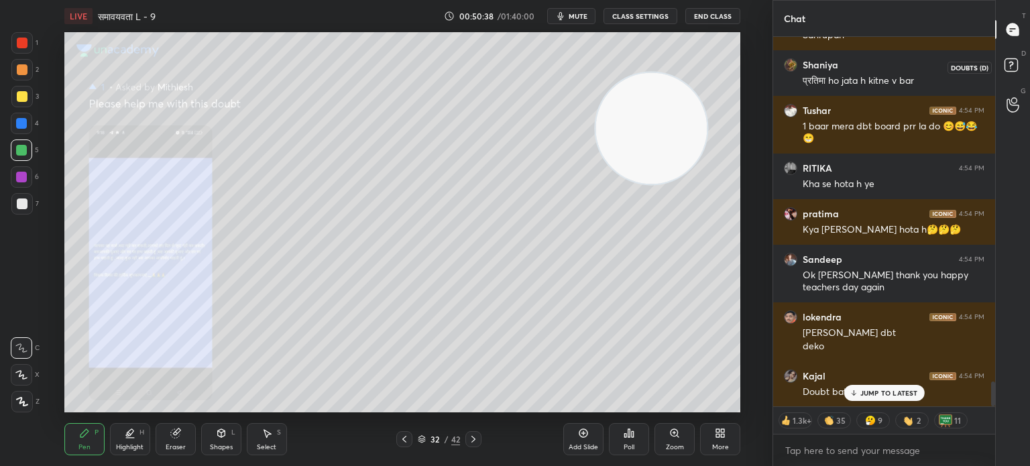
click at [1013, 56] on icon at bounding box center [1013, 67] width 24 height 24
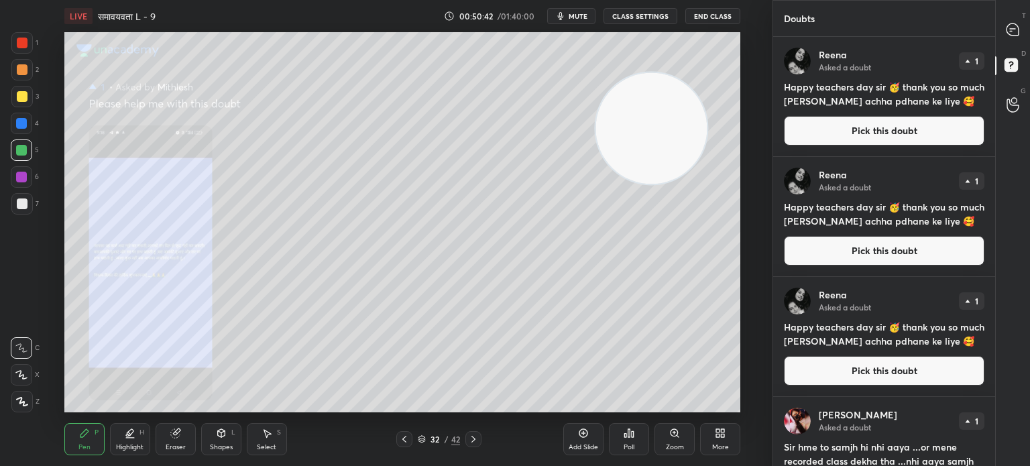
click at [853, 139] on button "Pick this doubt" at bounding box center [884, 131] width 201 height 30
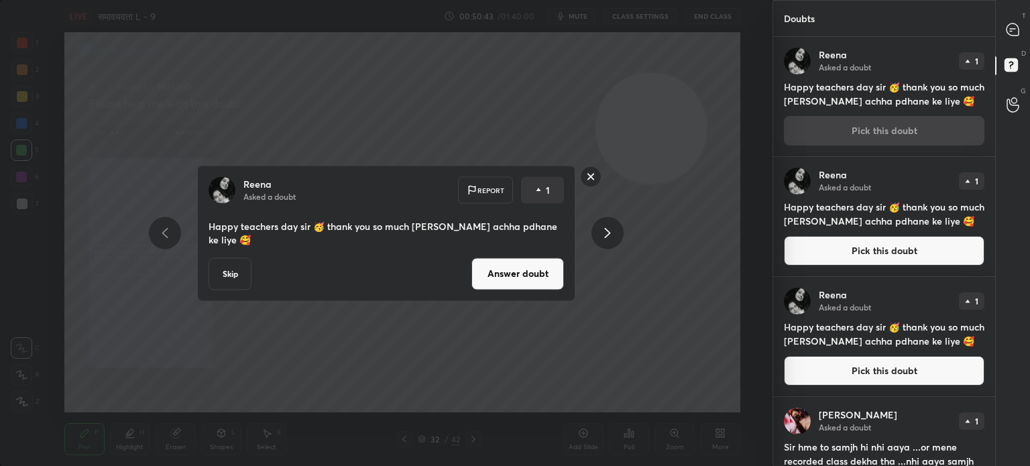
click at [241, 270] on button "Skip" at bounding box center [230, 274] width 43 height 32
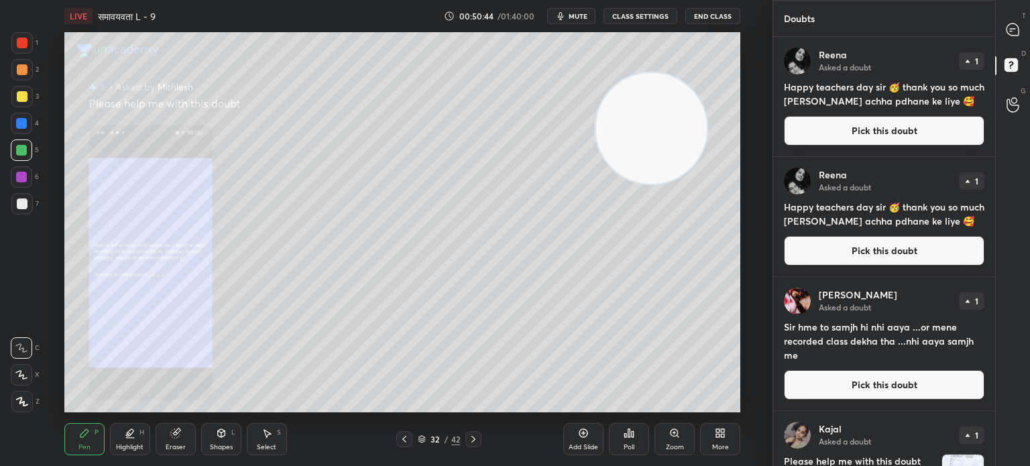
click at [863, 115] on div "[PERSON_NAME] Asked a doubt 1 Happy teachers day sir 🥳 thank you so much [PERSO…" at bounding box center [884, 96] width 222 height 119
click at [823, 138] on button "Pick this doubt" at bounding box center [884, 131] width 201 height 30
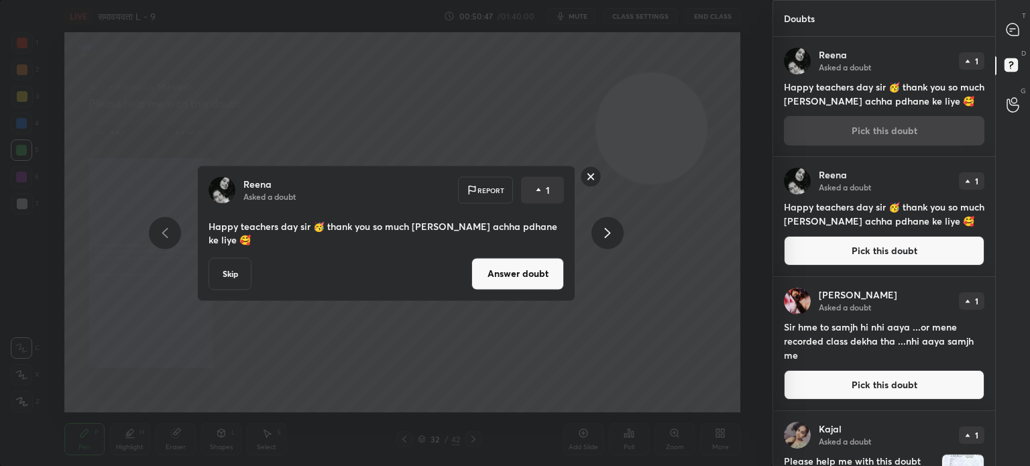
click at [227, 280] on button "Skip" at bounding box center [230, 274] width 43 height 32
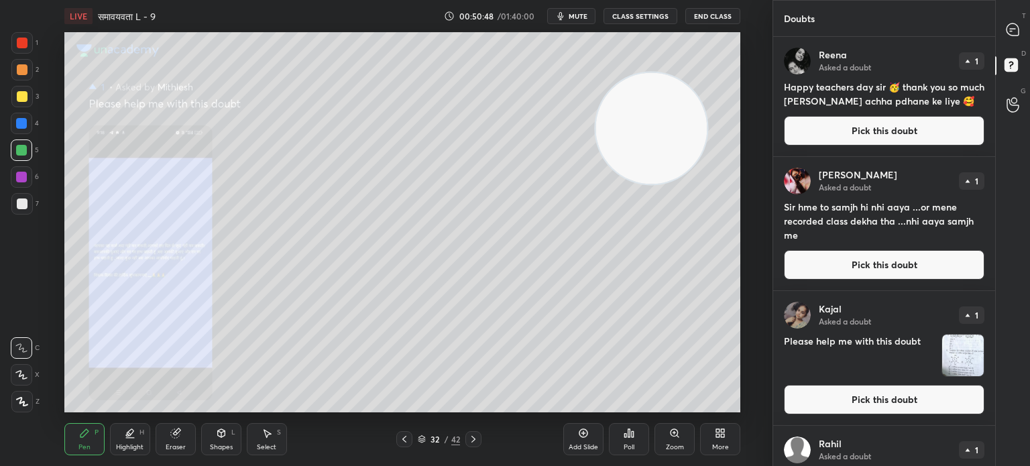
click at [886, 133] on button "Pick this doubt" at bounding box center [884, 131] width 201 height 30
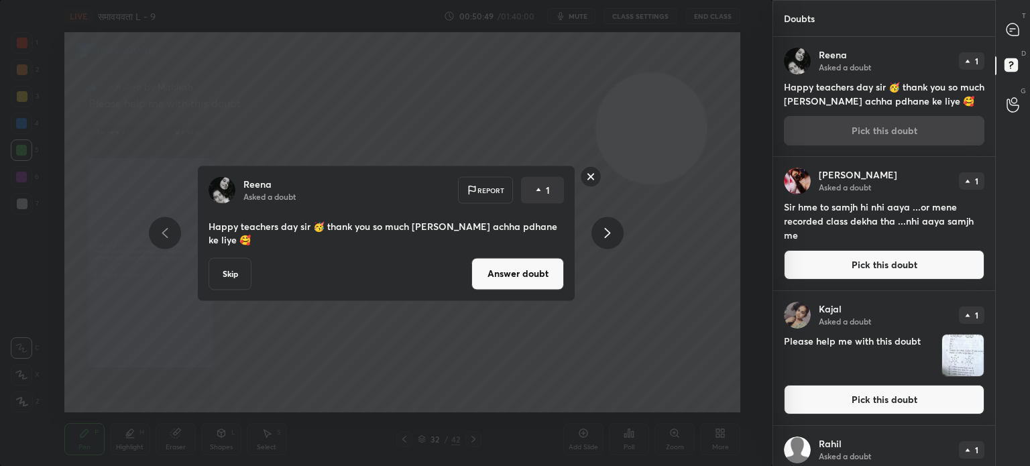
click at [233, 269] on button "Skip" at bounding box center [230, 274] width 43 height 32
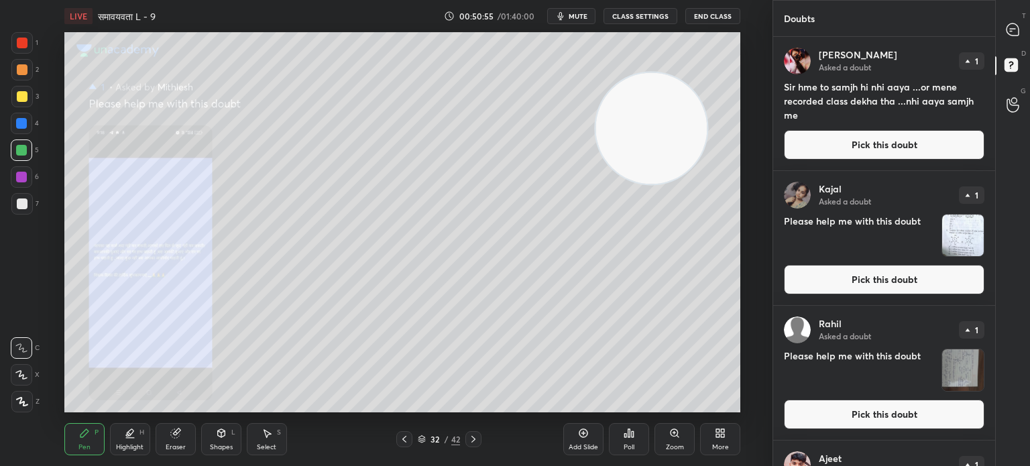
click at [848, 155] on button "Pick this doubt" at bounding box center [884, 145] width 201 height 30
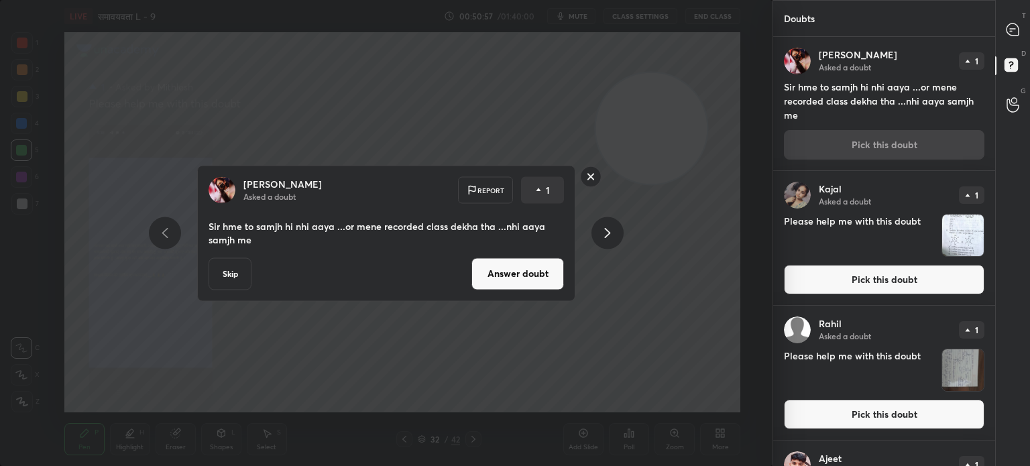
click at [228, 271] on button "Skip" at bounding box center [230, 274] width 43 height 32
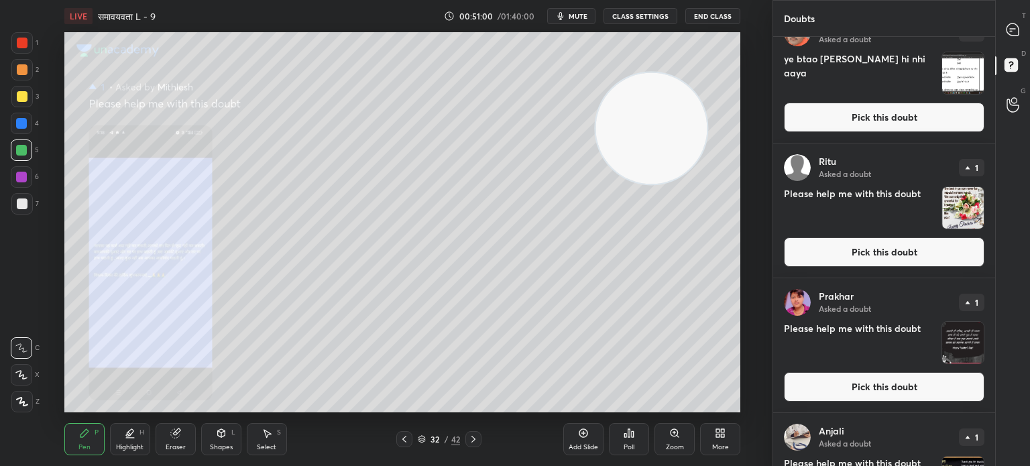
scroll to position [1969, 0]
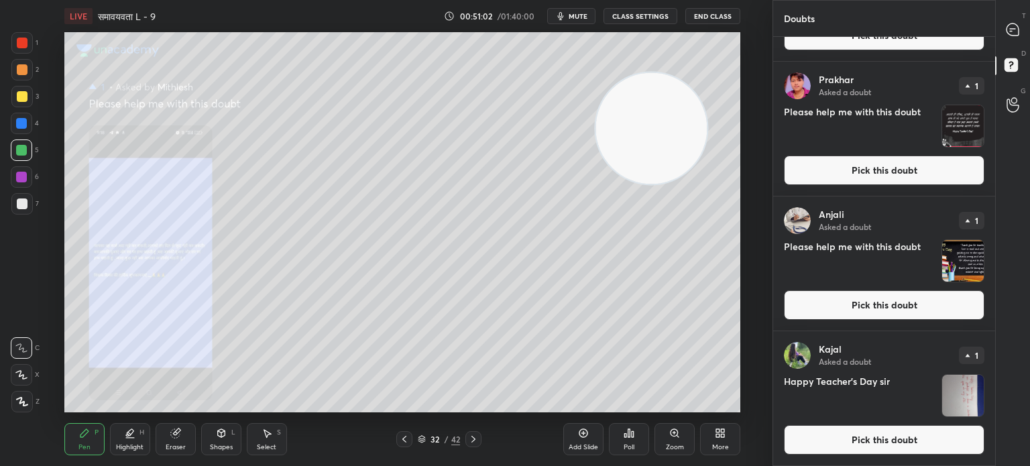
click at [957, 396] on img "grid" at bounding box center [963, 396] width 42 height 42
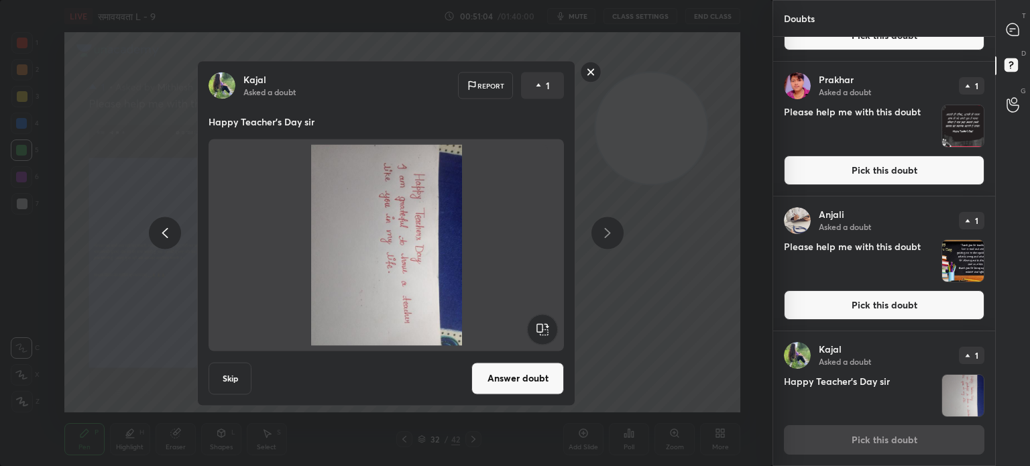
click at [231, 379] on button "Skip" at bounding box center [230, 378] width 43 height 32
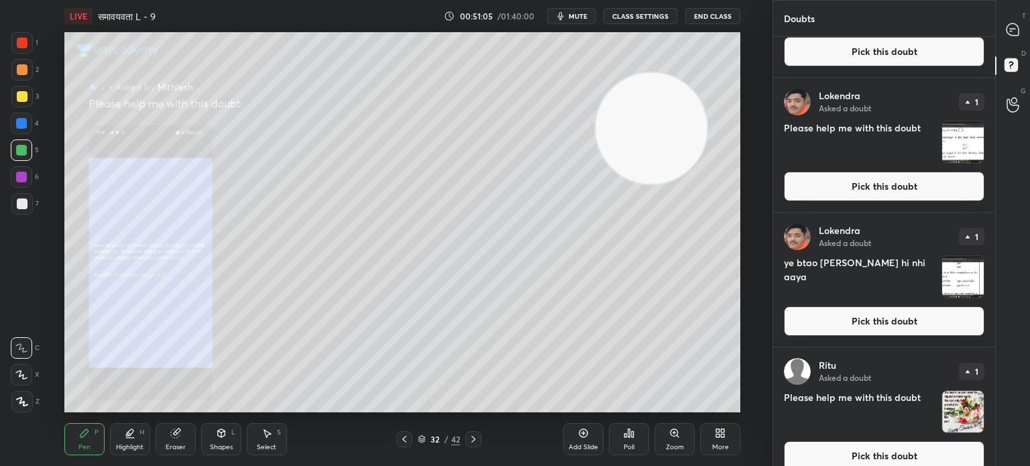
scroll to position [1834, 0]
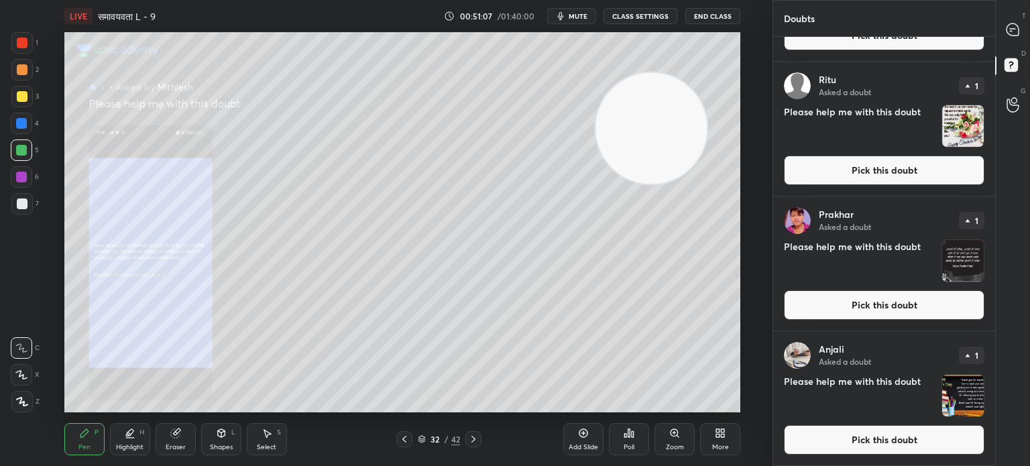
click at [950, 388] on img "grid" at bounding box center [963, 396] width 42 height 42
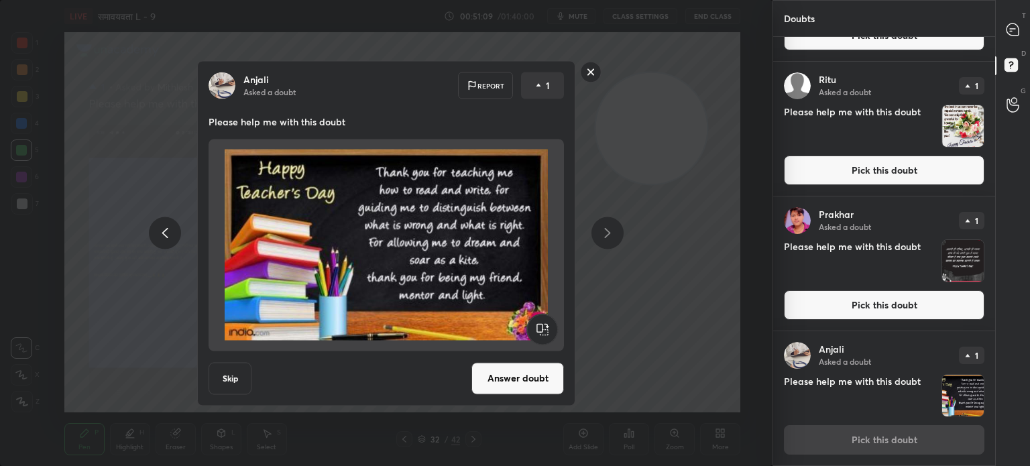
click at [232, 378] on button "Skip" at bounding box center [230, 378] width 43 height 32
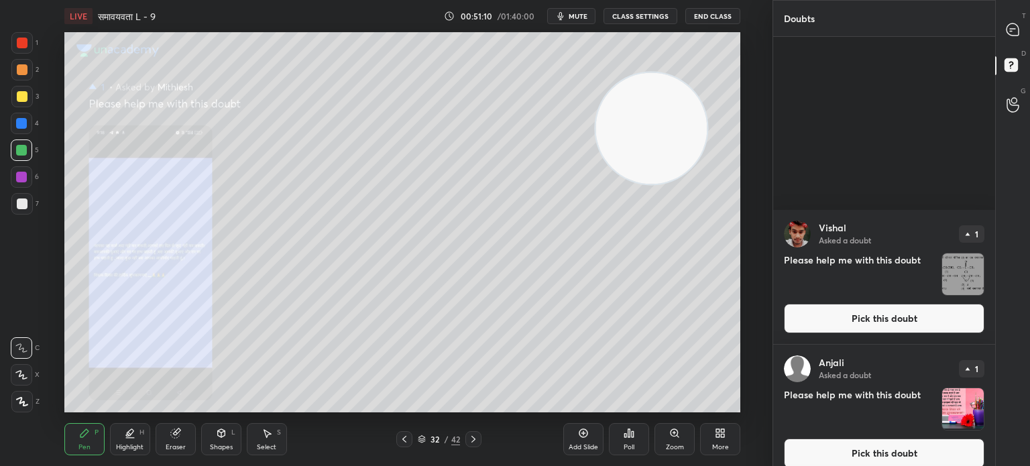
scroll to position [1698, 0]
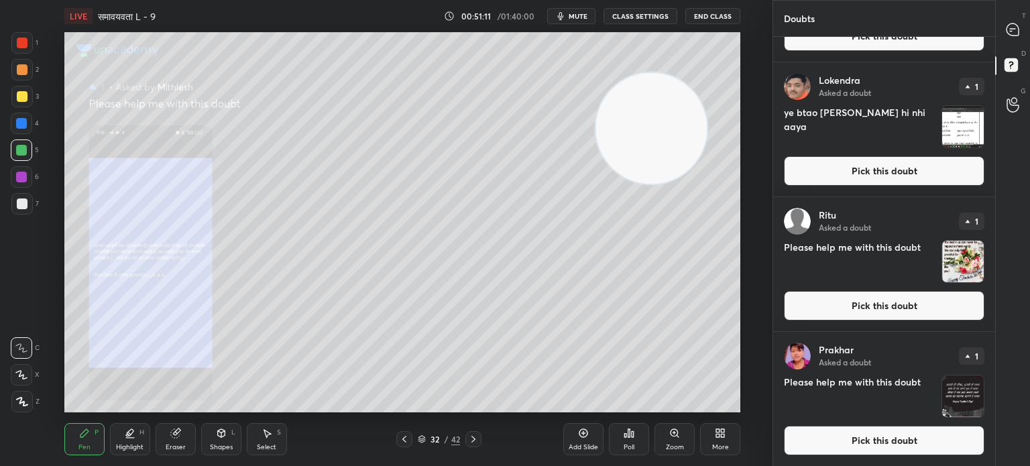
click at [966, 397] on img "grid" at bounding box center [963, 397] width 42 height 42
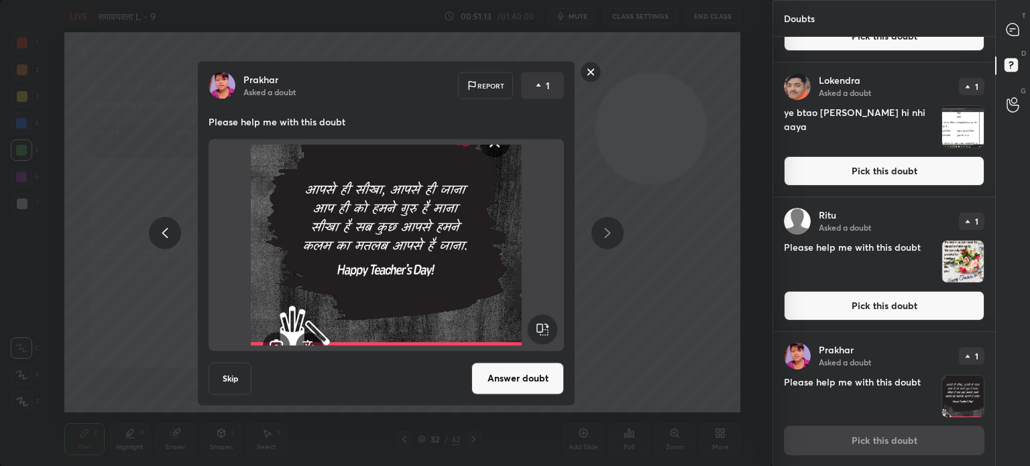
click at [240, 370] on button "Skip" at bounding box center [230, 378] width 43 height 32
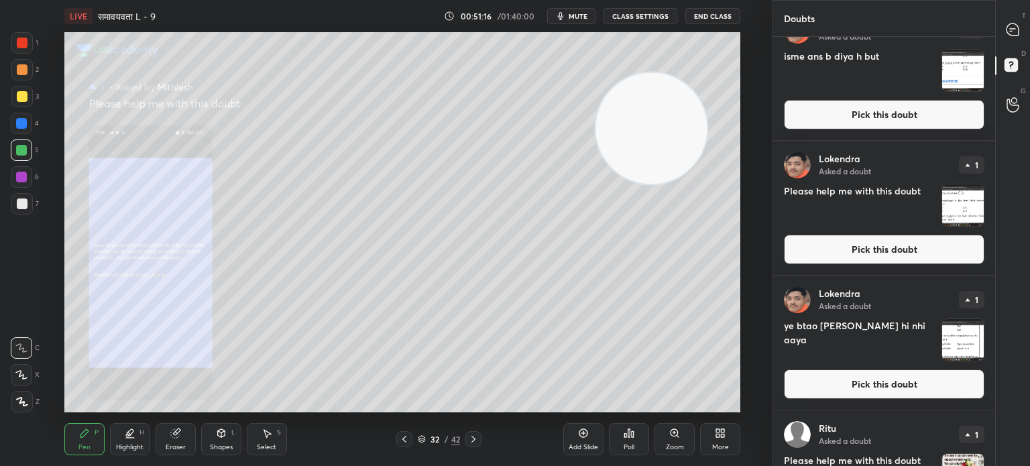
scroll to position [1564, 0]
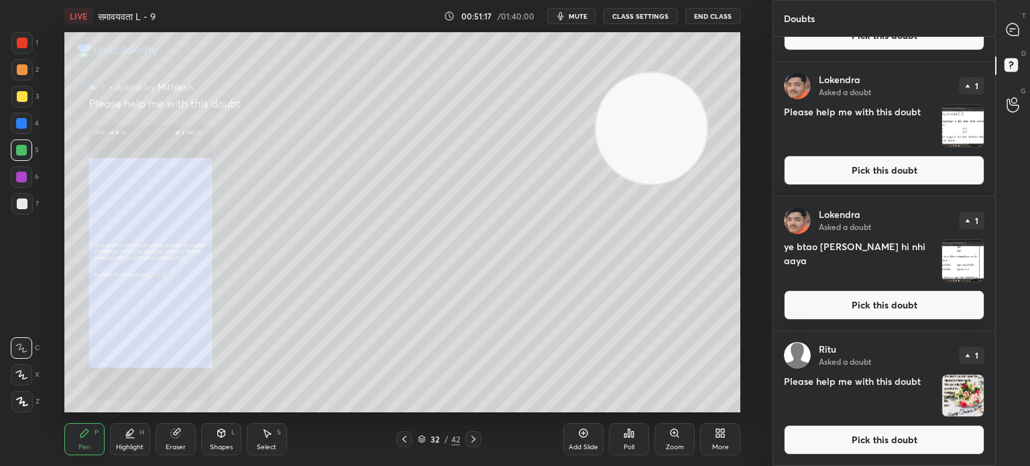
click at [955, 398] on img "grid" at bounding box center [963, 396] width 42 height 42
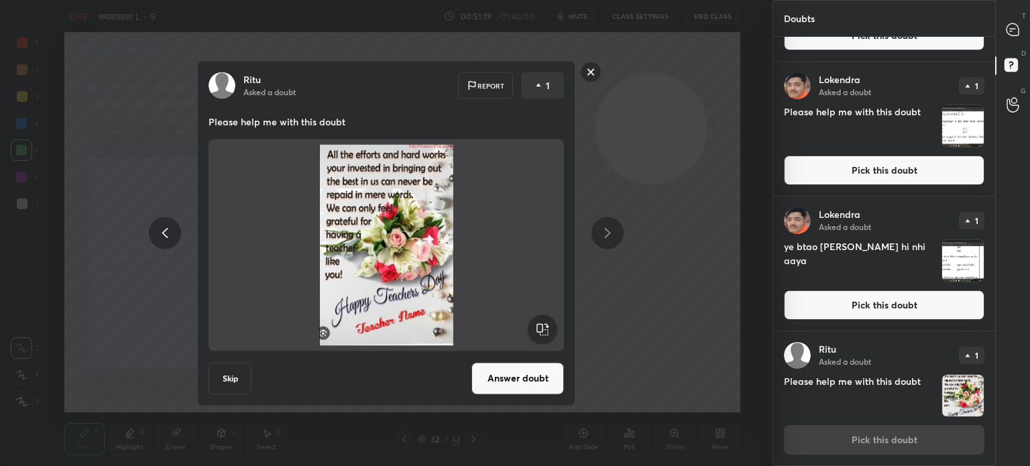
click at [230, 384] on button "Skip" at bounding box center [230, 378] width 43 height 32
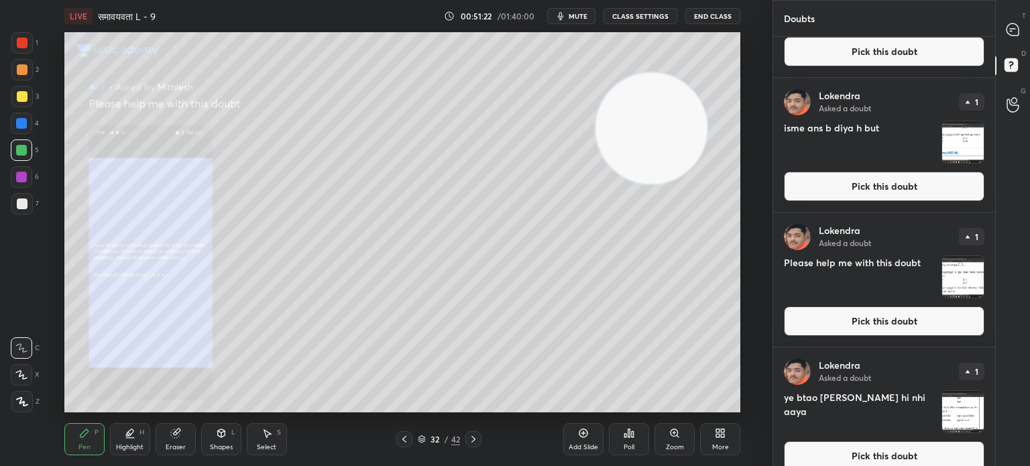
scroll to position [1429, 0]
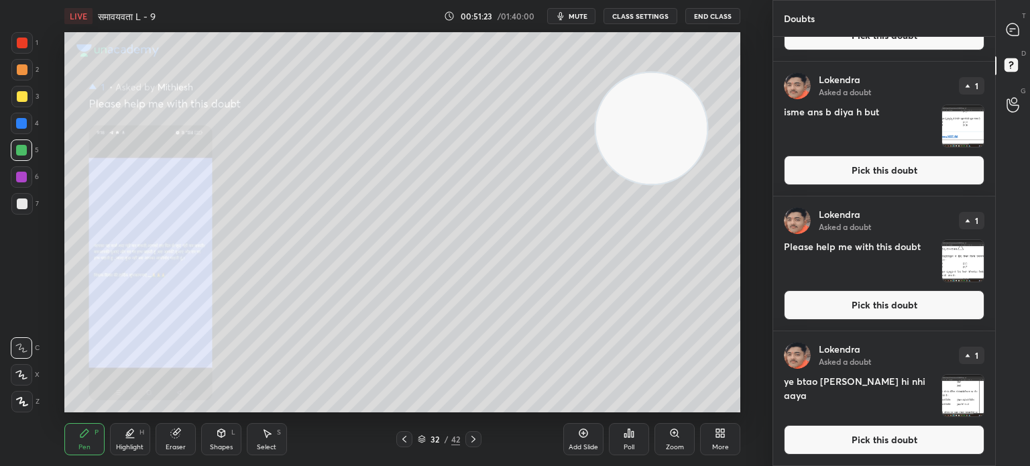
click at [960, 401] on img "grid" at bounding box center [963, 396] width 42 height 42
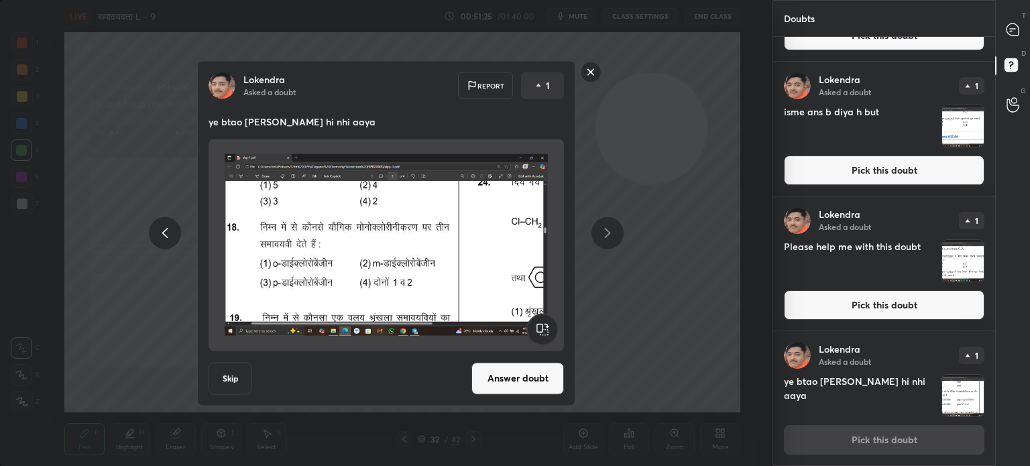
click at [239, 372] on button "Skip" at bounding box center [230, 378] width 43 height 32
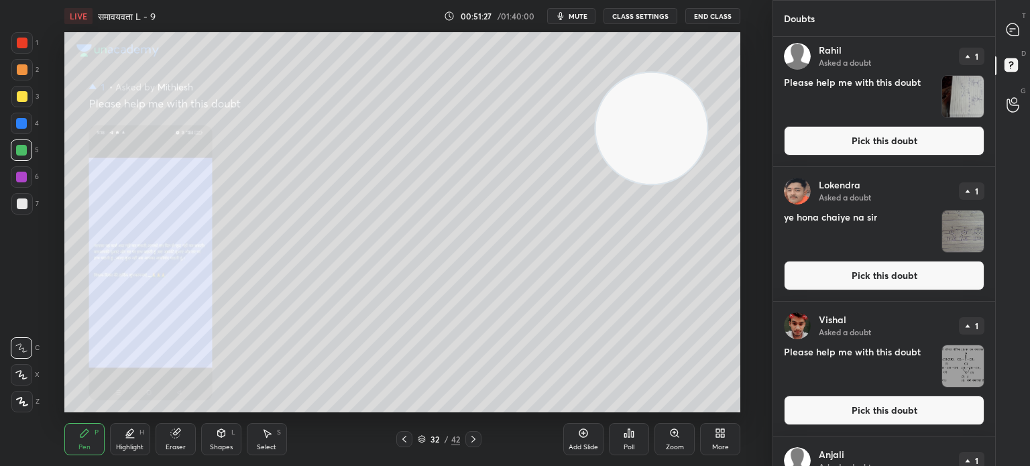
scroll to position [1295, 0]
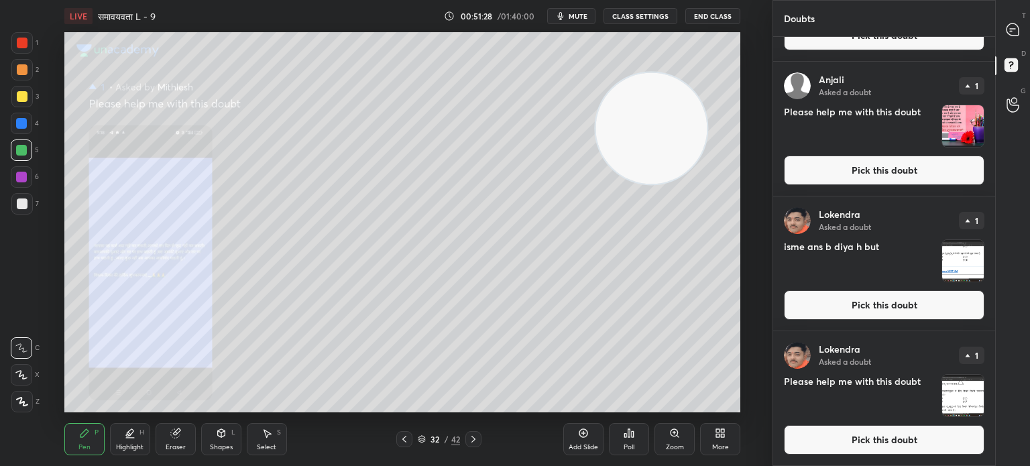
click at [957, 401] on img "grid" at bounding box center [963, 396] width 42 height 42
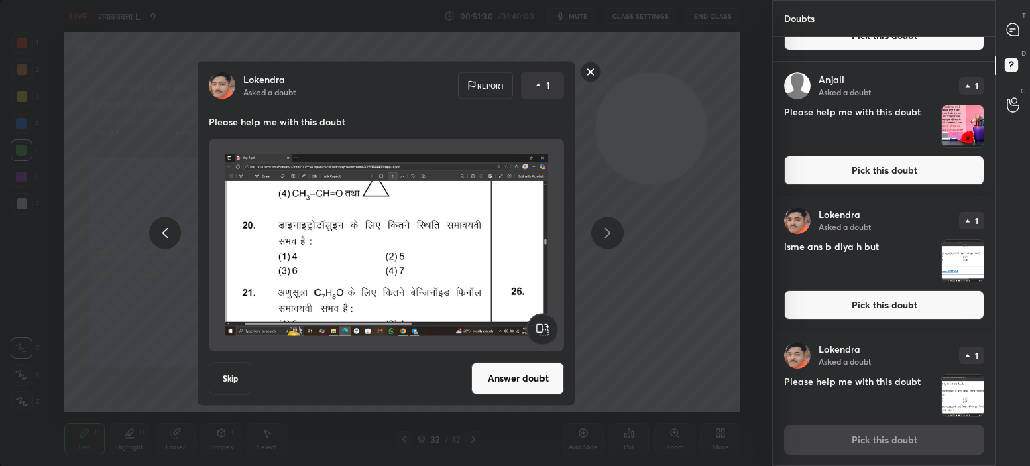
click at [235, 376] on button "Skip" at bounding box center [230, 378] width 43 height 32
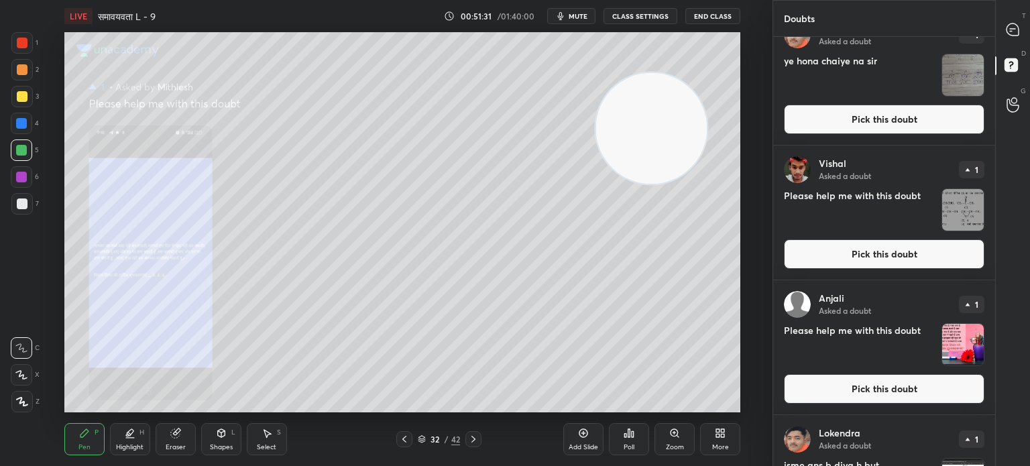
scroll to position [1159, 0]
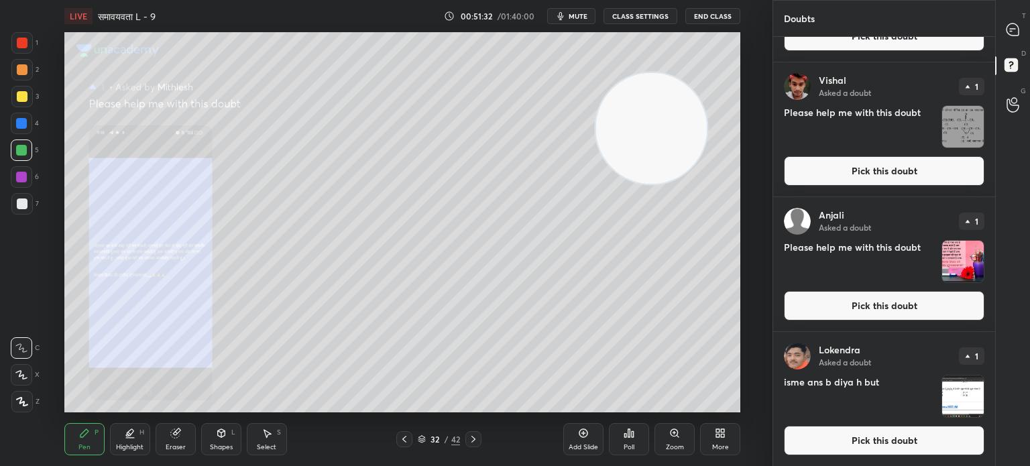
click at [968, 404] on img "grid" at bounding box center [963, 397] width 42 height 42
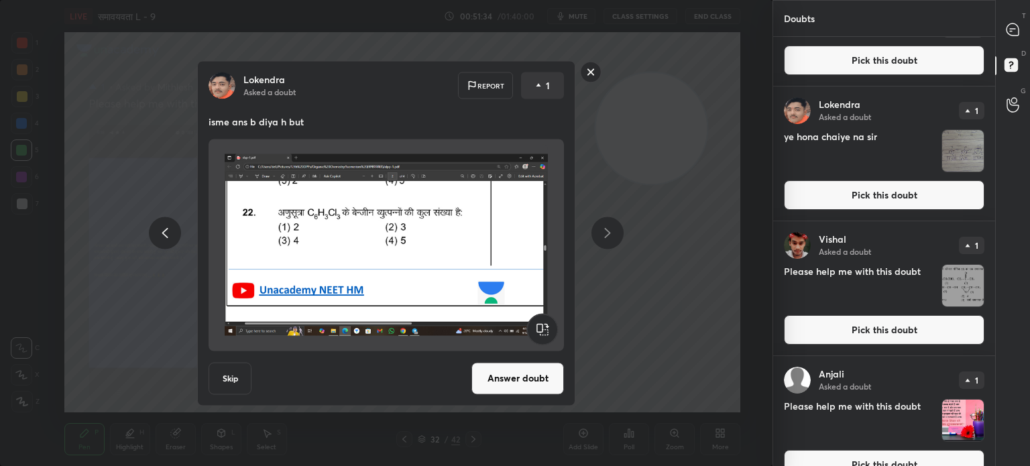
click at [241, 374] on button "Skip" at bounding box center [230, 378] width 43 height 32
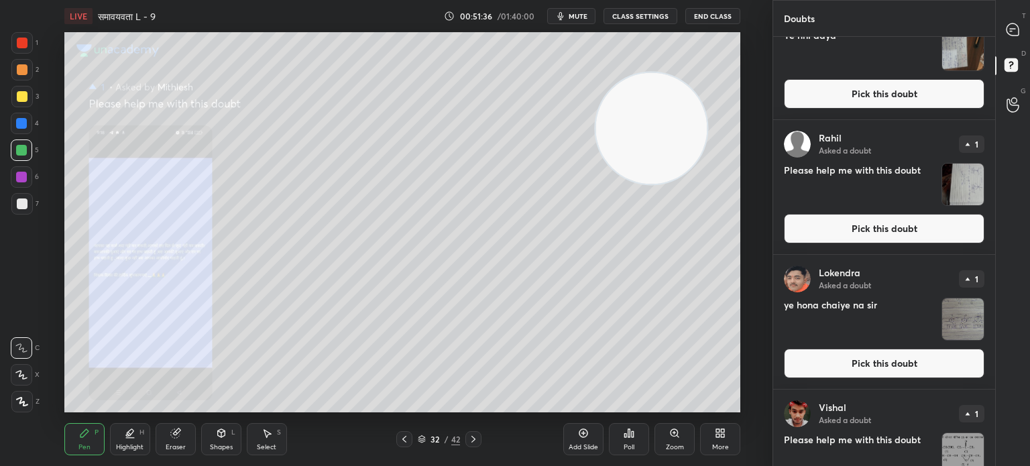
scroll to position [1266, 0]
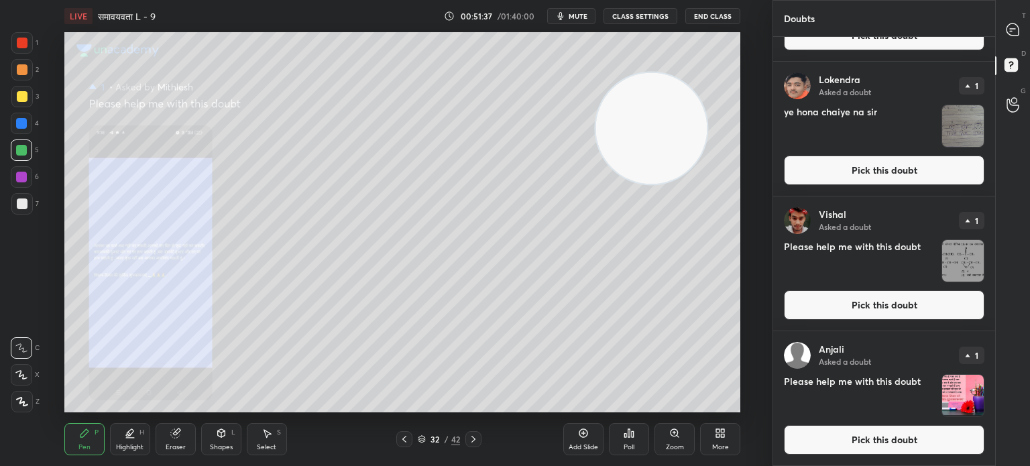
click at [959, 396] on img "grid" at bounding box center [963, 396] width 42 height 42
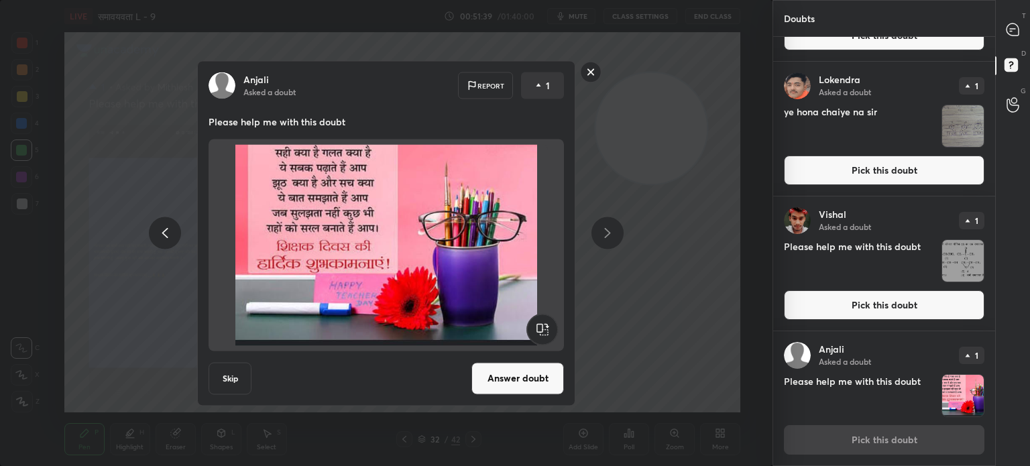
click at [217, 380] on button "Skip" at bounding box center [230, 378] width 43 height 32
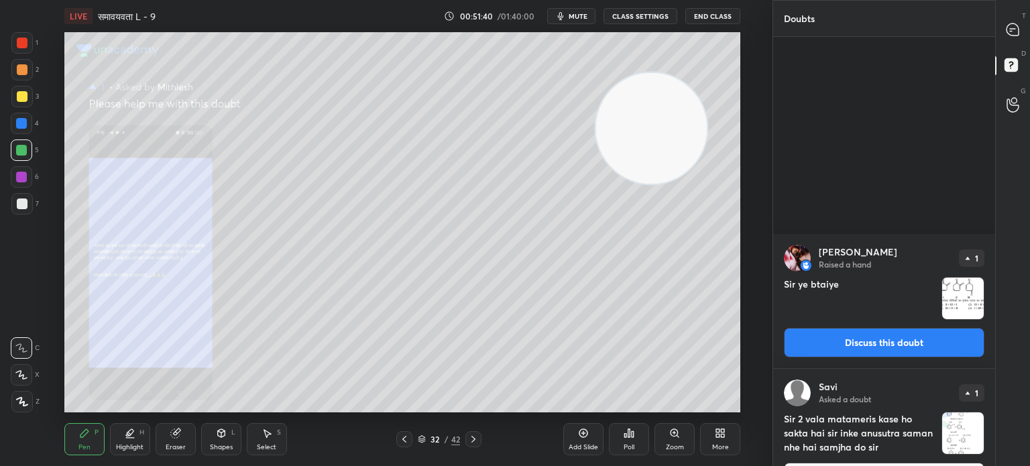
scroll to position [1131, 0]
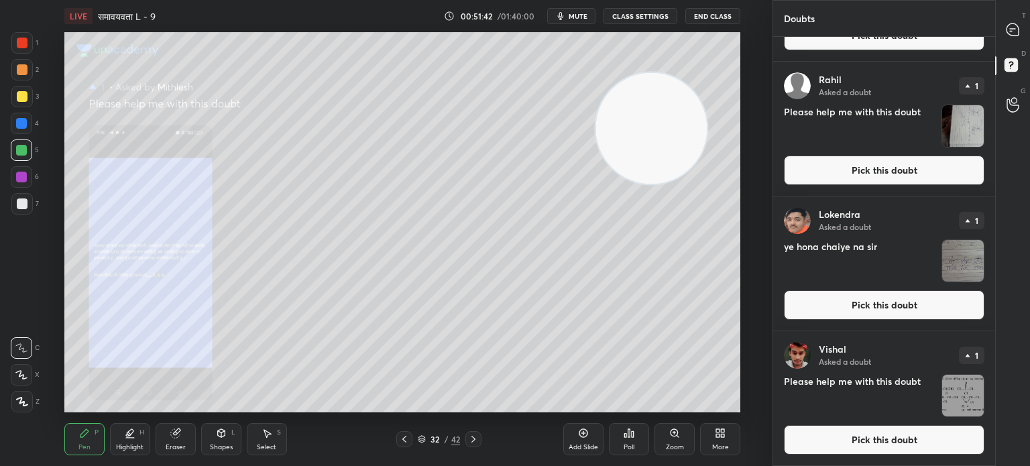
click at [965, 396] on img "grid" at bounding box center [963, 396] width 42 height 42
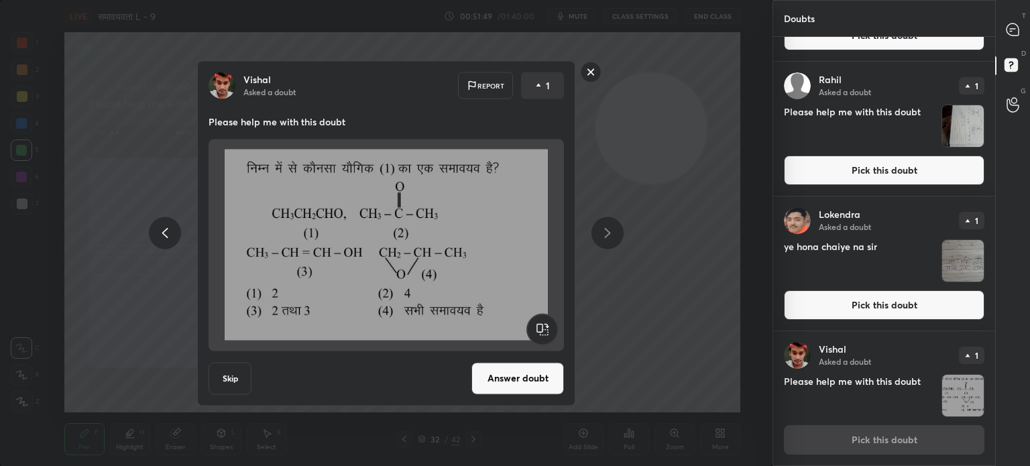
click at [241, 370] on button "Skip" at bounding box center [230, 378] width 43 height 32
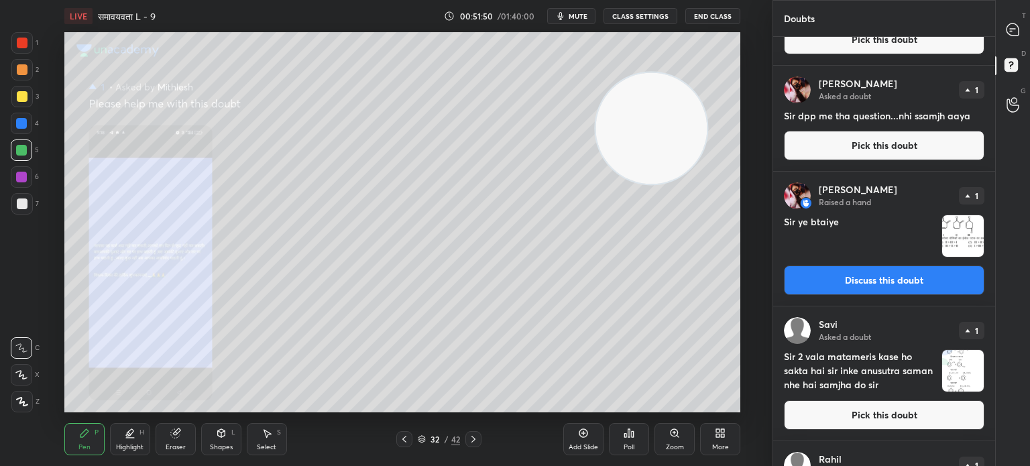
scroll to position [995, 0]
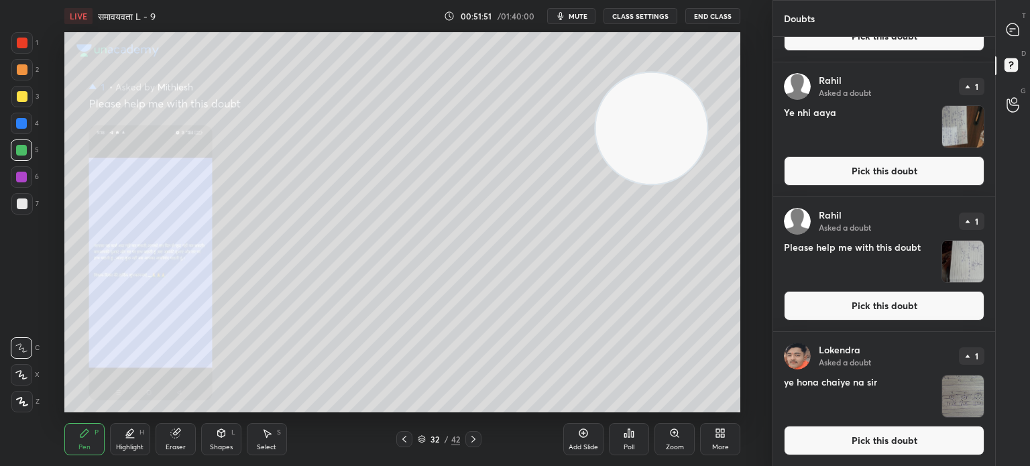
drag, startPoint x: 991, startPoint y: 384, endPoint x: 961, endPoint y: 390, distance: 30.7
click at [961, 390] on div "[PERSON_NAME] Asked a doubt 1 ye hona chaiye na sir Pick this doubt" at bounding box center [884, 399] width 222 height 134
click at [961, 390] on img "grid" at bounding box center [963, 397] width 42 height 42
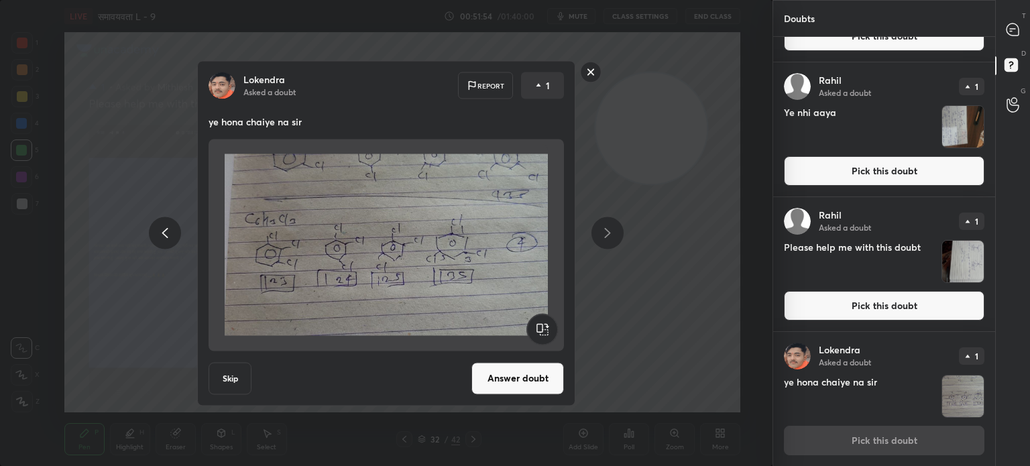
click at [242, 372] on button "Skip" at bounding box center [230, 378] width 43 height 32
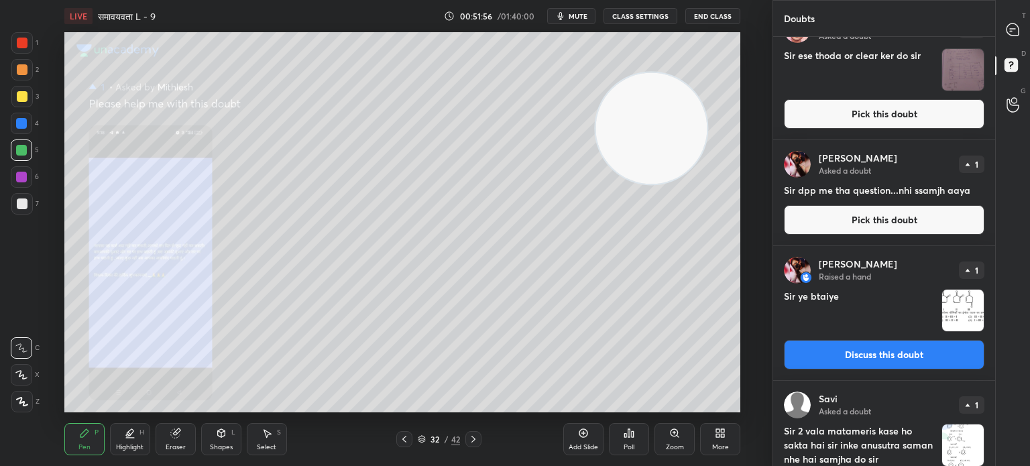
scroll to position [861, 0]
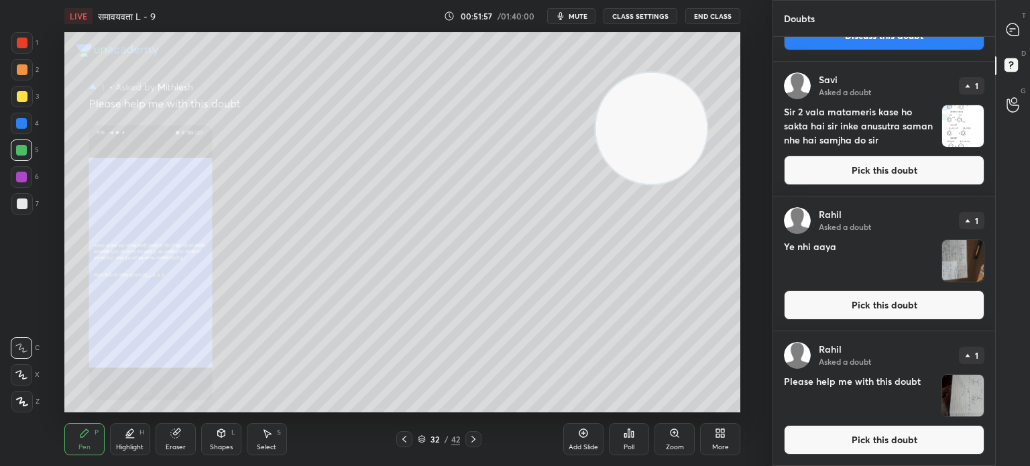
click at [963, 386] on img "grid" at bounding box center [963, 396] width 42 height 42
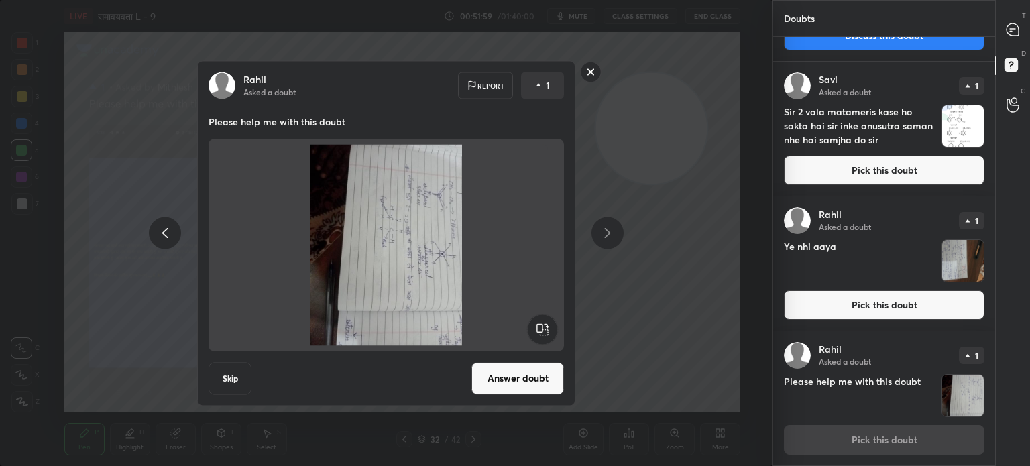
click at [221, 386] on button "Skip" at bounding box center [230, 378] width 43 height 32
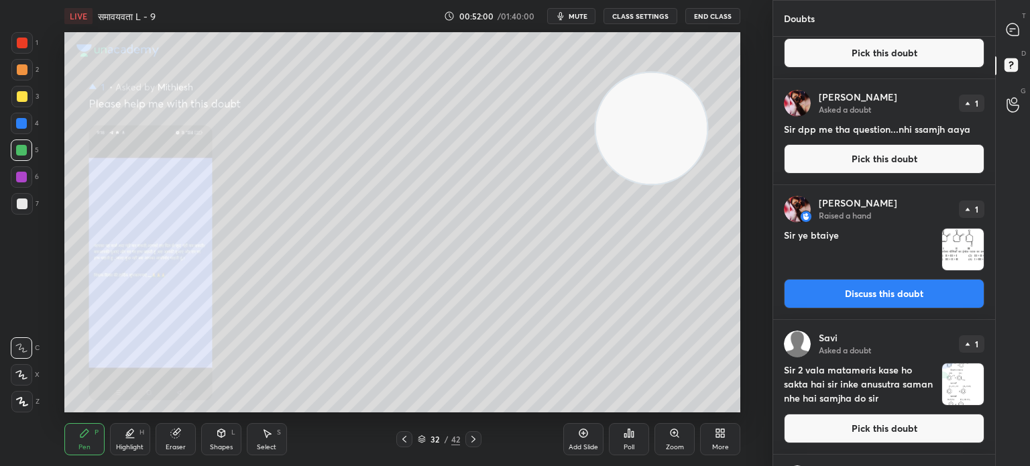
scroll to position [726, 0]
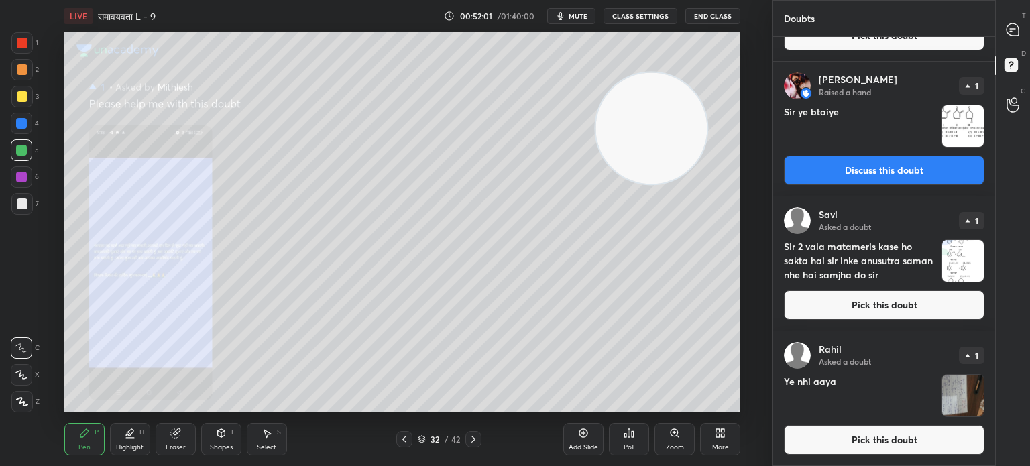
click at [948, 399] on img "grid" at bounding box center [963, 396] width 42 height 42
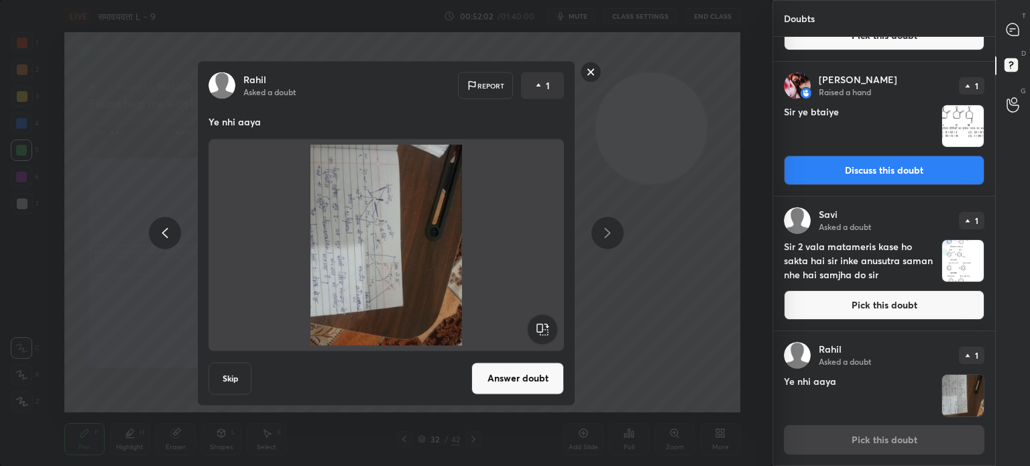
click at [242, 371] on button "Skip" at bounding box center [230, 378] width 43 height 32
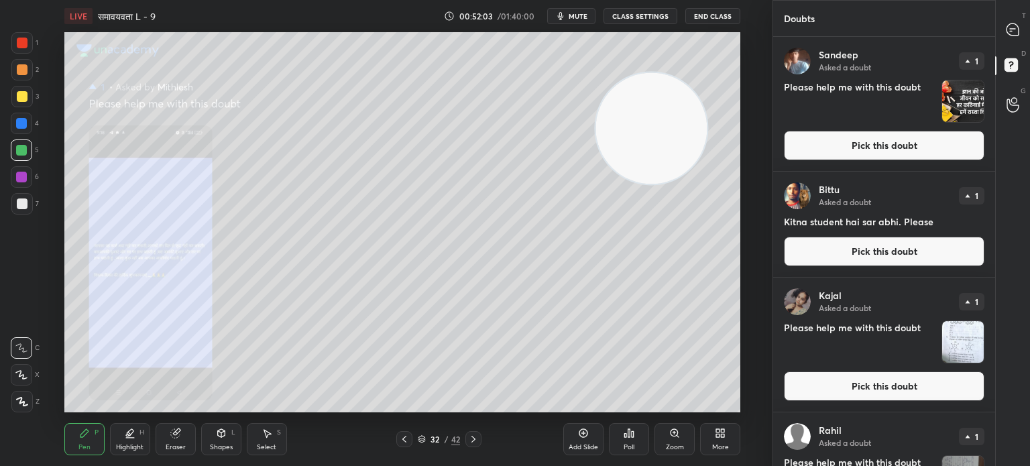
scroll to position [592, 0]
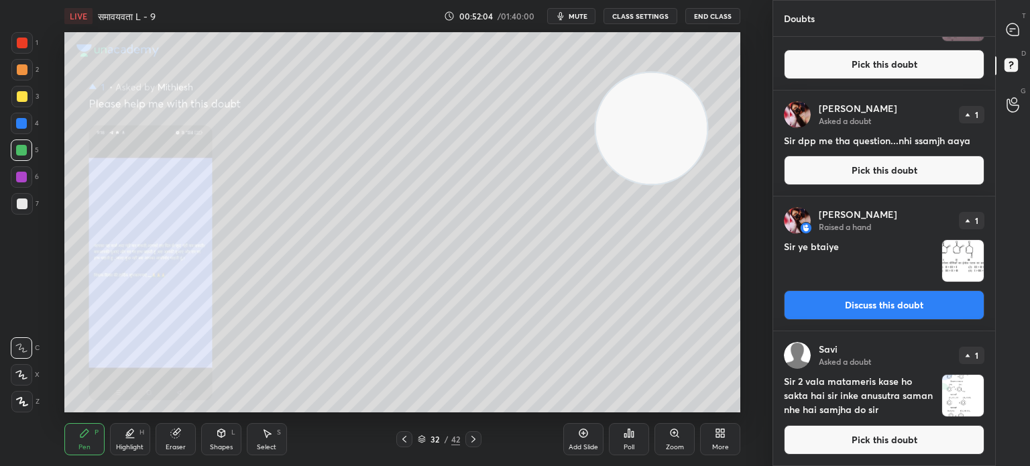
click at [952, 389] on img "grid" at bounding box center [963, 396] width 42 height 42
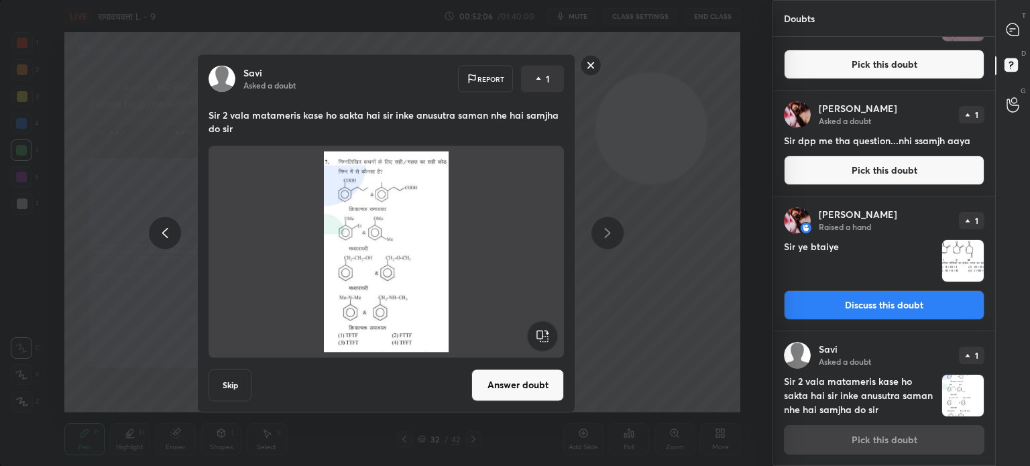
click at [231, 388] on button "Skip" at bounding box center [230, 385] width 43 height 32
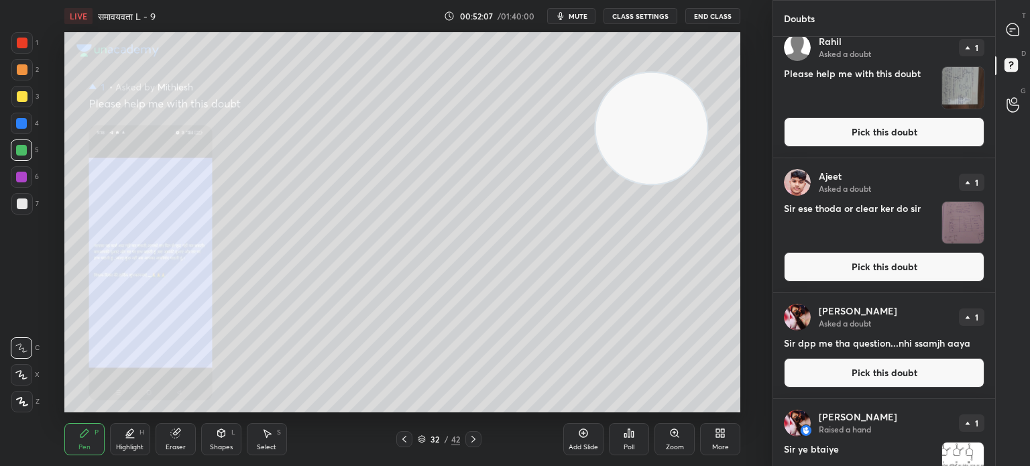
scroll to position [456, 0]
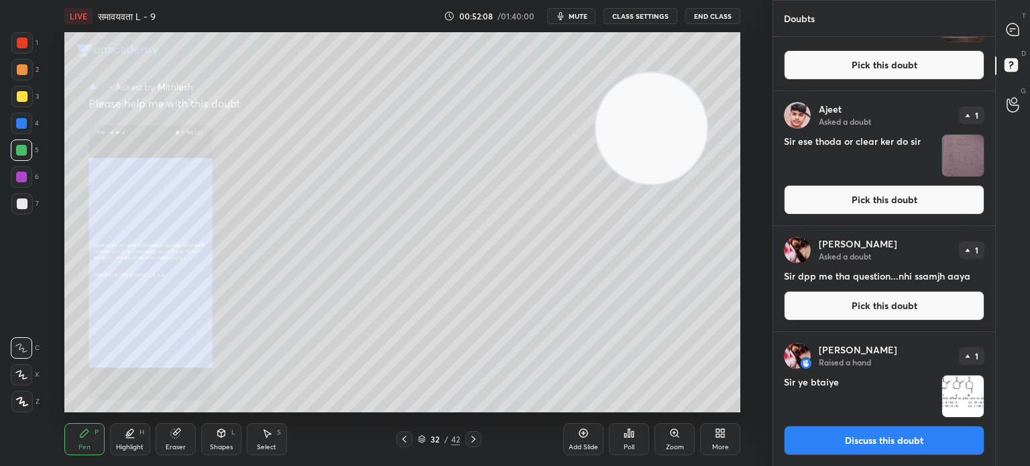
click at [942, 378] on img "grid" at bounding box center [963, 397] width 42 height 42
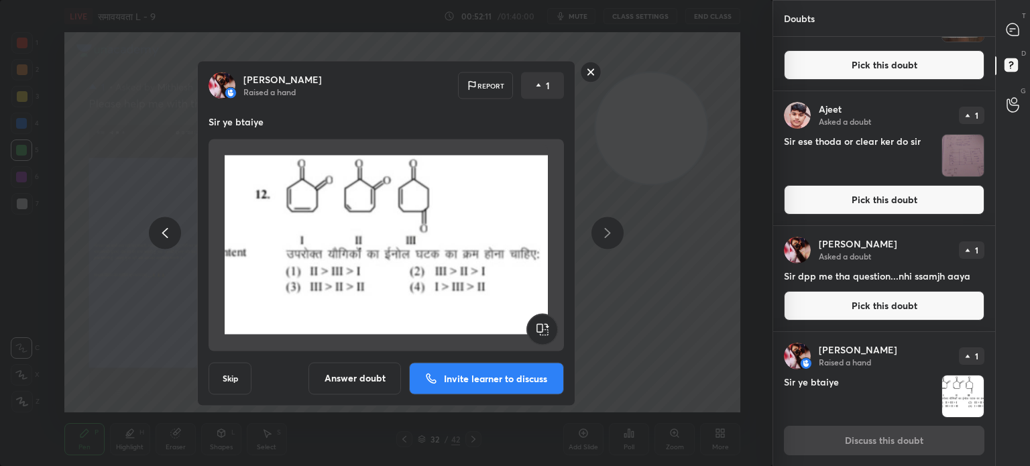
click at [235, 374] on button "Skip" at bounding box center [230, 378] width 43 height 32
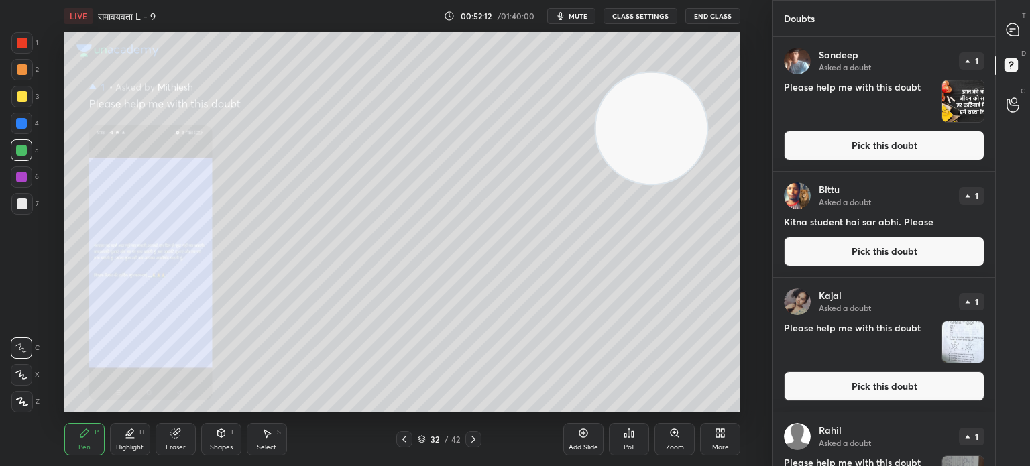
scroll to position [322, 0]
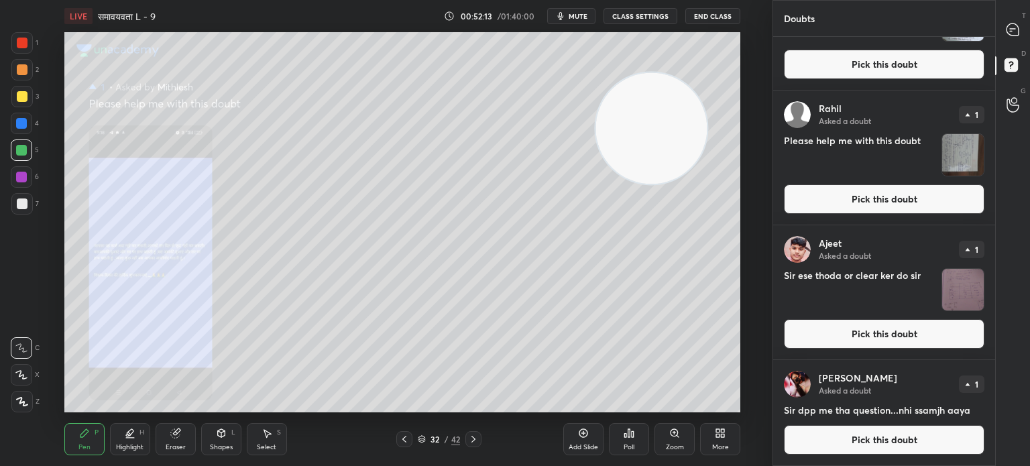
click at [859, 453] on button "Pick this doubt" at bounding box center [884, 440] width 201 height 30
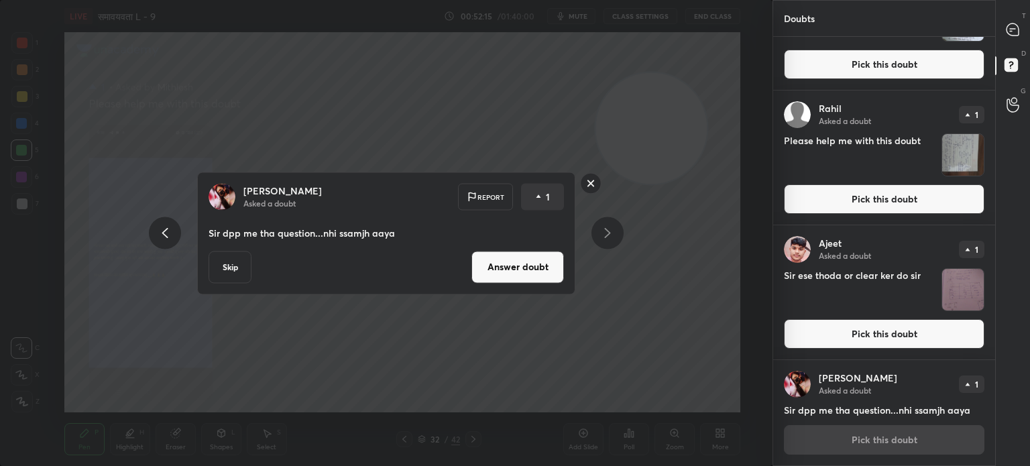
click at [224, 264] on button "Skip" at bounding box center [230, 267] width 43 height 32
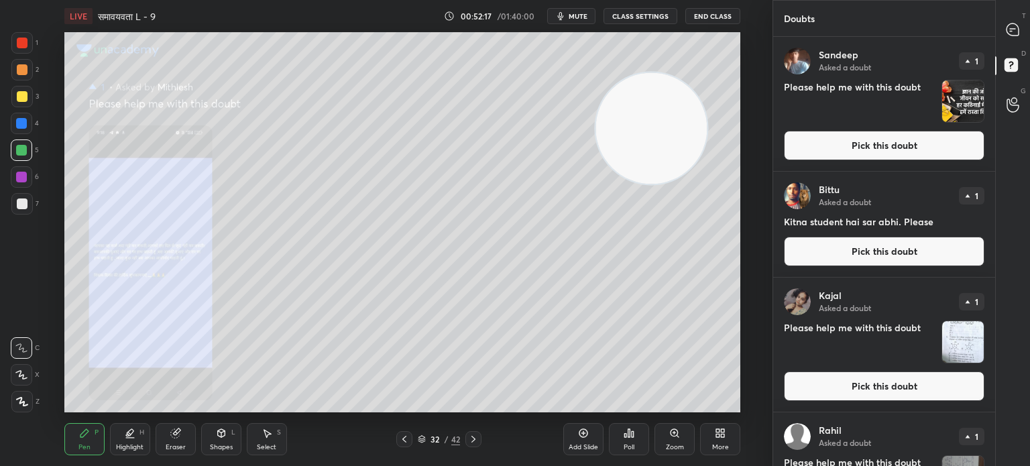
scroll to position [216, 0]
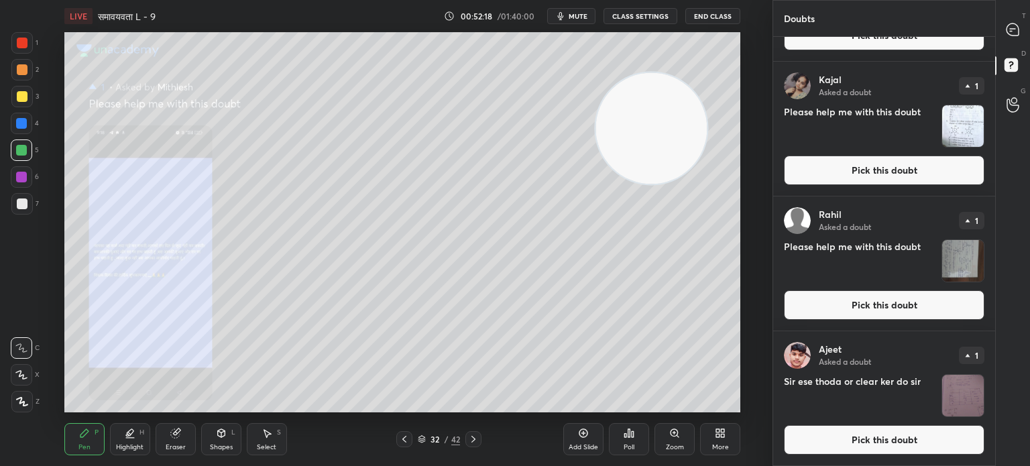
click at [857, 444] on button "Pick this doubt" at bounding box center [884, 440] width 201 height 30
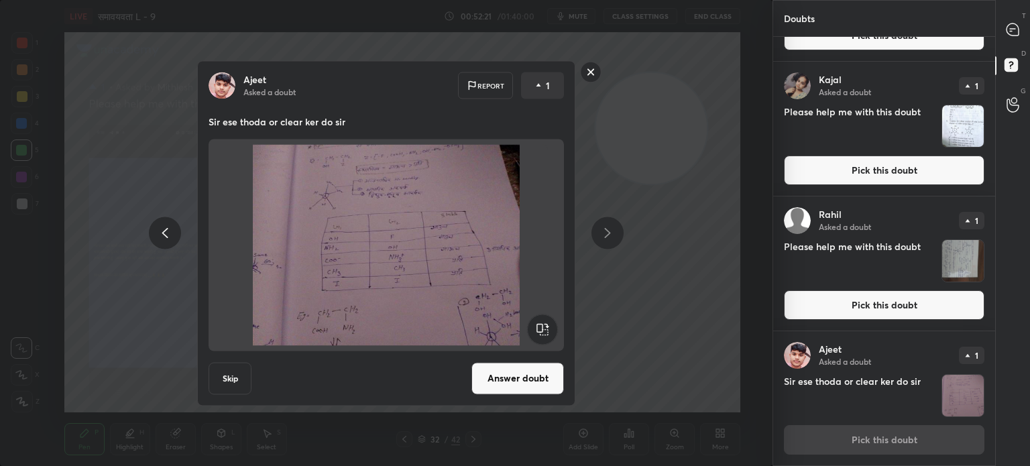
click at [360, 278] on img at bounding box center [386, 244] width 323 height 201
click at [537, 367] on button "Answer doubt" at bounding box center [518, 378] width 93 height 32
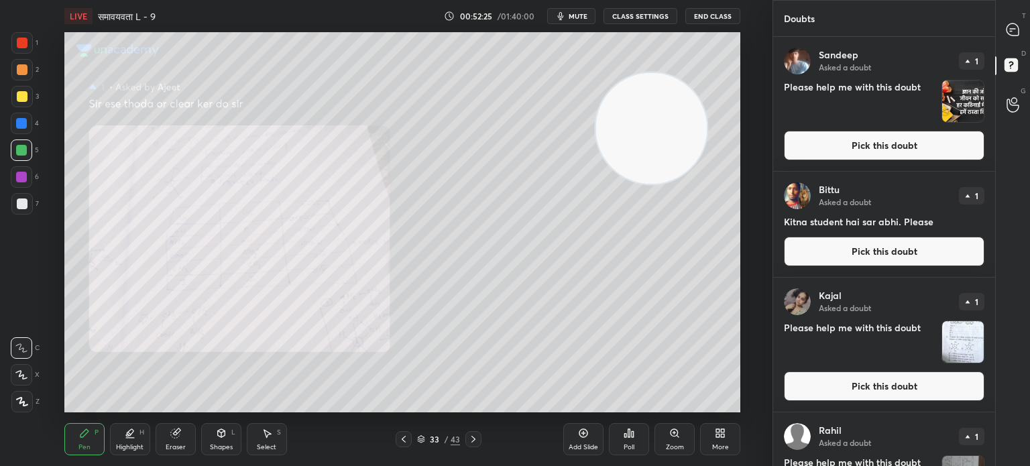
scroll to position [80, 0]
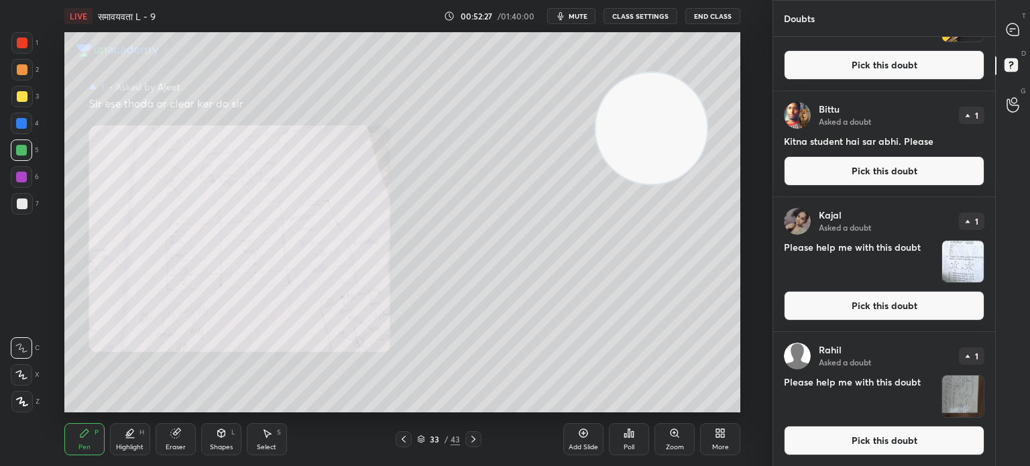
click at [949, 386] on img "grid" at bounding box center [963, 397] width 42 height 42
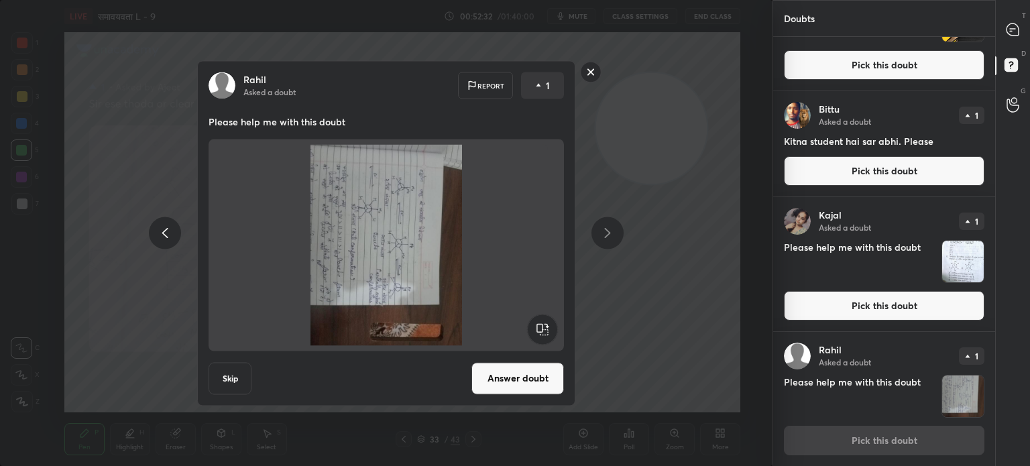
click at [237, 368] on button "Skip" at bounding box center [230, 378] width 43 height 32
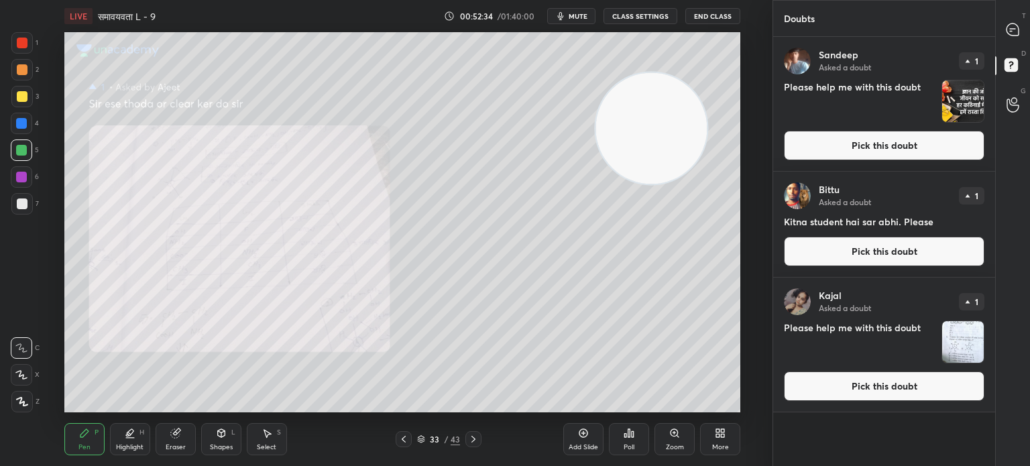
click at [959, 335] on img "grid" at bounding box center [963, 342] width 42 height 42
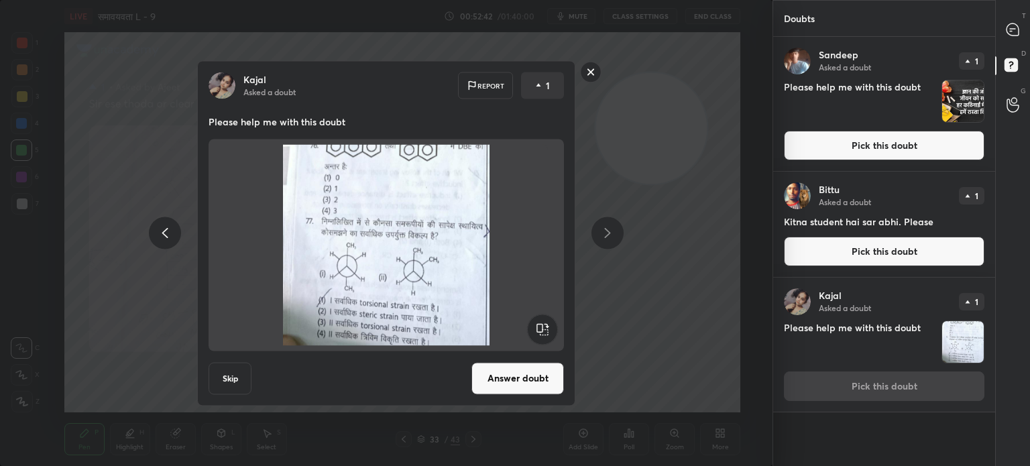
click at [229, 372] on button "Skip" at bounding box center [230, 378] width 43 height 32
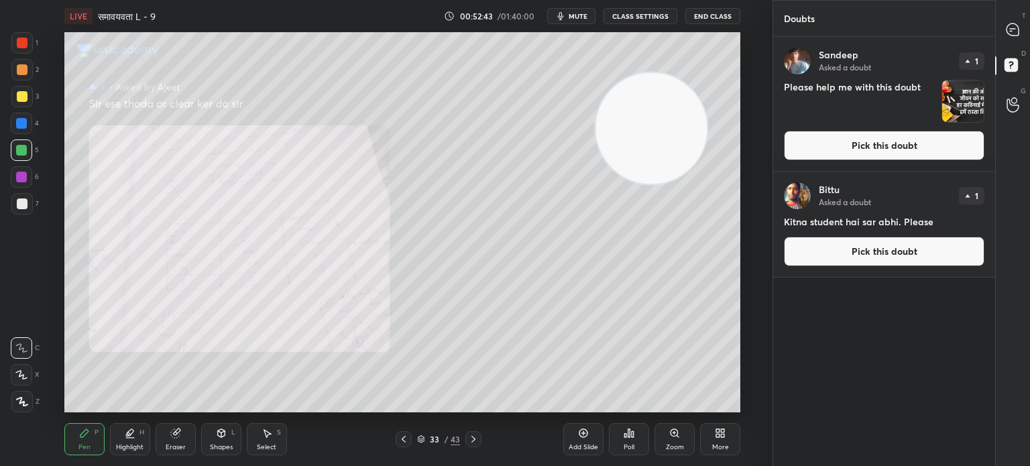
click at [901, 252] on button "Pick this doubt" at bounding box center [884, 252] width 201 height 30
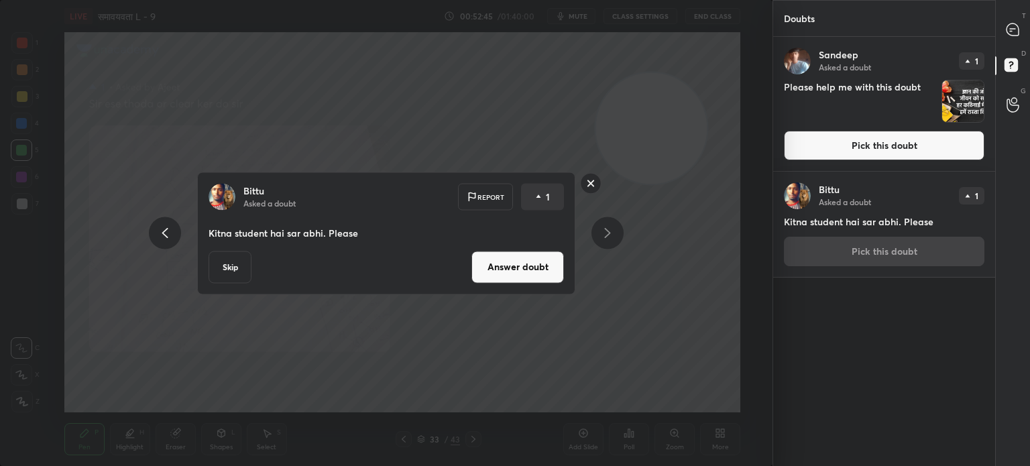
click at [239, 264] on button "Skip" at bounding box center [230, 267] width 43 height 32
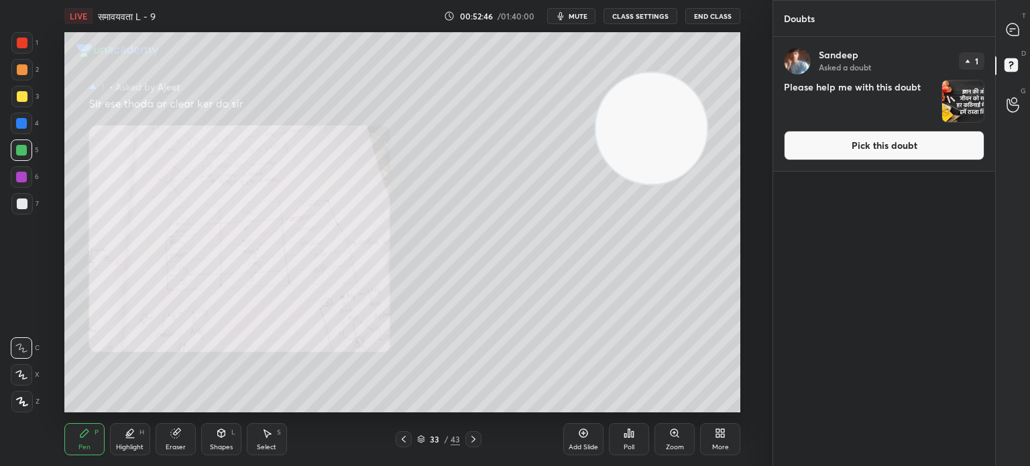
click at [977, 115] on img "grid" at bounding box center [963, 101] width 42 height 42
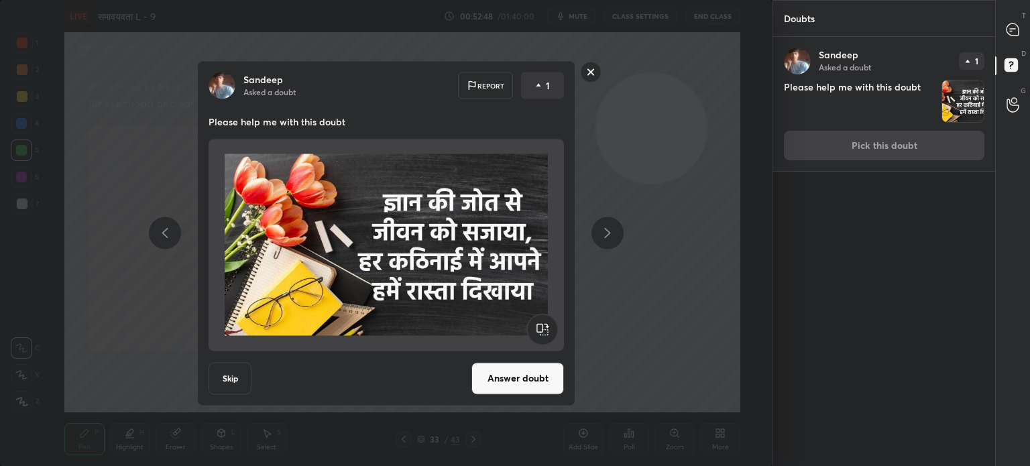
click at [233, 380] on button "Skip" at bounding box center [230, 378] width 43 height 32
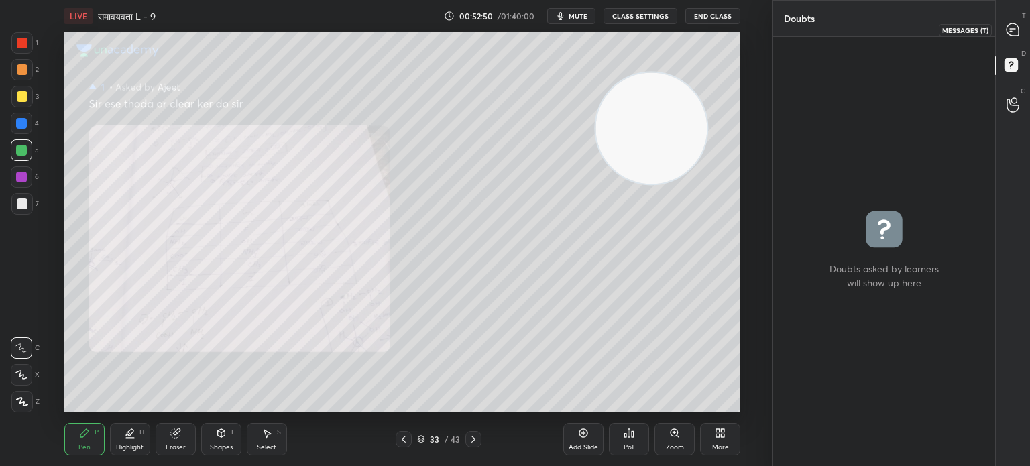
click at [1023, 26] on div at bounding box center [1013, 29] width 27 height 24
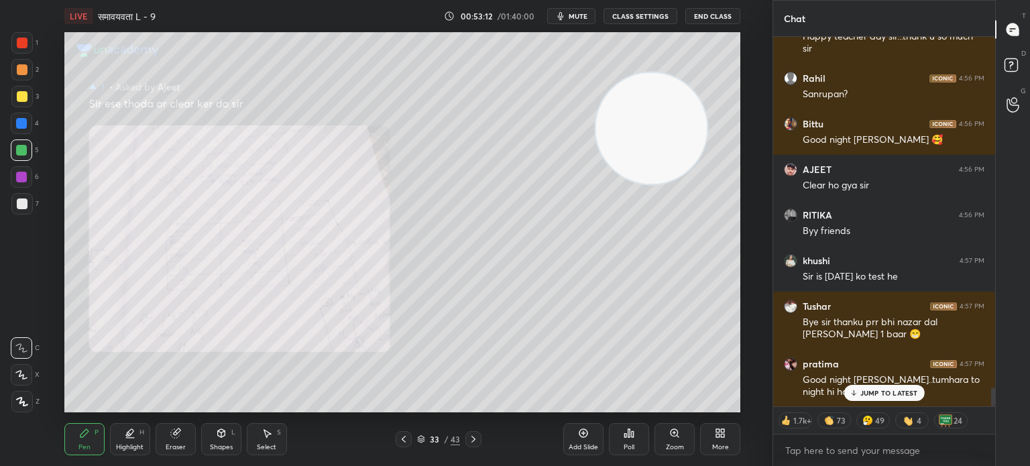
scroll to position [6820, 0]
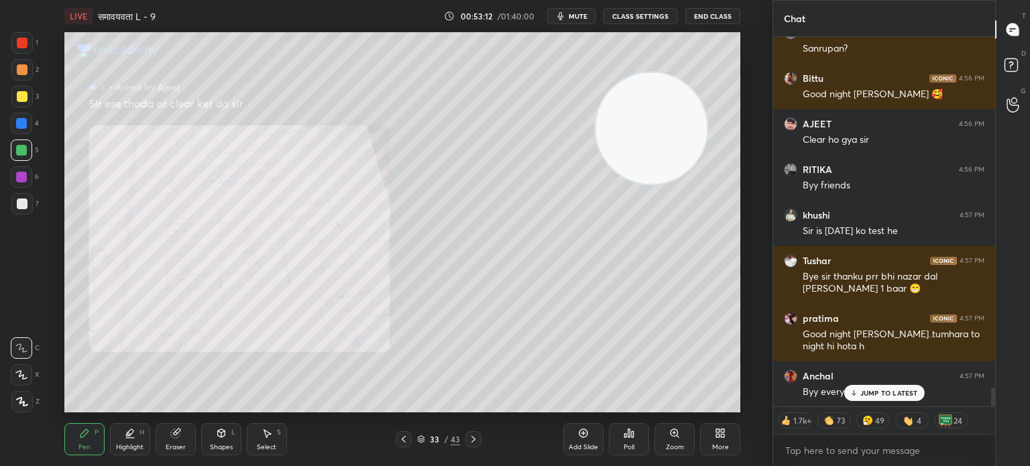
click at [878, 390] on p "JUMP TO LATEST" at bounding box center [890, 393] width 58 height 8
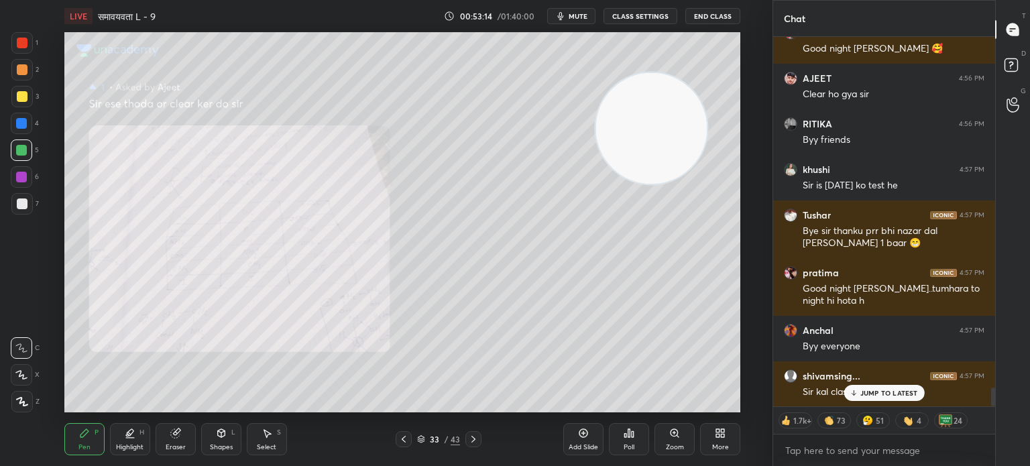
click at [873, 394] on p "JUMP TO LATEST" at bounding box center [890, 393] width 58 height 8
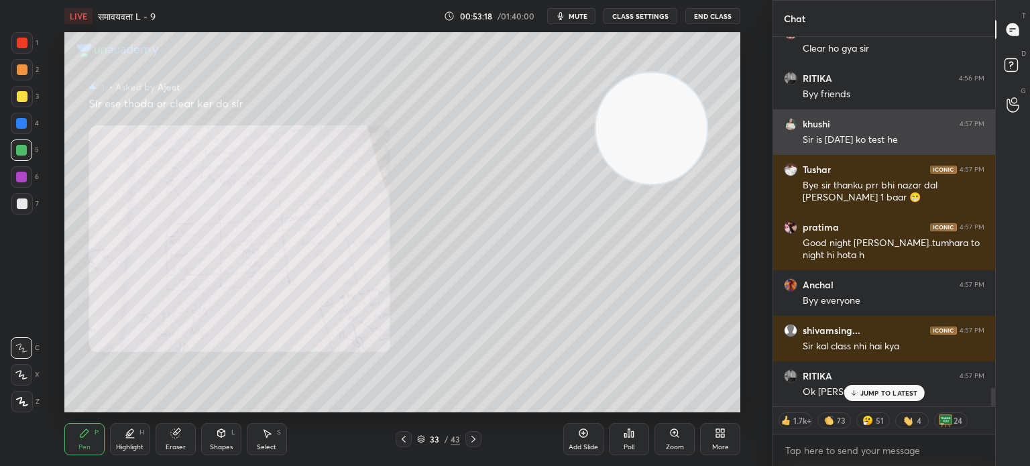
scroll to position [6957, 0]
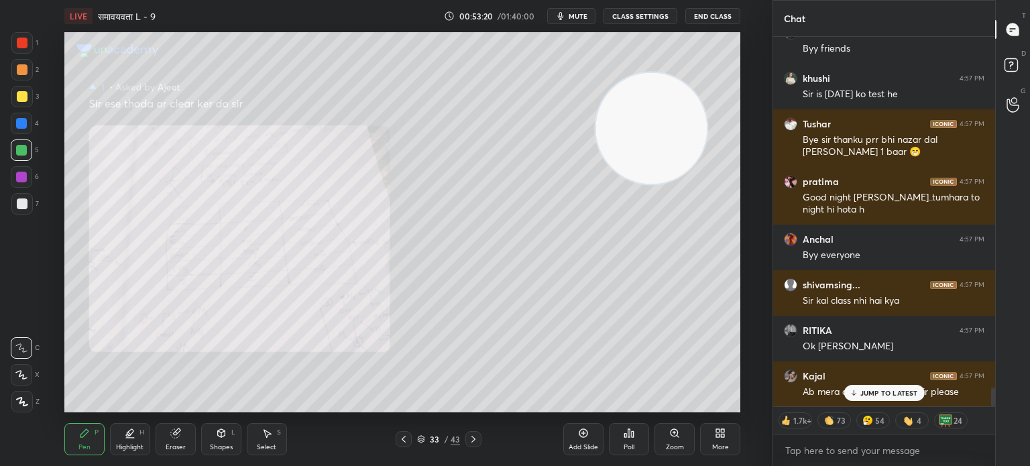
click at [888, 391] on p "JUMP TO LATEST" at bounding box center [890, 393] width 58 height 8
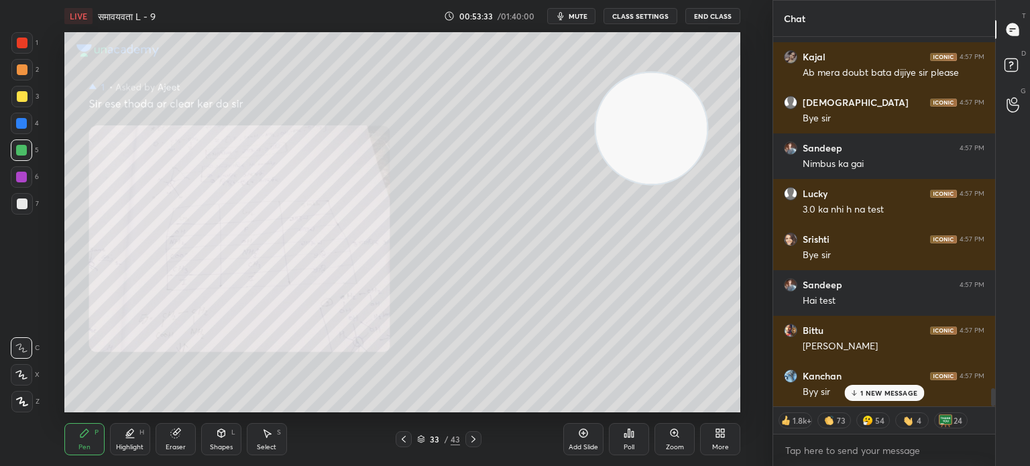
scroll to position [7322, 0]
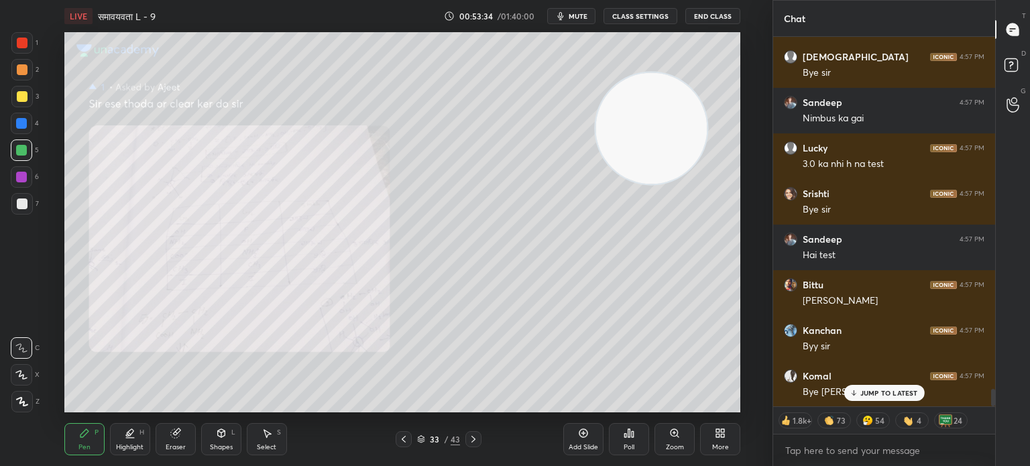
click at [893, 396] on p "JUMP TO LATEST" at bounding box center [890, 393] width 58 height 8
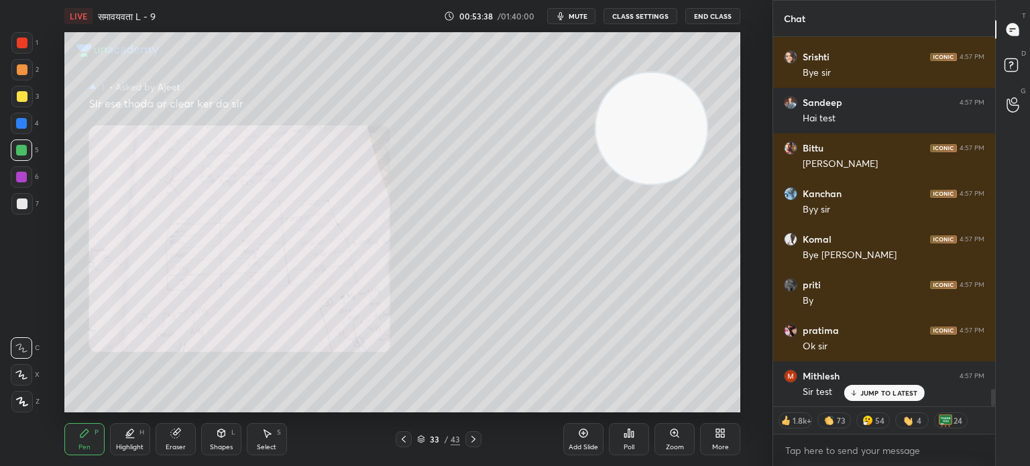
scroll to position [7504, 0]
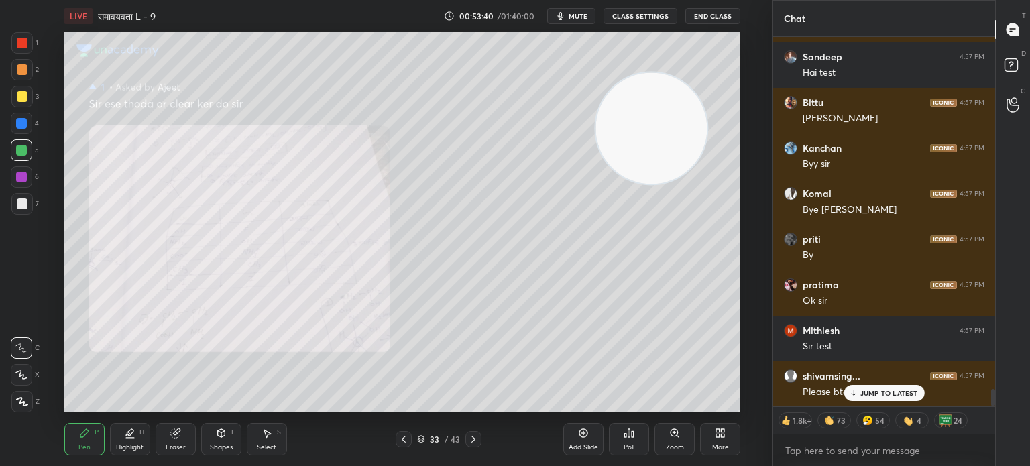
click at [891, 392] on p "JUMP TO LATEST" at bounding box center [890, 393] width 58 height 8
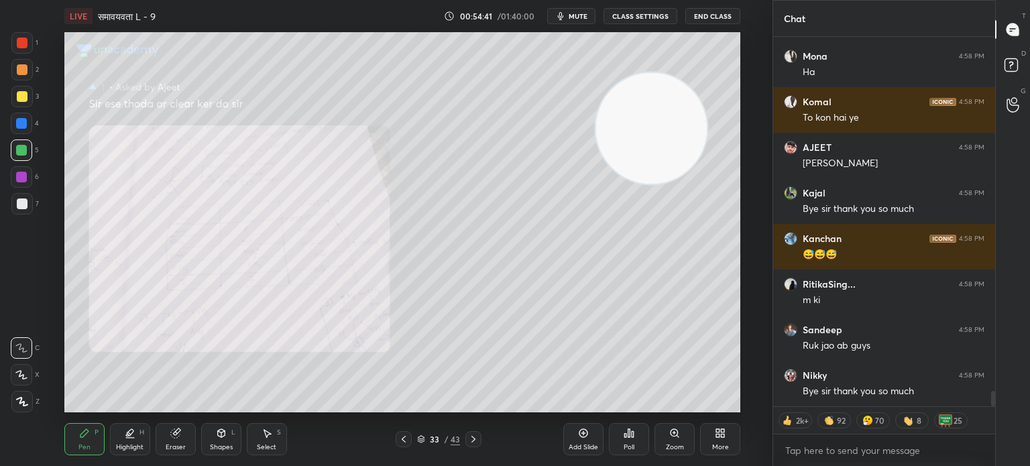
scroll to position [8612, 0]
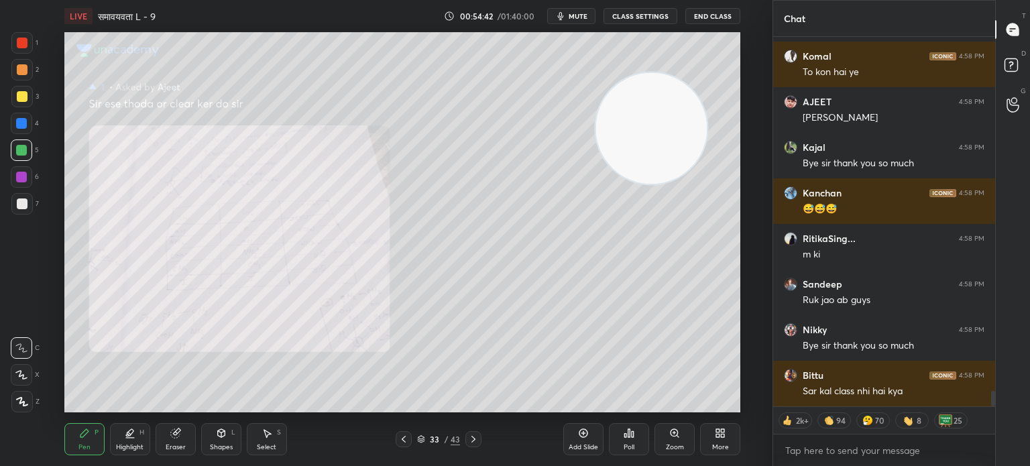
click at [708, 19] on button "End Class" at bounding box center [713, 16] width 55 height 16
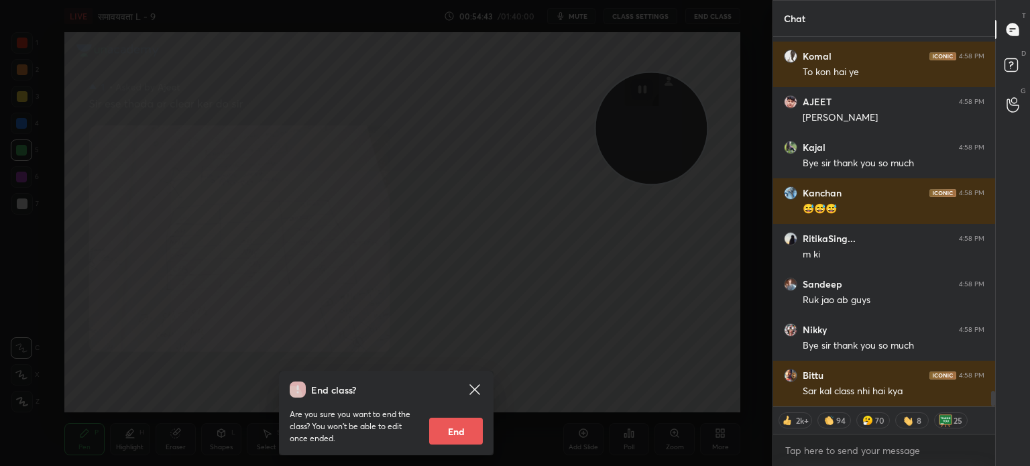
scroll to position [8657, 0]
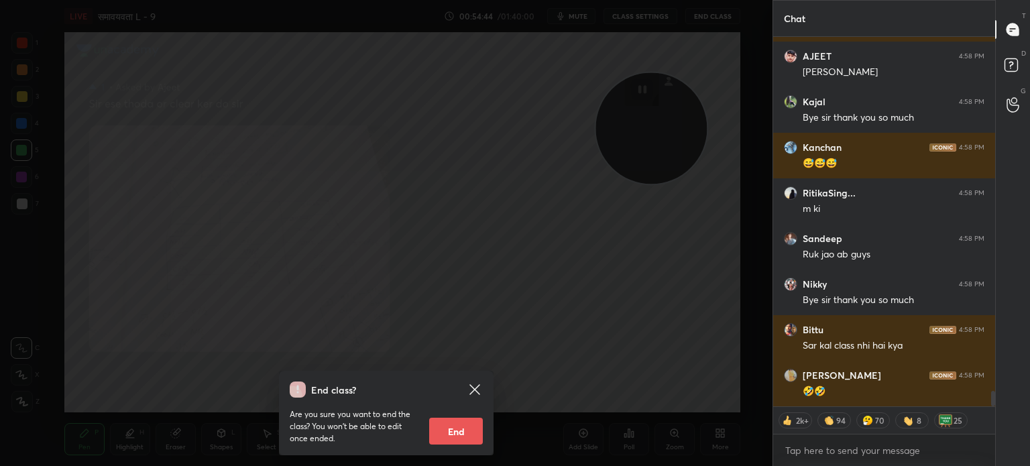
click at [460, 427] on button "End" at bounding box center [456, 431] width 54 height 27
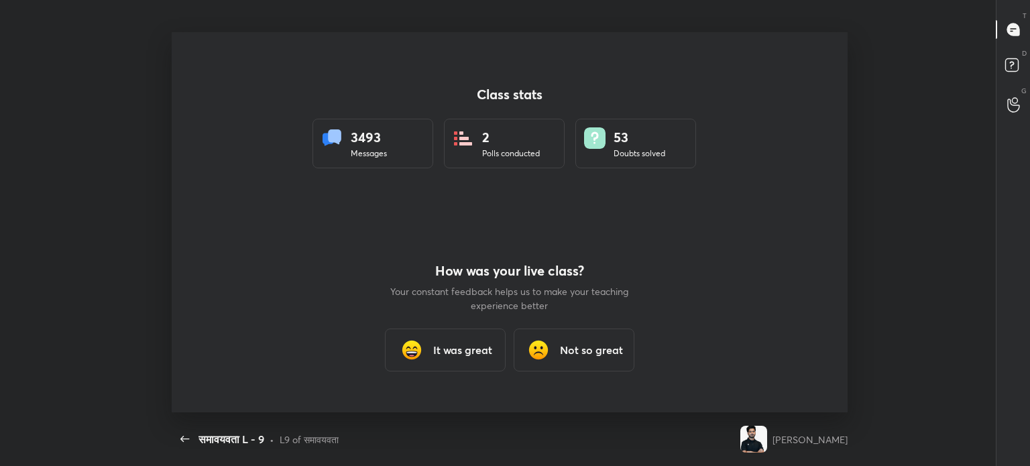
scroll to position [0, 0]
type textarea "x"
click at [459, 351] on h3 "It was great" at bounding box center [462, 350] width 59 height 16
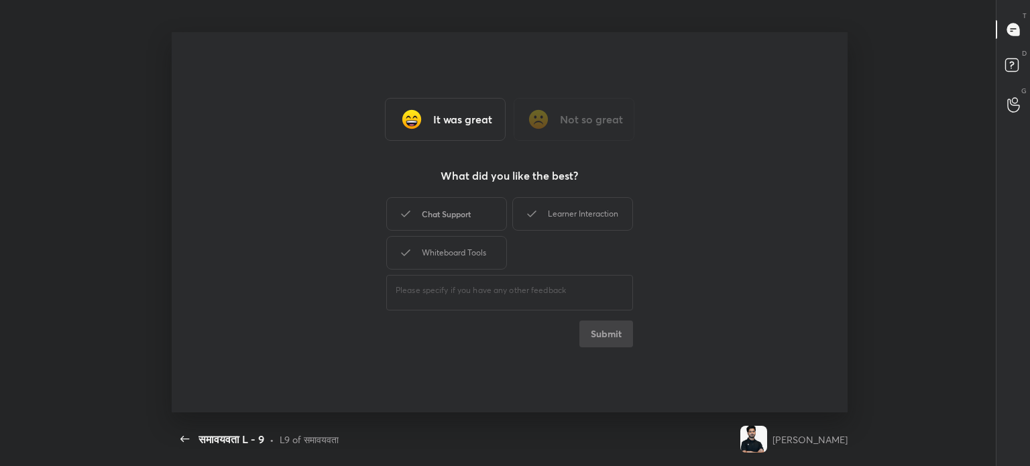
click at [434, 225] on div "Chat Support" at bounding box center [446, 214] width 121 height 34
click at [449, 258] on div "Whiteboard Tools" at bounding box center [446, 253] width 121 height 34
click at [562, 220] on div "Learner Interaction" at bounding box center [572, 214] width 121 height 34
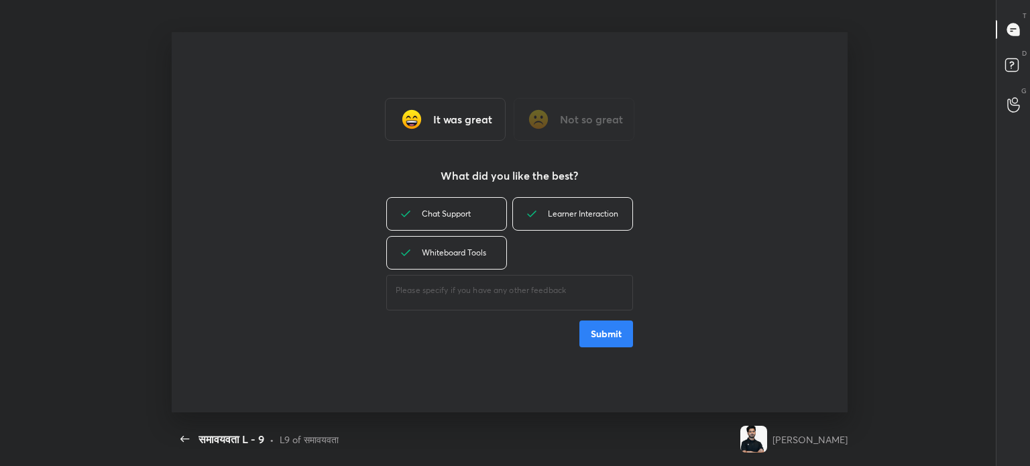
click at [617, 329] on button "Submit" at bounding box center [607, 334] width 54 height 27
